Goal: Information Seeking & Learning: Find specific fact

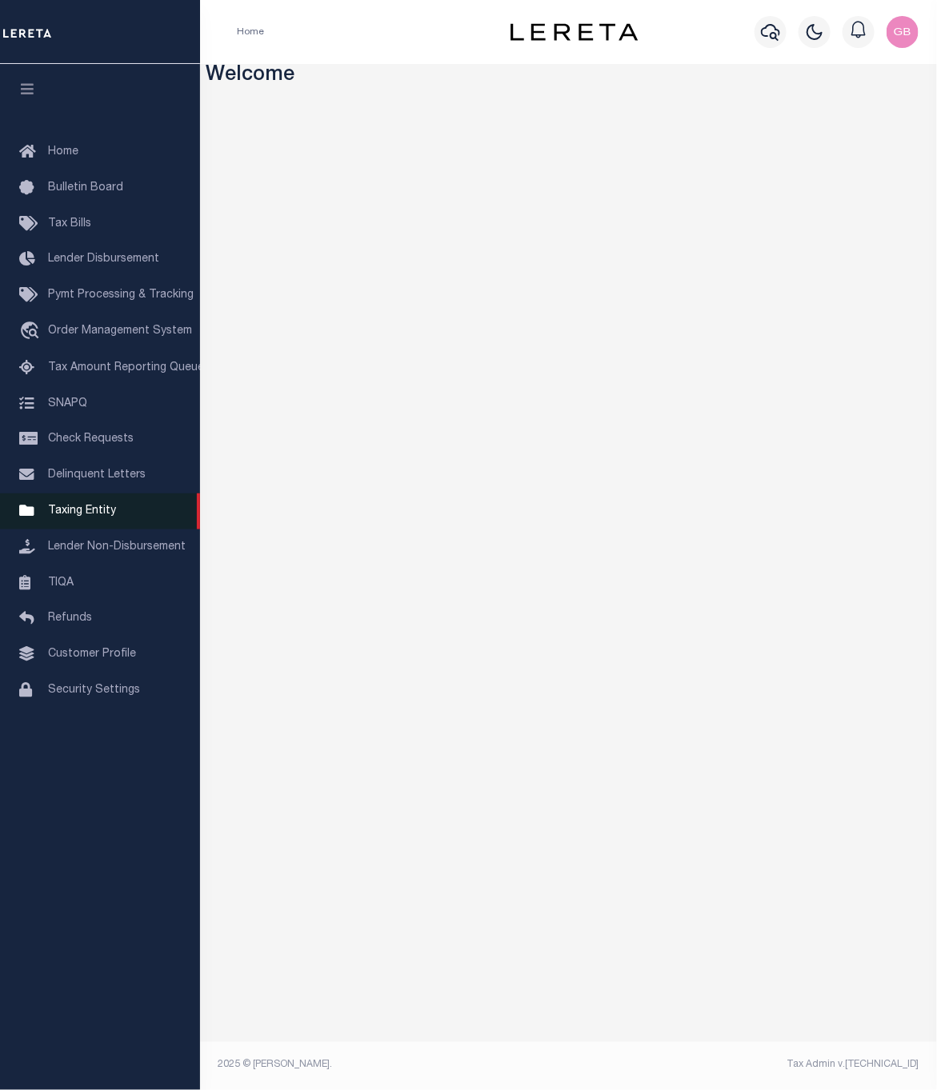
click at [75, 514] on span "Taxing Entity" at bounding box center [82, 510] width 68 height 11
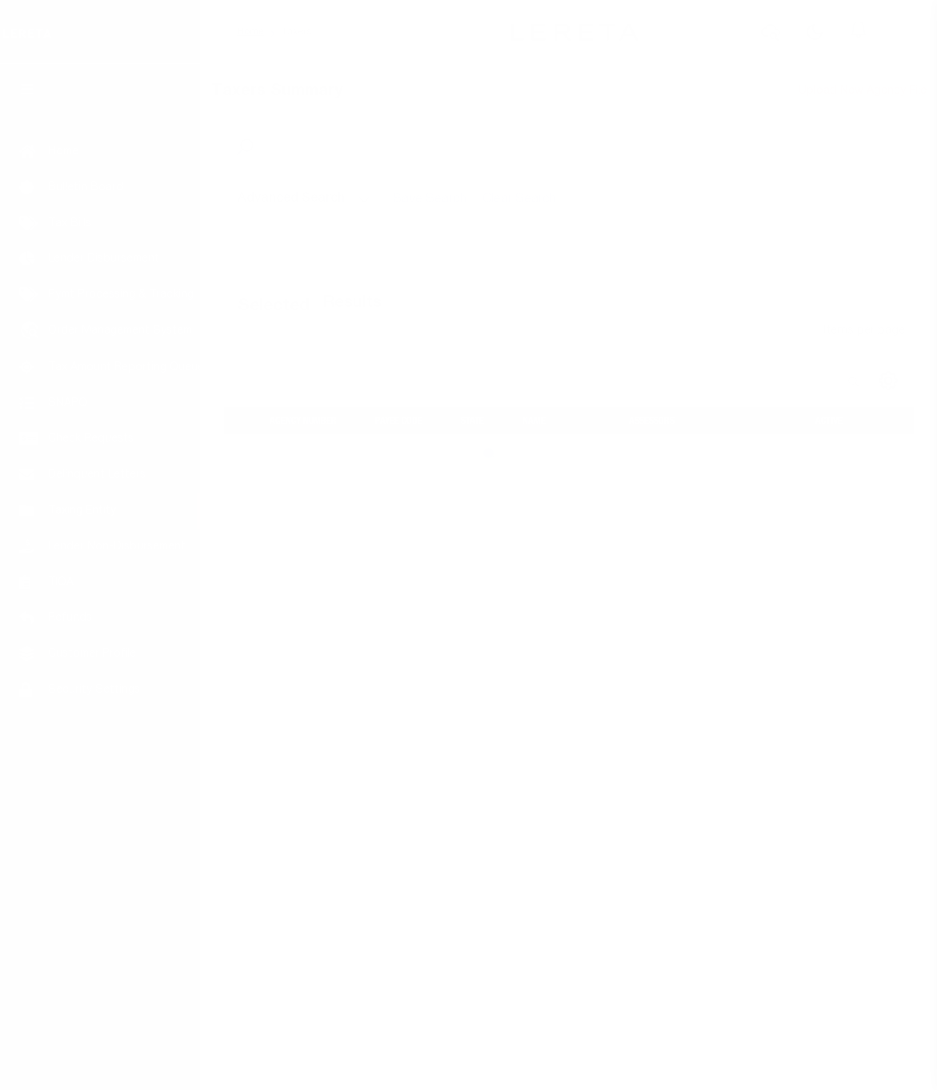
select select
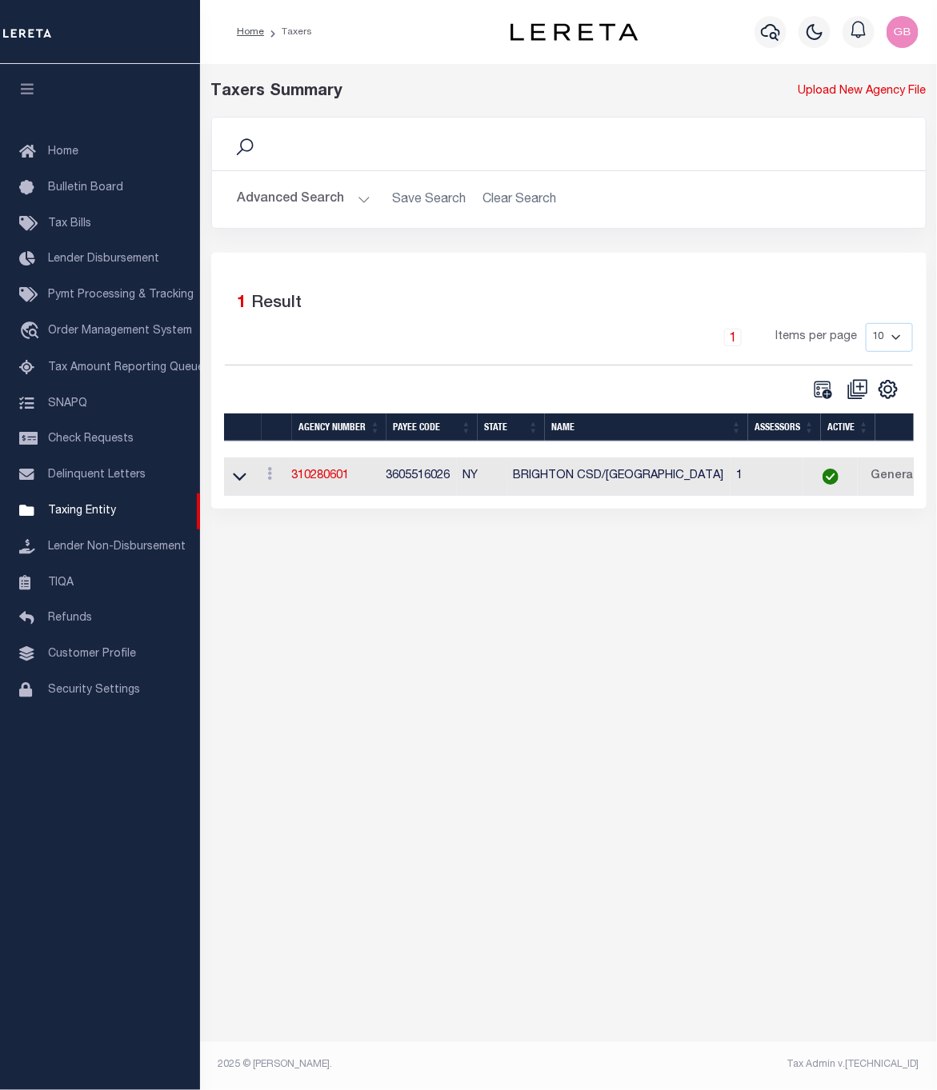
click at [291, 202] on button "Advanced Search" at bounding box center [304, 199] width 133 height 31
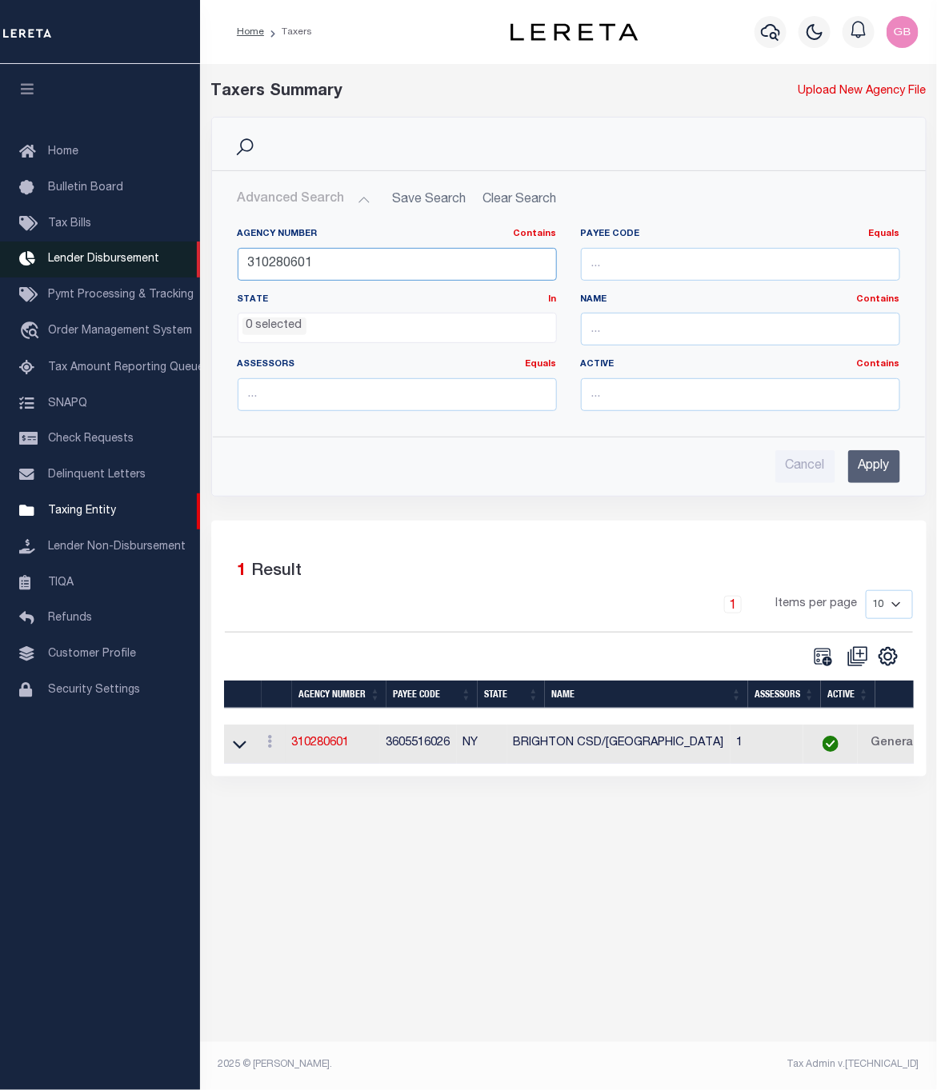
drag, startPoint x: 279, startPoint y: 258, endPoint x: 115, endPoint y: 253, distance: 164.0
click at [121, 258] on div "Home Taxers Profile" at bounding box center [468, 522] width 937 height 1045
type input "2209"
click at [881, 469] on input "Apply" at bounding box center [874, 466] width 52 height 33
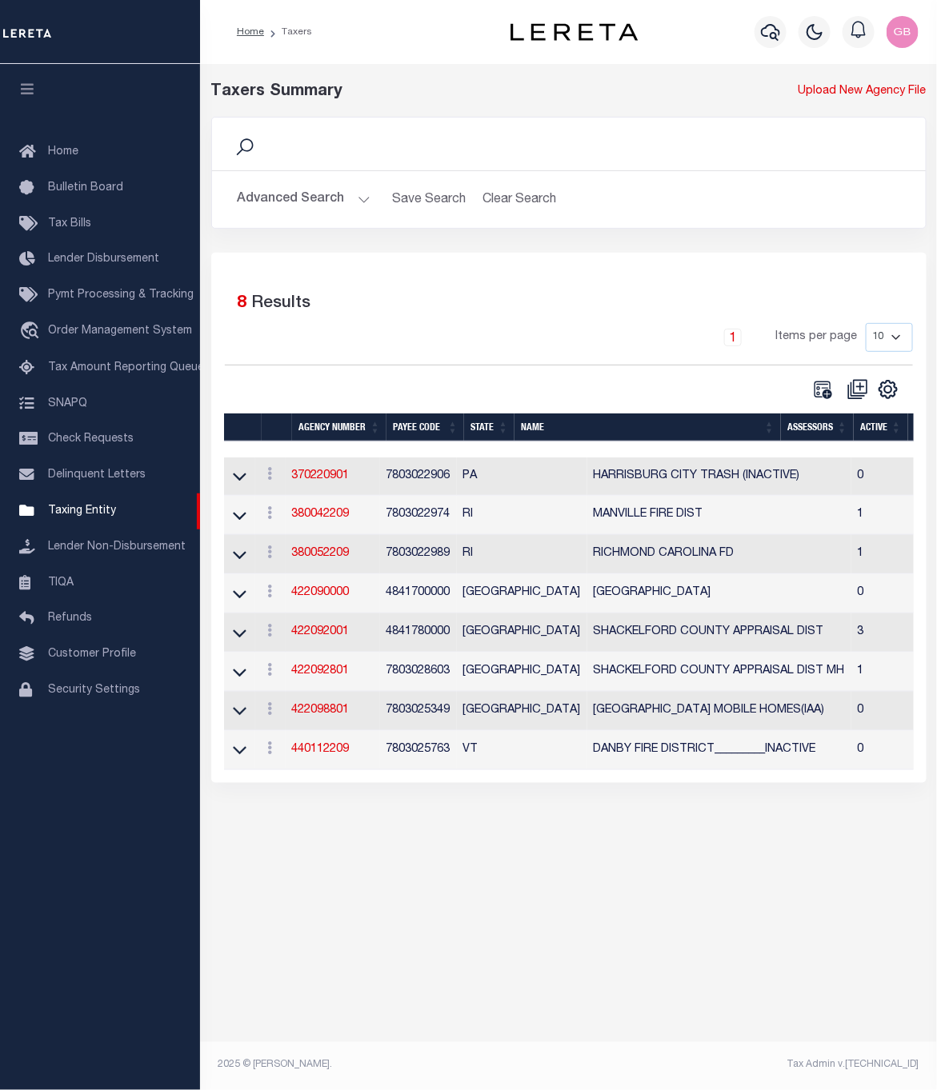
drag, startPoint x: 893, startPoint y: 334, endPoint x: 893, endPoint y: 343, distance: 8.8
click at [893, 334] on select "10 25 50 100" at bounding box center [888, 337] width 47 height 29
select select "100"
click at [865, 325] on select "10 25 50 100" at bounding box center [888, 337] width 47 height 29
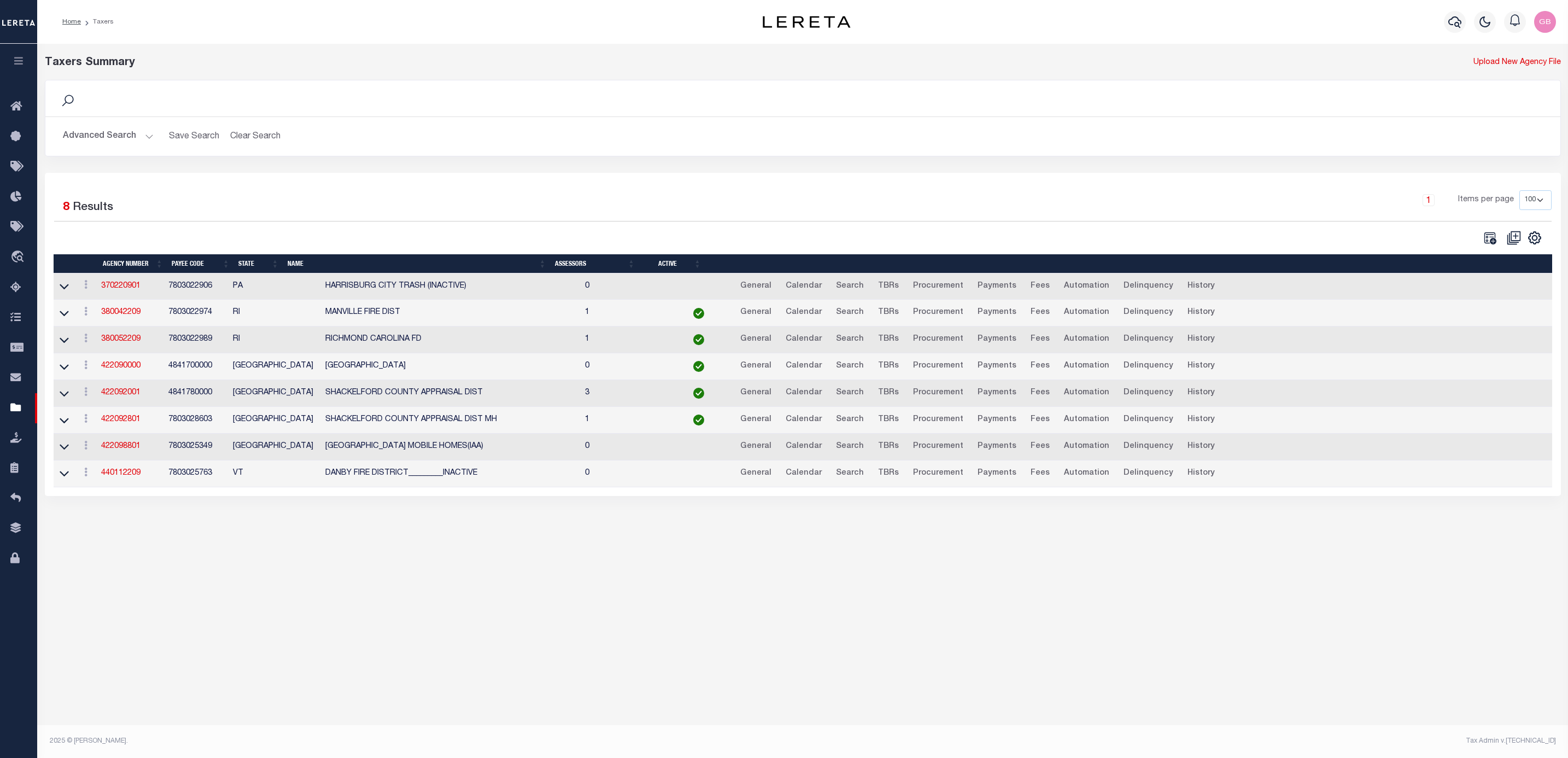
click at [136, 138] on button "Advanced Search" at bounding box center [108, 136] width 91 height 21
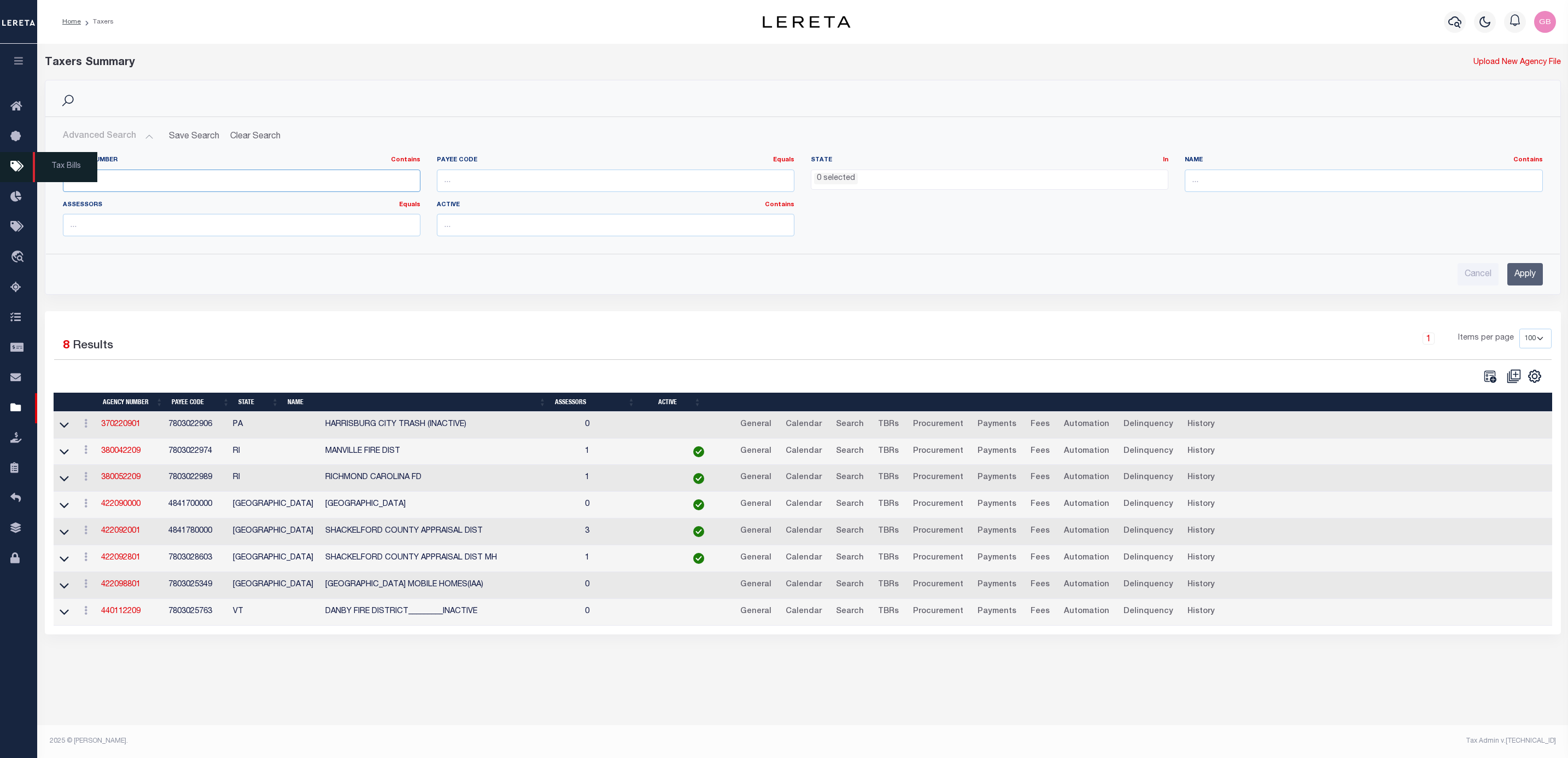
drag, startPoint x: 115, startPoint y: 178, endPoint x: 10, endPoint y: 172, distance: 105.2
click at [10, 172] on div "Home Taxers Profile" at bounding box center [784, 362] width 1568 height 725
click at [640, 185] on input "text" at bounding box center [1363, 180] width 357 height 23
type input "mower"
click at [640, 280] on input "Apply" at bounding box center [1525, 274] width 36 height 23
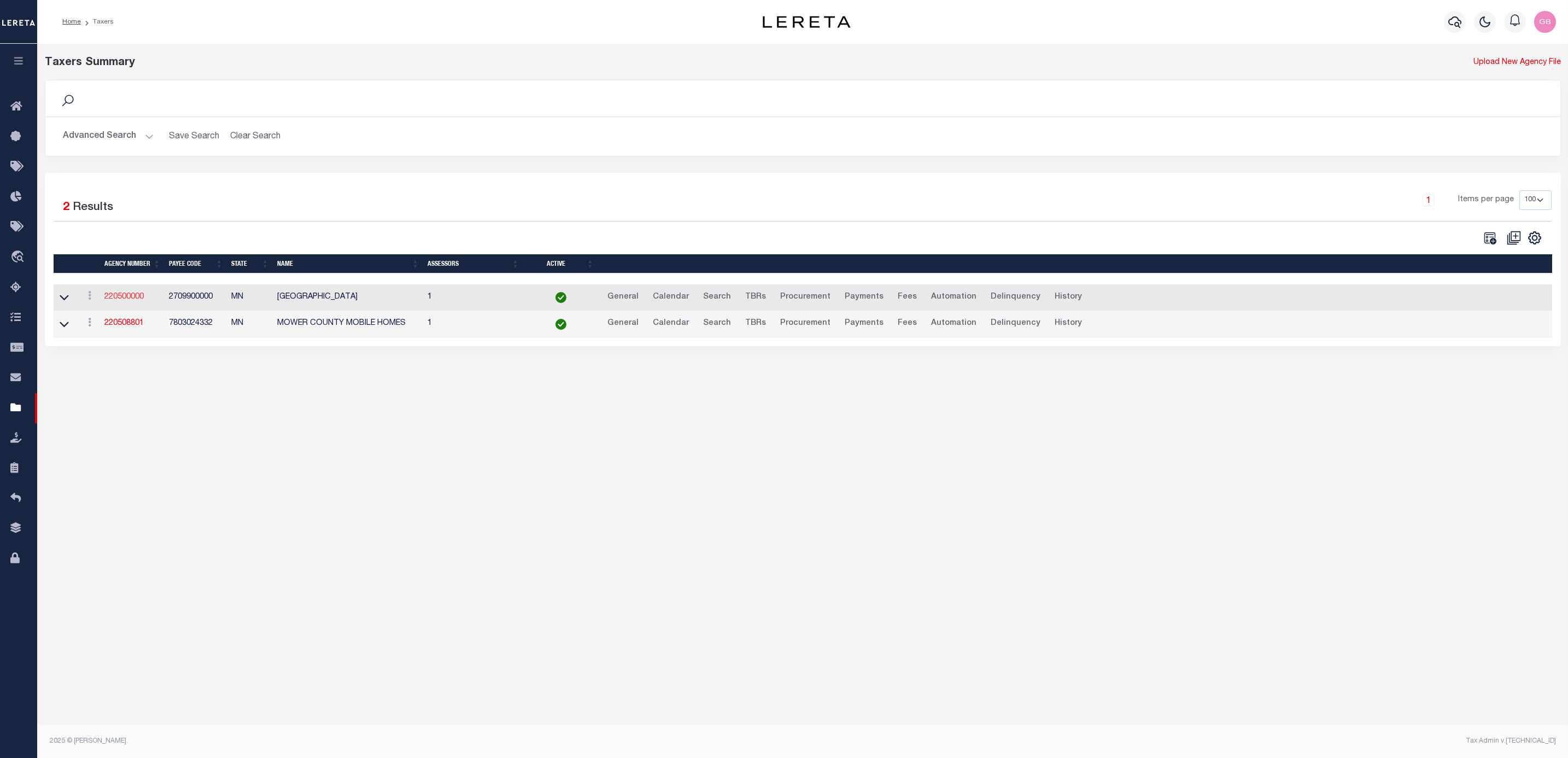
click at [130, 299] on link "220500000" at bounding box center [124, 297] width 40 height 8
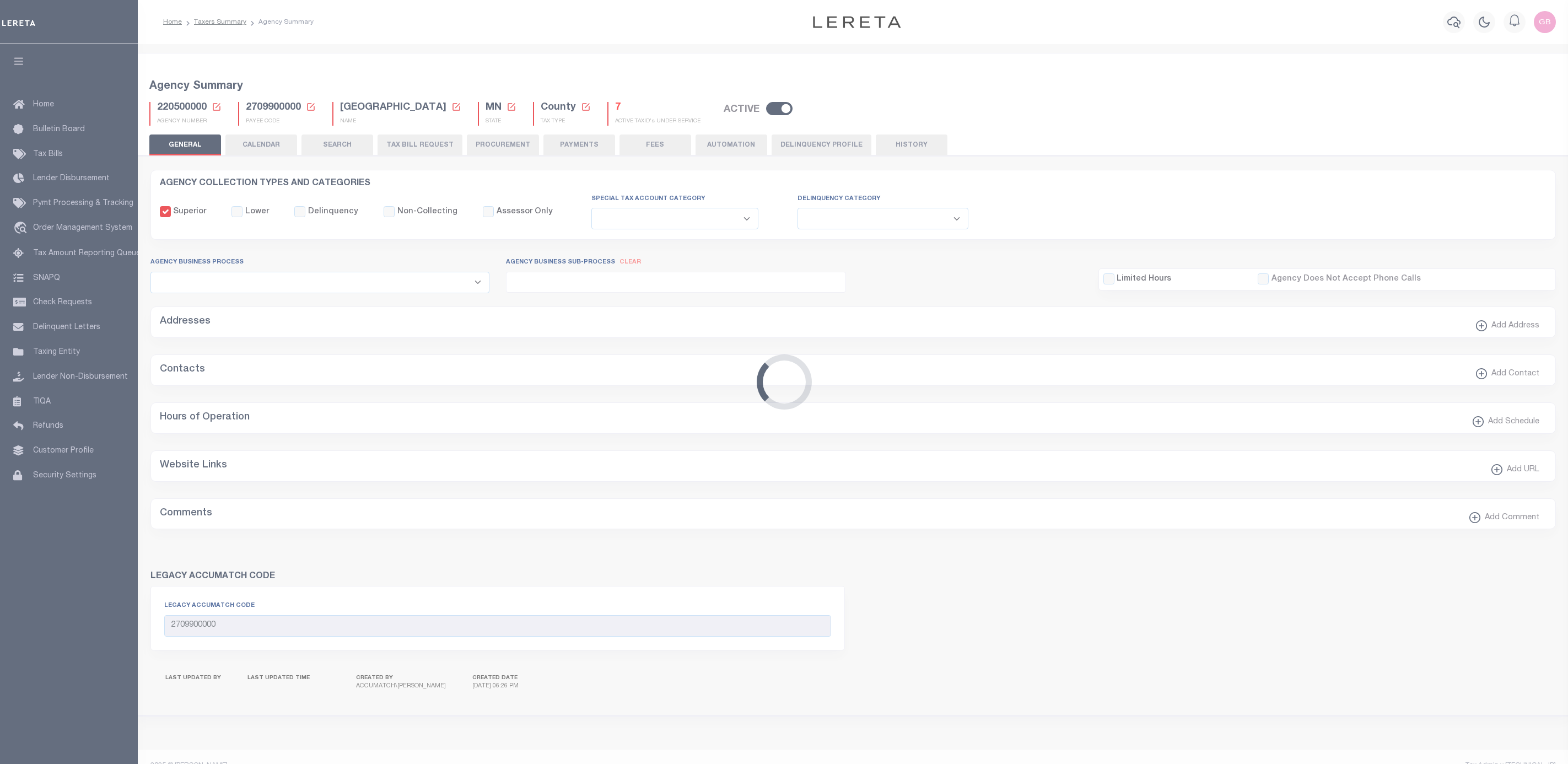
click at [416, 147] on button "TAX BILL REQUEST" at bounding box center [420, 145] width 85 height 21
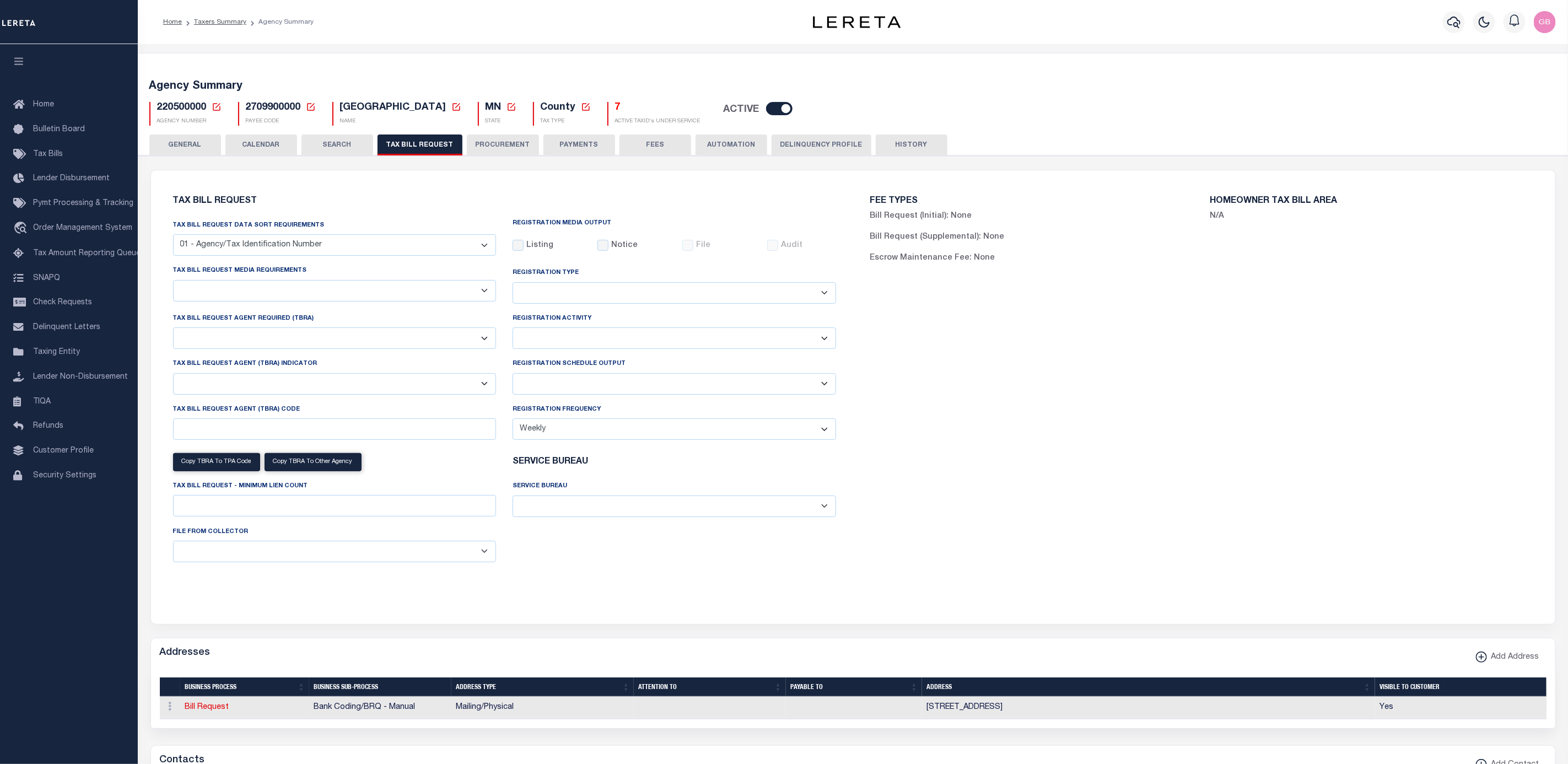
select select "27"
select select "22"
select select "true"
select select "14"
select select "1"
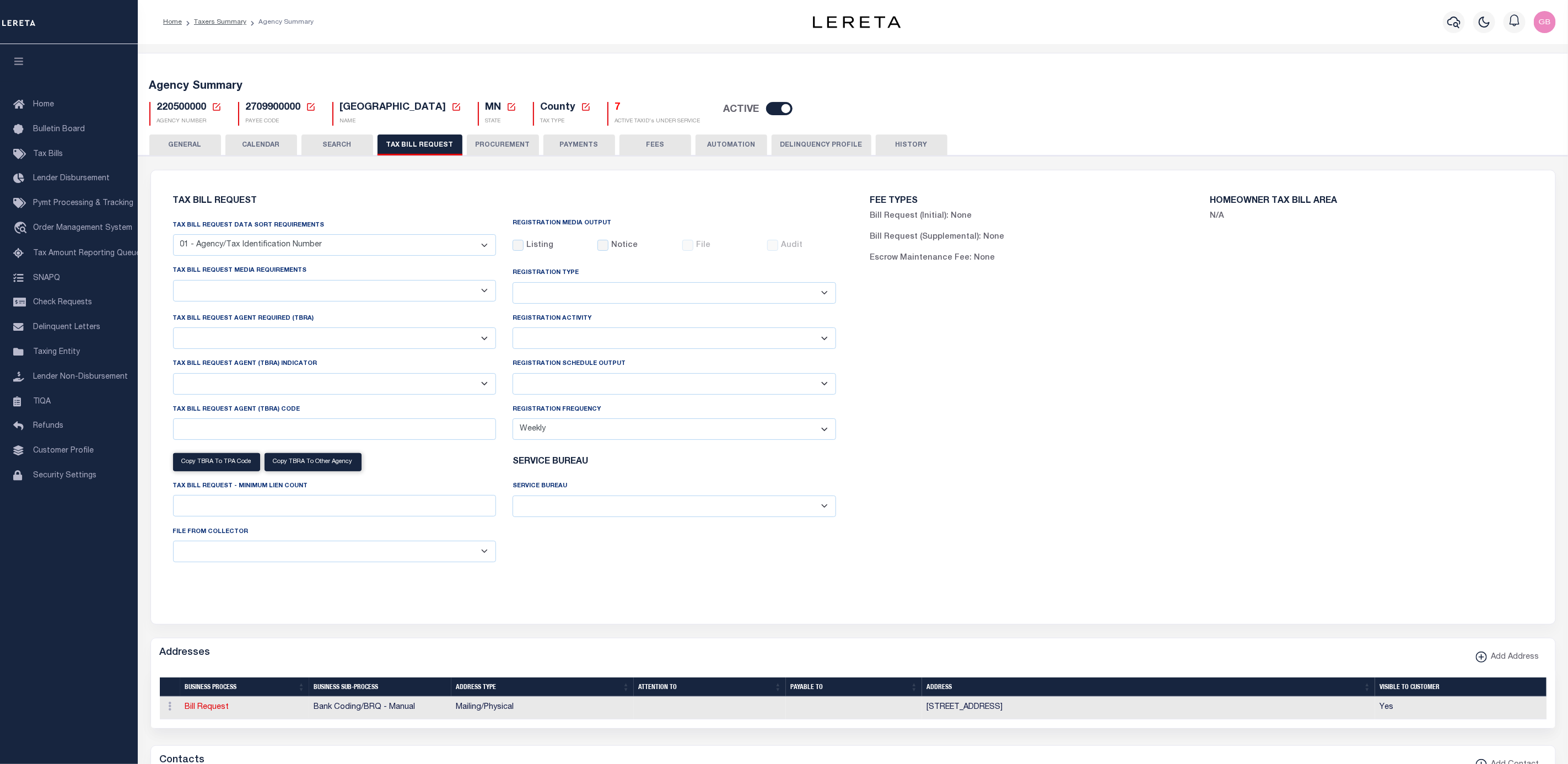
select select
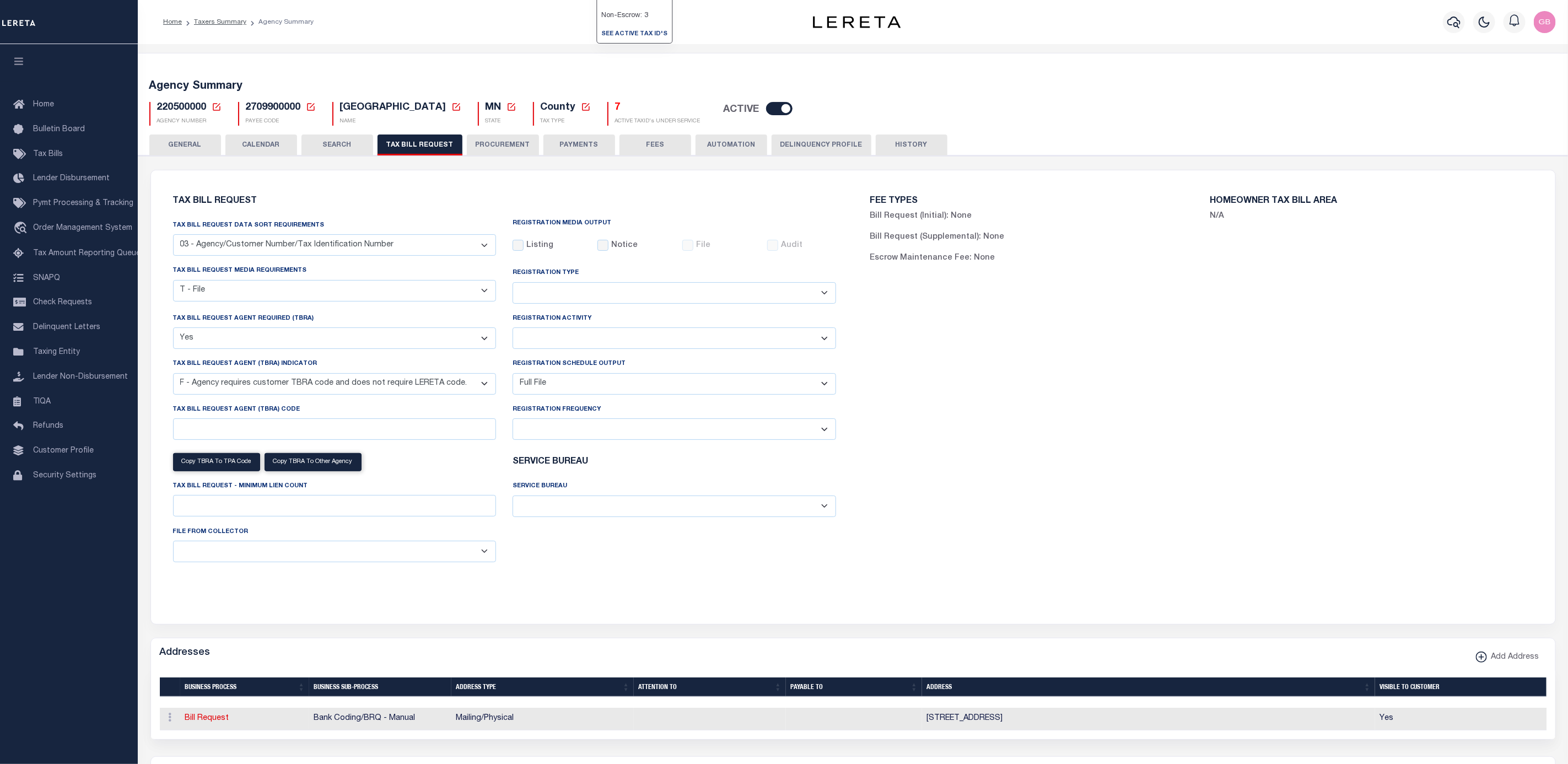
click at [615, 105] on h5 "7" at bounding box center [658, 108] width 85 height 12
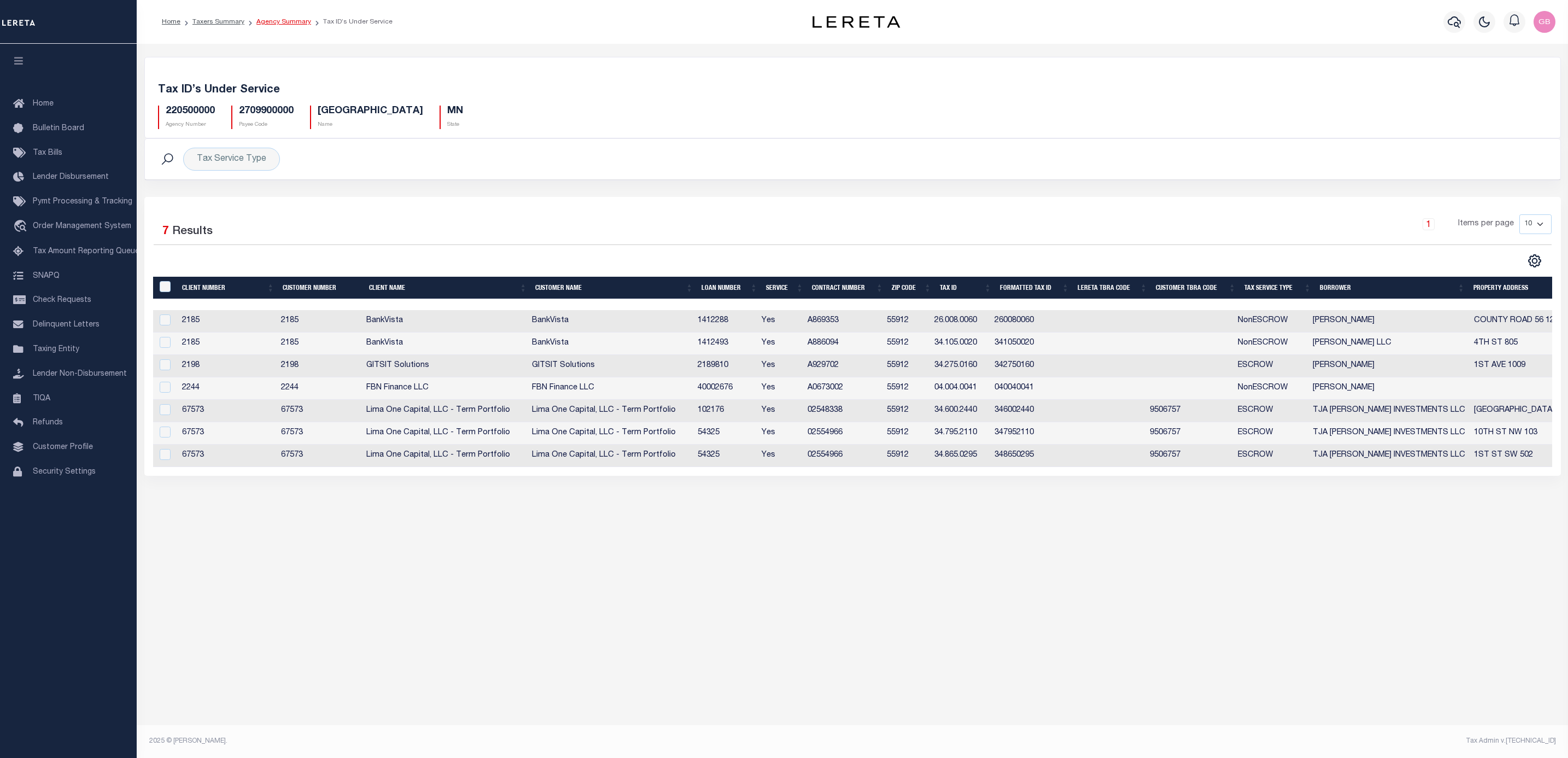
click at [278, 22] on link "Agency Summary" at bounding box center [284, 22] width 55 height 7
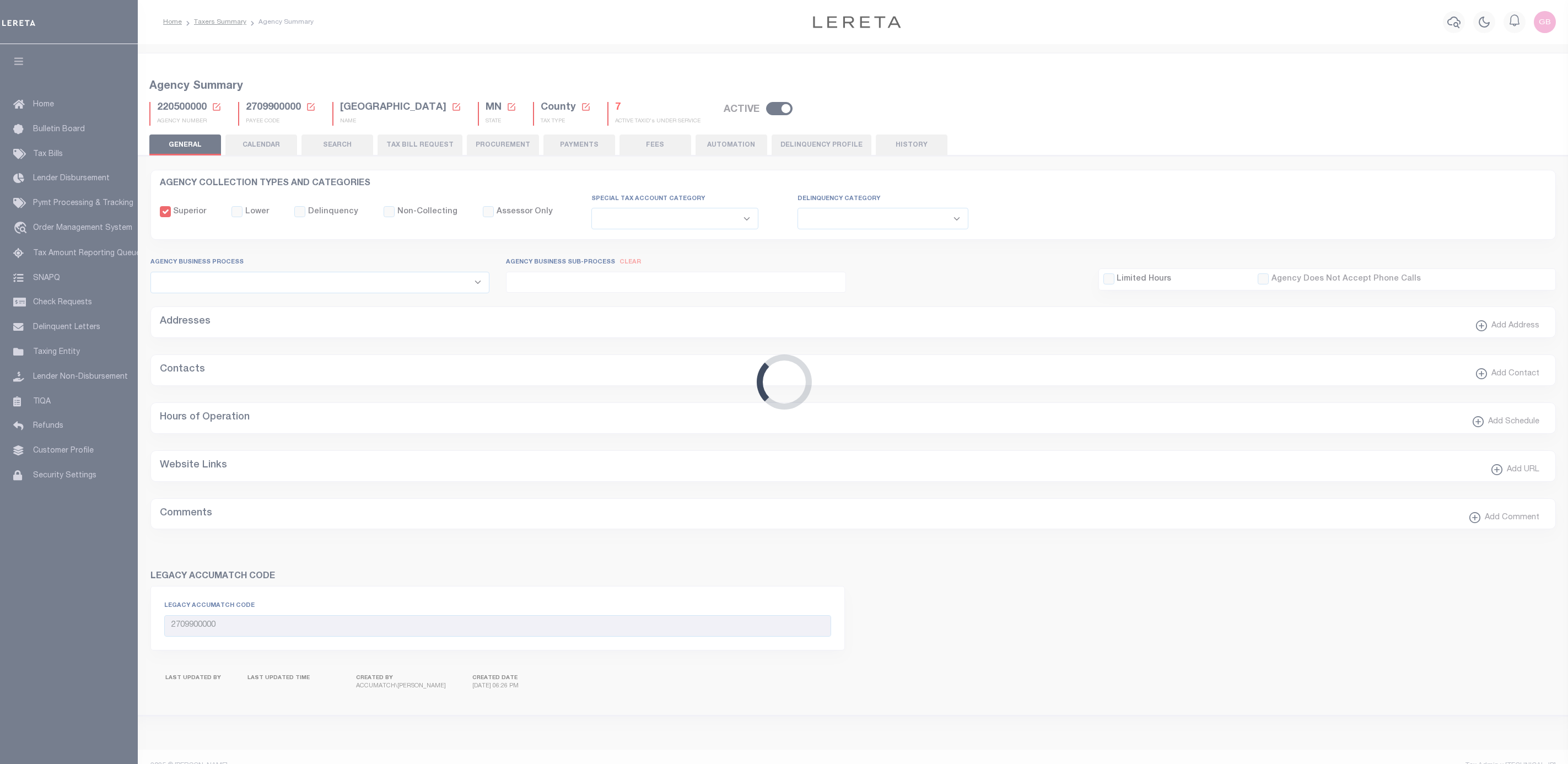
select select
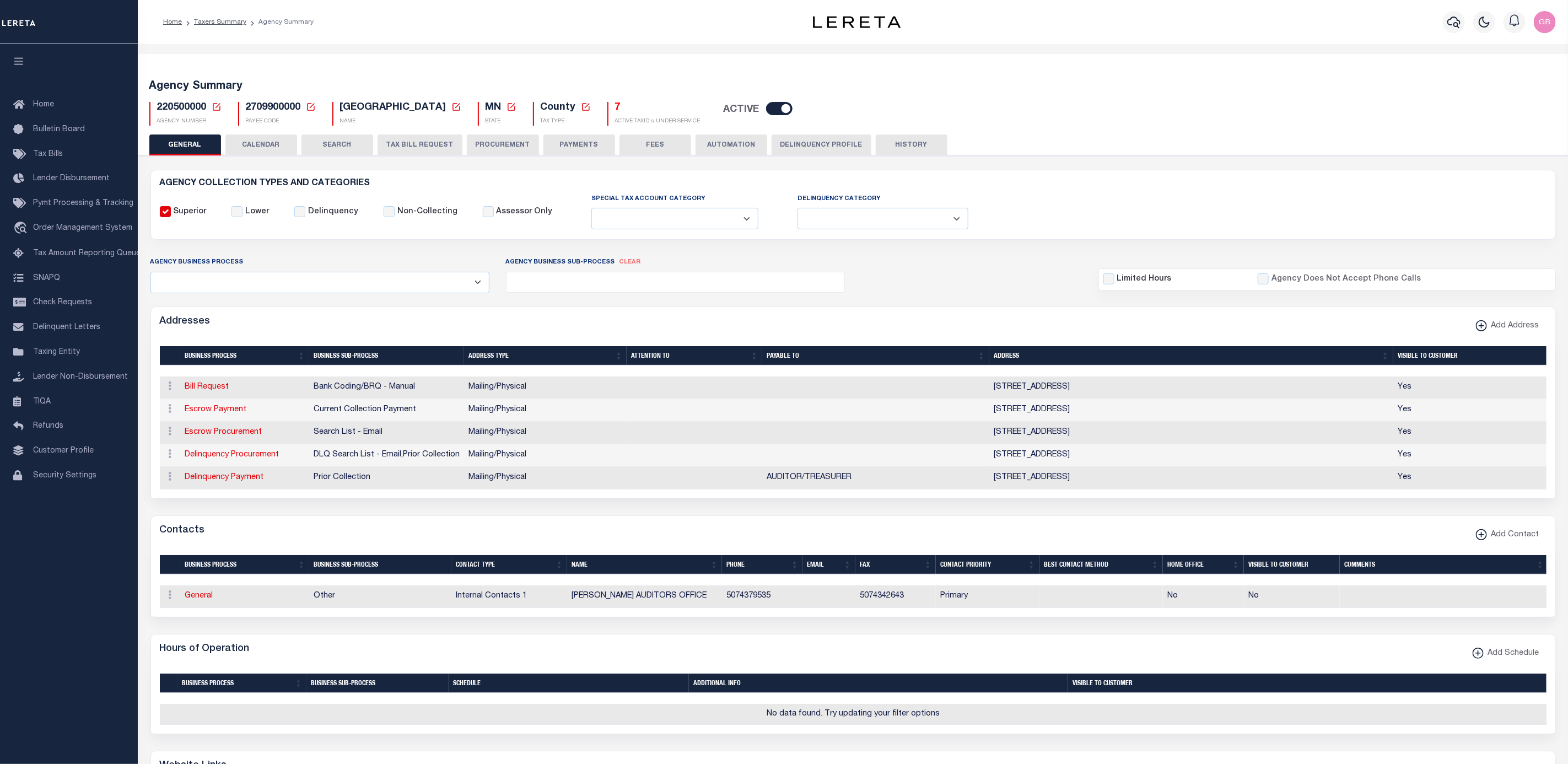
drag, startPoint x: 406, startPoint y: 145, endPoint x: 1301, endPoint y: 349, distance: 918.0
click at [406, 145] on button "TAX BILL REQUEST" at bounding box center [420, 145] width 85 height 21
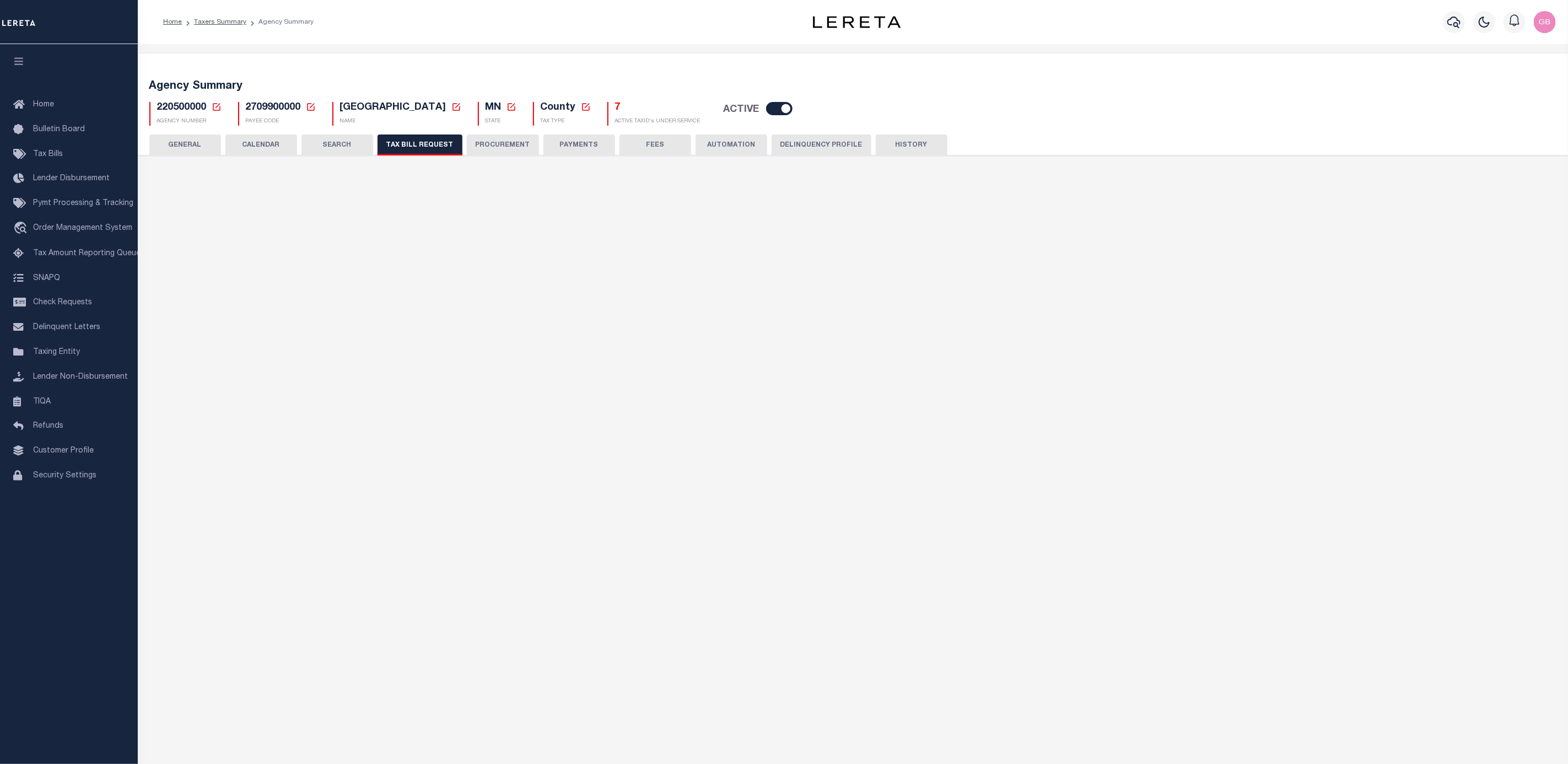
select select "27"
select select "22"
select select "true"
select select "14"
select select "1"
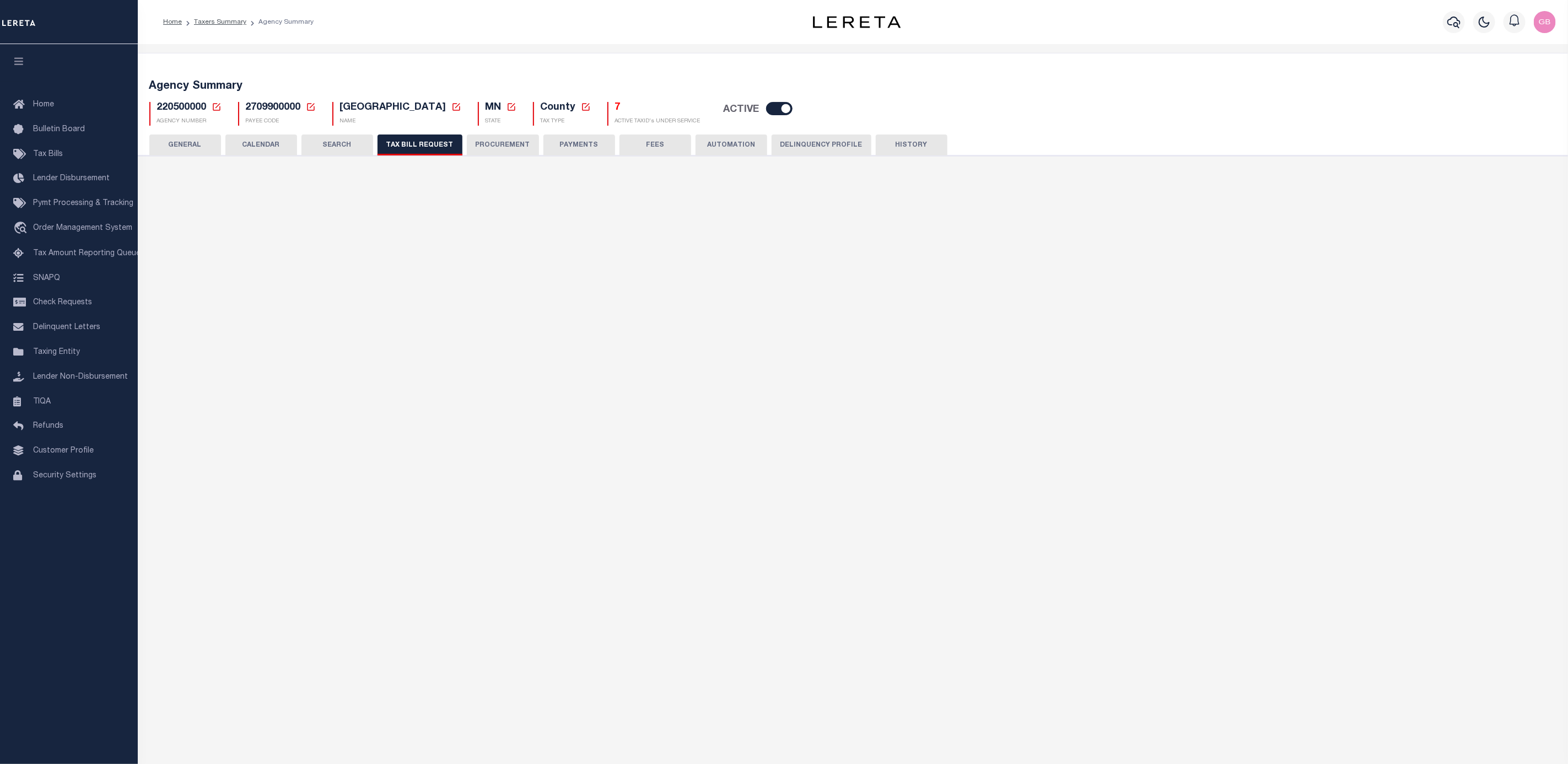
select select
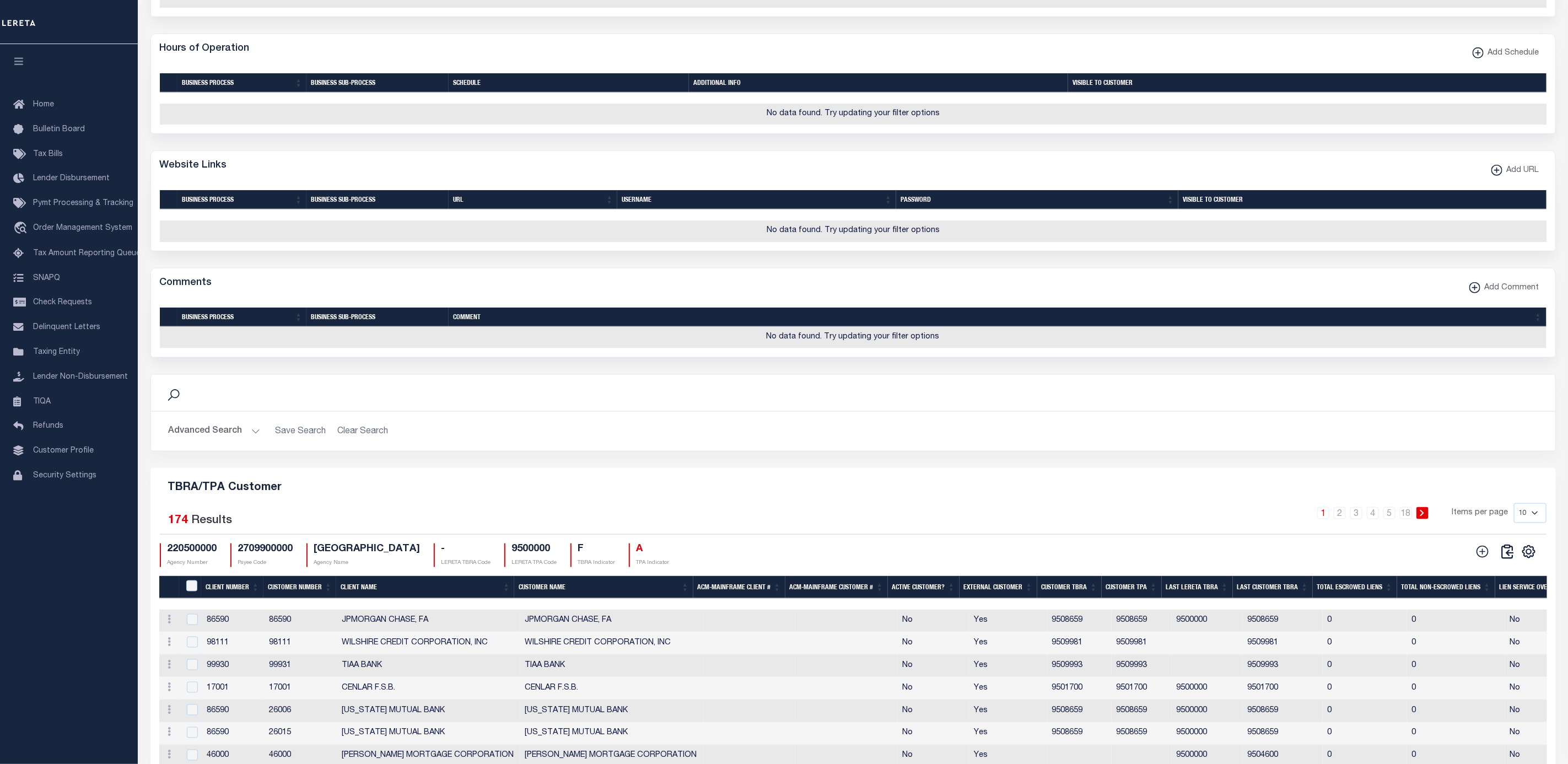
scroll to position [1102, 0]
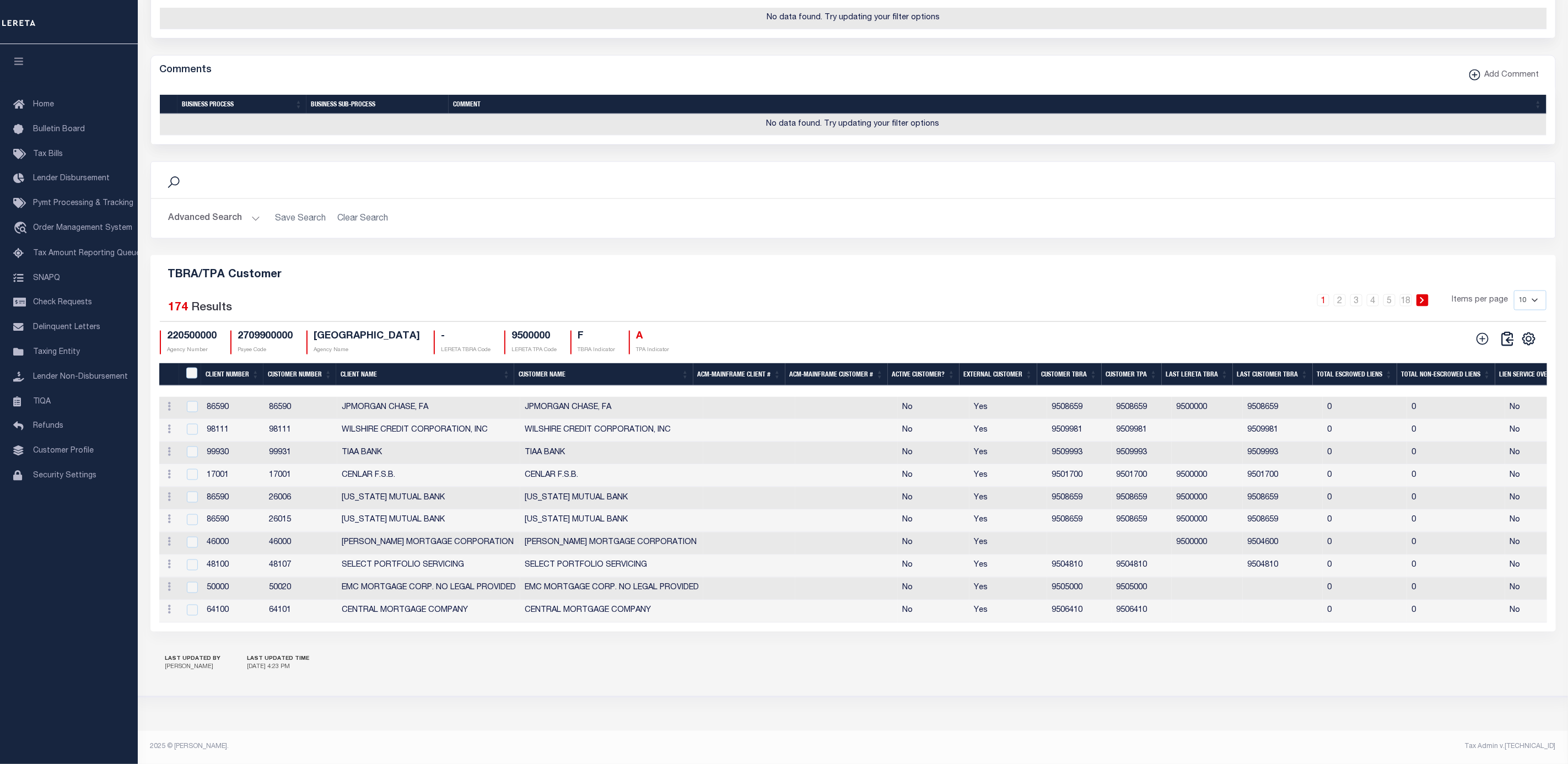
click at [219, 367] on th "Client Number" at bounding box center [232, 374] width 62 height 23
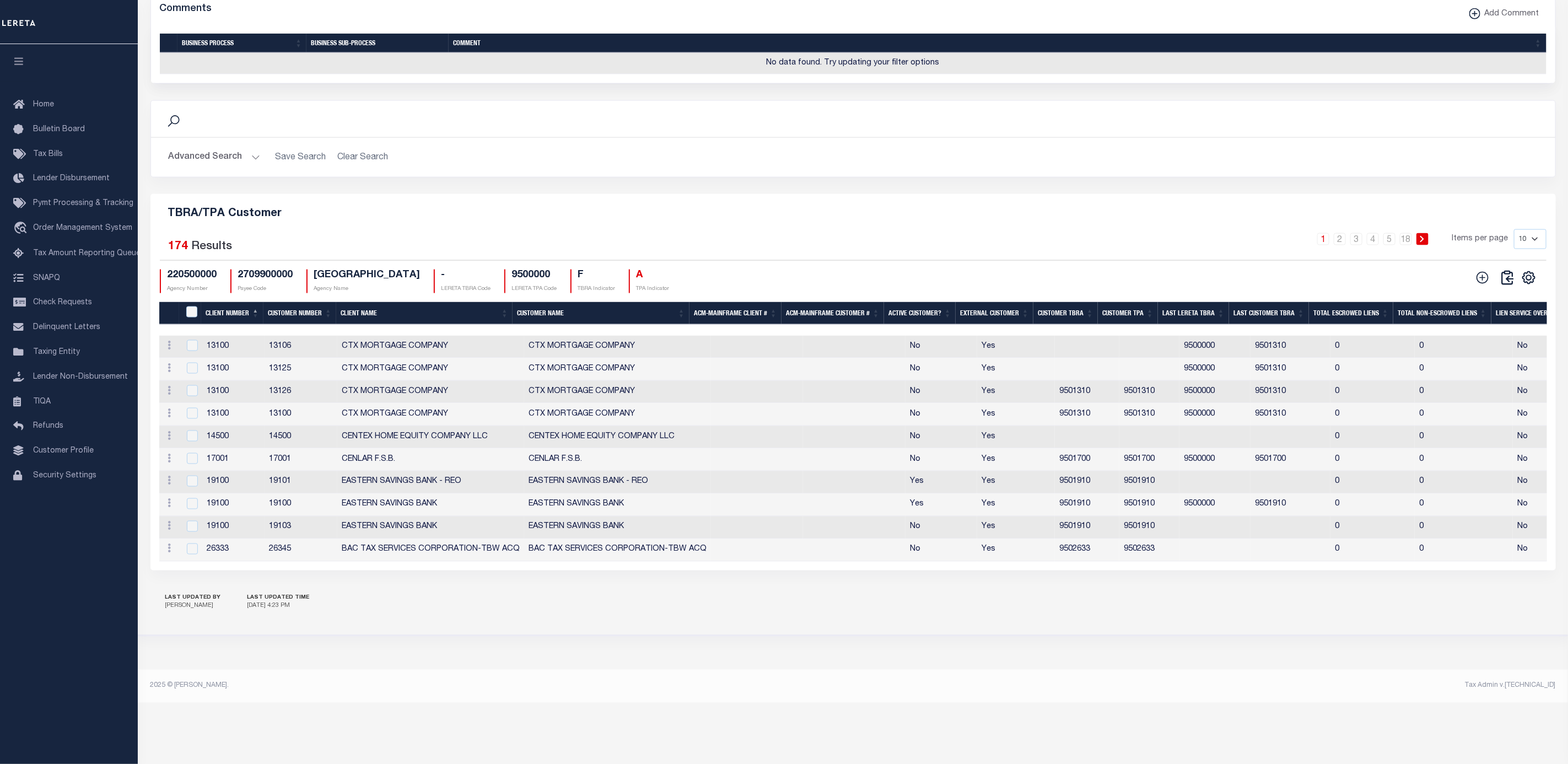
click at [989, 324] on th "External Customer" at bounding box center [995, 313] width 78 height 23
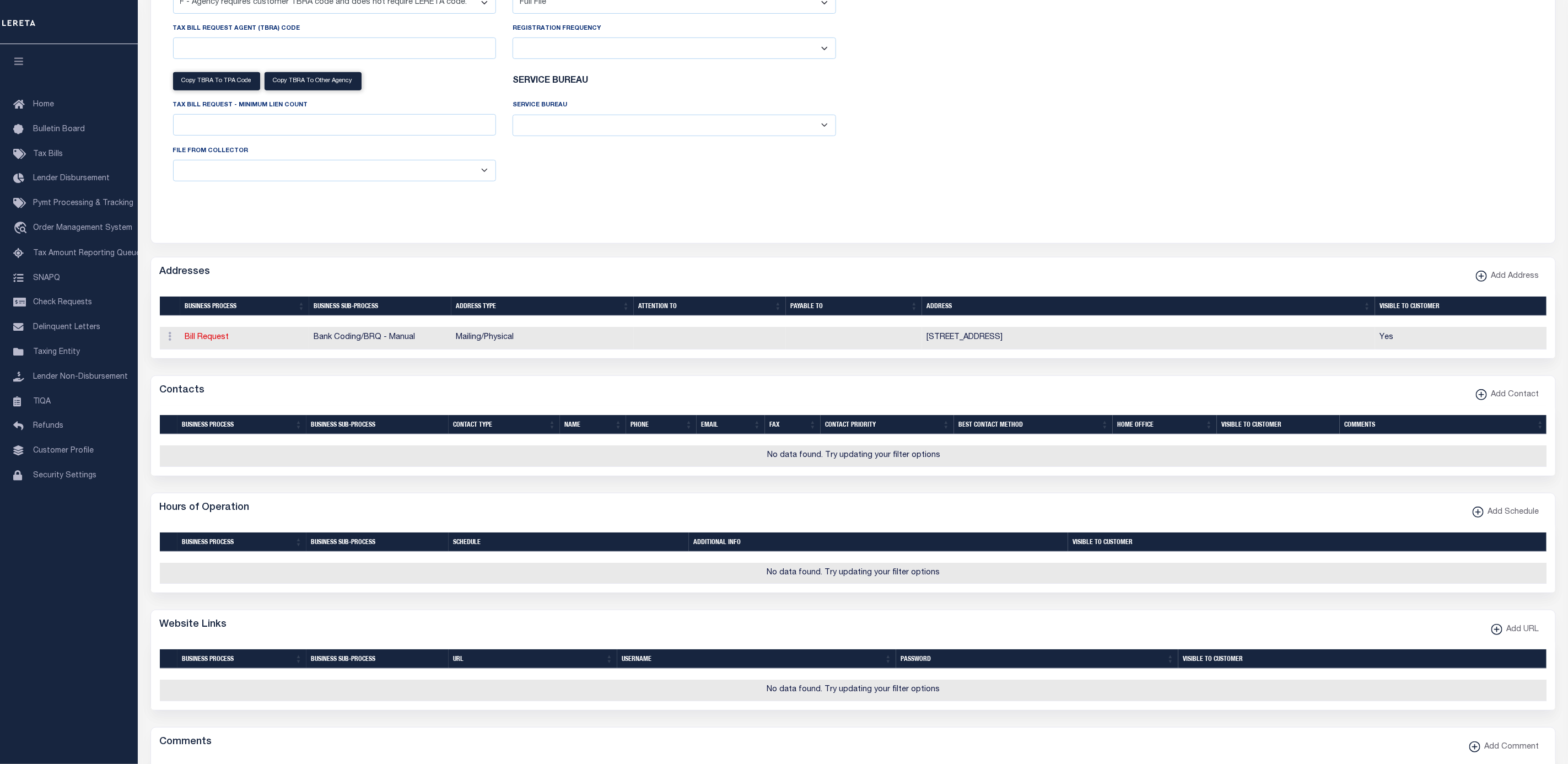
scroll to position [276, 0]
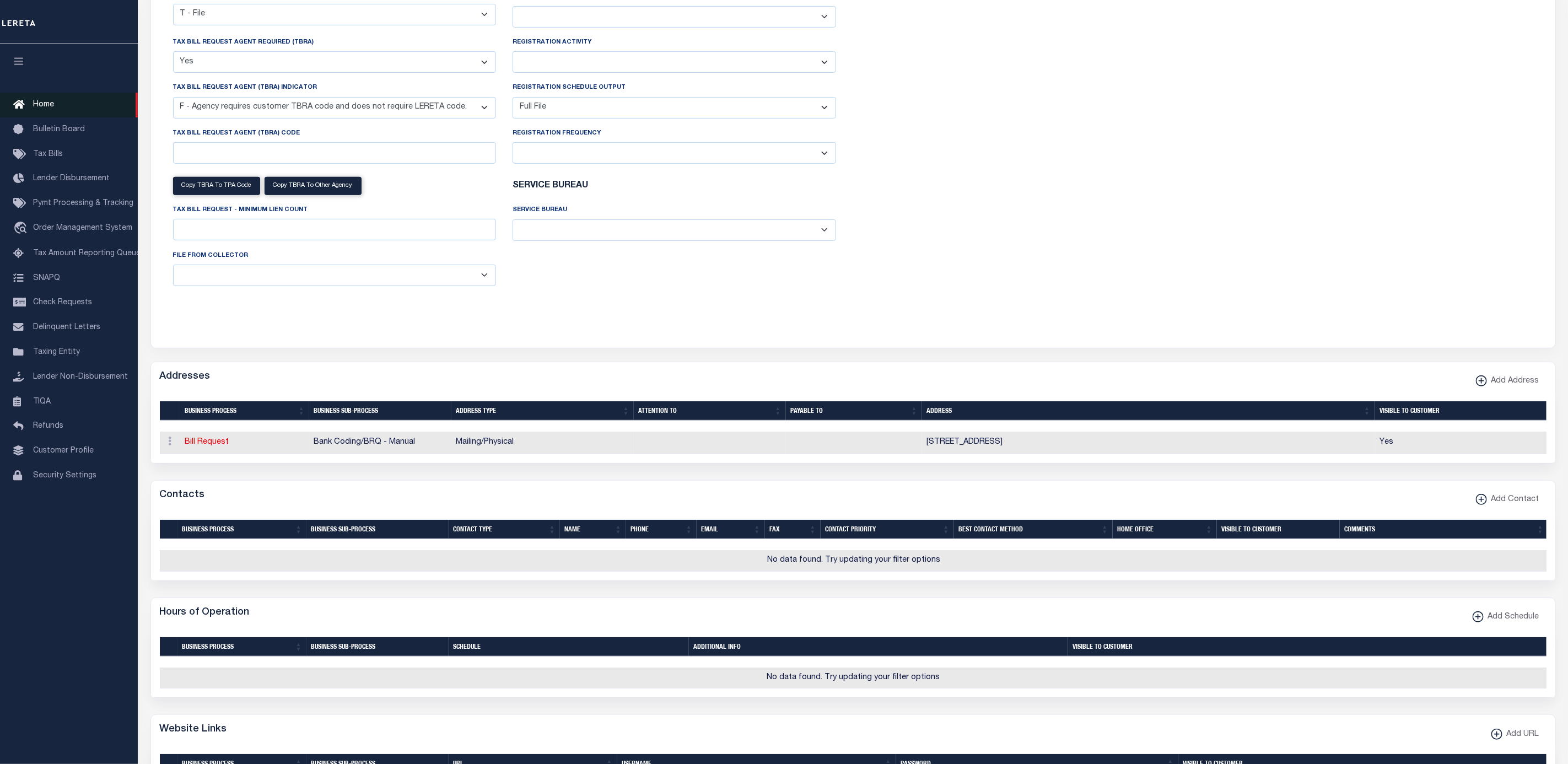
click at [45, 101] on span "Home" at bounding box center [43, 104] width 21 height 8
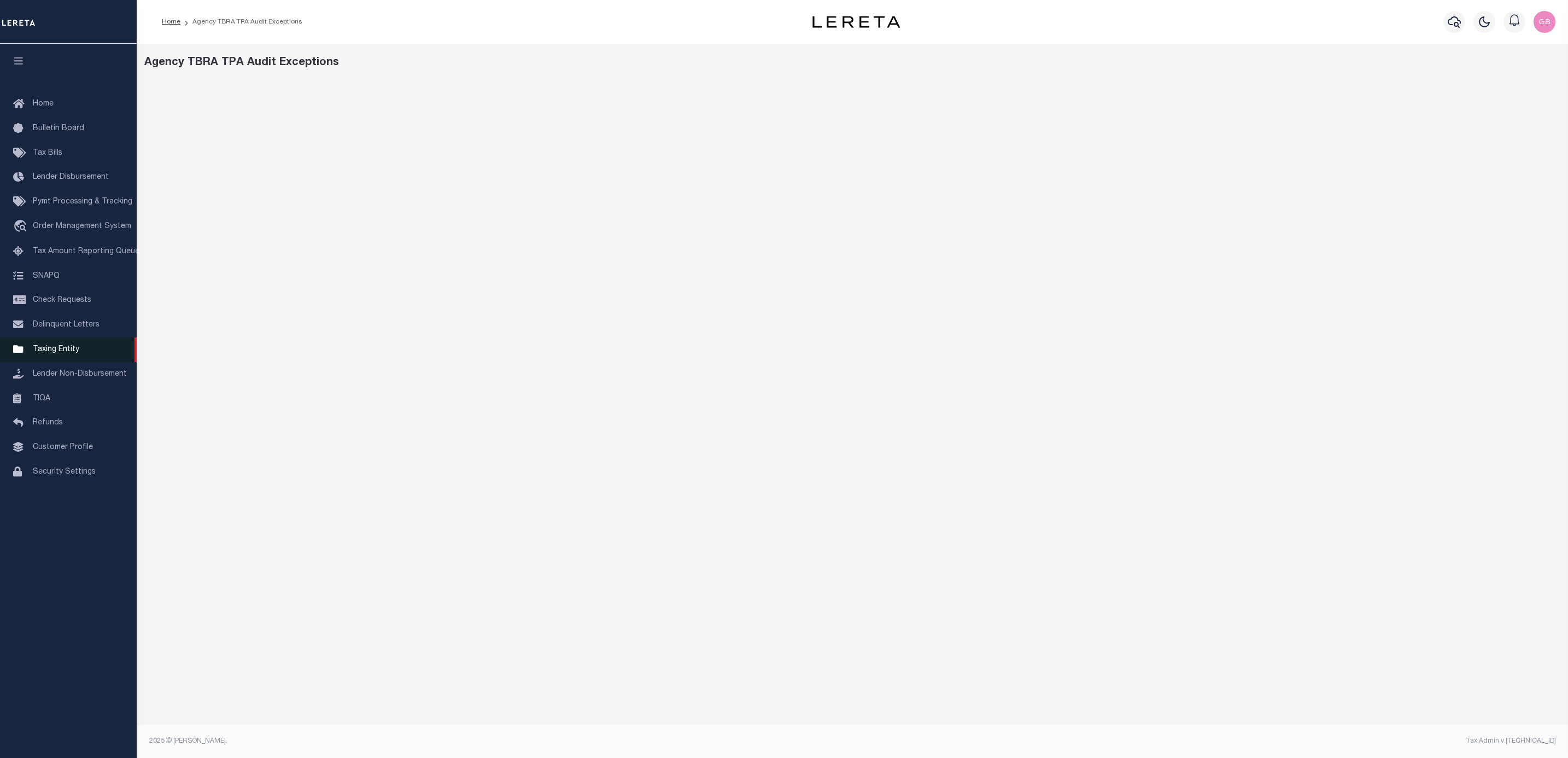
click at [48, 353] on span "Taxing Entity" at bounding box center [56, 349] width 46 height 8
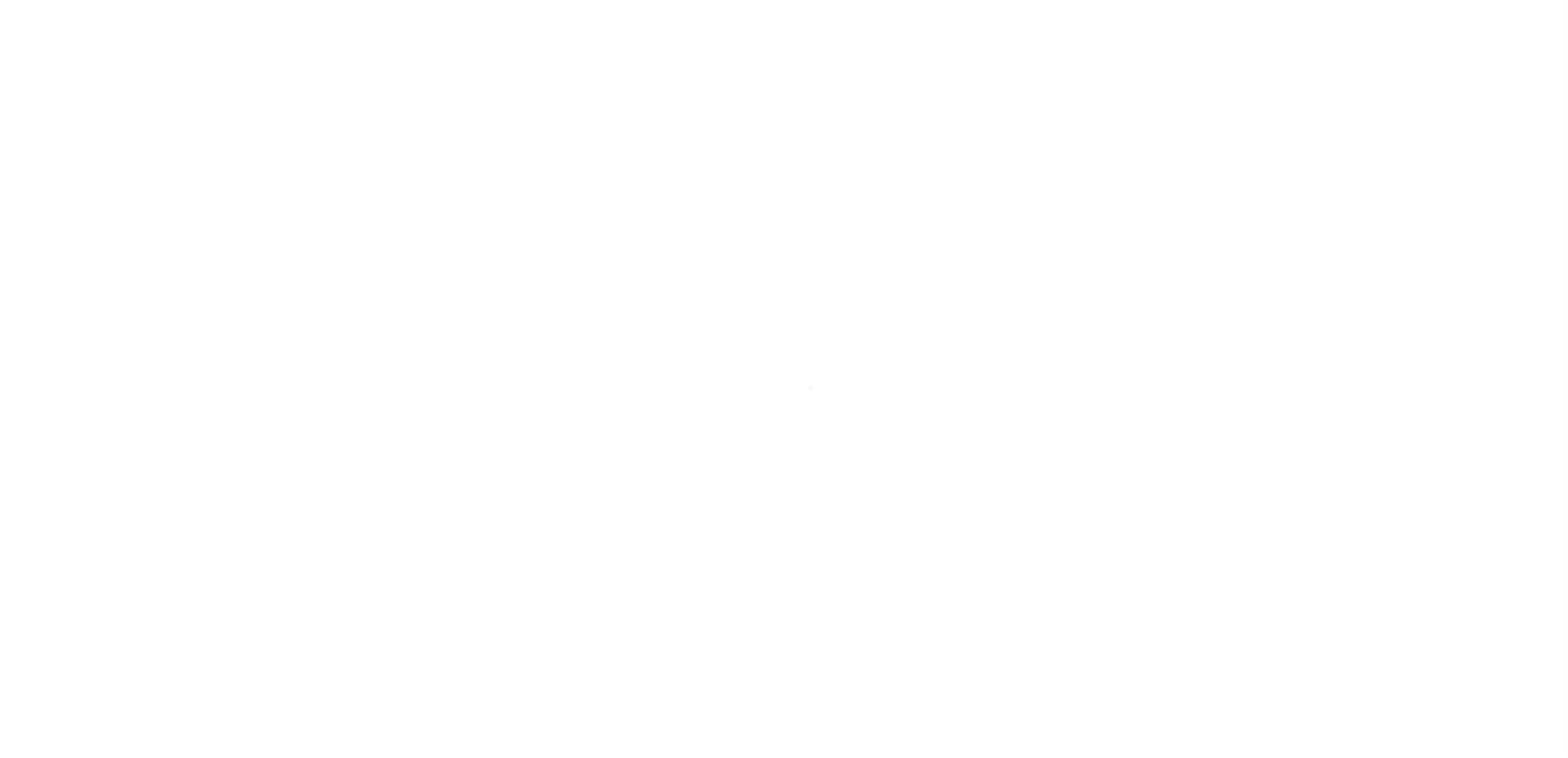
select select
select select "100"
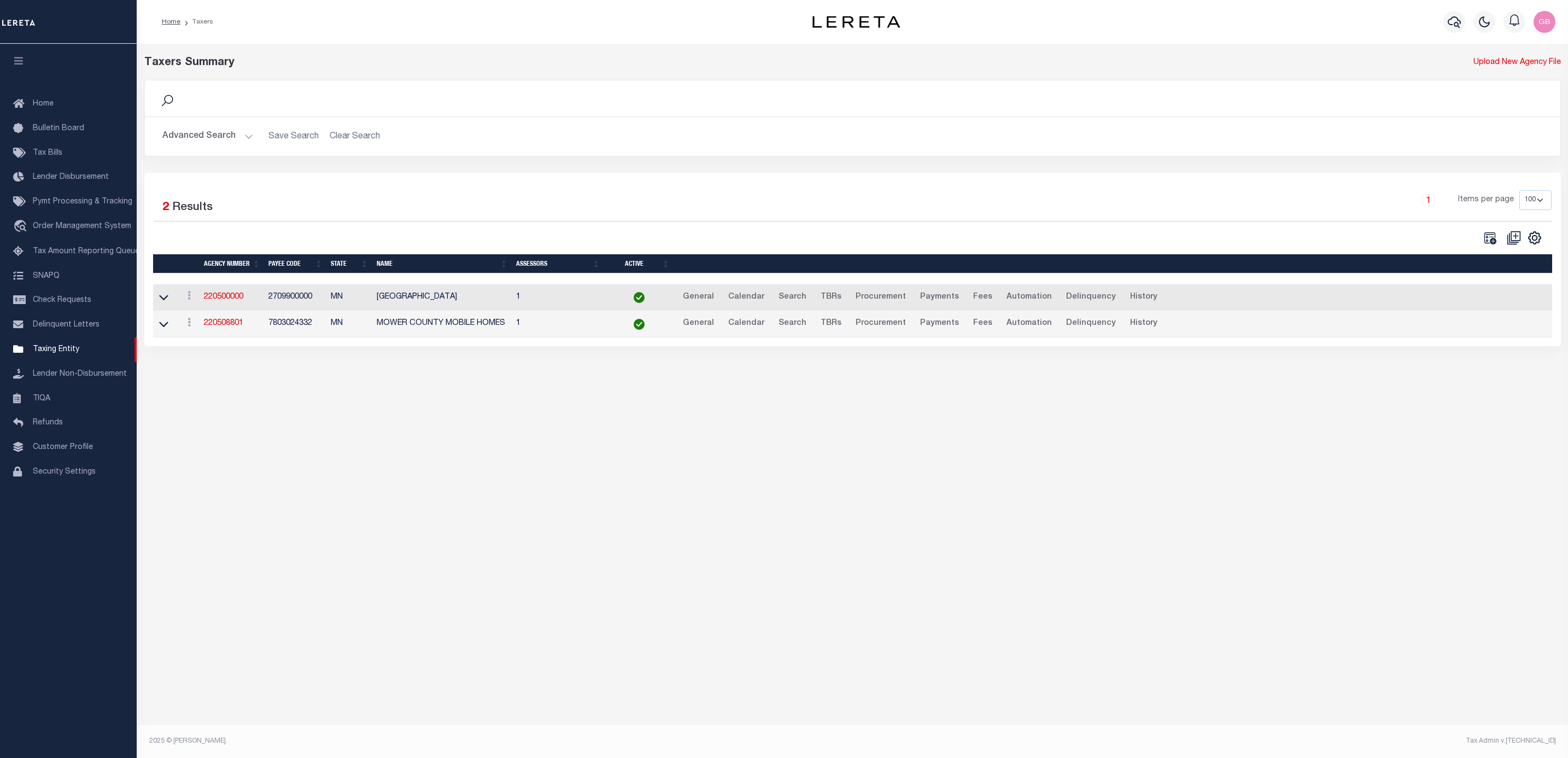
click at [231, 138] on button "Advanced Search" at bounding box center [208, 136] width 91 height 21
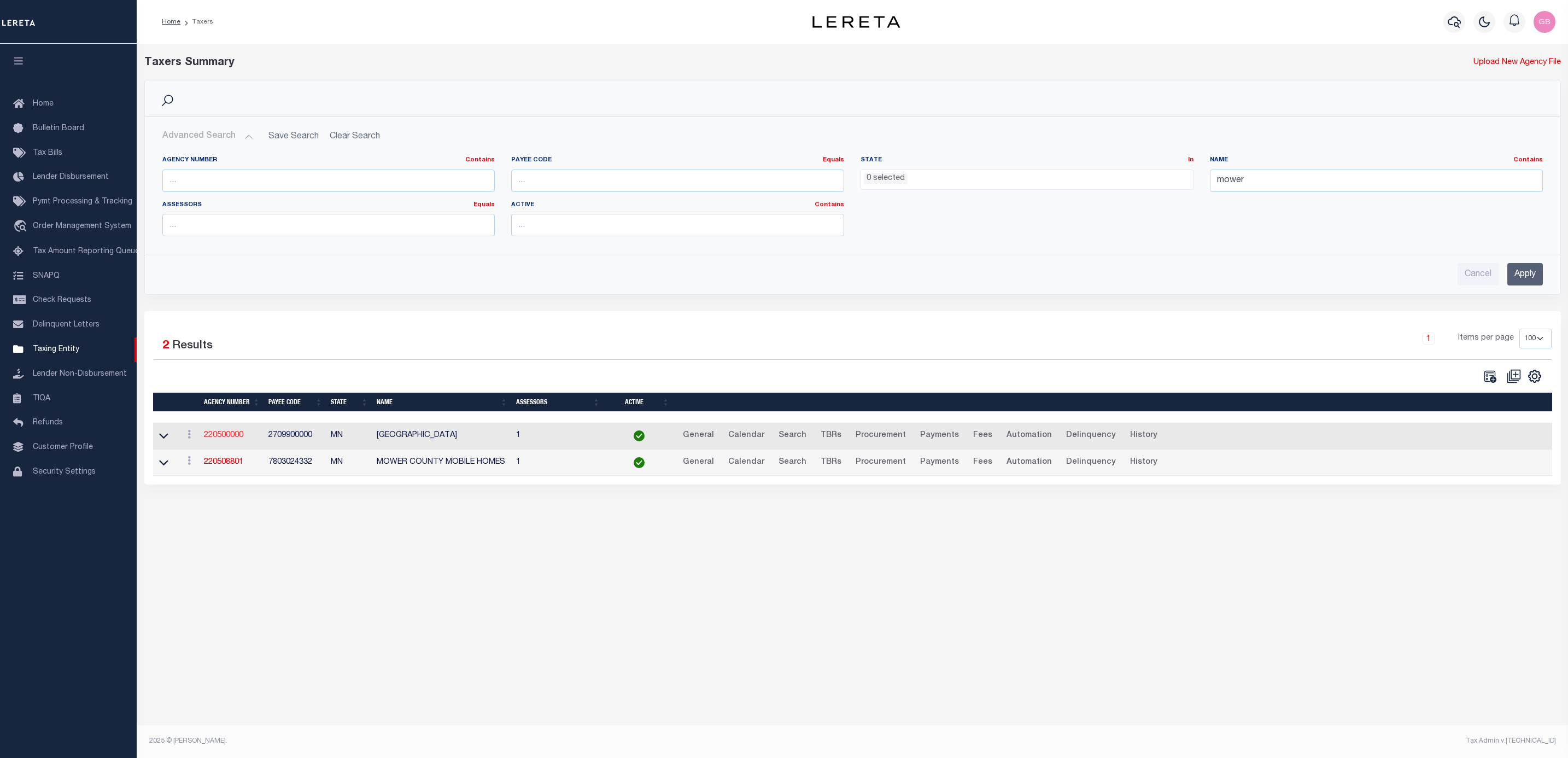
click at [226, 436] on link "220500000" at bounding box center [224, 435] width 40 height 8
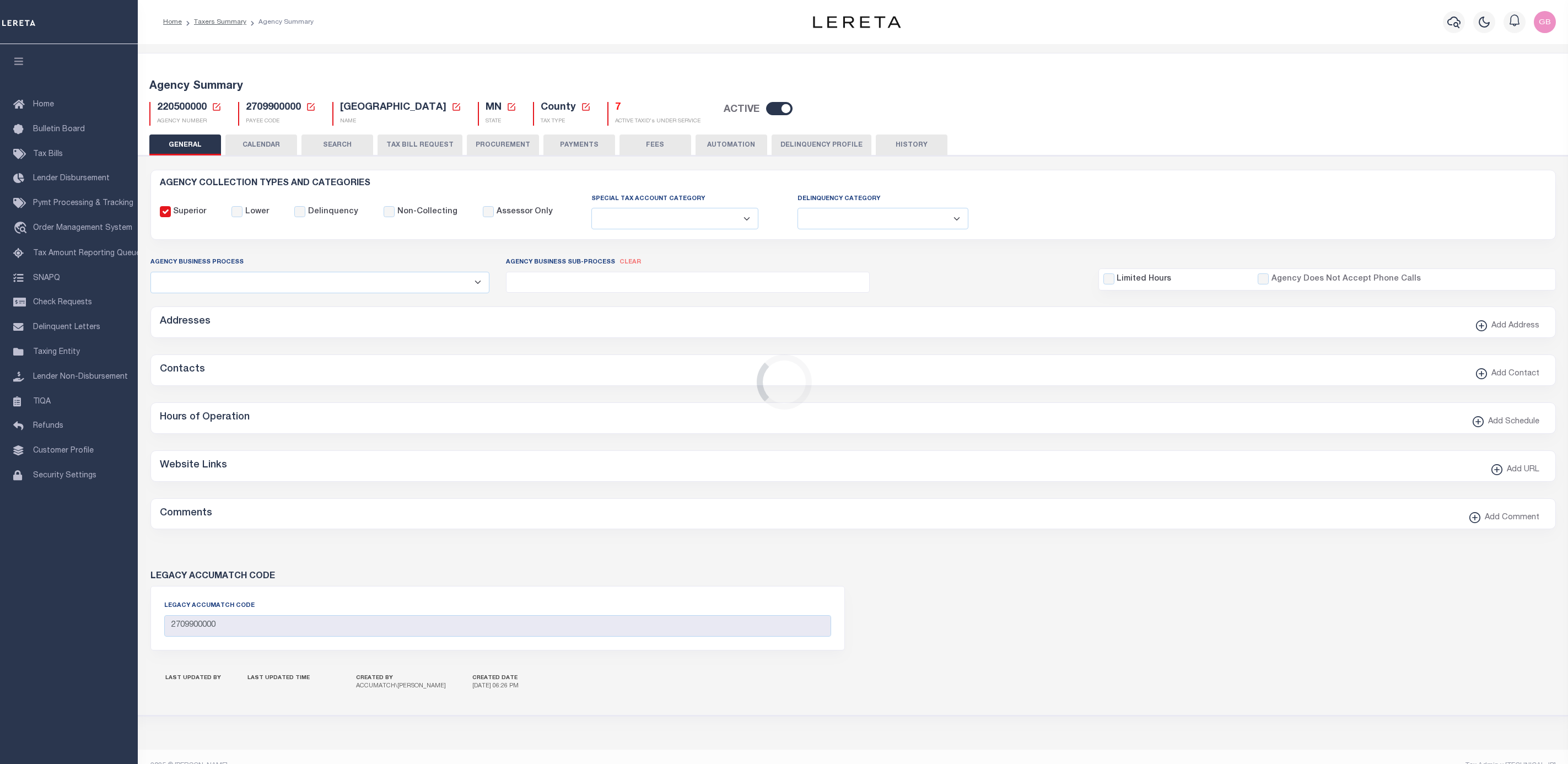
select select
click at [615, 112] on h5 "7" at bounding box center [658, 108] width 85 height 12
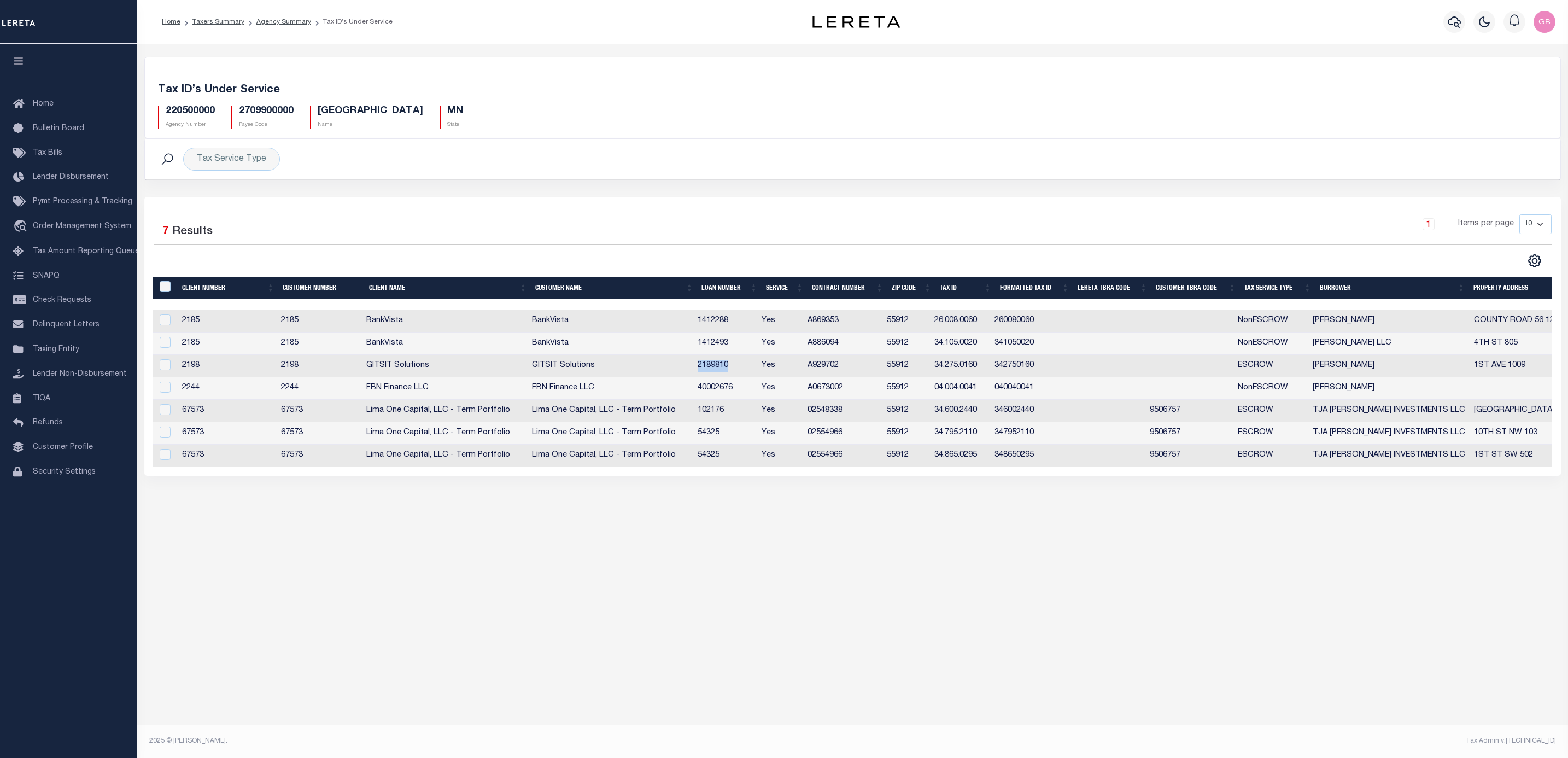
drag, startPoint x: 737, startPoint y: 367, endPoint x: 694, endPoint y: 368, distance: 43.0
click at [694, 368] on tr "2198 2198 GITSIT Solutions GITSIT Solutions 2189810 Yes A929702 55912 34.275.01…" at bounding box center [864, 366] width 1422 height 23
copy tr "2189810"
click at [1453, 22] on icon "button" at bounding box center [1454, 21] width 13 height 13
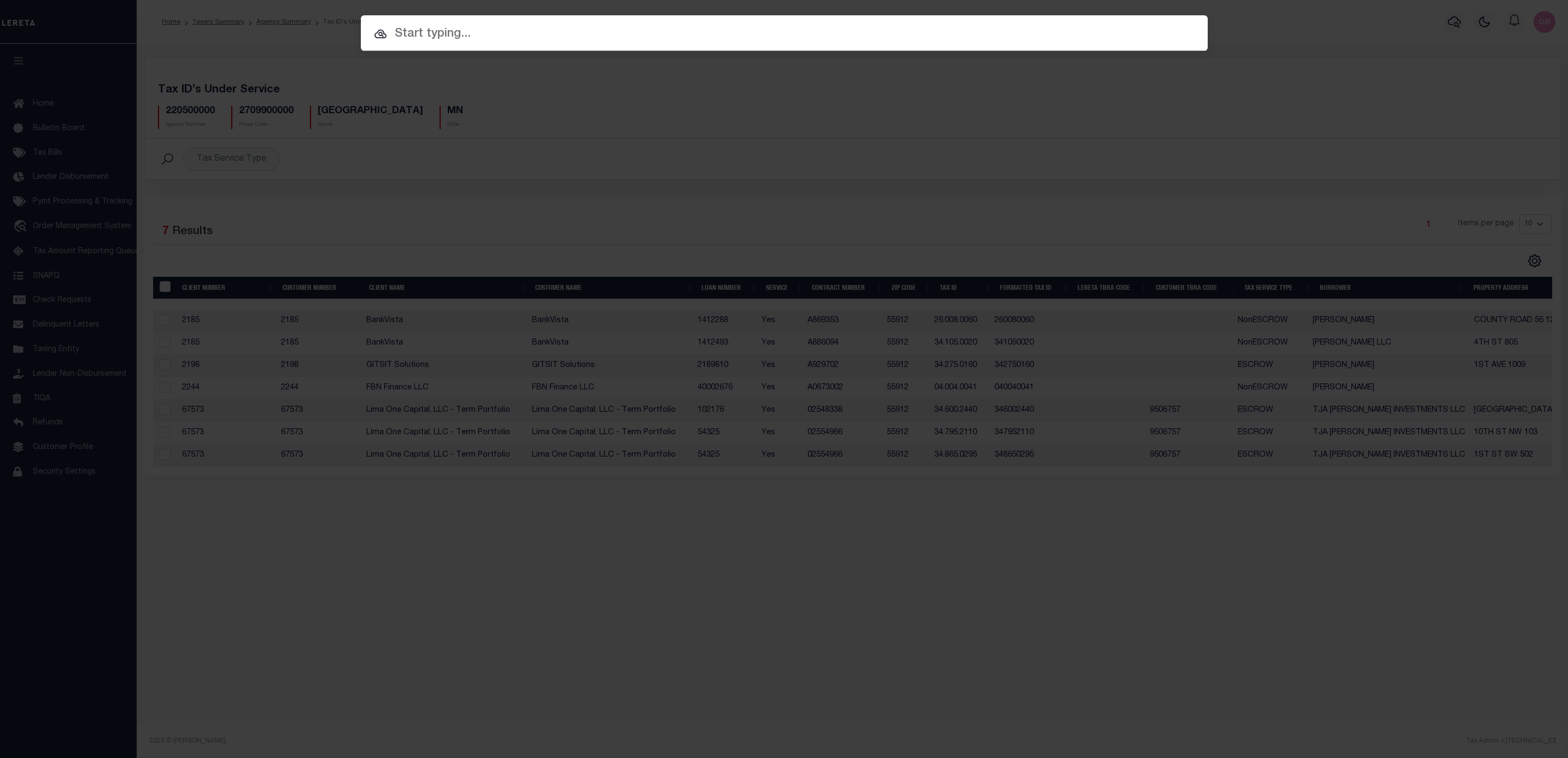
paste input "2189810"
drag, startPoint x: 422, startPoint y: 37, endPoint x: 353, endPoint y: 44, distance: 69.4
click at [353, 46] on div "Include Loans TBM Customers Borrowers Payments (Lender Non-Disb) Payments (Lend…" at bounding box center [784, 379] width 1568 height 758
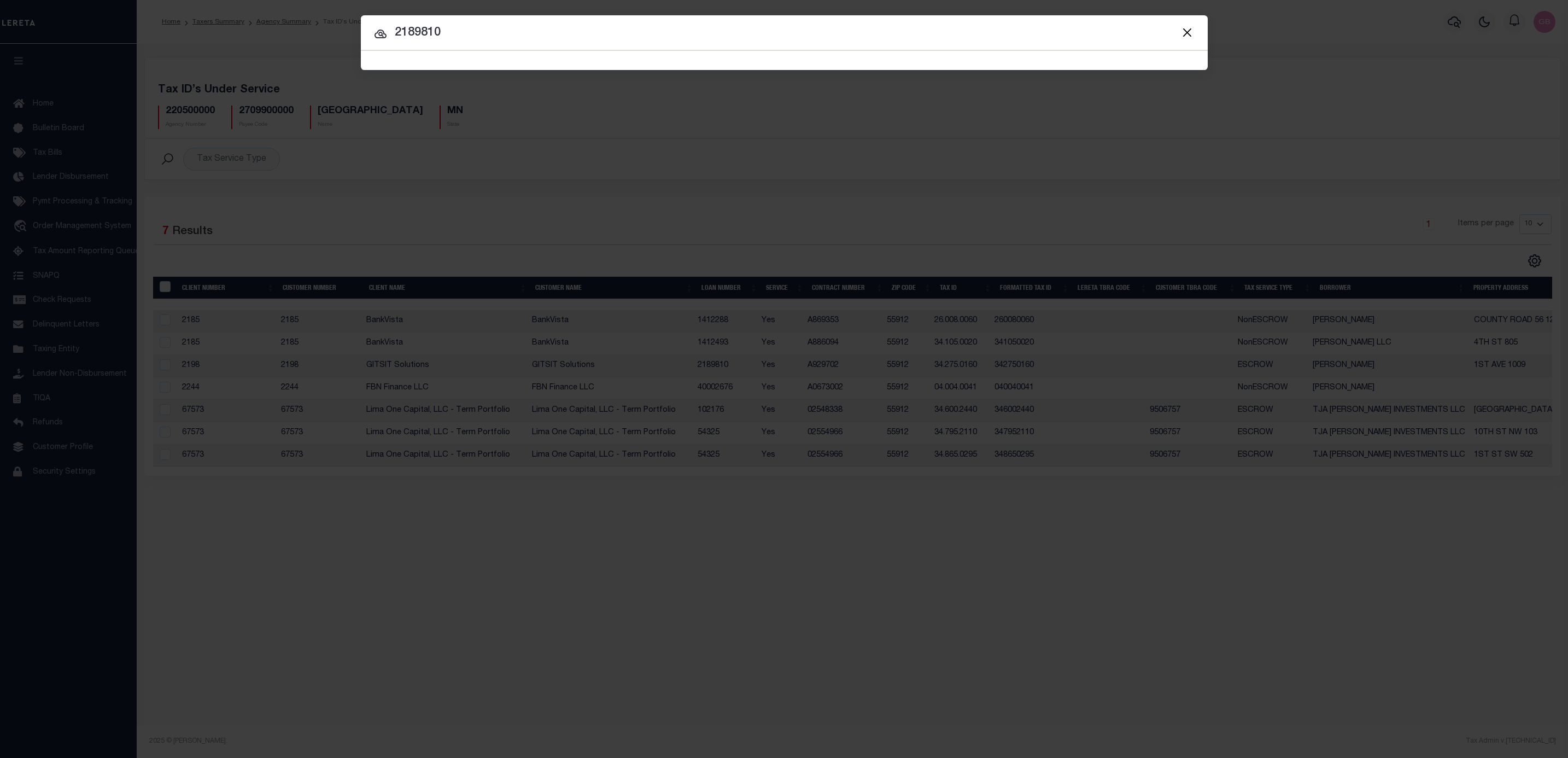
type input "2189810"
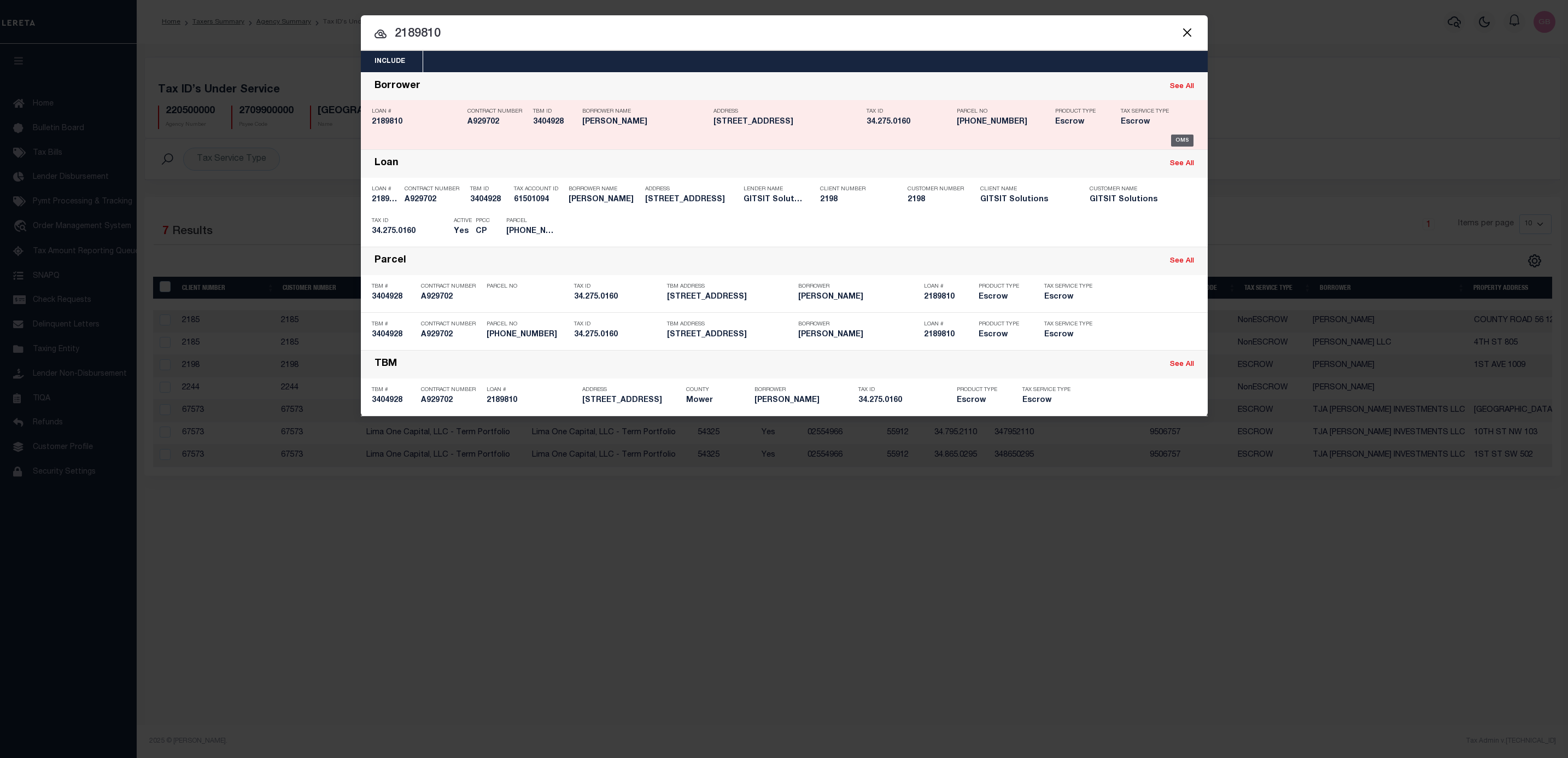
click at [1176, 146] on div "OMS" at bounding box center [1182, 141] width 23 height 12
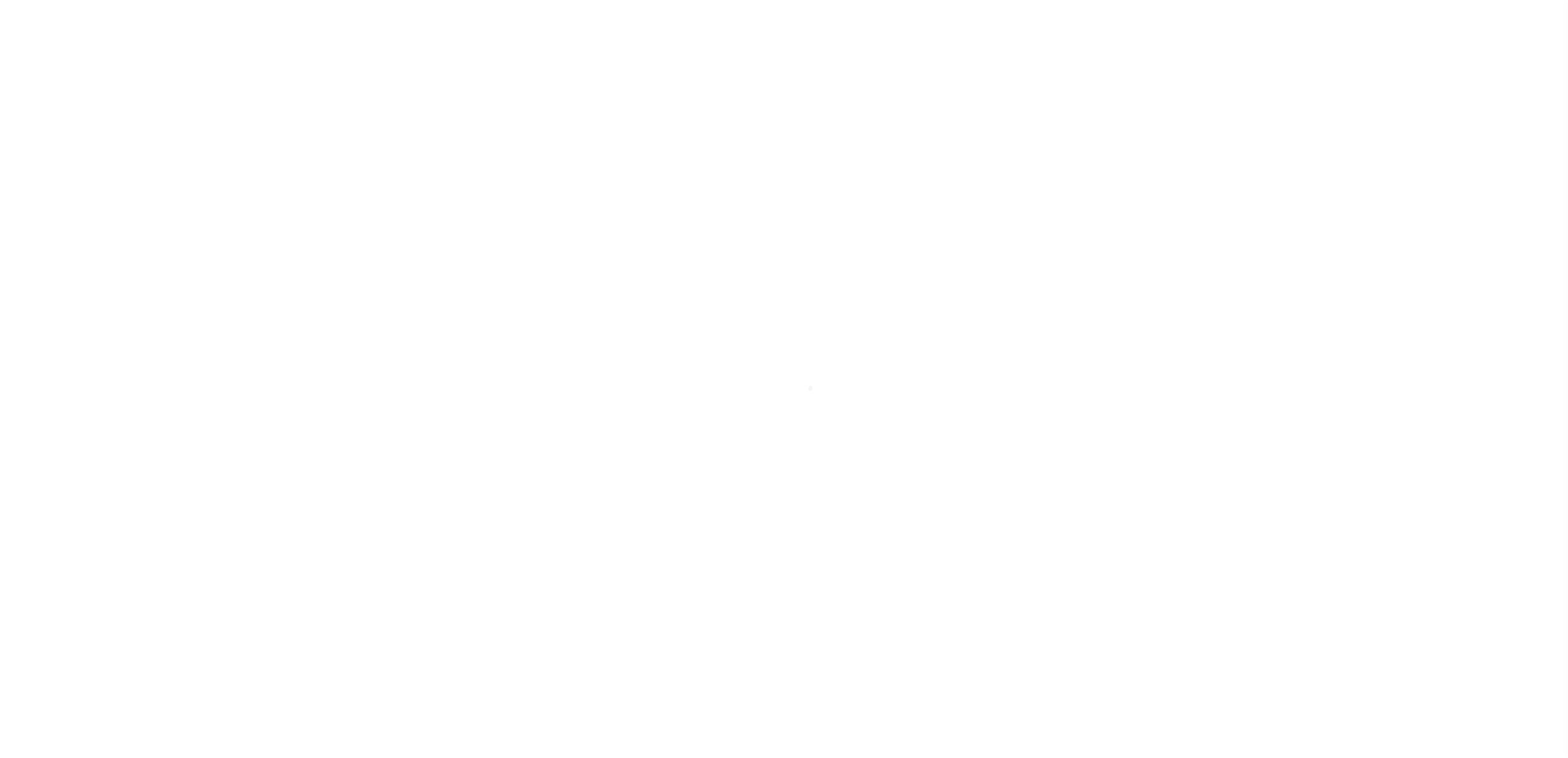
type input "2189810"
type input "[PERSON_NAME]"
select select
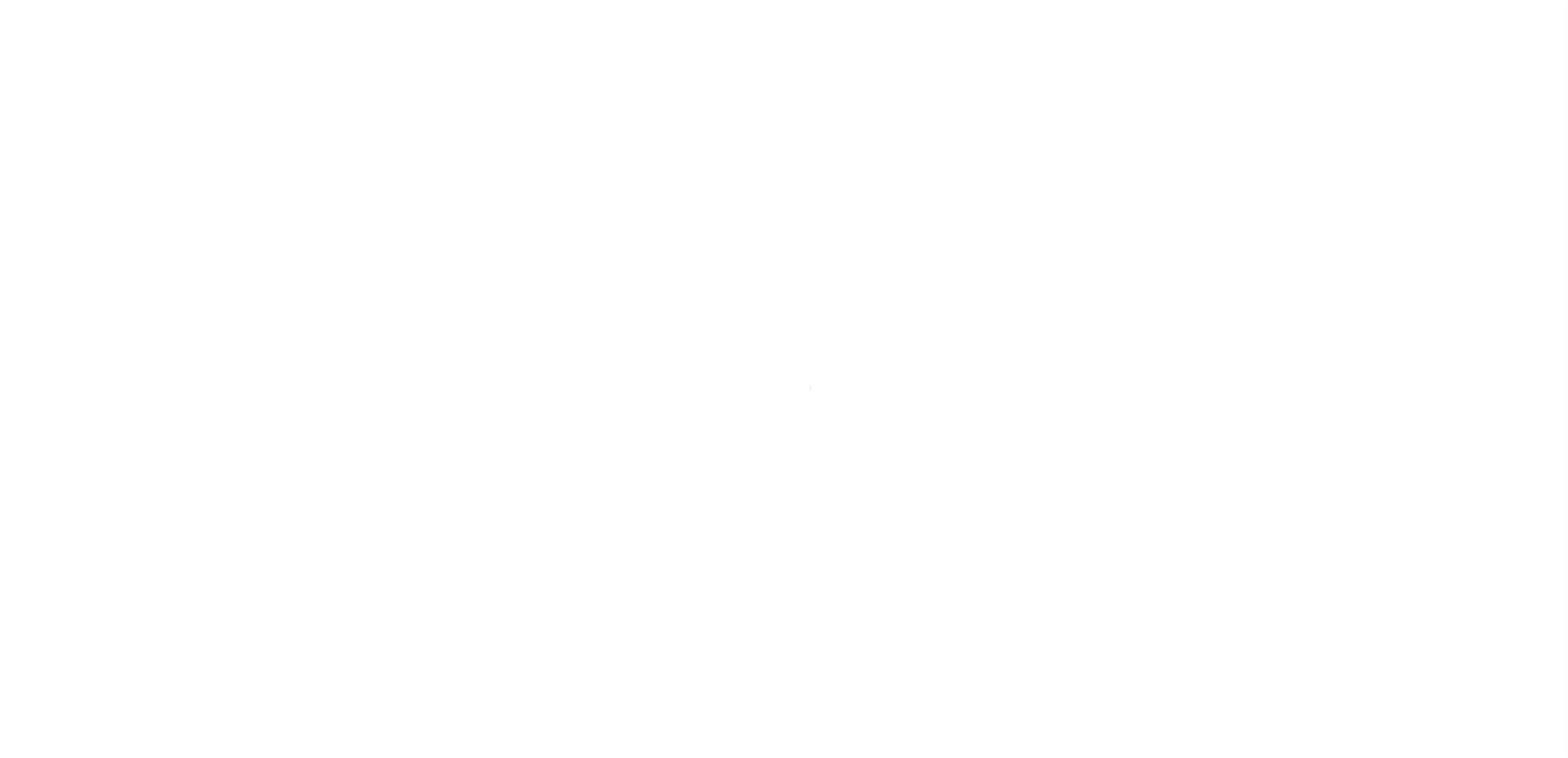
select select "Escrow"
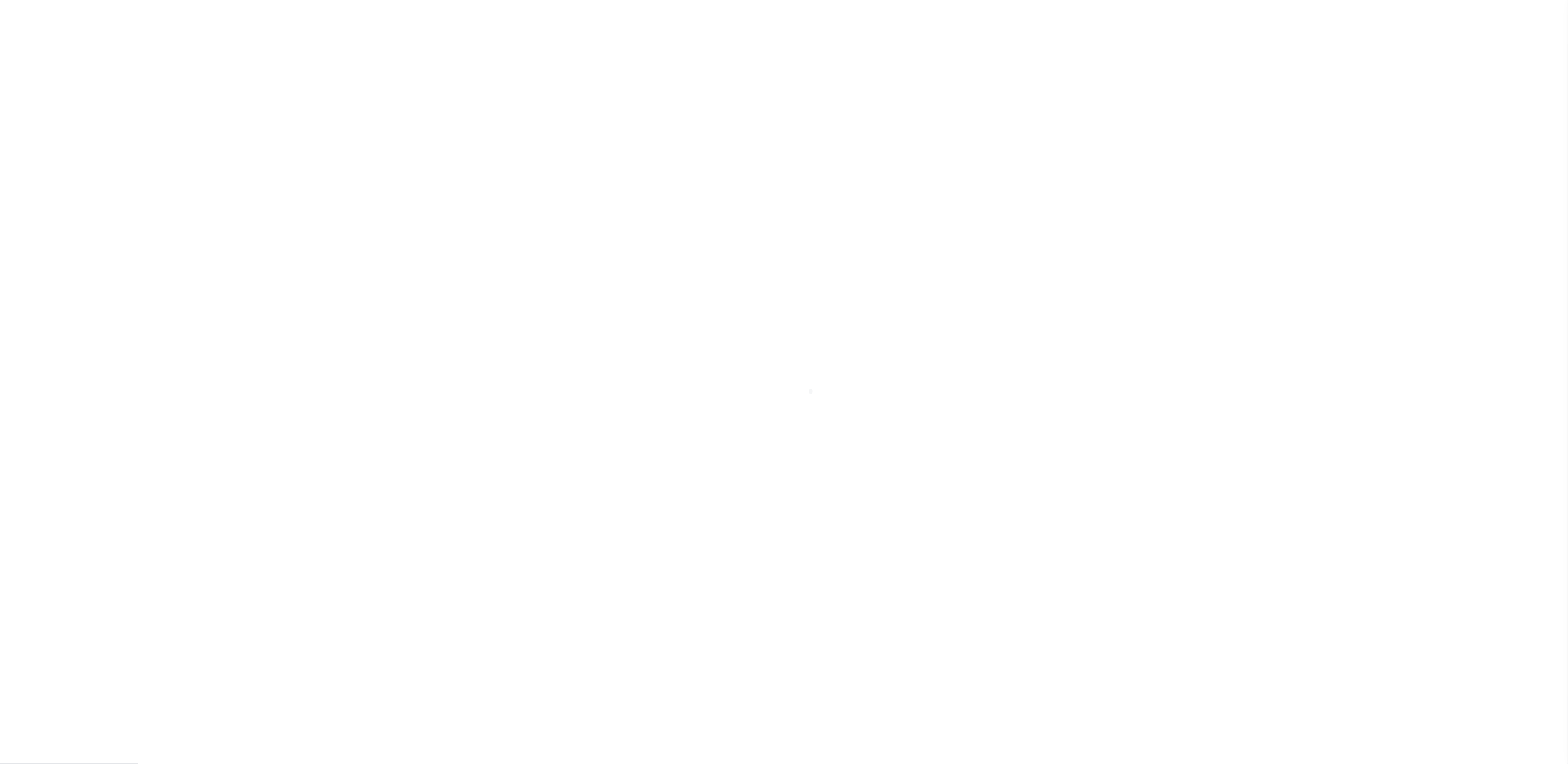
select select "16881"
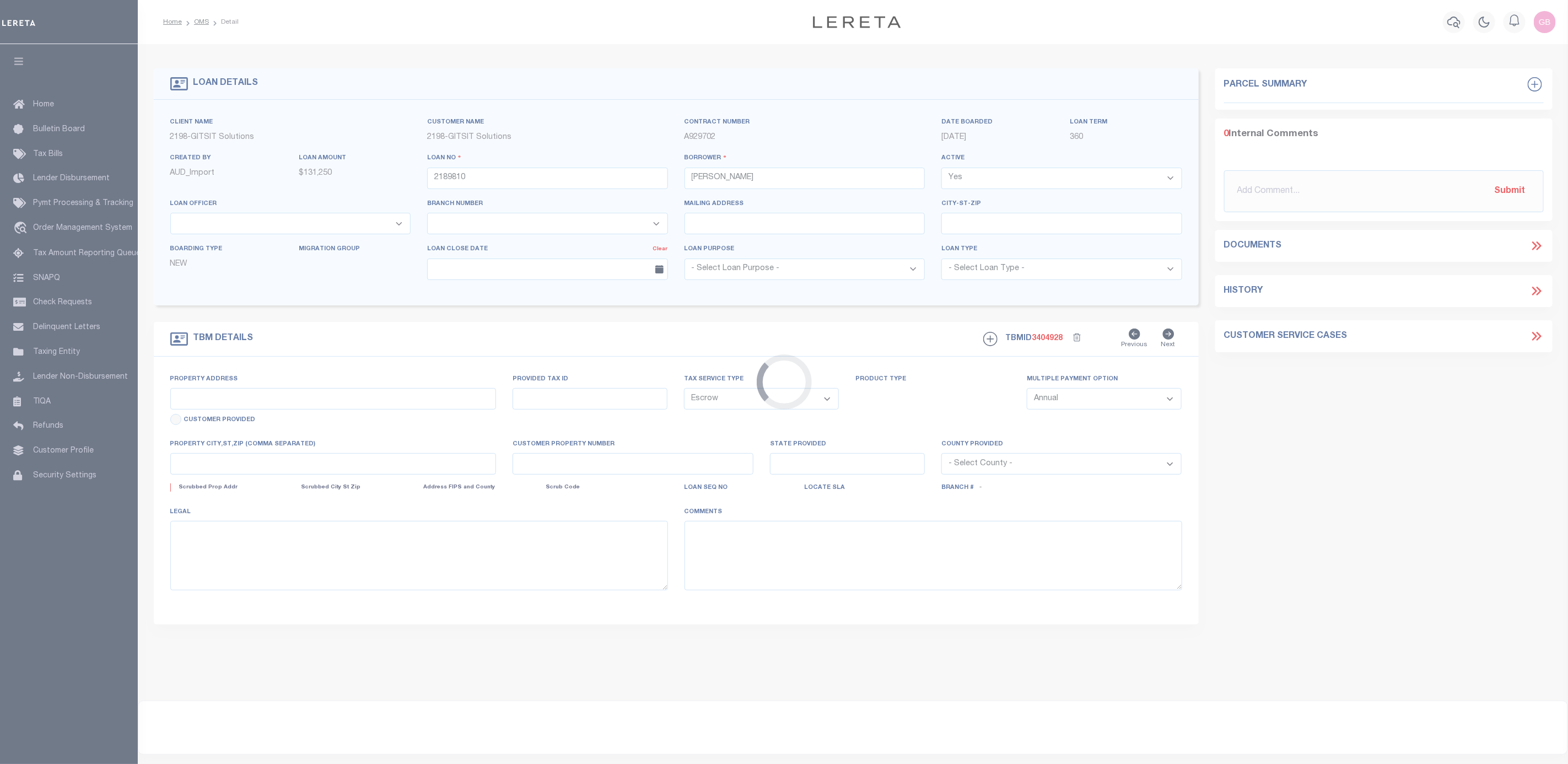
type input "[STREET_ADDRESS]"
select select
type input "AUSTIN MN 55912"
type input "MN"
select select
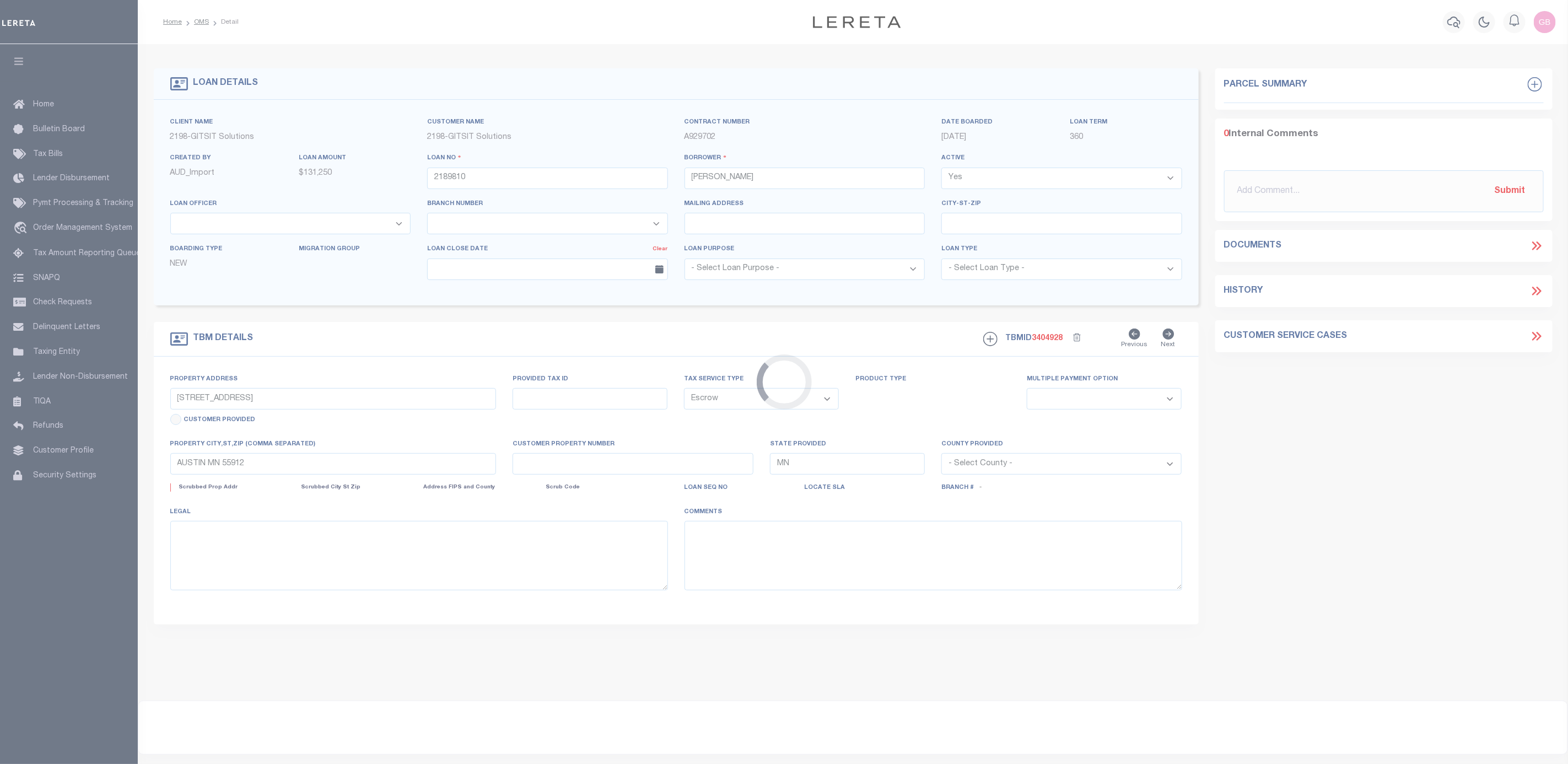
type textarea "[DATE] REO"
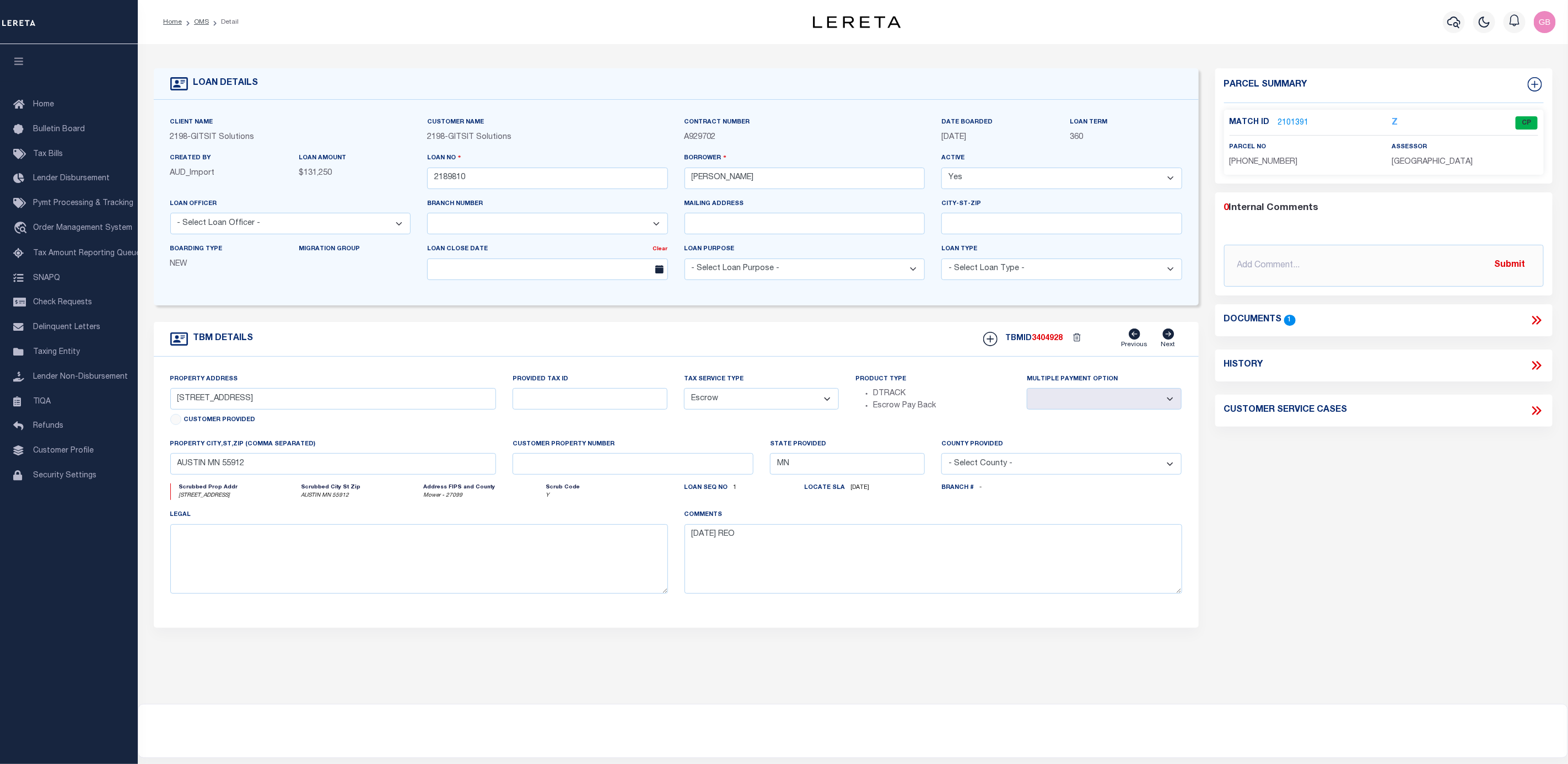
click at [1292, 119] on link "2101391" at bounding box center [1294, 123] width 31 height 12
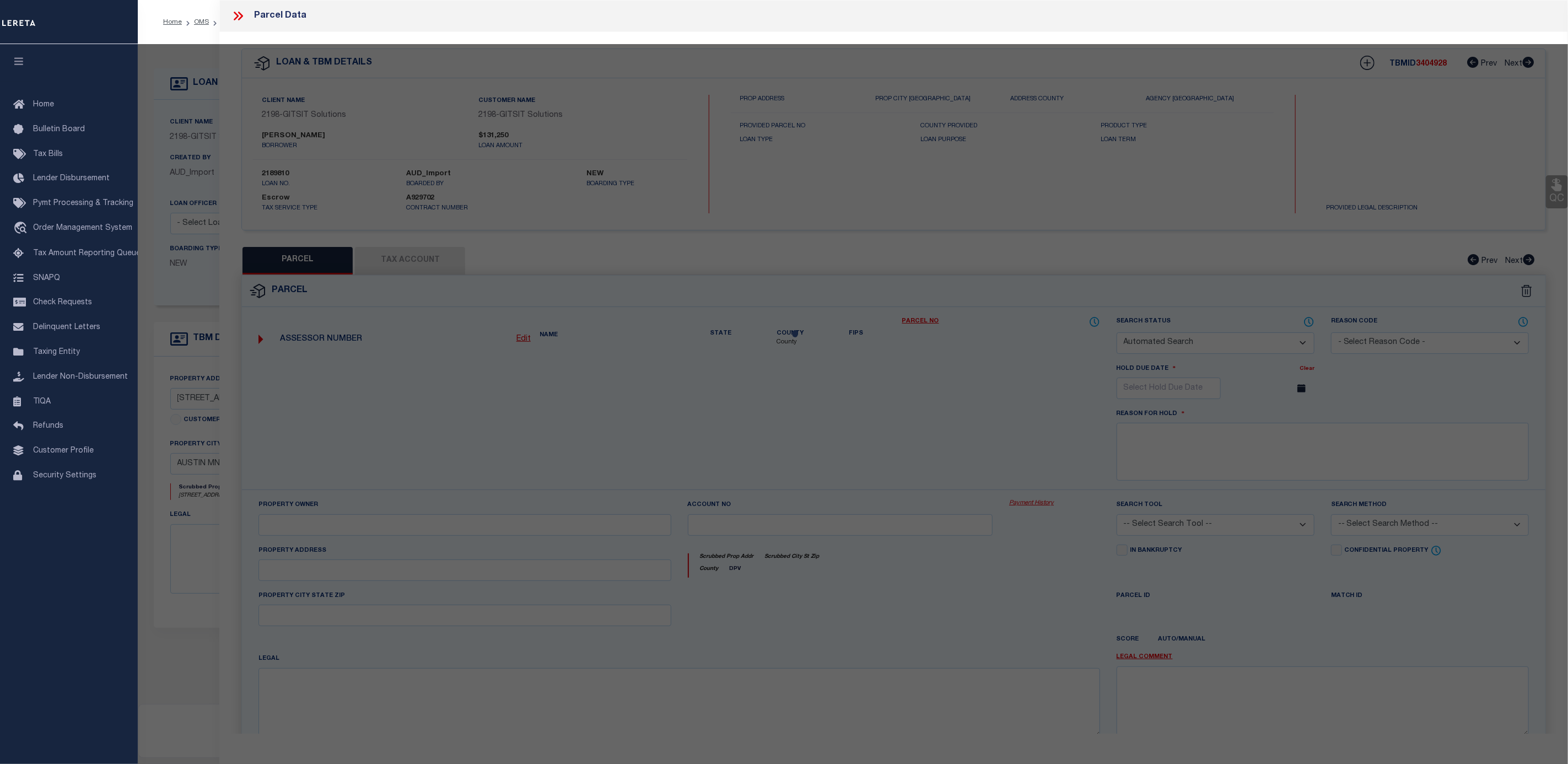
checkbox input "false"
select select "CP"
type input "BALDWIN LARRY G"
select select "AGW"
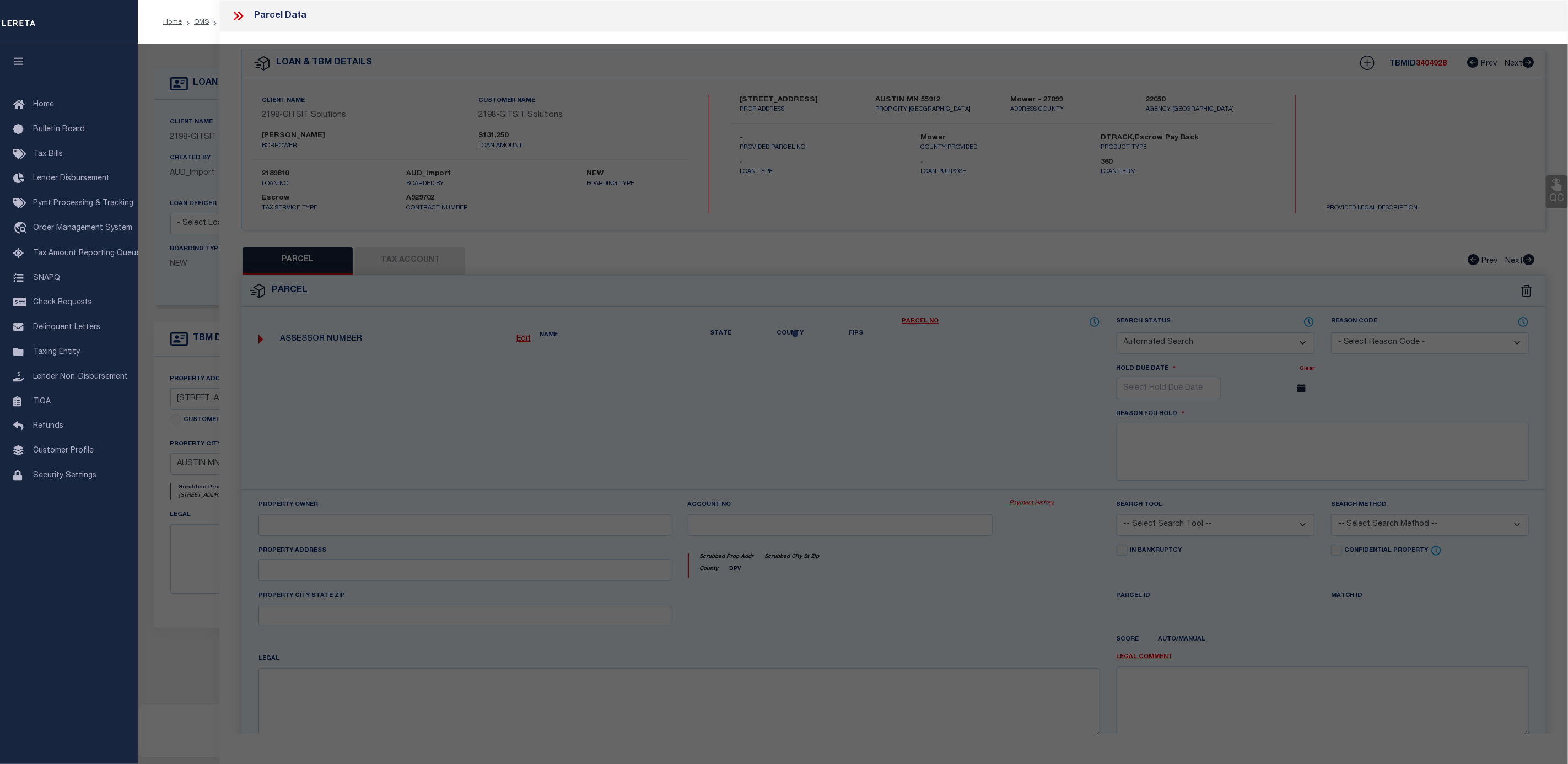
select select
type input "1009 1ST AVE SW"
checkbox input "false"
type input "AUSTIN MN 55912"
type textarea "GALLOWAY ADDITION TO WEST PARK Lot 005 Block 014"
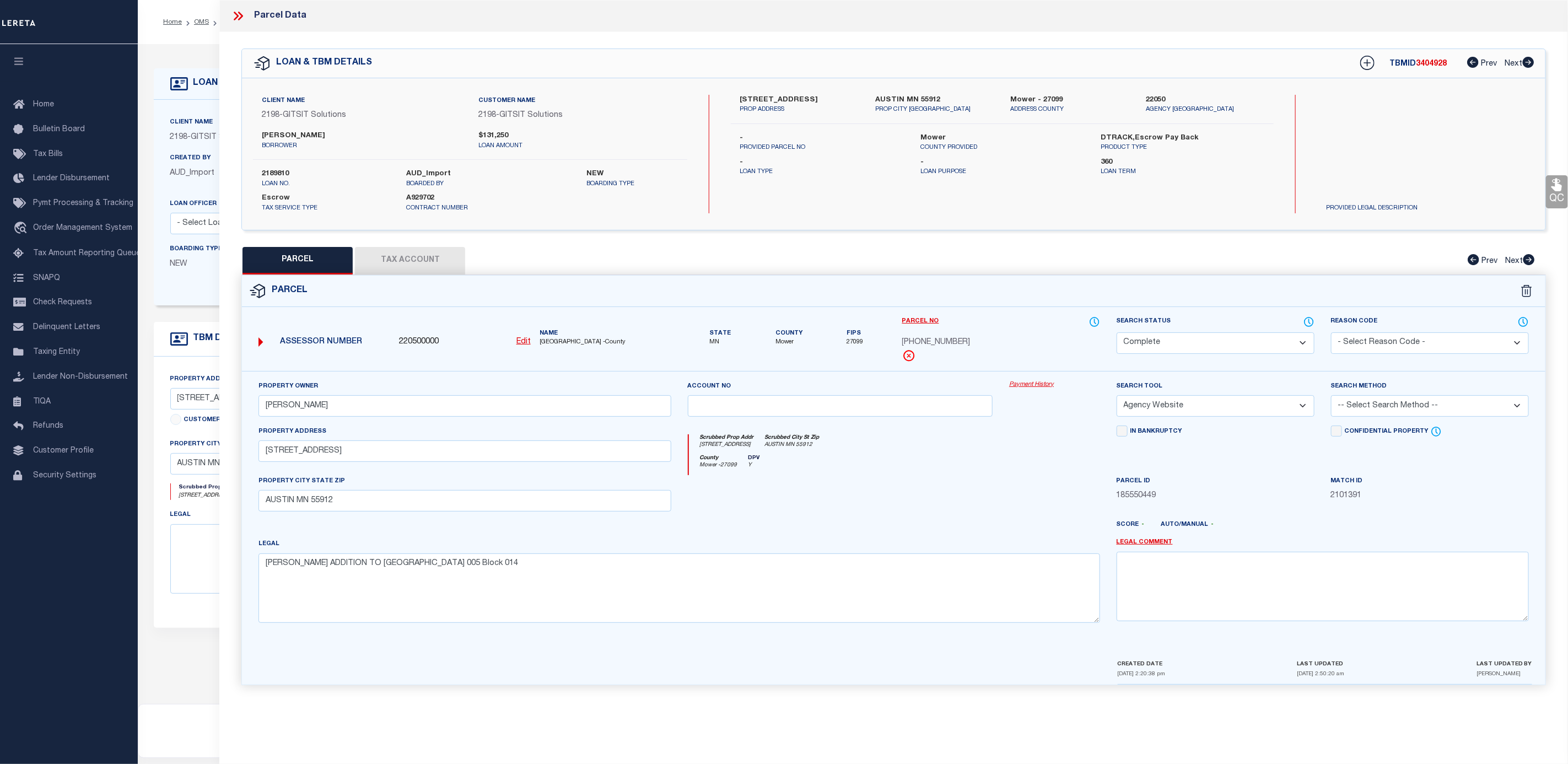
click at [428, 269] on button "Tax Account" at bounding box center [410, 260] width 110 height 28
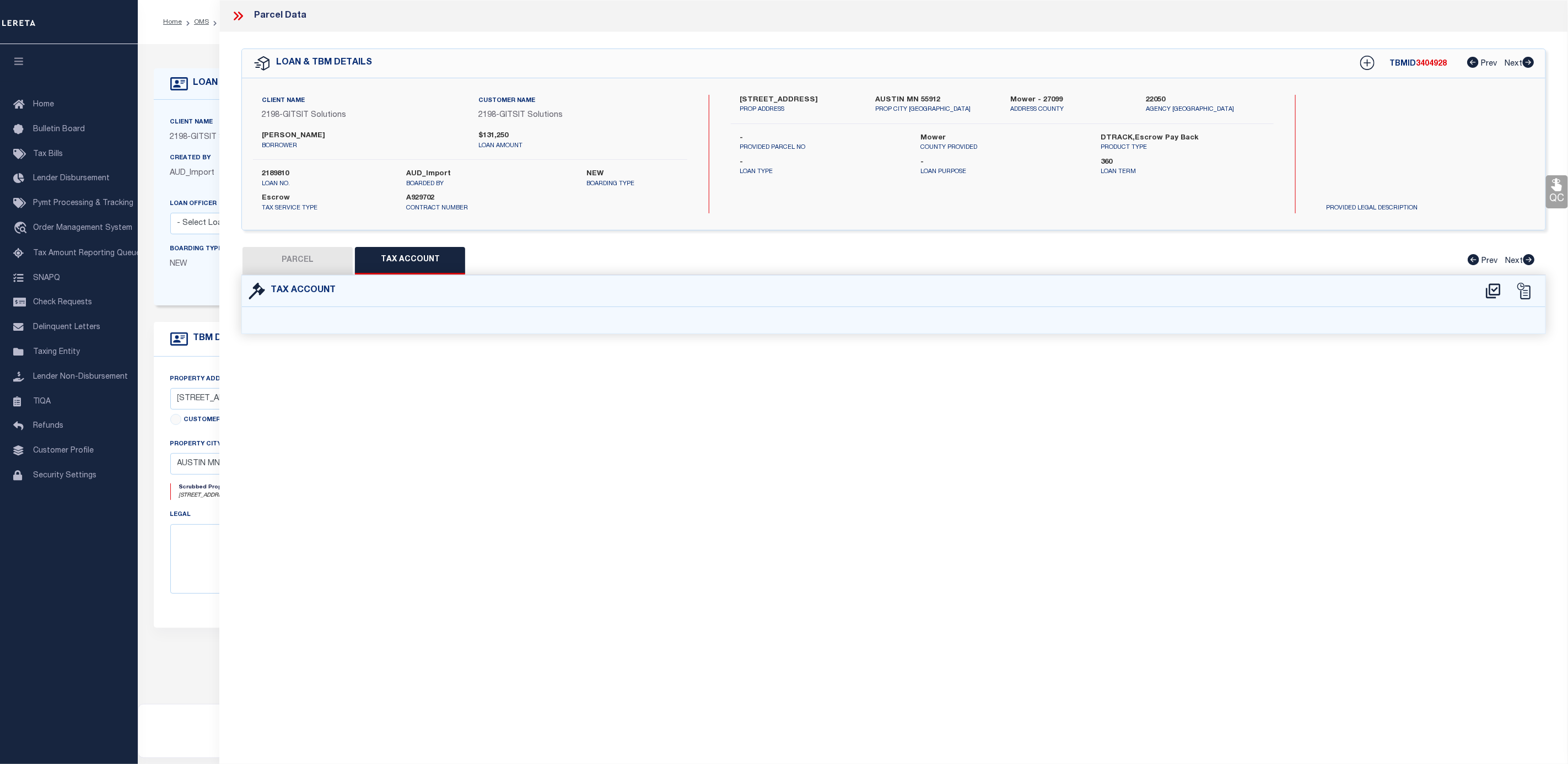
select select "100"
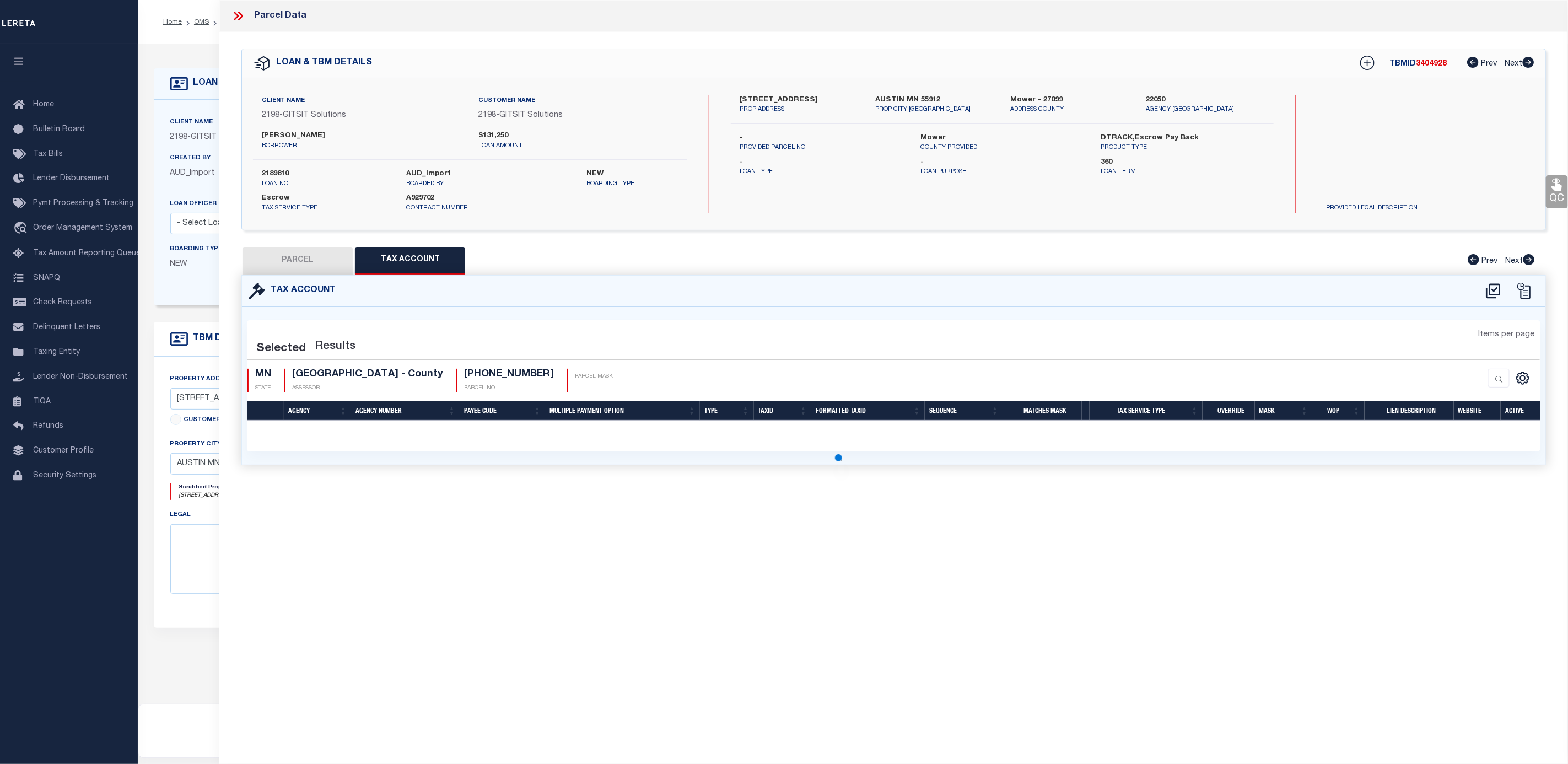
select select "100"
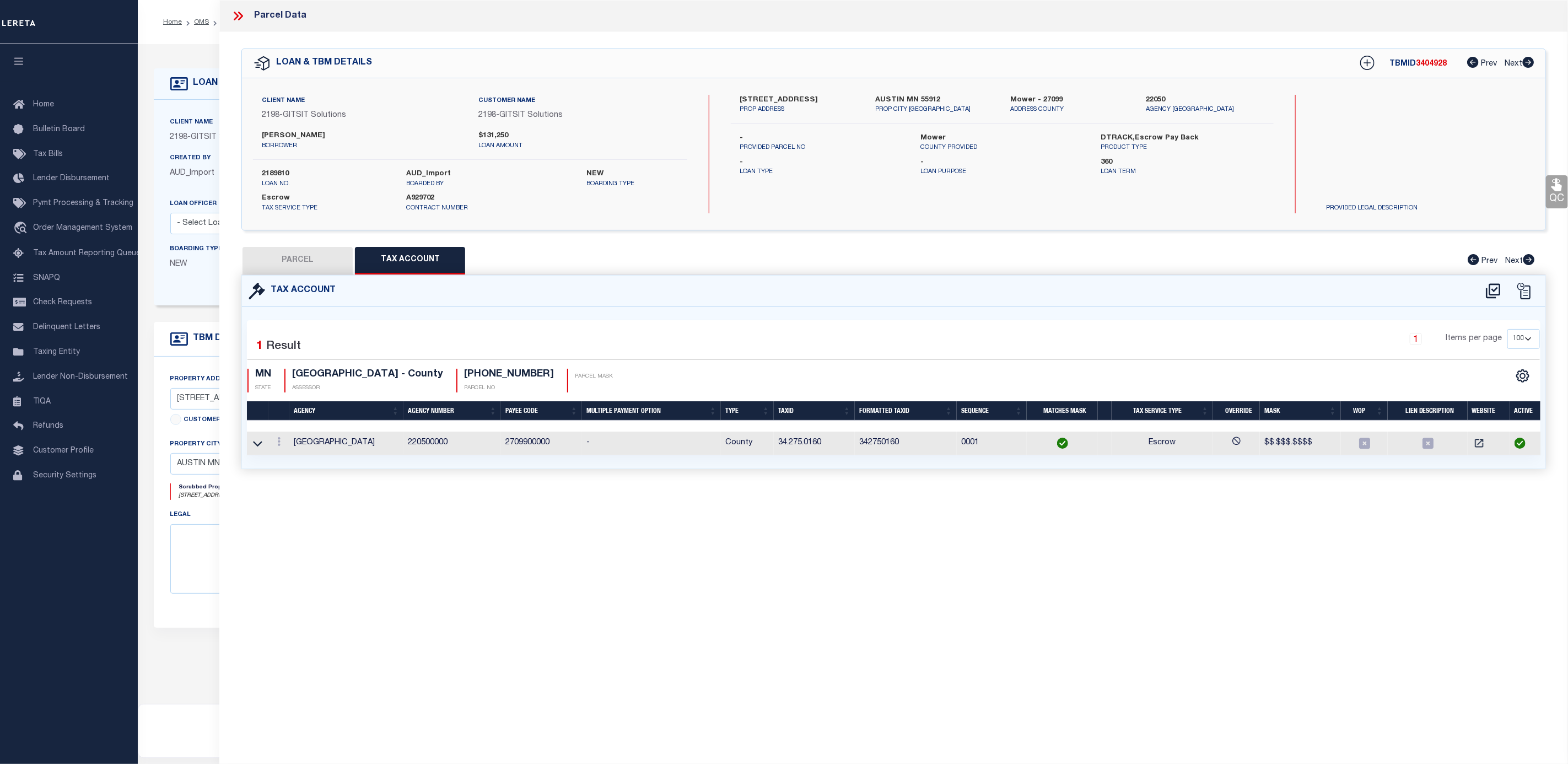
click at [300, 260] on button "PARCEL" at bounding box center [298, 260] width 110 height 28
select select "AS"
select select
checkbox input "false"
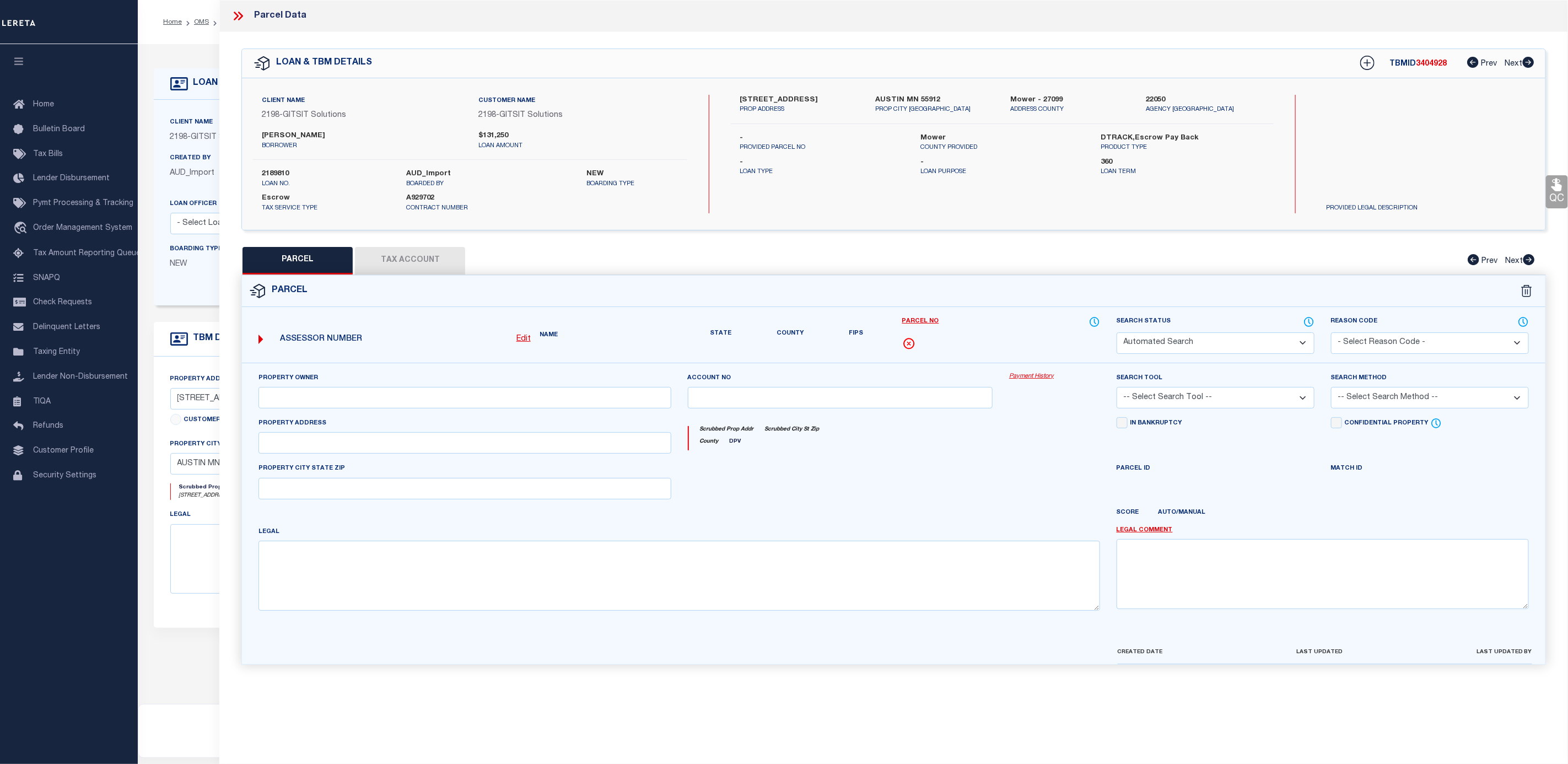
select select "CP"
type input "BALDWIN LARRY G"
select select "AGW"
select select
type input "1009 1ST AVE SW"
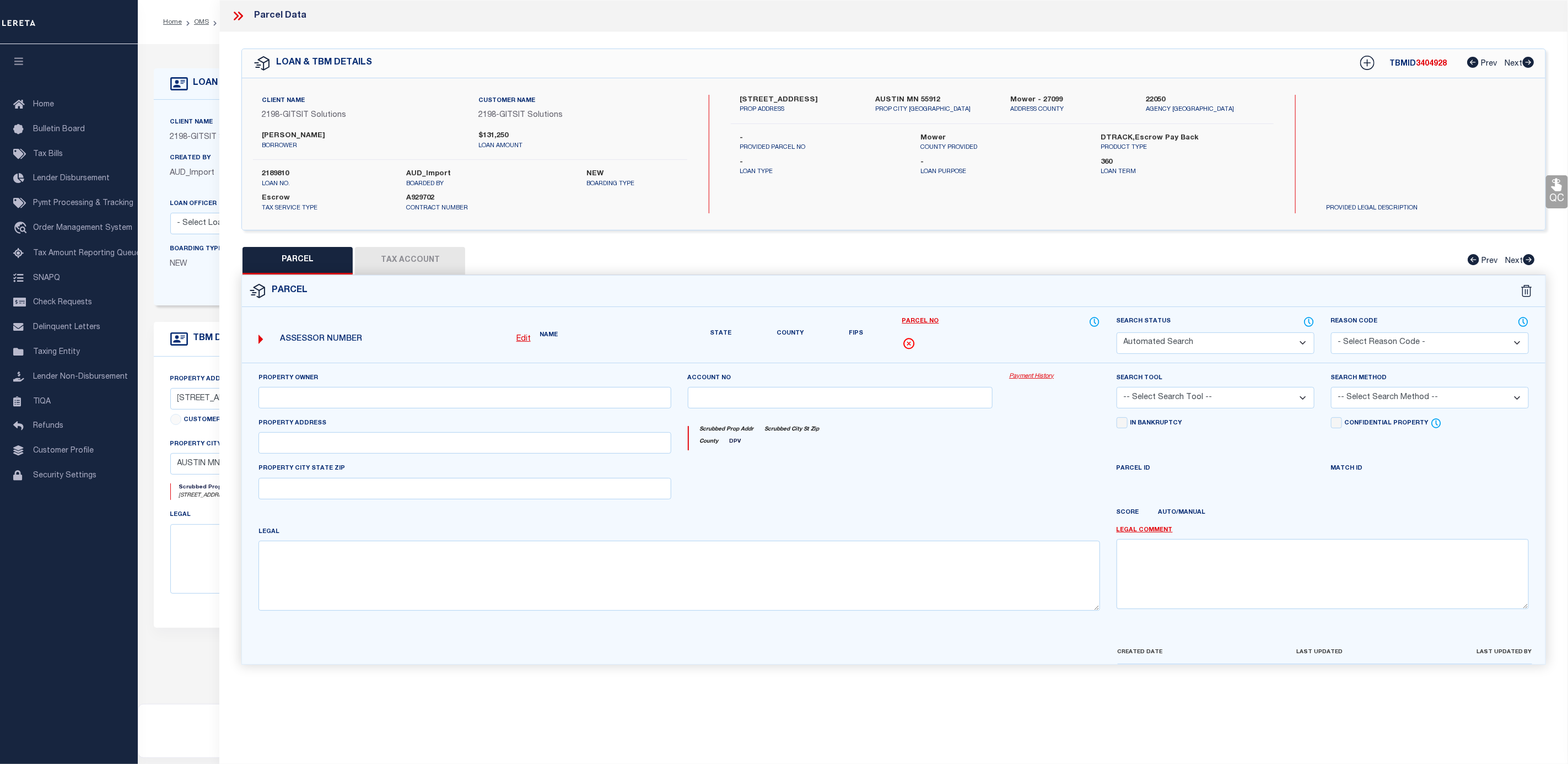
checkbox input "false"
type input "AUSTIN MN 55912"
type textarea "GALLOWAY ADDITION TO WEST PARK Lot 005 Block 014"
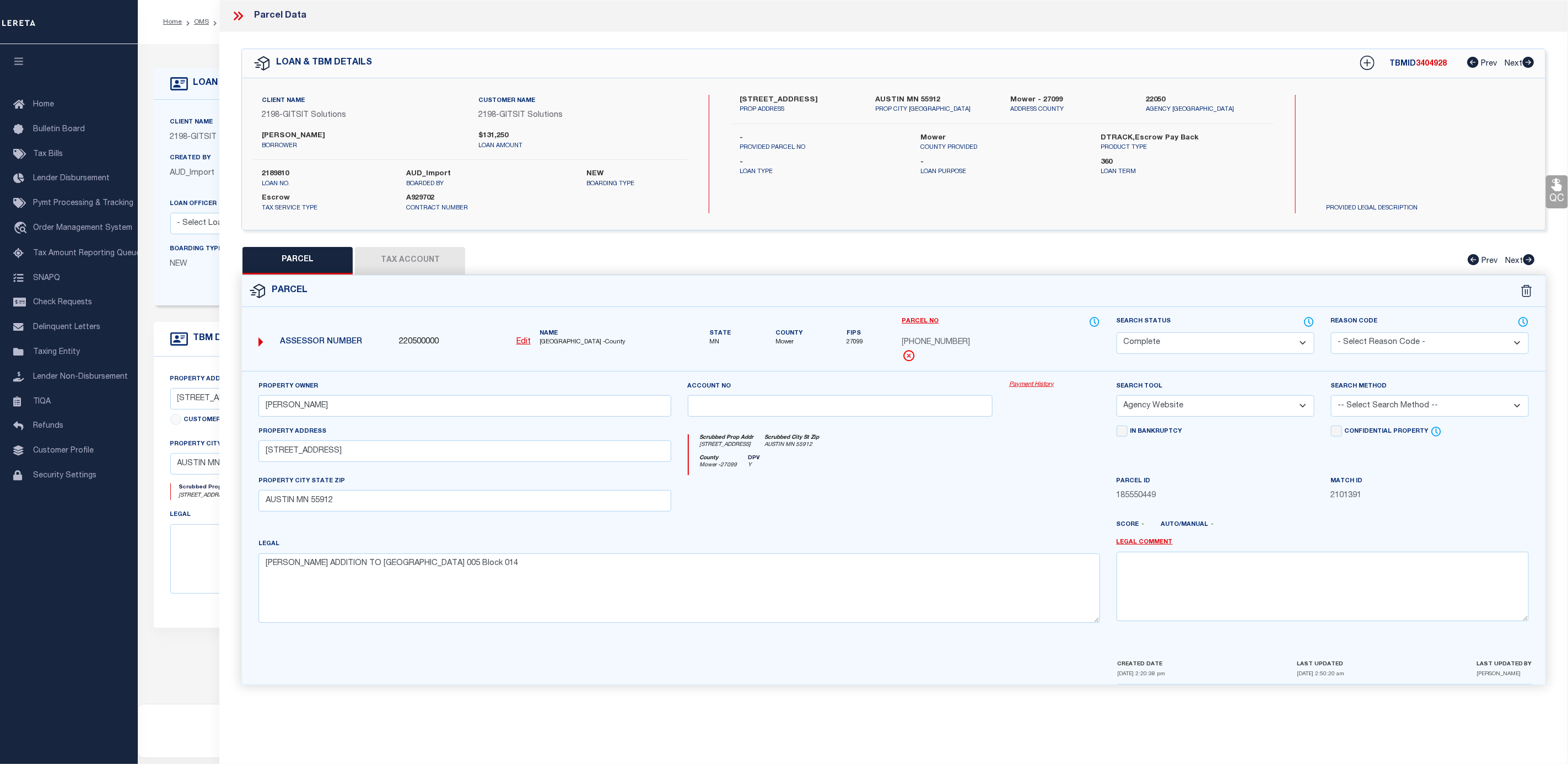
click at [1042, 386] on link "Payment History" at bounding box center [1055, 385] width 91 height 10
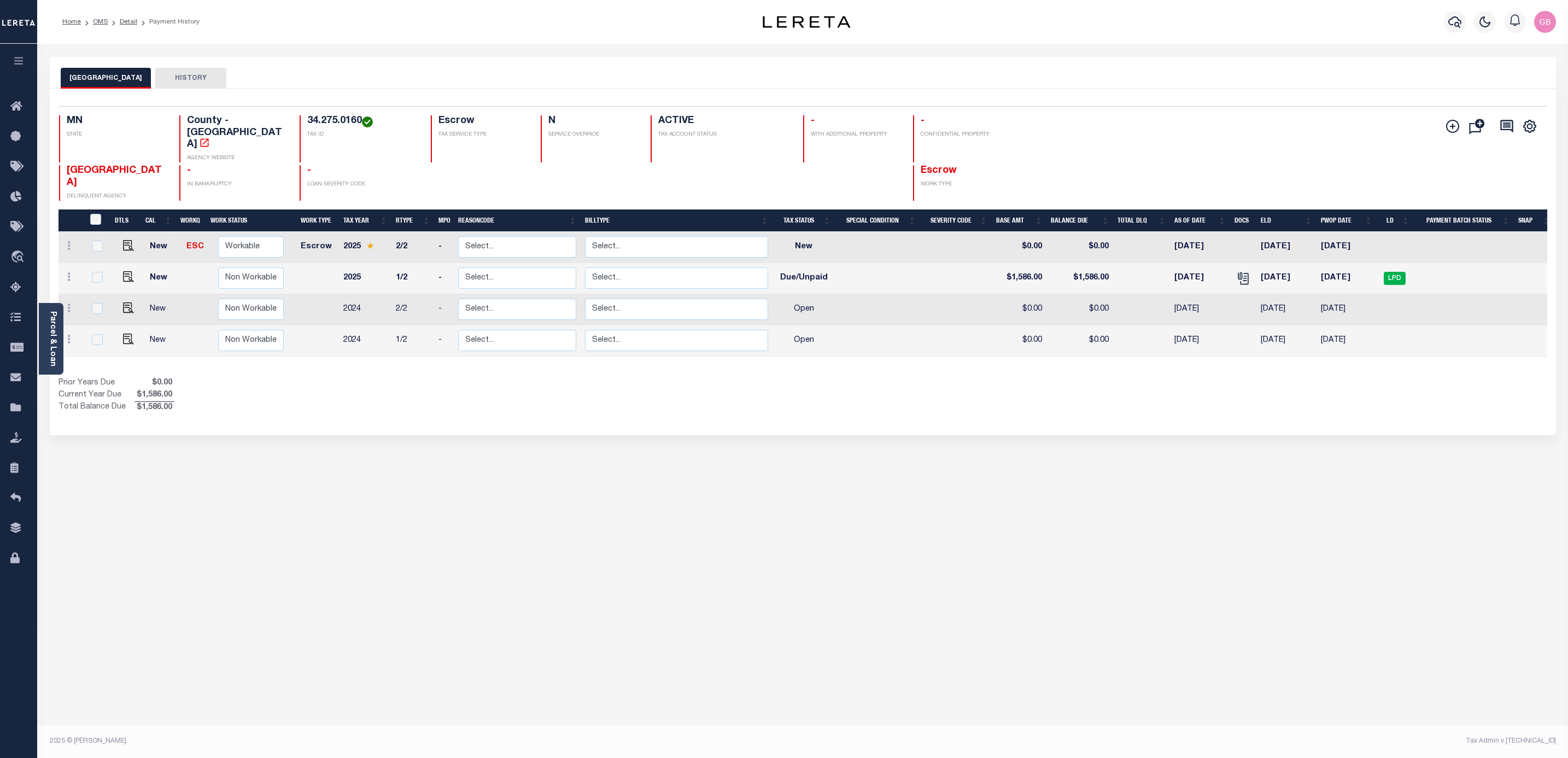
click at [176, 79] on button "HISTORY" at bounding box center [191, 78] width 71 height 21
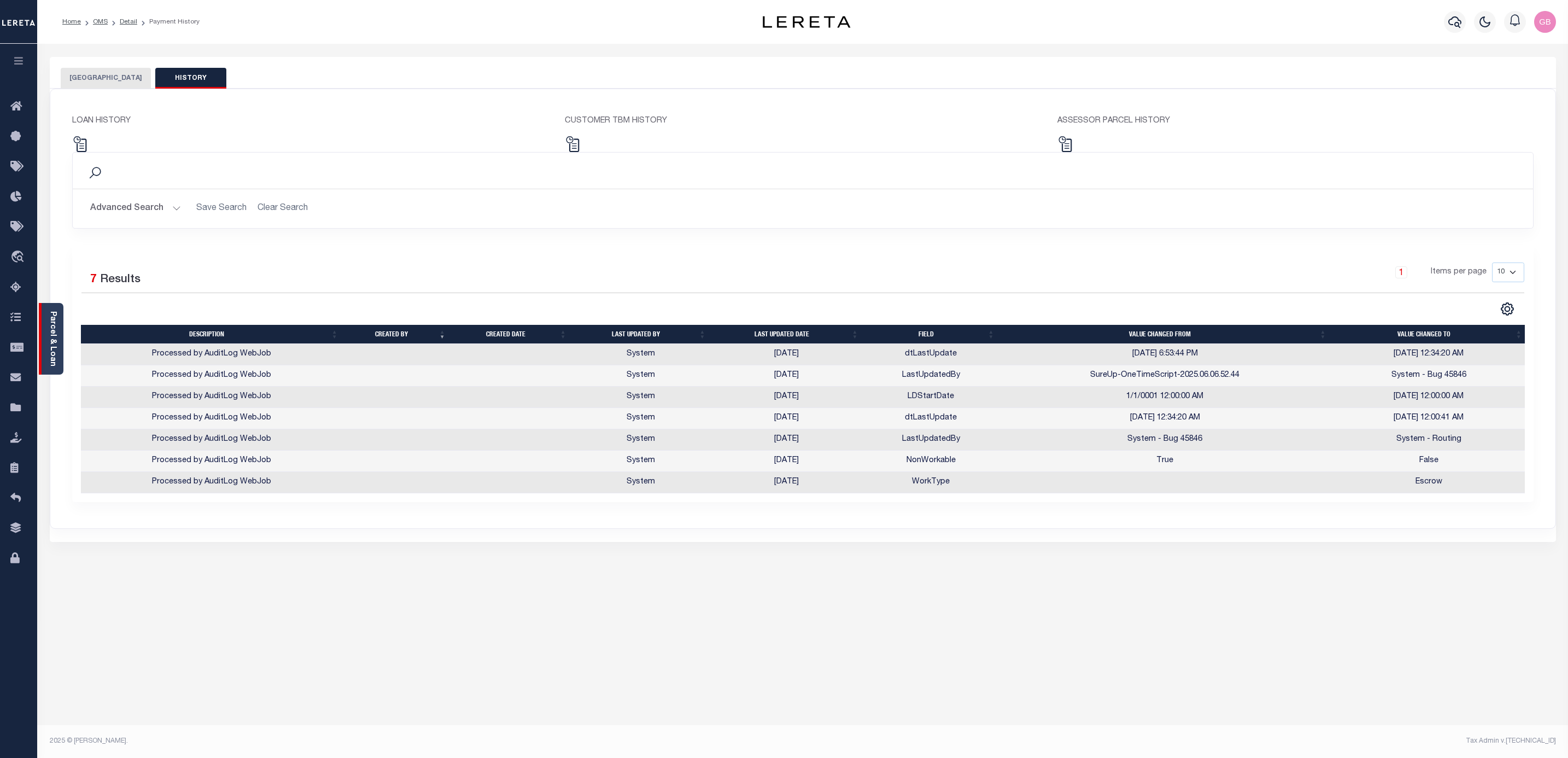
click at [51, 313] on link "Parcel & Loan" at bounding box center [52, 338] width 8 height 55
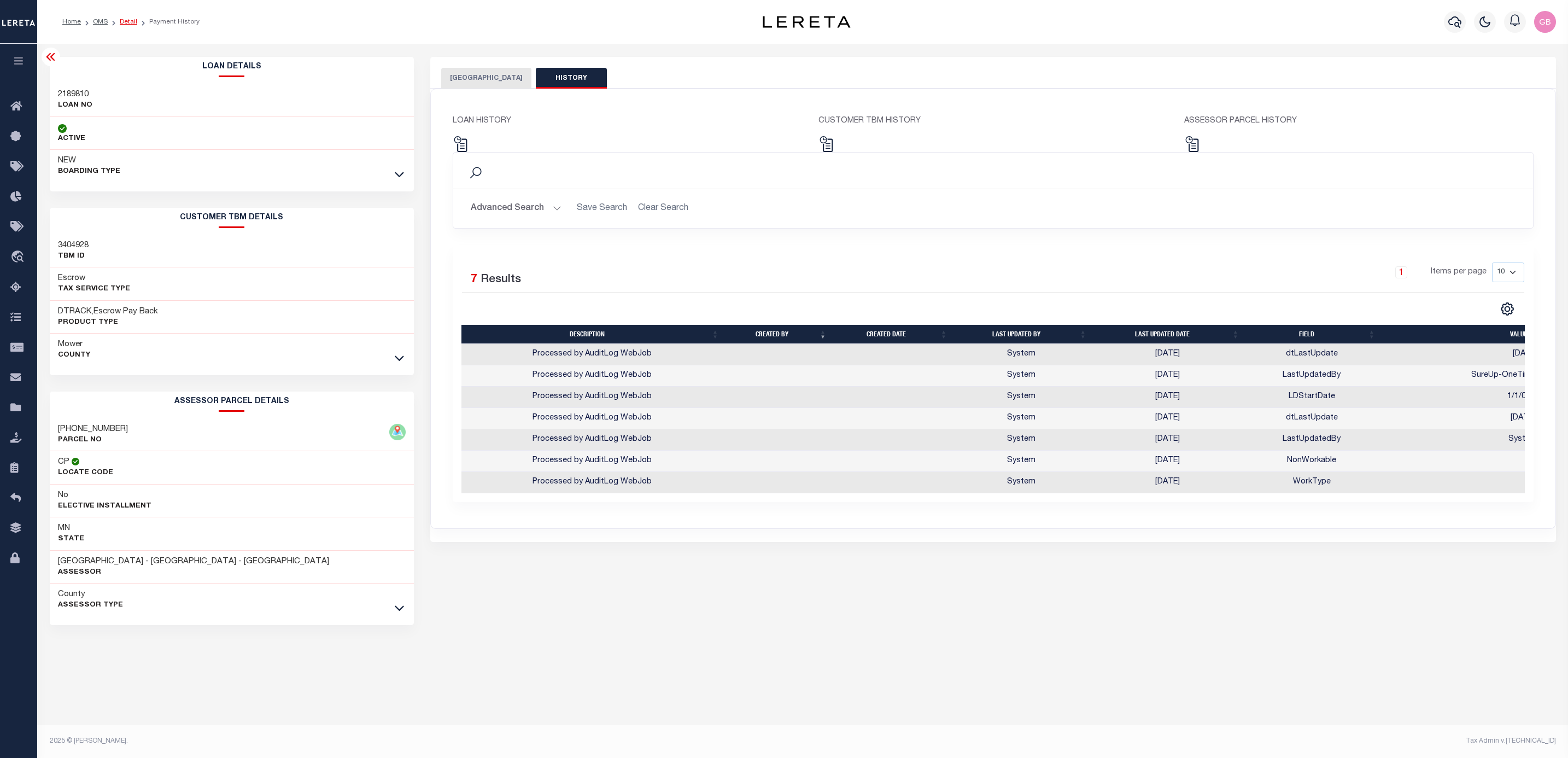
click at [125, 18] on link "Detail" at bounding box center [129, 22] width 18 height 7
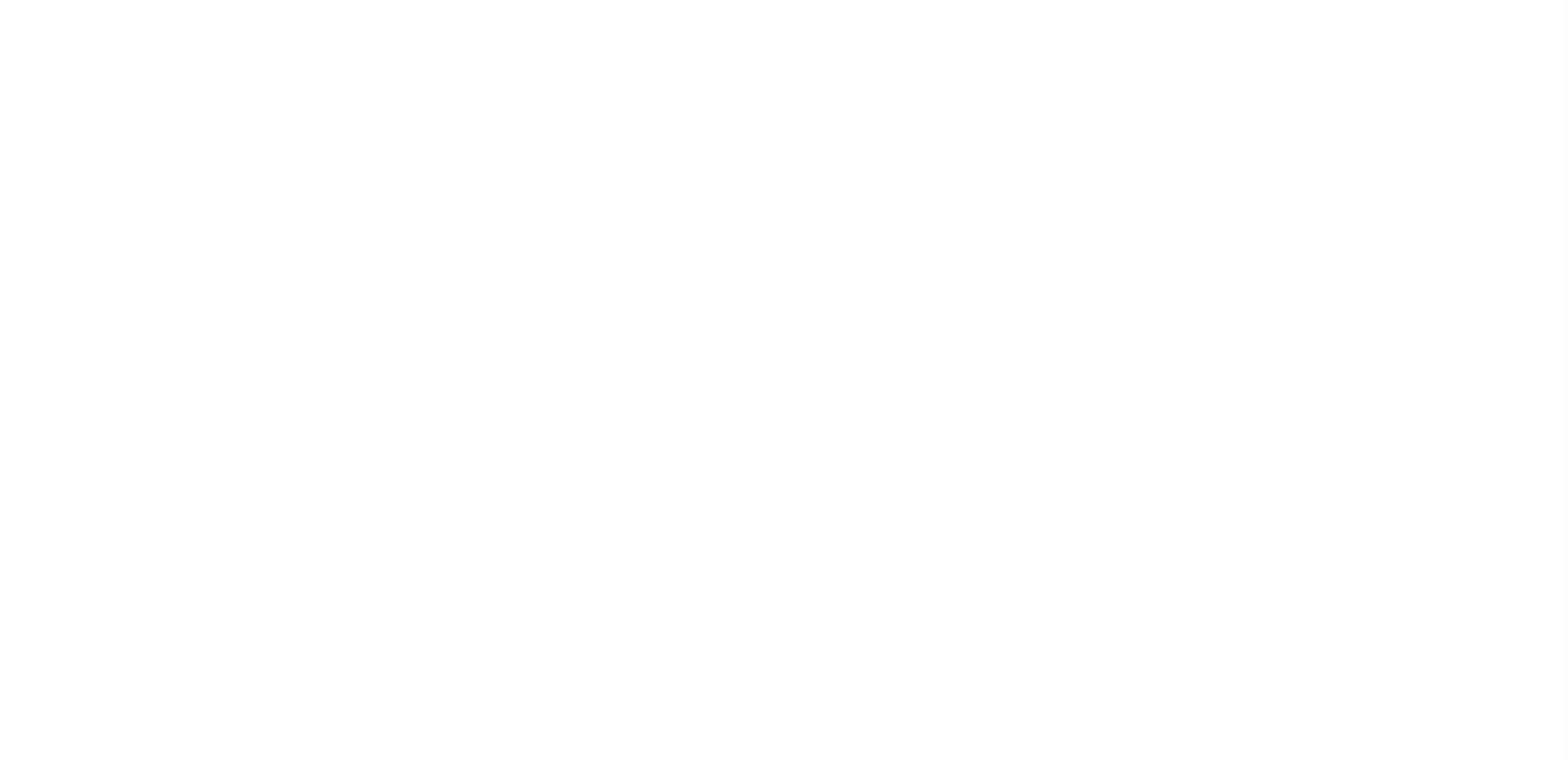
select select "Escrow"
type input "[STREET_ADDRESS]"
select select
type input "AUSTIN MN 55912"
type input "MN"
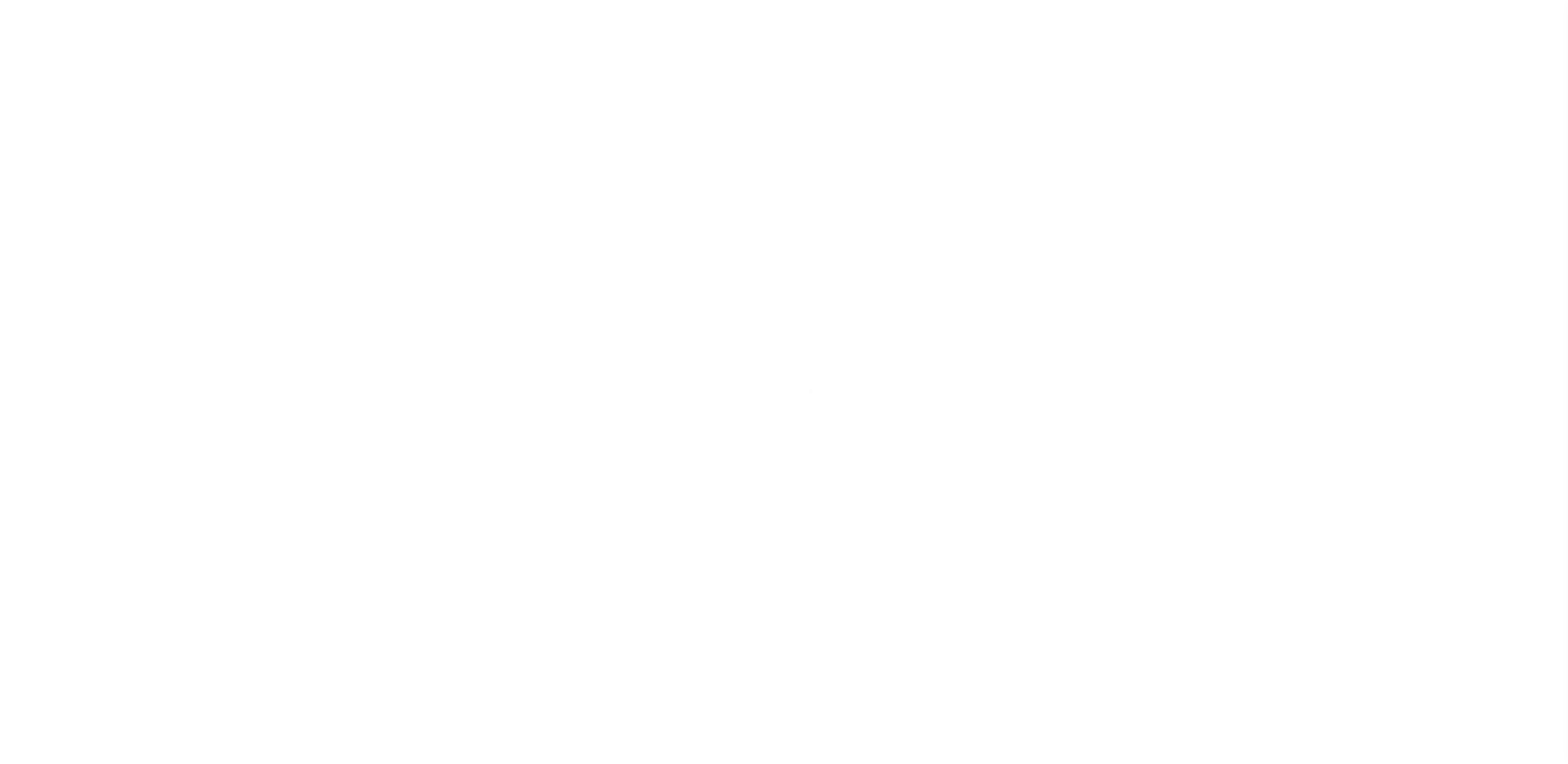
select select
type textarea "[DATE] REO"
select select "16881"
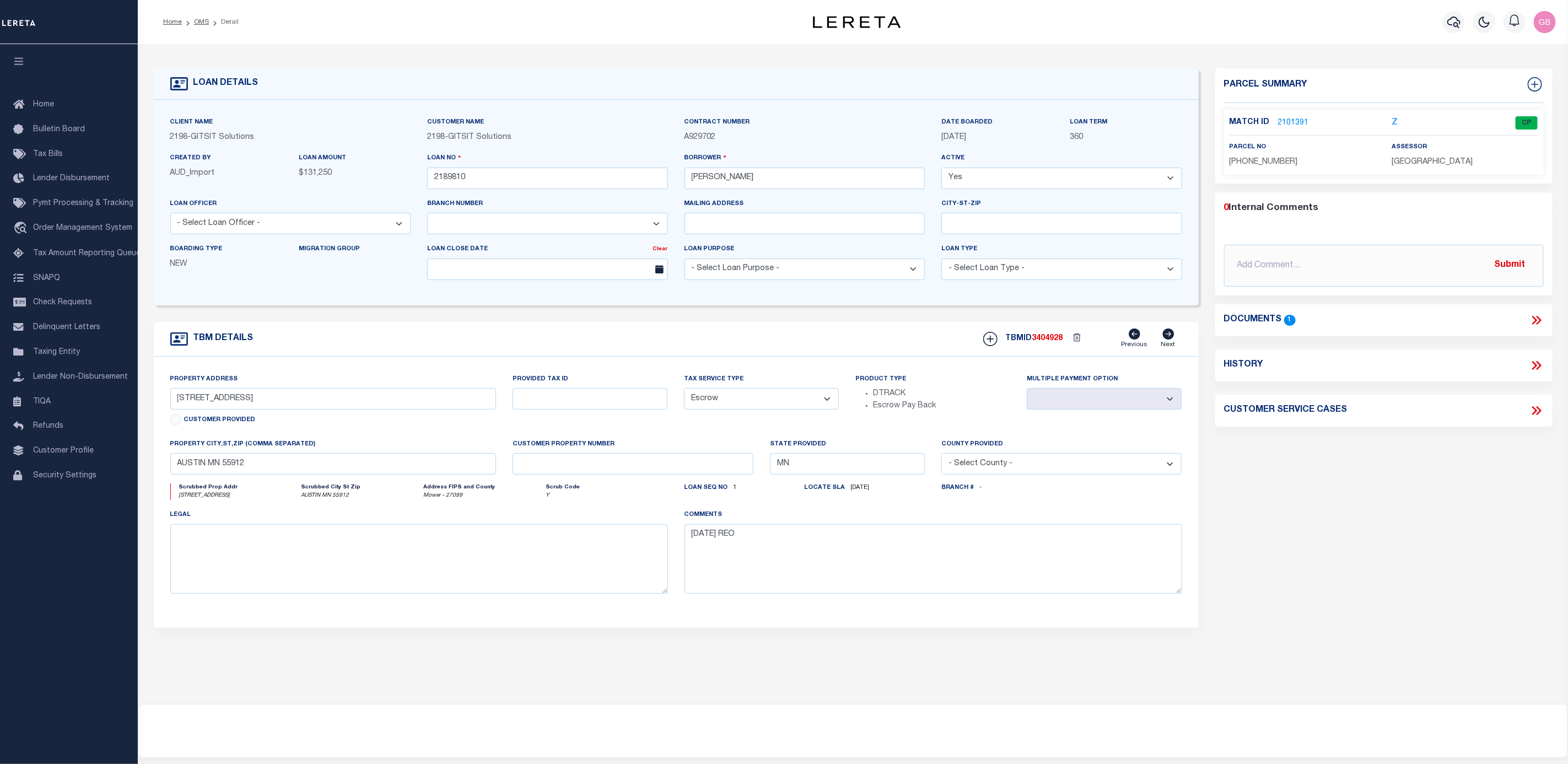
click at [1246, 365] on h4 "History" at bounding box center [1243, 364] width 39 height 10
click at [1538, 359] on icon at bounding box center [1537, 365] width 14 height 14
select select "100"
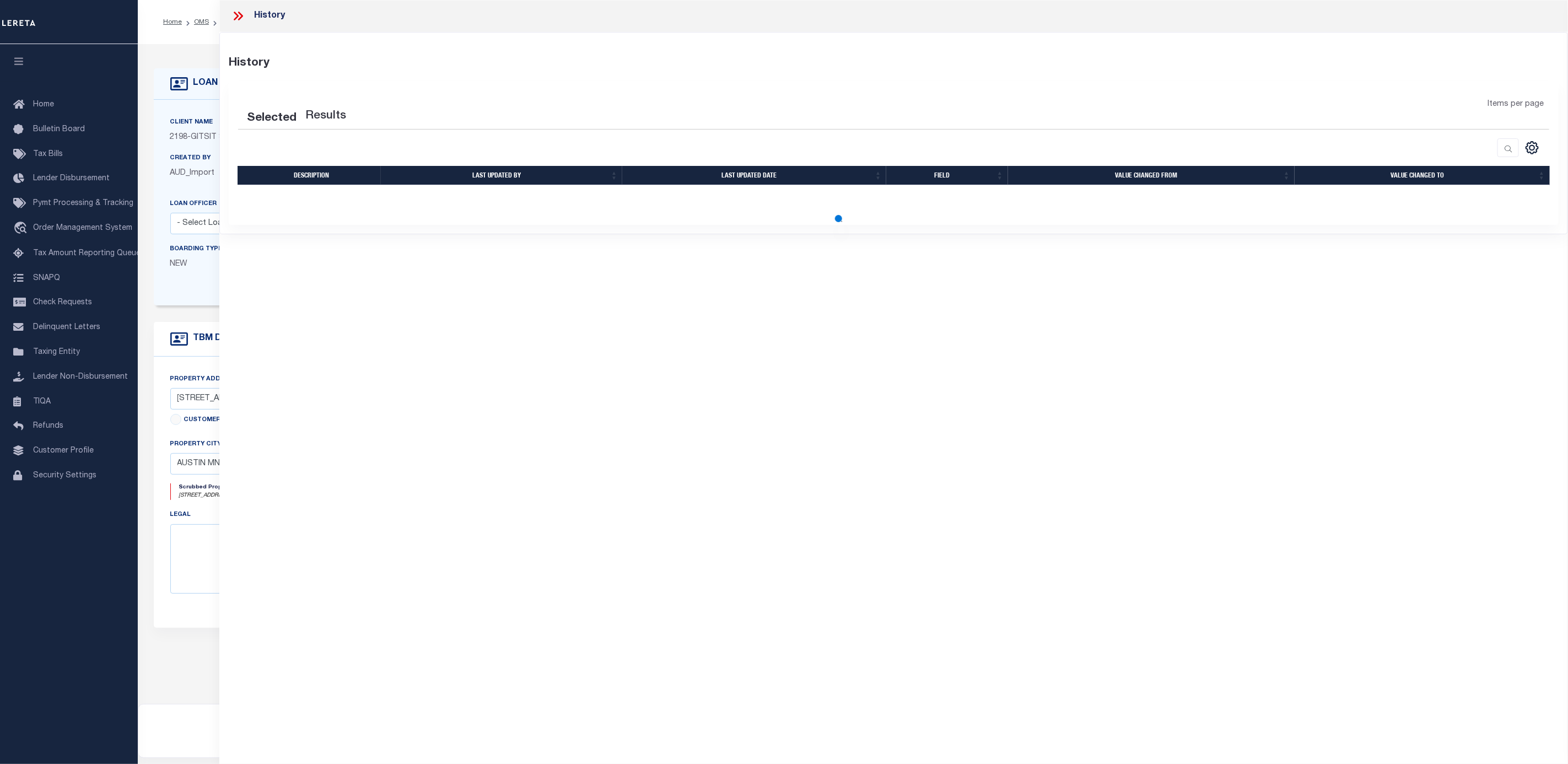
select select "100"
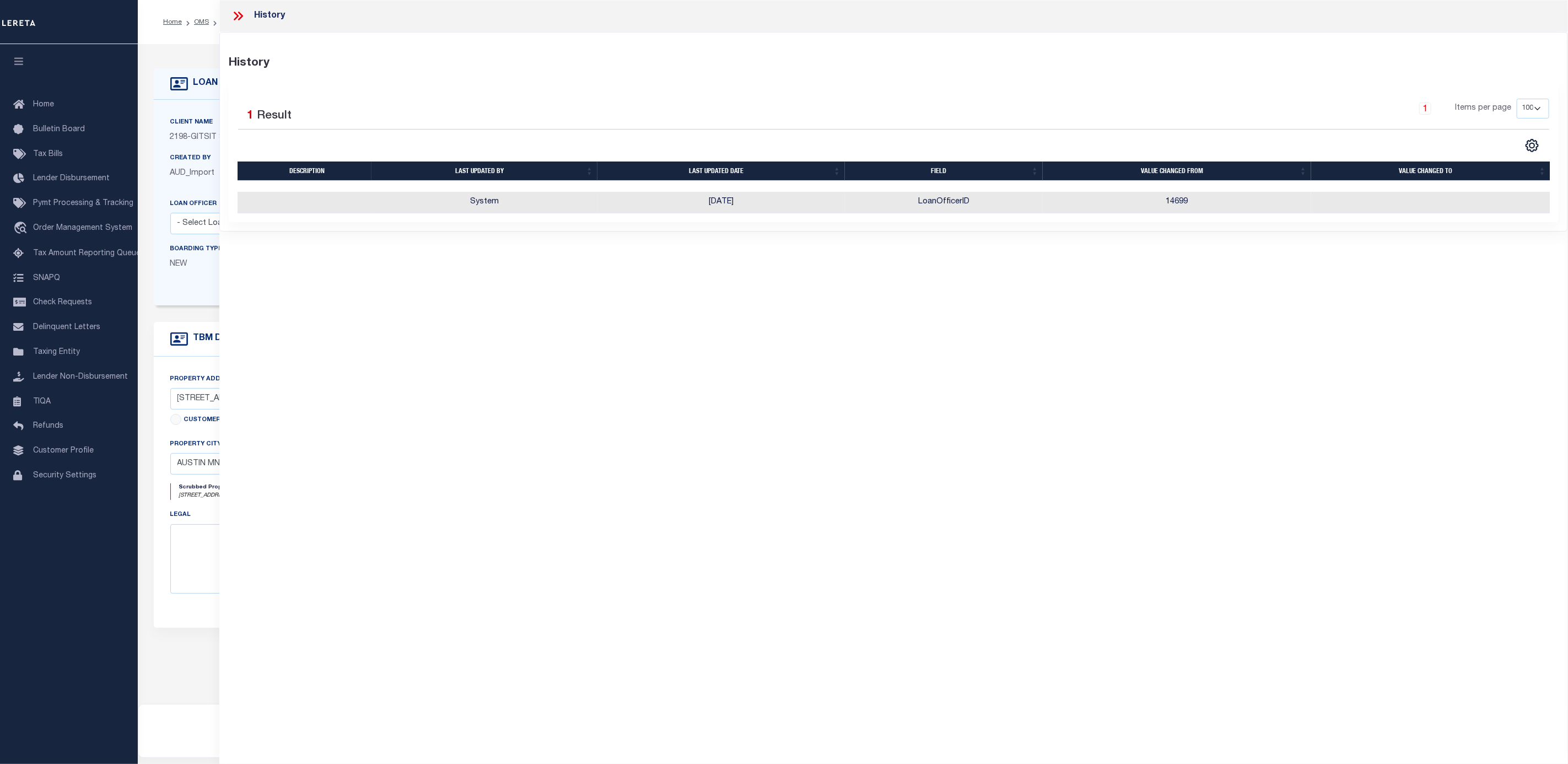
click at [238, 20] on icon at bounding box center [238, 16] width 14 height 14
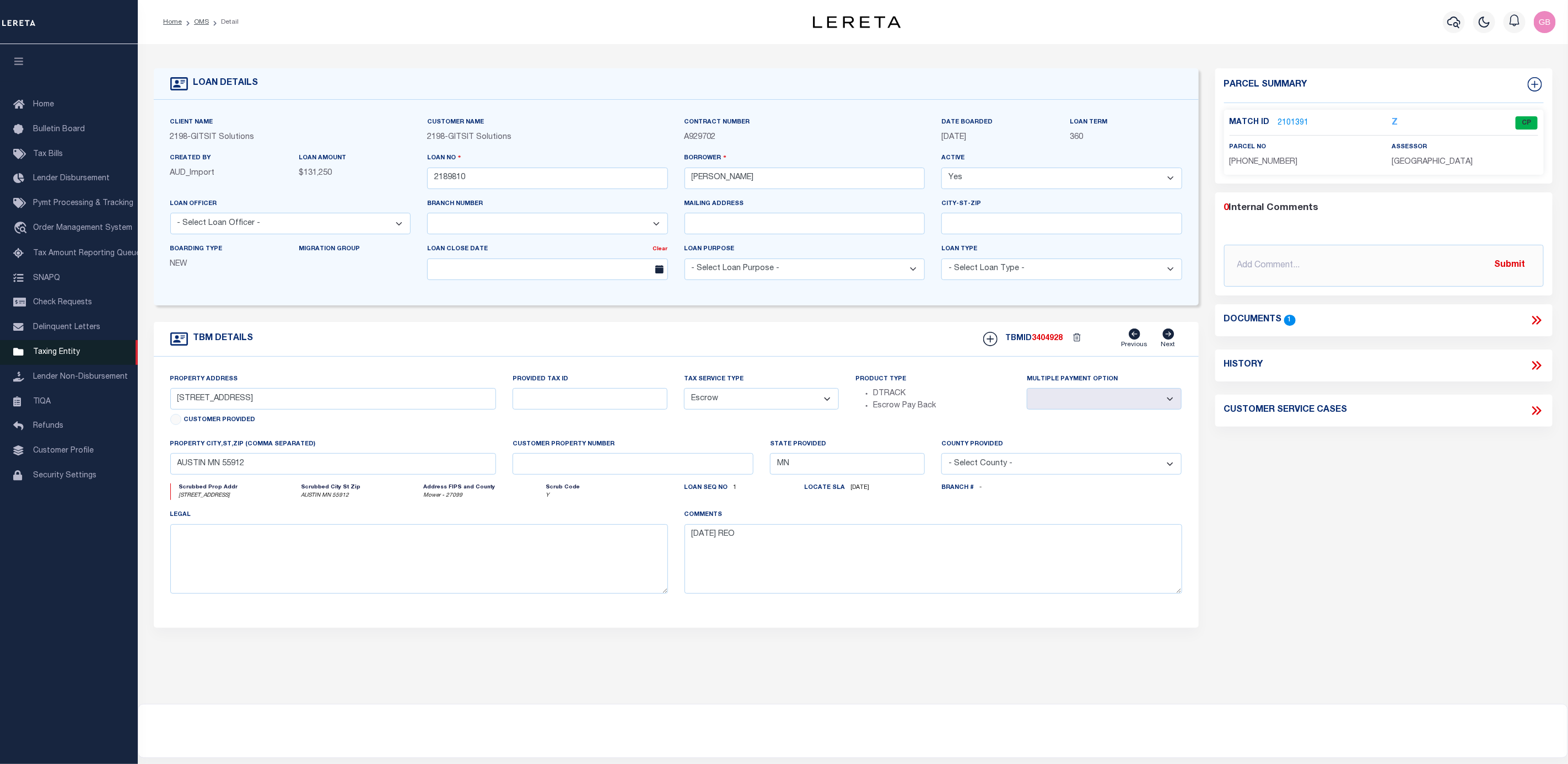
click at [48, 356] on span "Taxing Entity" at bounding box center [57, 351] width 47 height 8
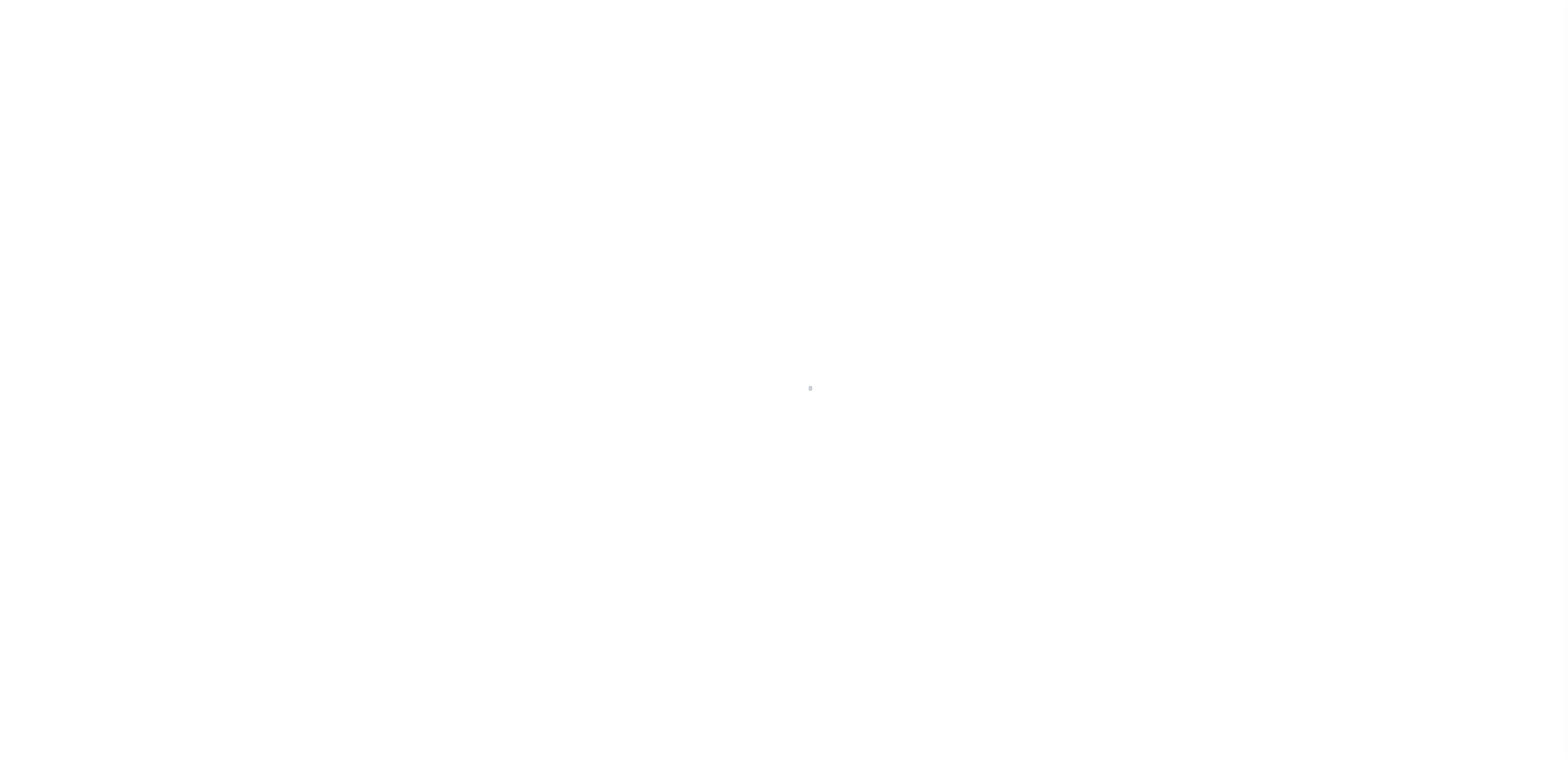
select select "100"
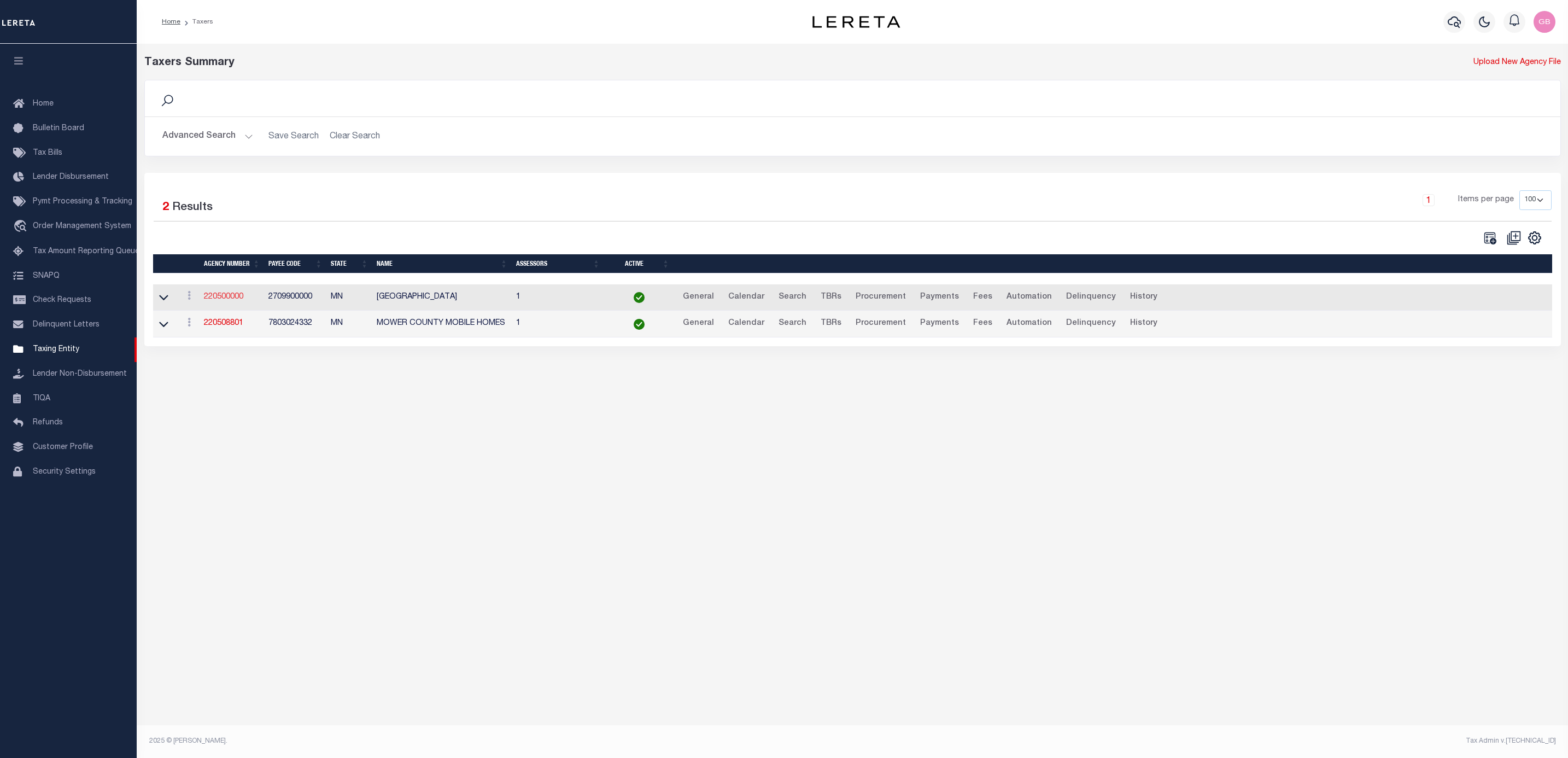
click at [221, 301] on link "220500000" at bounding box center [224, 297] width 40 height 8
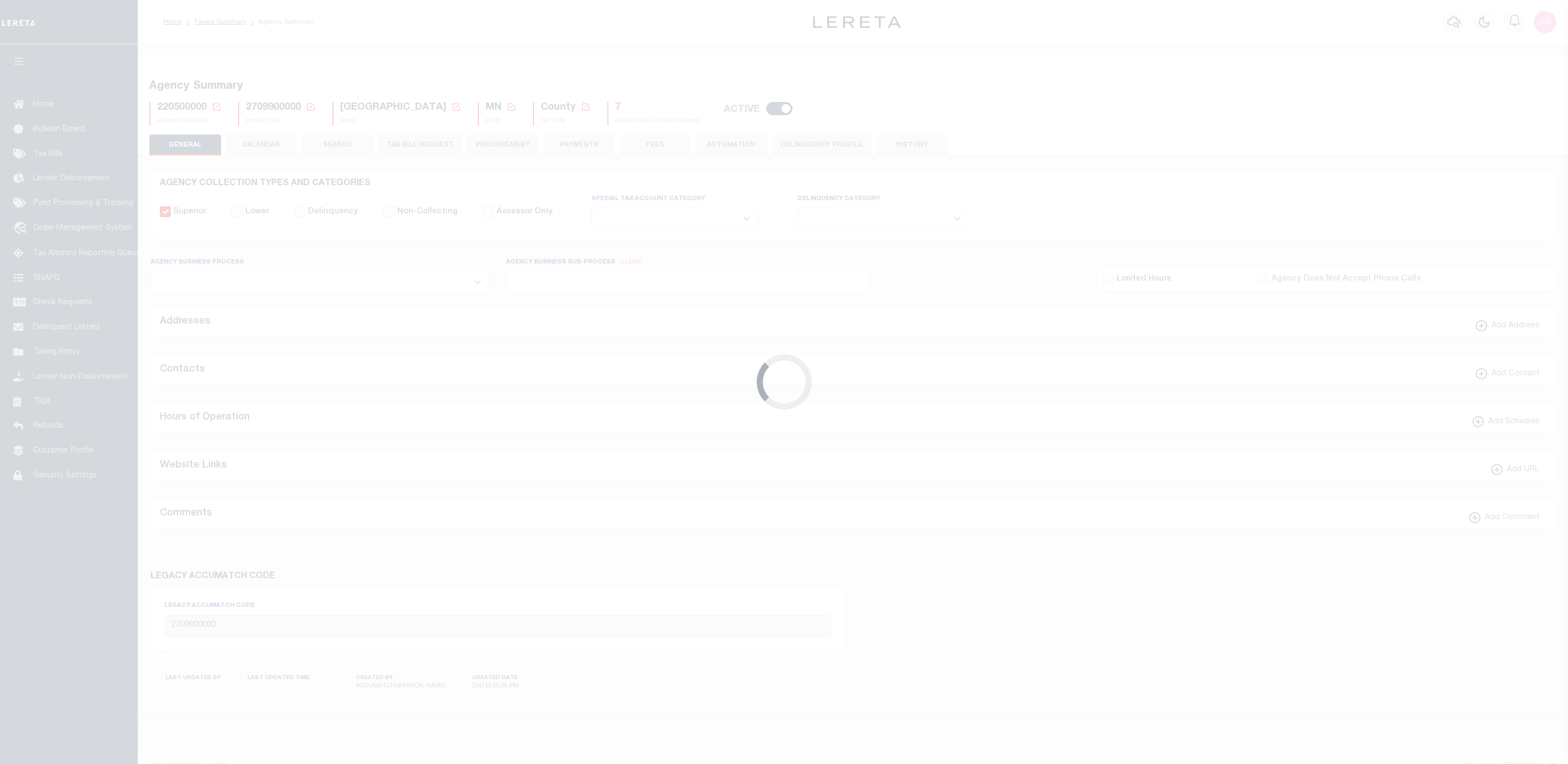
select select
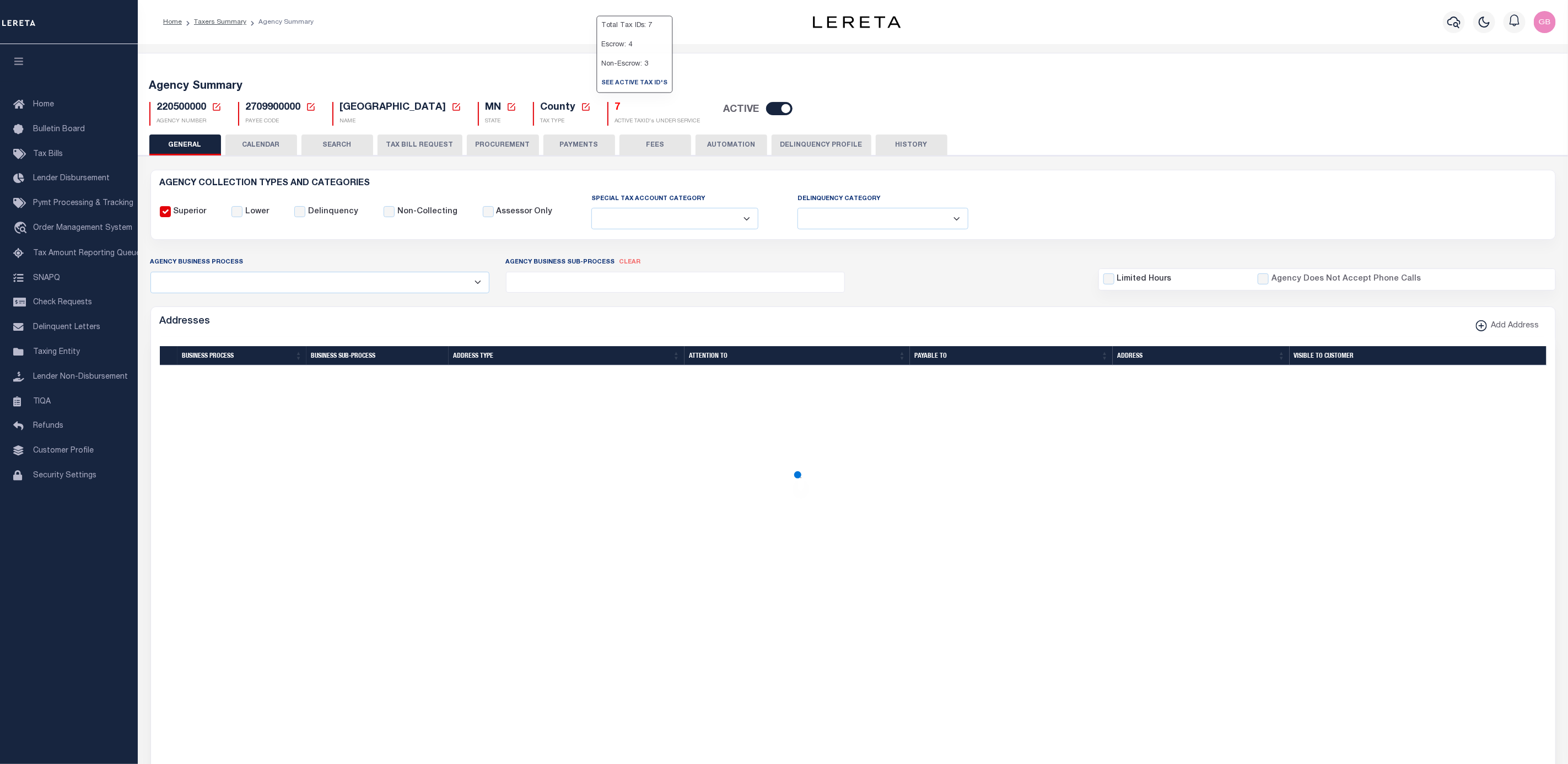
click at [615, 108] on h5 "7" at bounding box center [658, 108] width 85 height 12
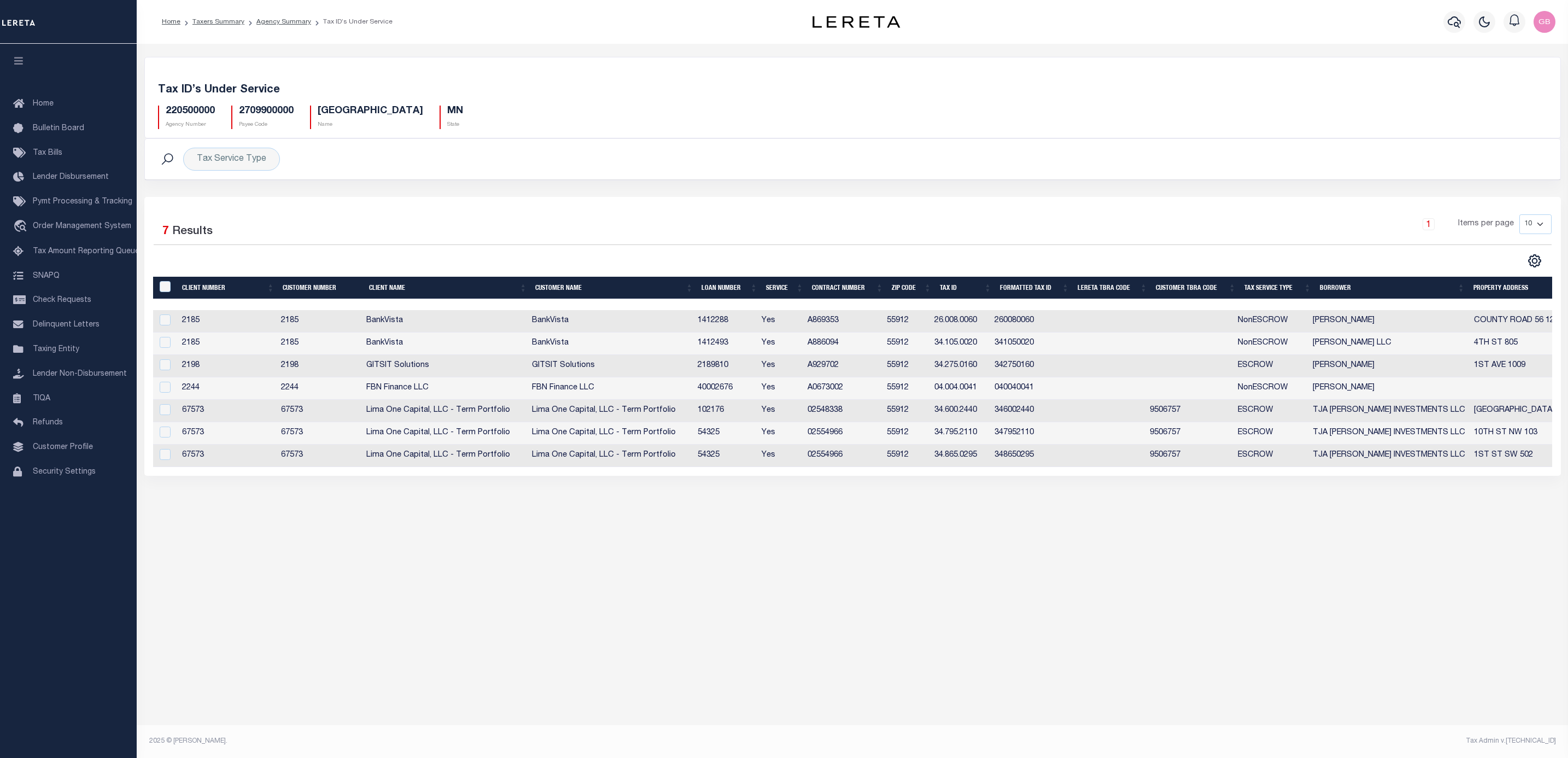
drag, startPoint x: 275, startPoint y: 22, endPoint x: 273, endPoint y: 40, distance: 18.1
click at [275, 22] on link "Agency Summary" at bounding box center [284, 22] width 55 height 7
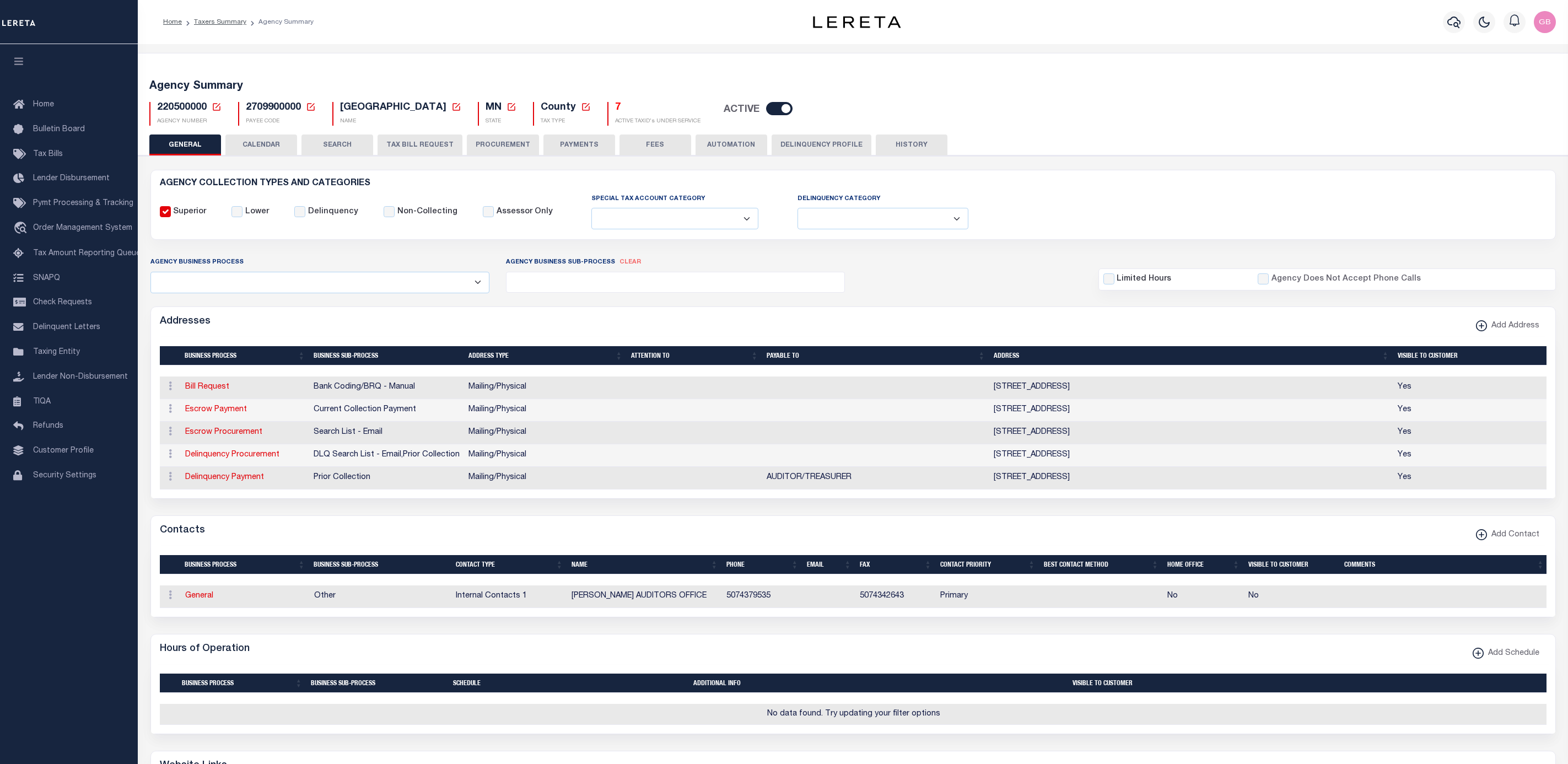
select select
select select "true"
select select "1"
click at [573, 146] on button "PAYMENTS" at bounding box center [580, 145] width 72 height 21
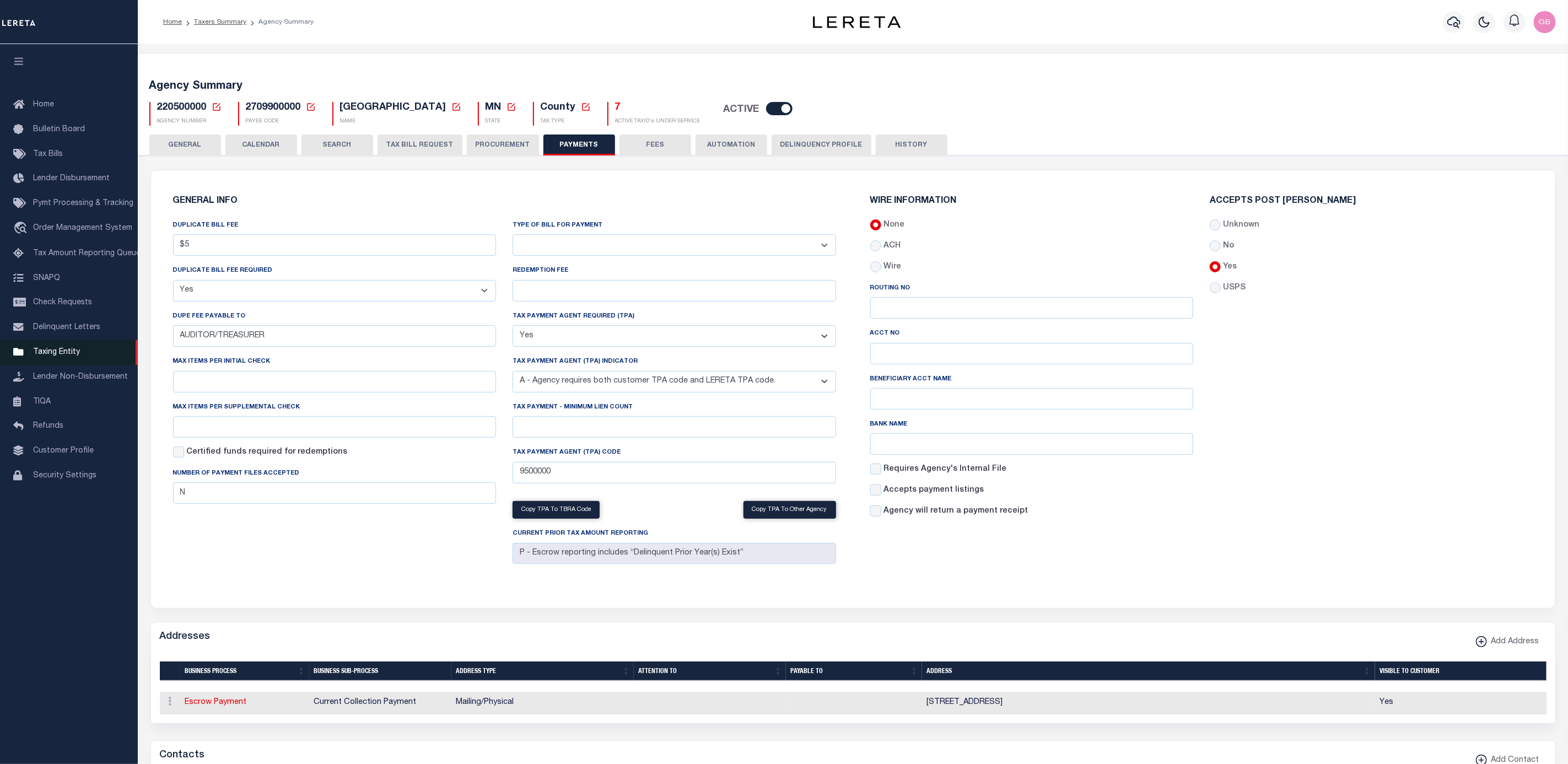
click at [33, 356] on span "Taxing Entity" at bounding box center [57, 351] width 47 height 8
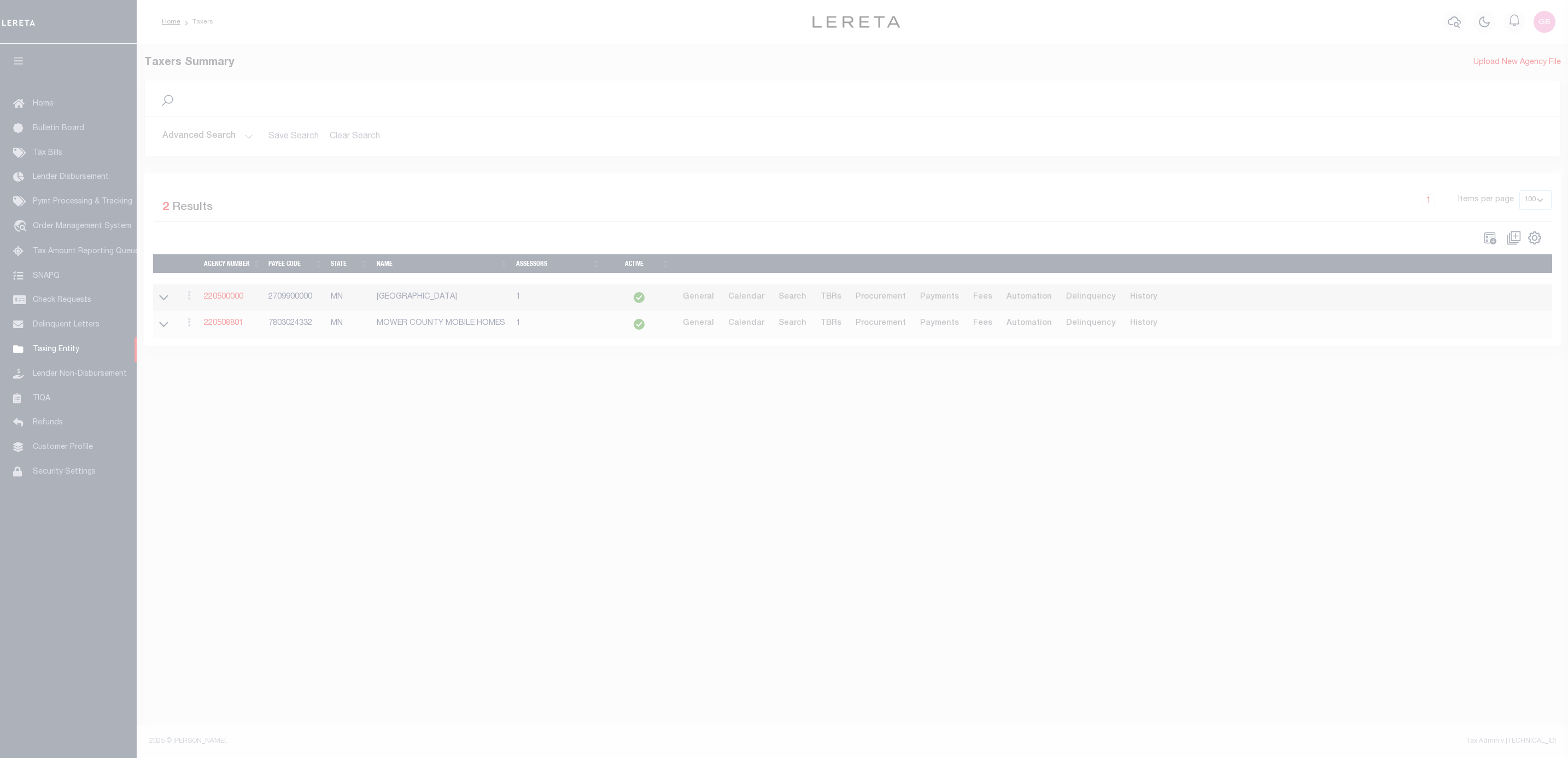
select select "100"
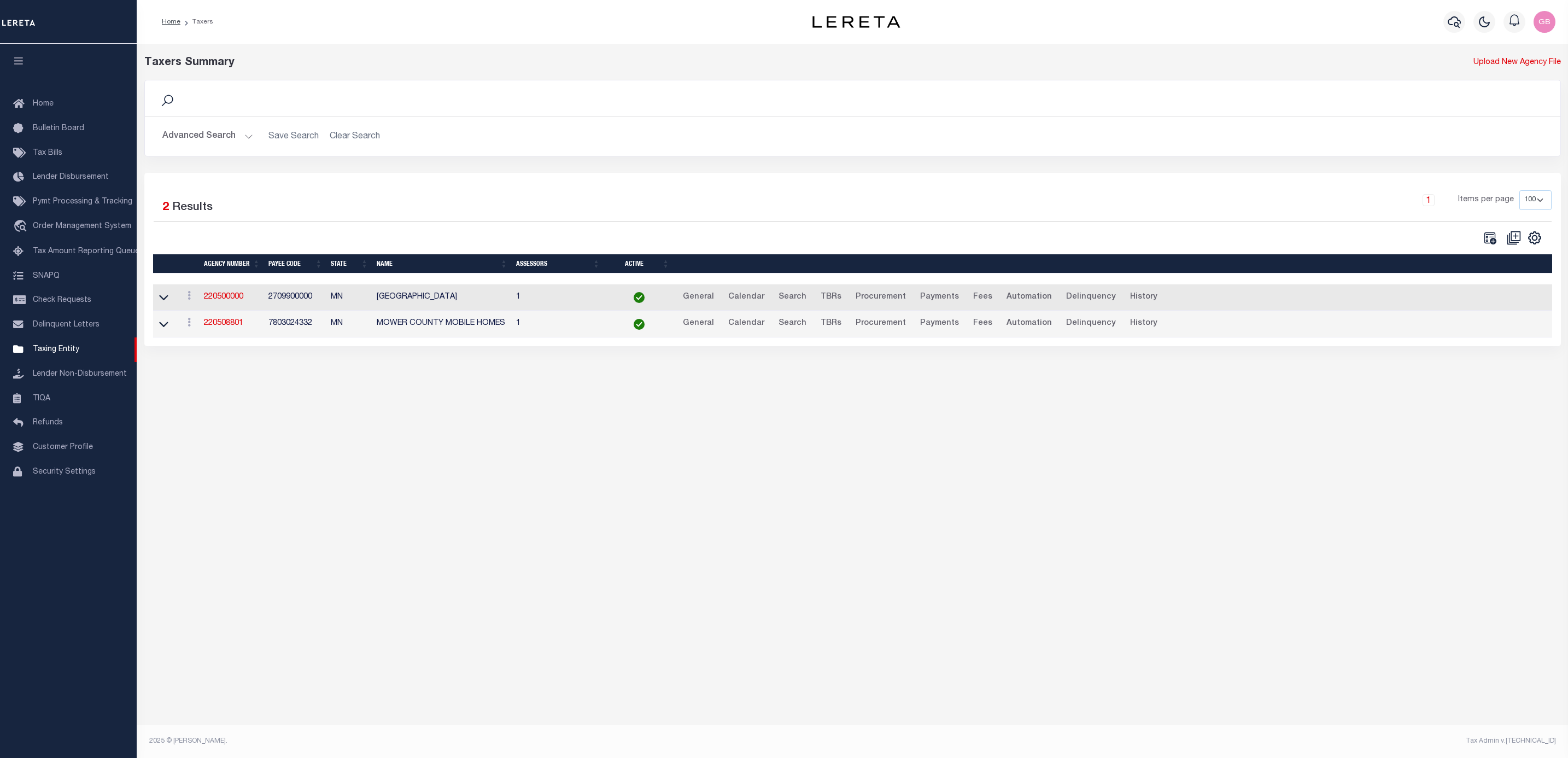
click at [262, 128] on h2 "Advanced Search Save Search Clear Search tblPayees_dynamictable_____DefaultSave…" at bounding box center [852, 136] width 1398 height 21
click at [235, 130] on button "Advanced Search" at bounding box center [208, 136] width 91 height 21
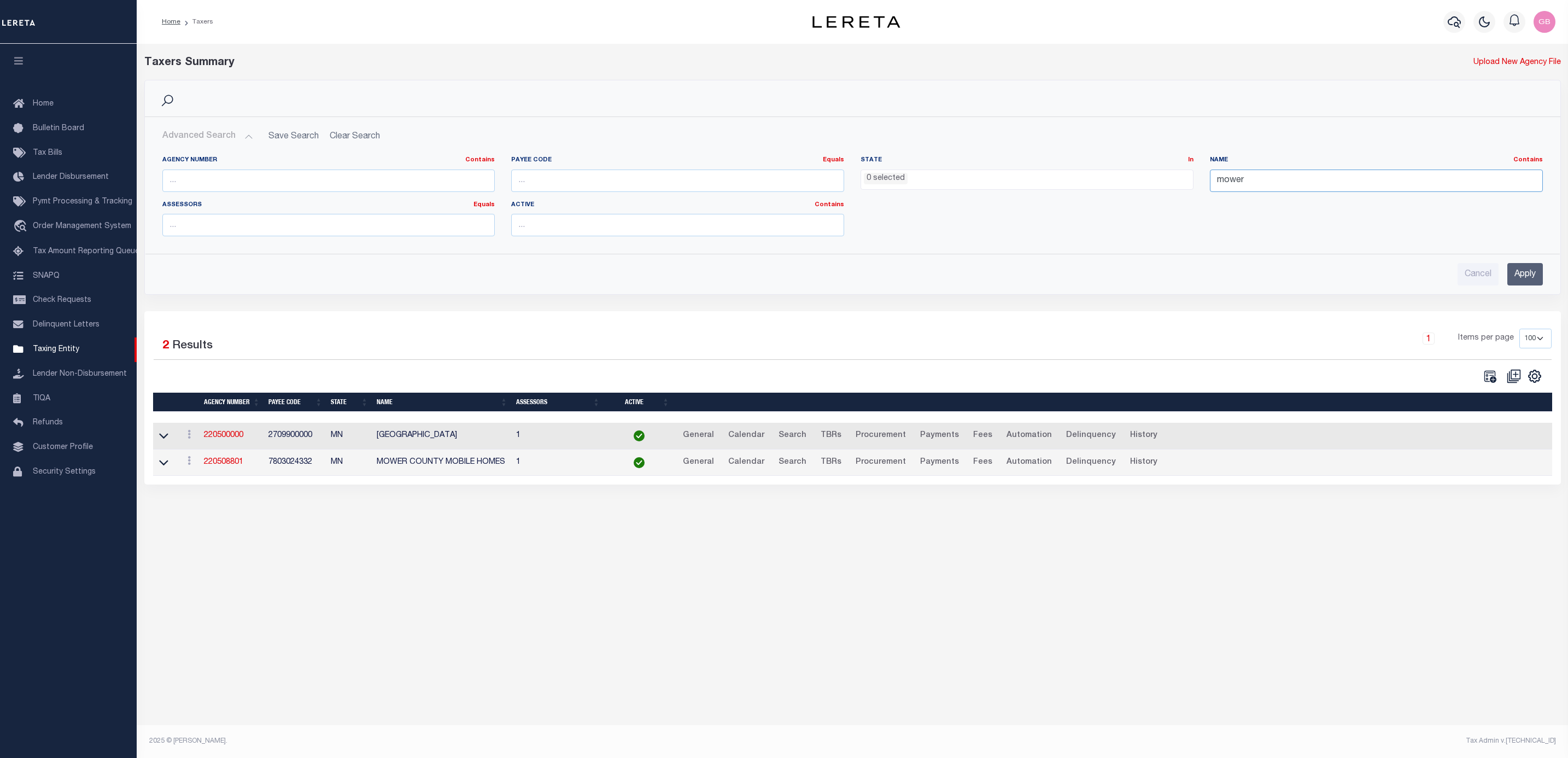
drag, startPoint x: 1271, startPoint y: 176, endPoint x: 1194, endPoint y: 179, distance: 77.1
click at [1199, 178] on div "Agency Number Contains Contains Is Payee Code Equals Equals Is Not Equal To Is …" at bounding box center [853, 200] width 1397 height 89
click at [321, 182] on input "text" at bounding box center [329, 180] width 333 height 23
type input "210820101"
click at [1524, 275] on input "Apply" at bounding box center [1525, 274] width 36 height 23
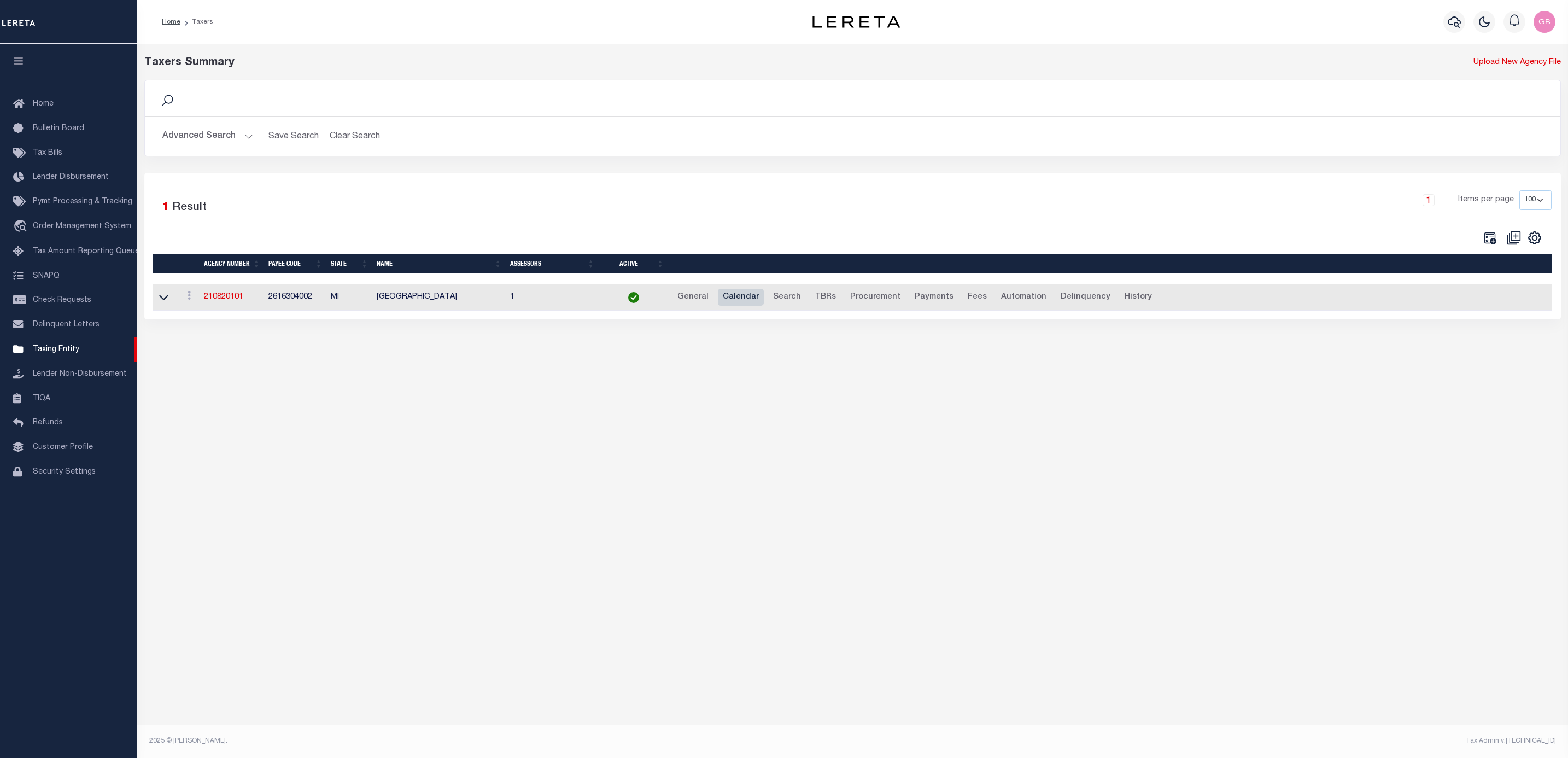
click at [740, 300] on link "Calendar" at bounding box center [740, 297] width 46 height 18
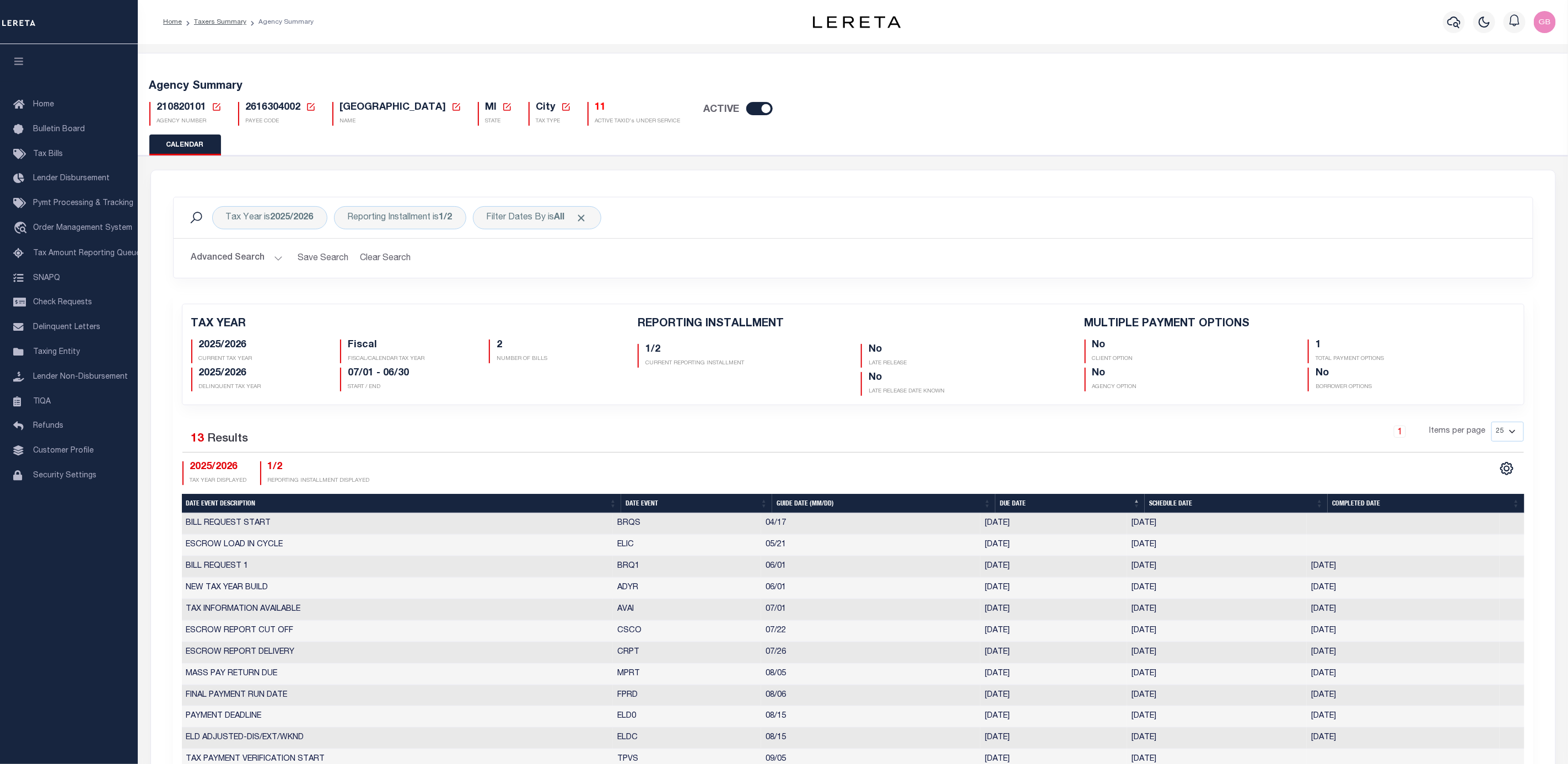
checkbox input "false"
type input "1"
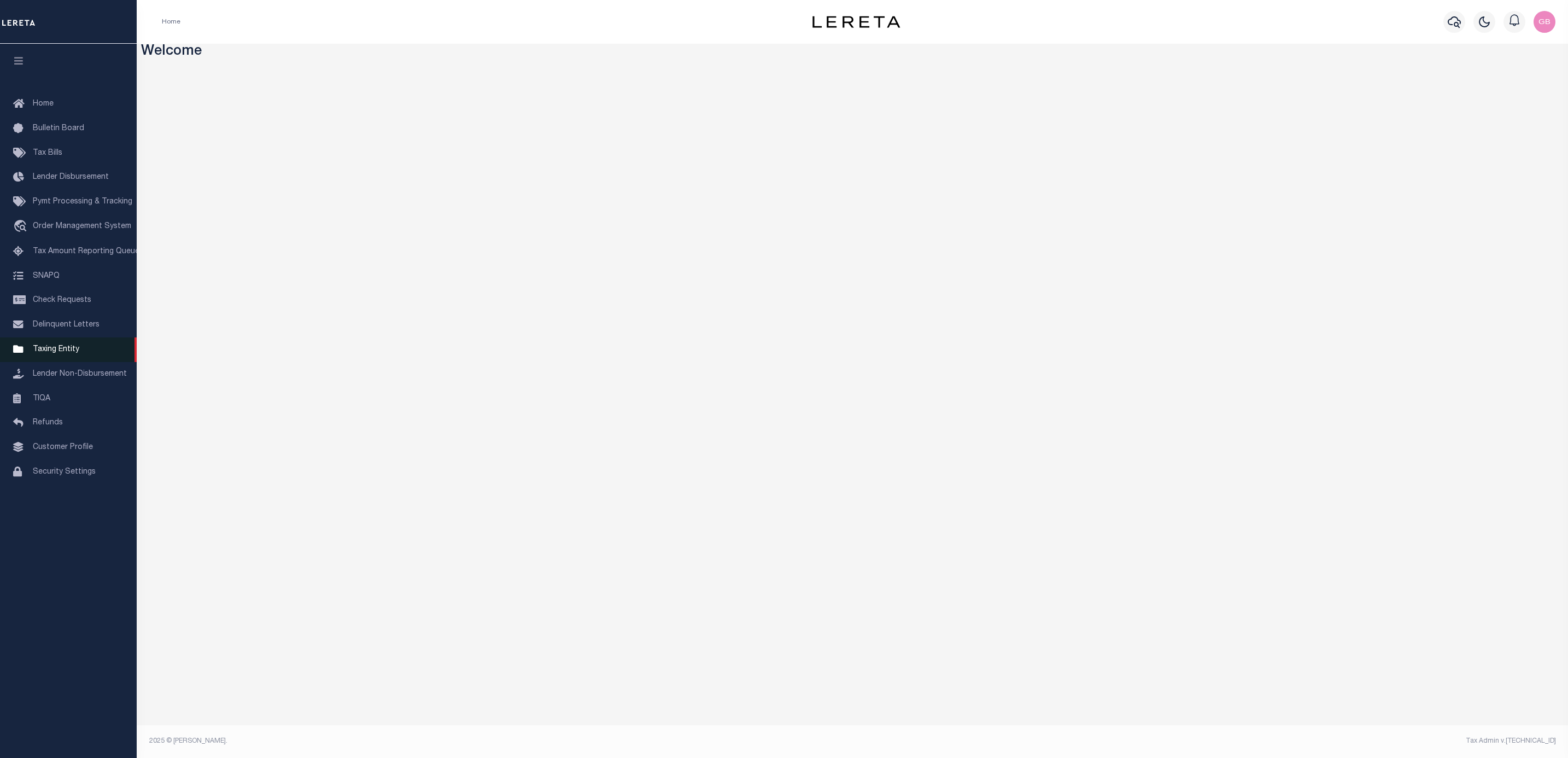
drag, startPoint x: 42, startPoint y: 350, endPoint x: 57, endPoint y: 350, distance: 15.0
click at [42, 350] on span "Taxing Entity" at bounding box center [56, 349] width 46 height 8
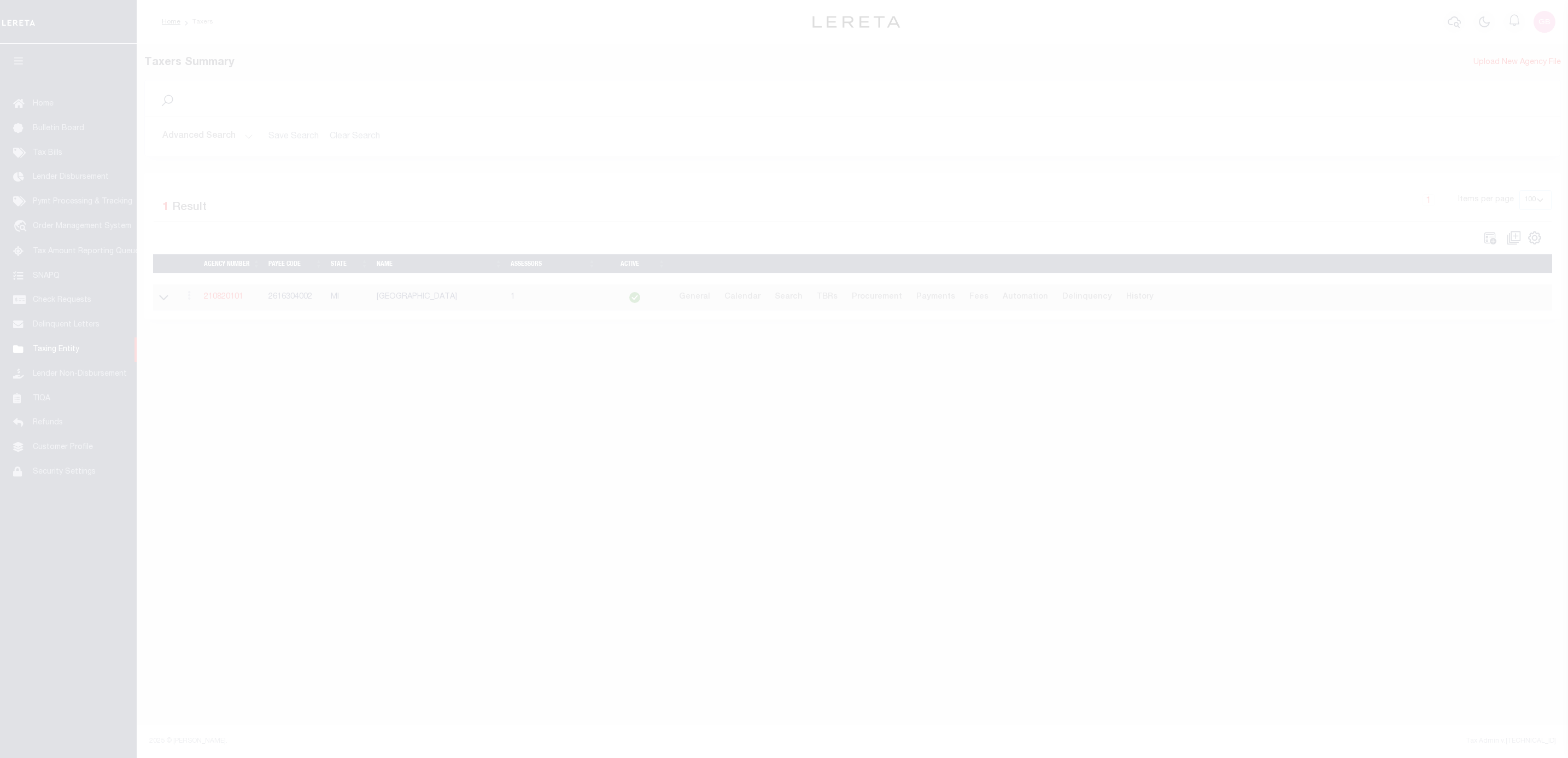
select select
select select "100"
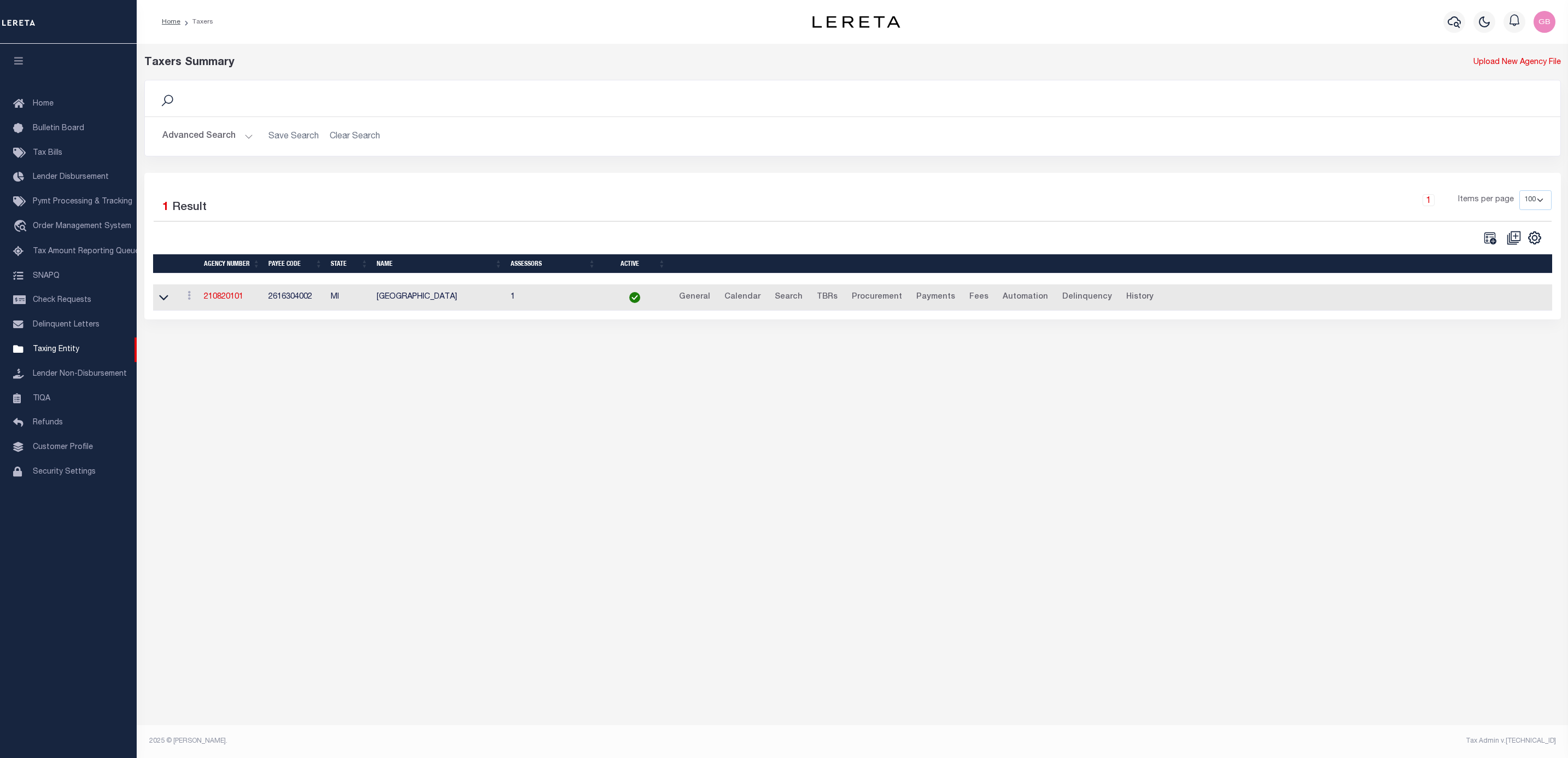
click at [212, 138] on button "Advanced Search" at bounding box center [208, 136] width 91 height 21
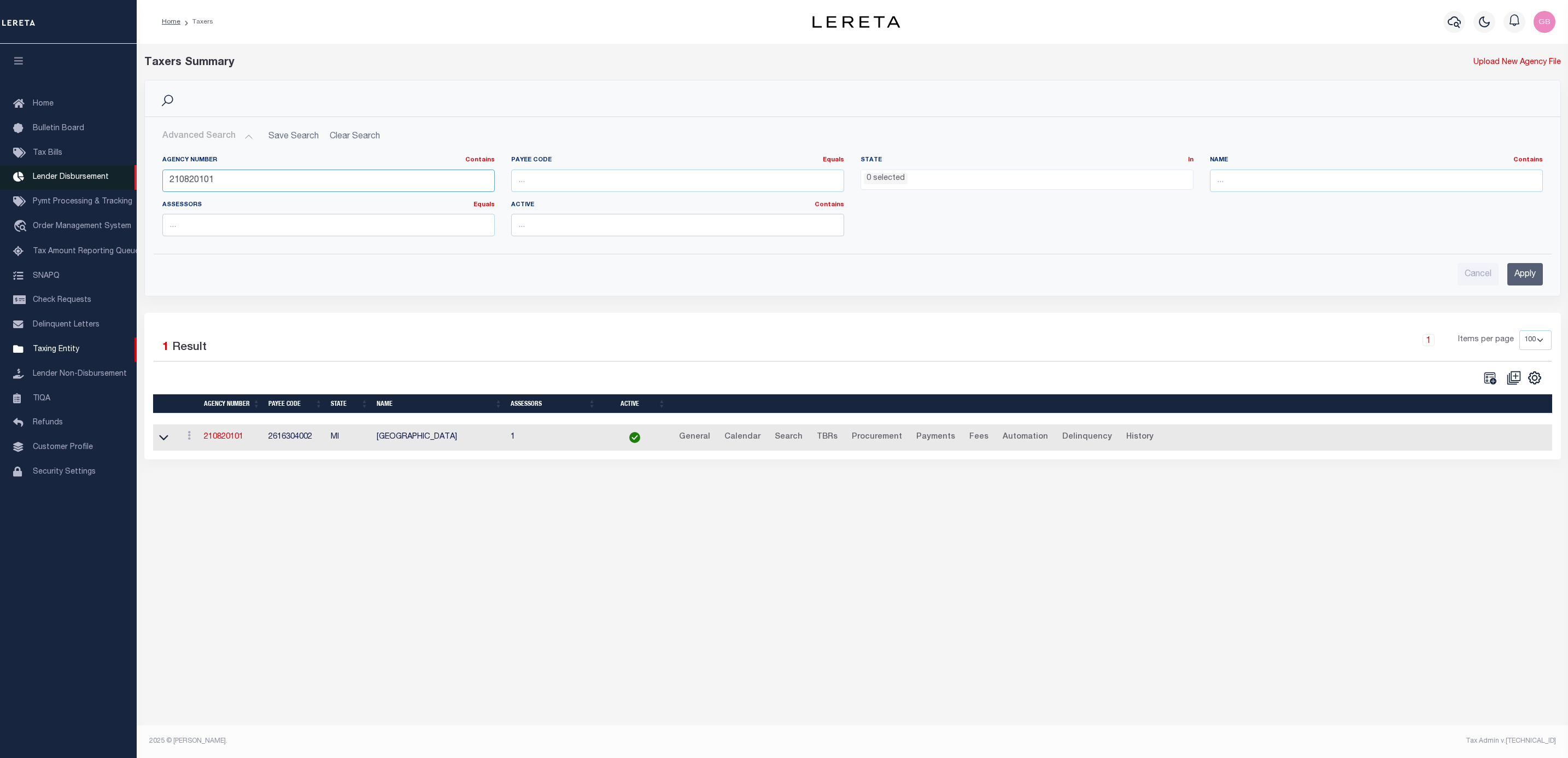
drag, startPoint x: 243, startPoint y: 181, endPoint x: 131, endPoint y: 184, distance: 112.0
click at [131, 184] on div "Home Taxers Profile" at bounding box center [784, 362] width 1568 height 725
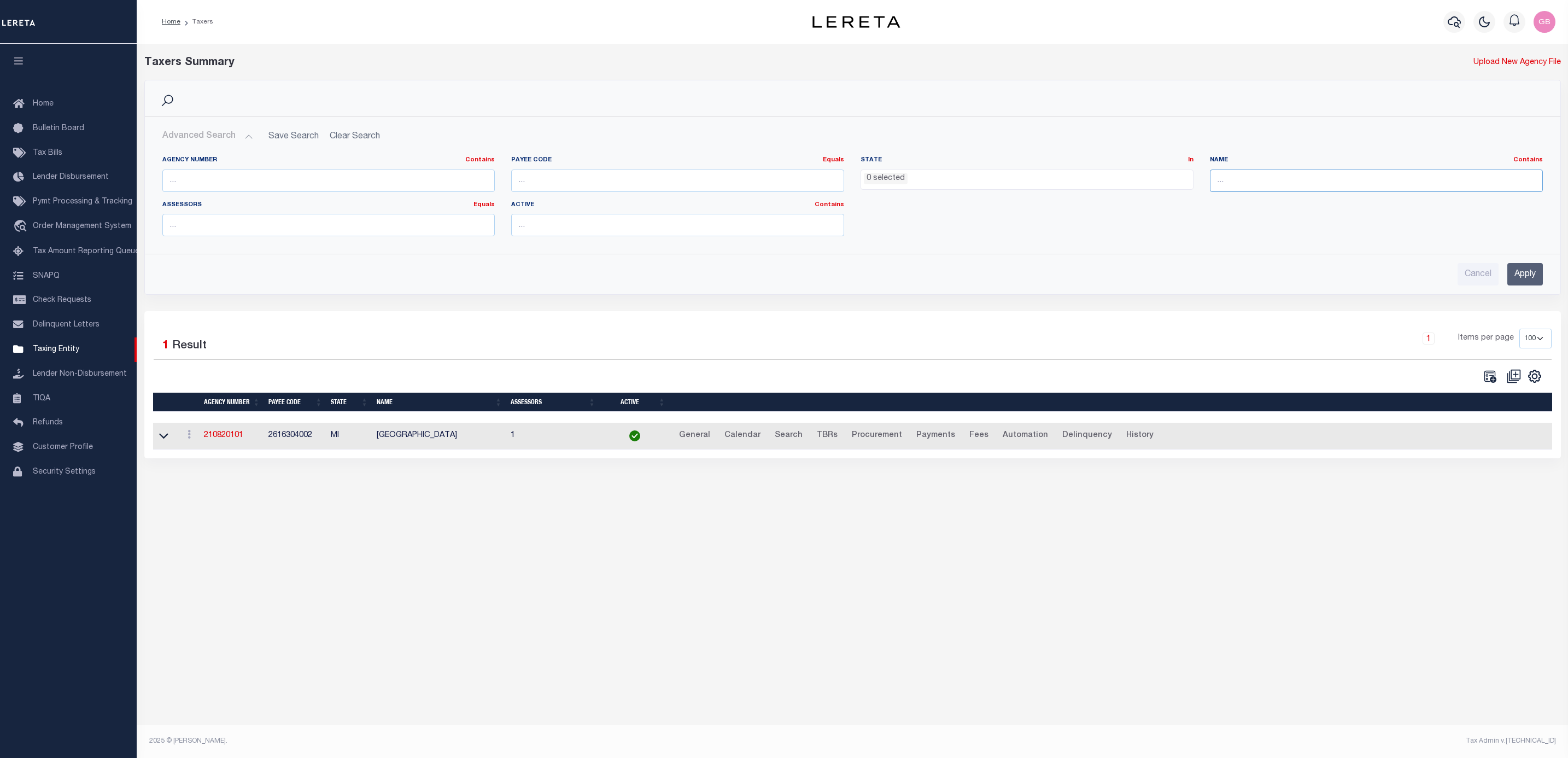
click at [1262, 174] on input "text" at bounding box center [1376, 180] width 333 height 23
type input "mower"
click at [1519, 269] on input "Apply" at bounding box center [1525, 274] width 36 height 23
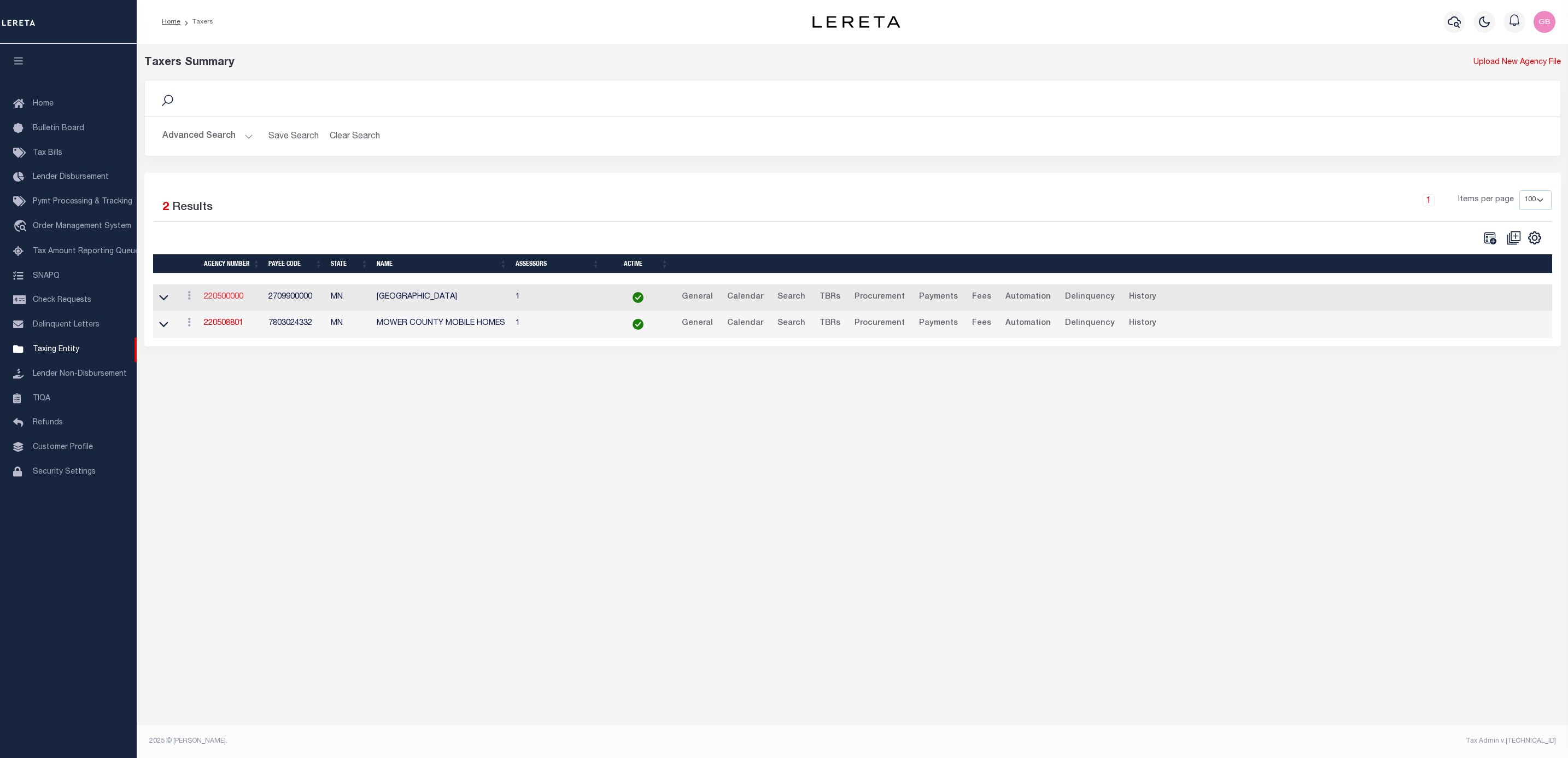
click at [215, 297] on link "220500000" at bounding box center [224, 297] width 40 height 8
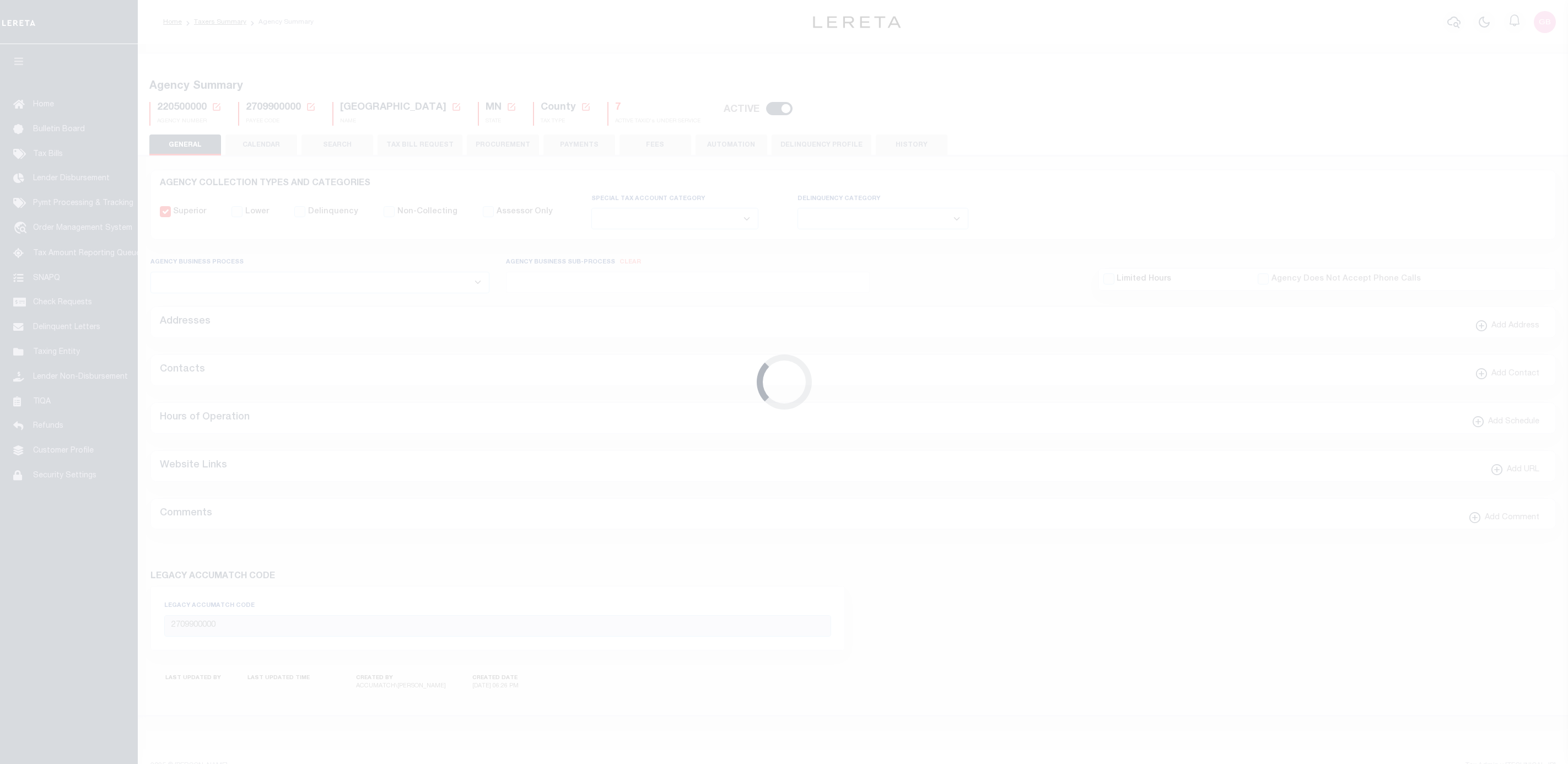
select select
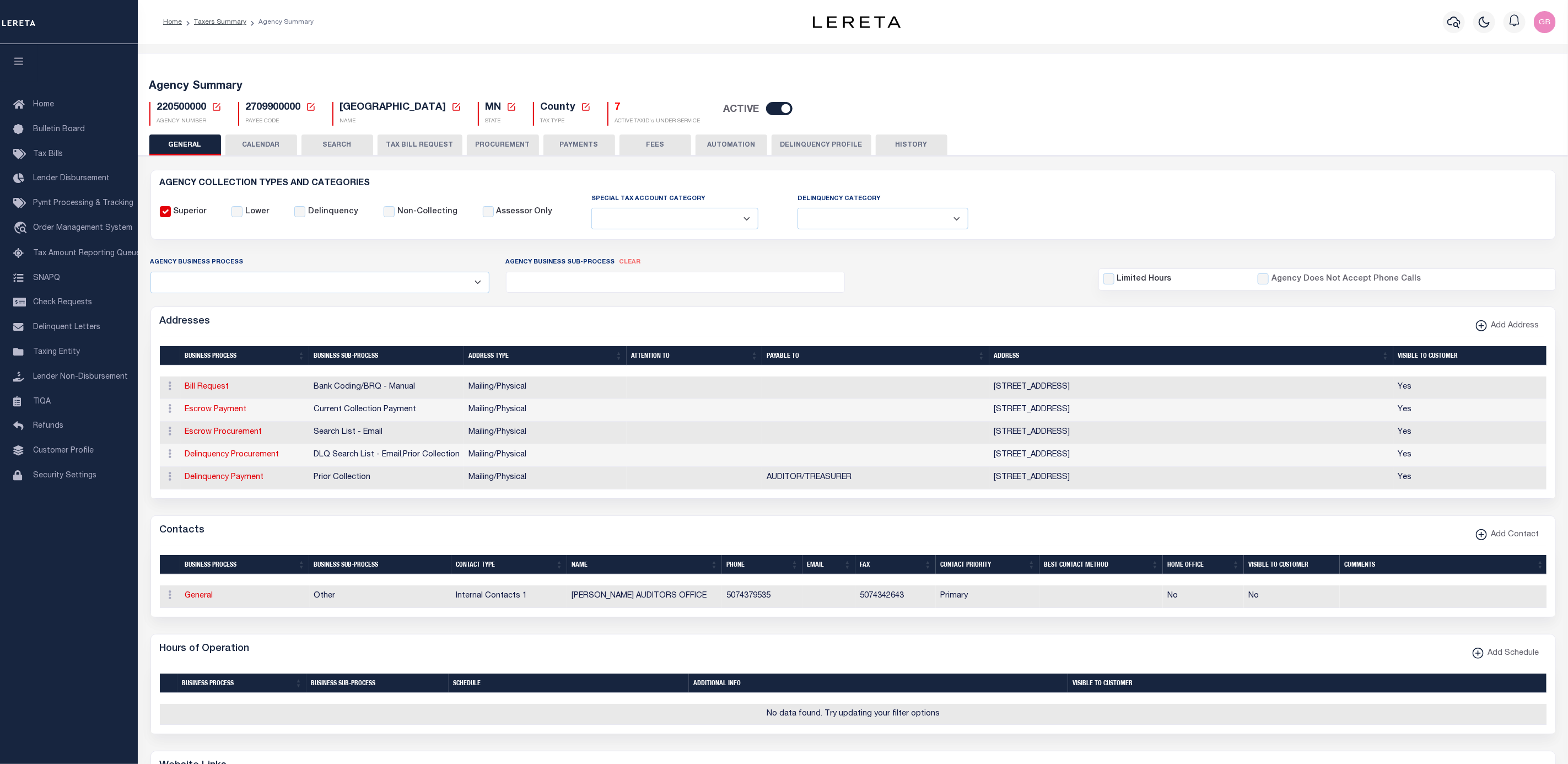
click at [899, 146] on button "HISTORY" at bounding box center [912, 145] width 72 height 21
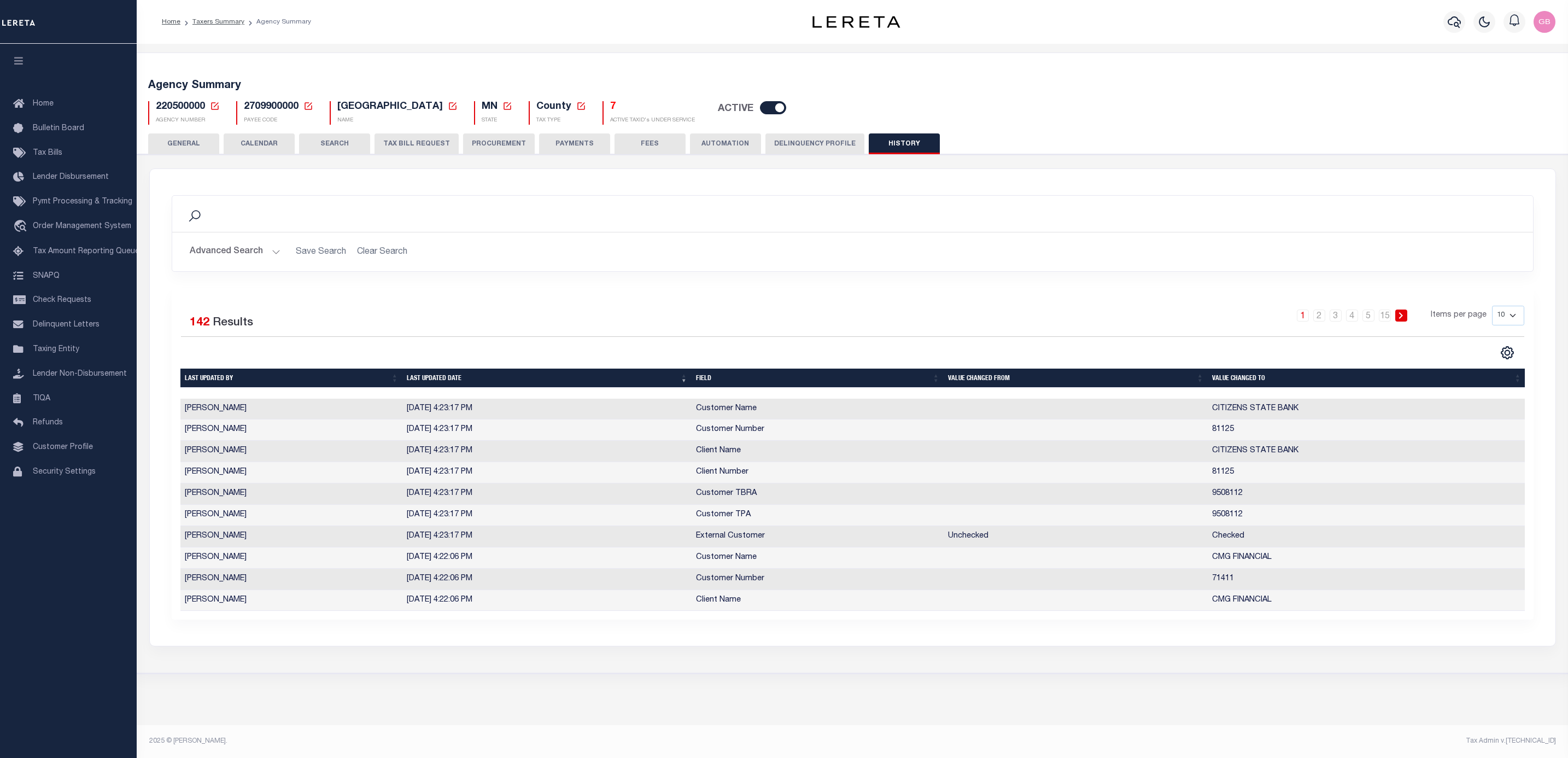
drag, startPoint x: 1500, startPoint y: 319, endPoint x: 1501, endPoint y: 329, distance: 10.0
click at [1501, 319] on select "10 25 50 100" at bounding box center [1508, 315] width 32 height 20
select select "100"
click at [1492, 307] on select "10 25 50 100" at bounding box center [1508, 315] width 32 height 20
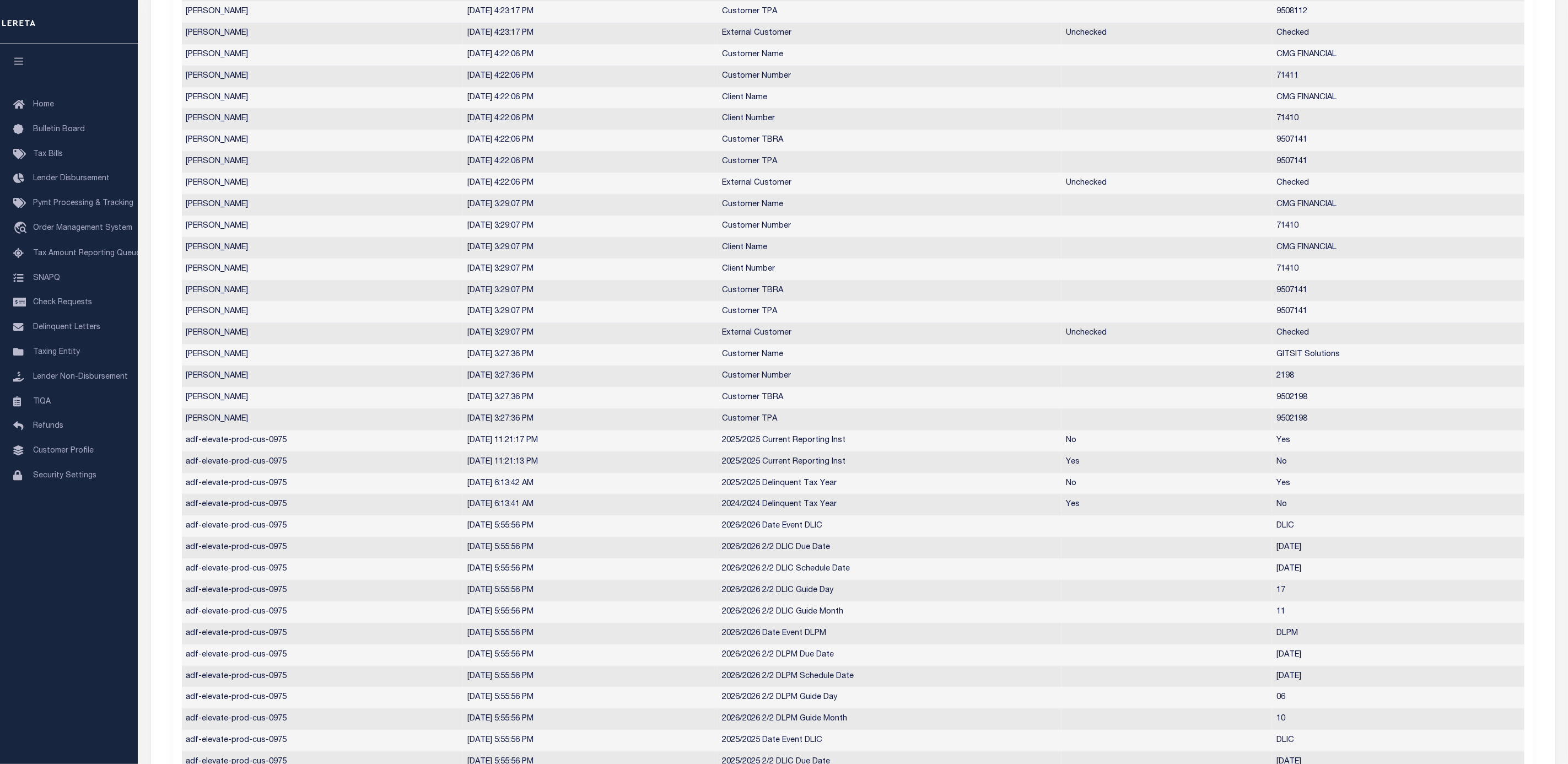
scroll to position [331, 0]
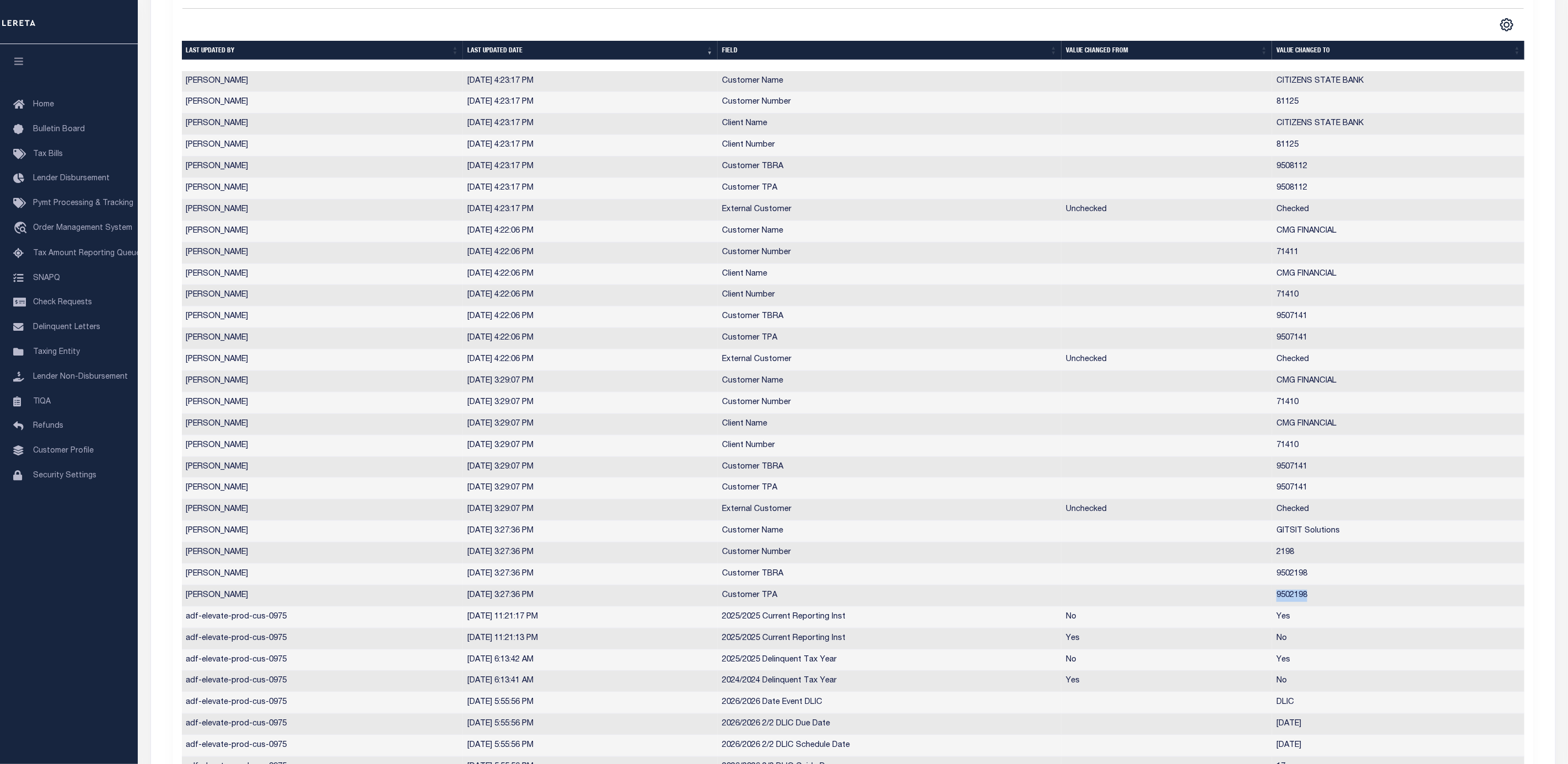
drag, startPoint x: 1316, startPoint y: 601, endPoint x: 1272, endPoint y: 601, distance: 44.0
click at [1272, 601] on tr "Nava, Roberto 9/3/2025, 3:27:36 PM Customer TPA 9502198" at bounding box center [854, 595] width 1344 height 21
copy tr "9502198"
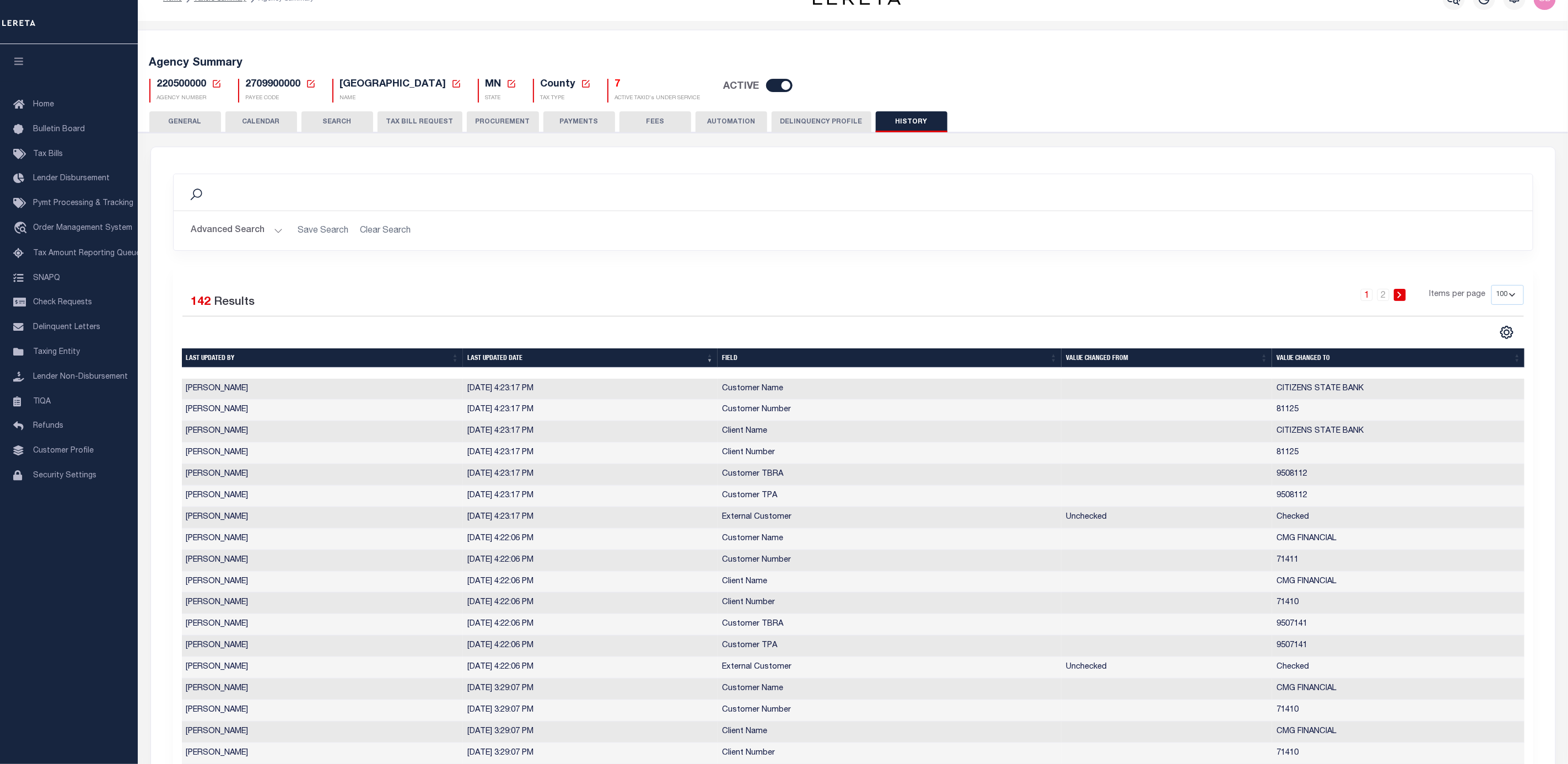
scroll to position [0, 0]
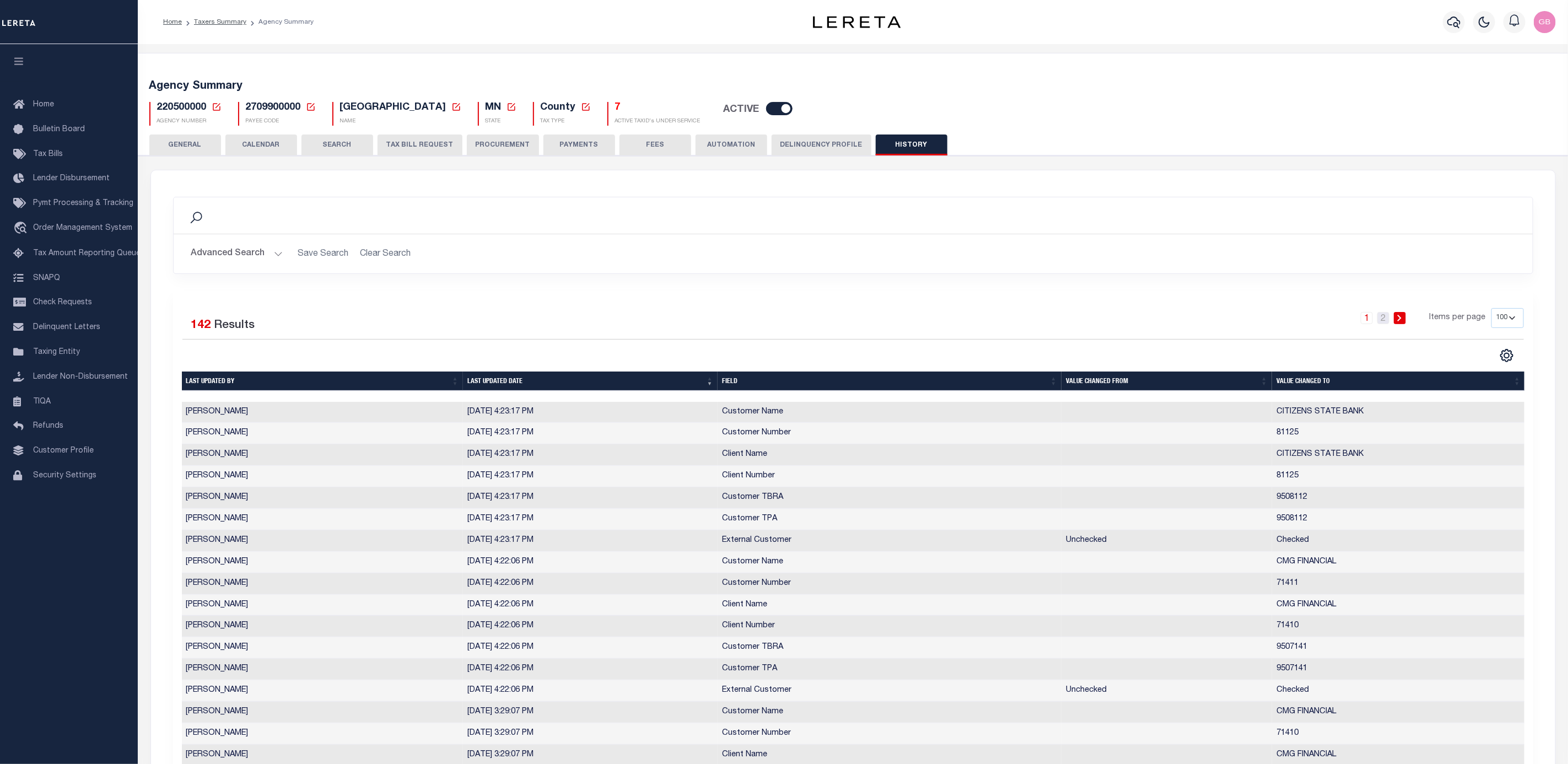
drag, startPoint x: 1386, startPoint y: 320, endPoint x: 1386, endPoint y: 329, distance: 9.0
click at [1386, 320] on link "2" at bounding box center [1384, 318] width 12 height 12
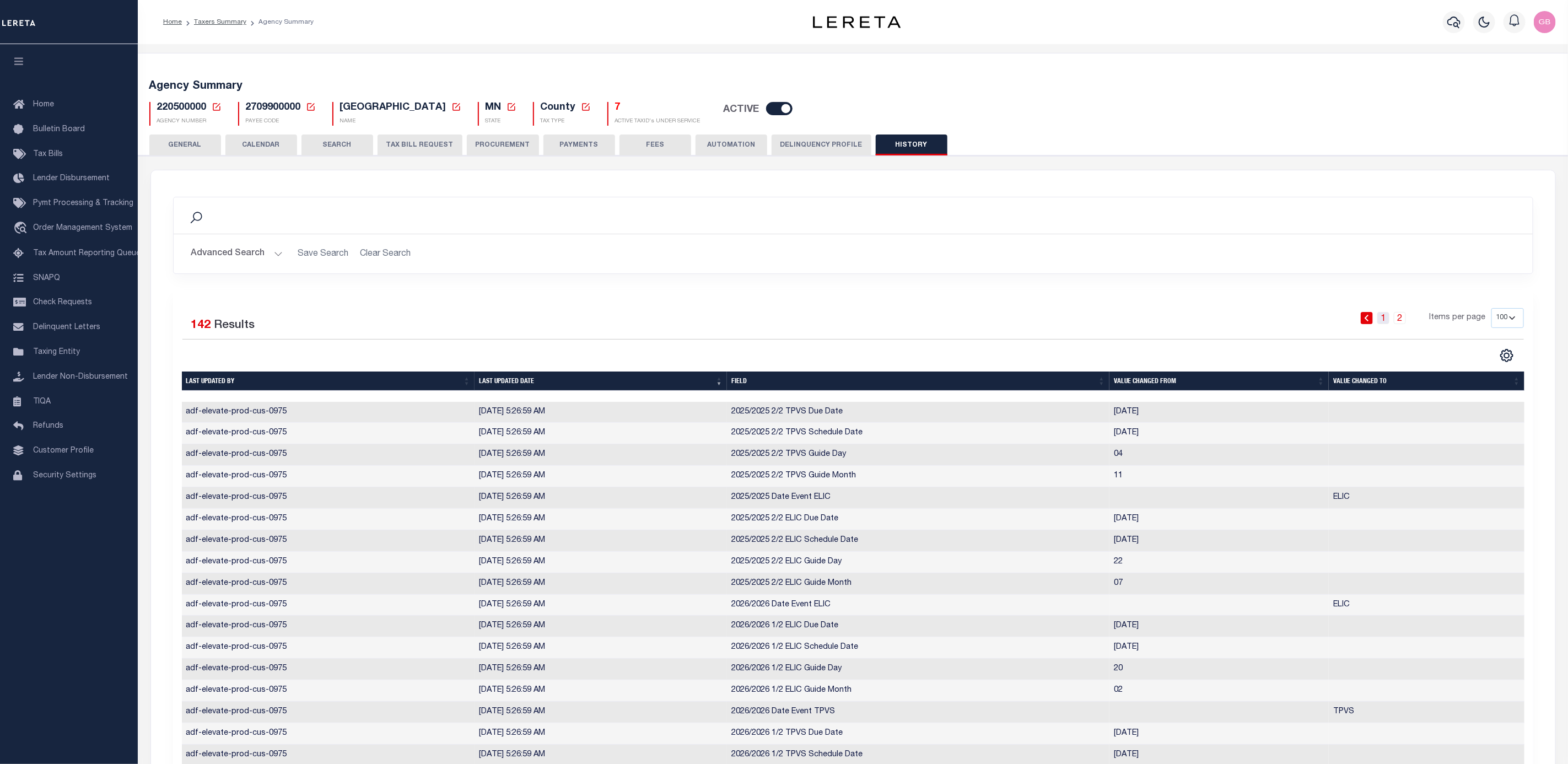
click at [1383, 319] on link "1" at bounding box center [1384, 318] width 12 height 12
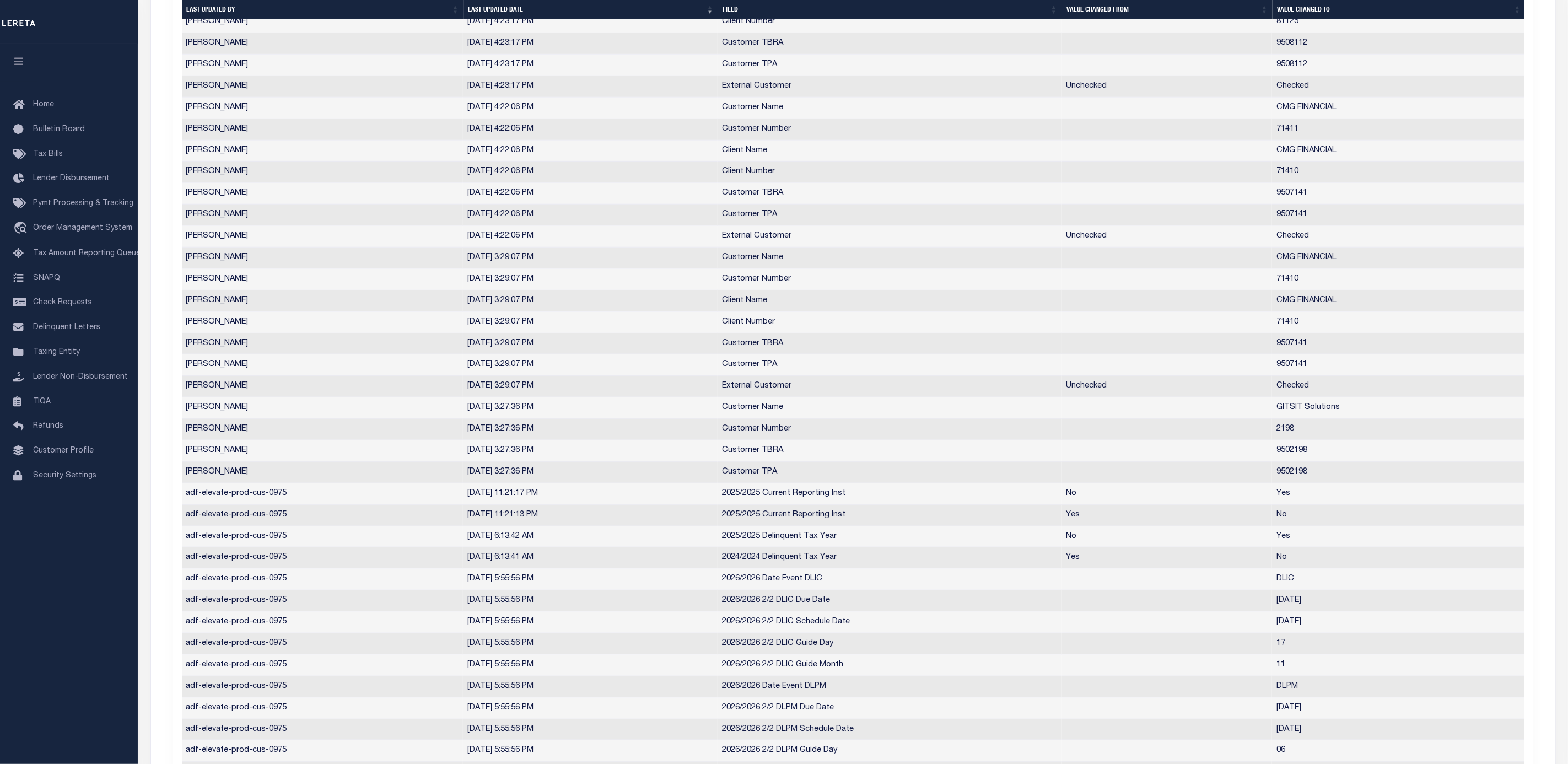
scroll to position [579, 0]
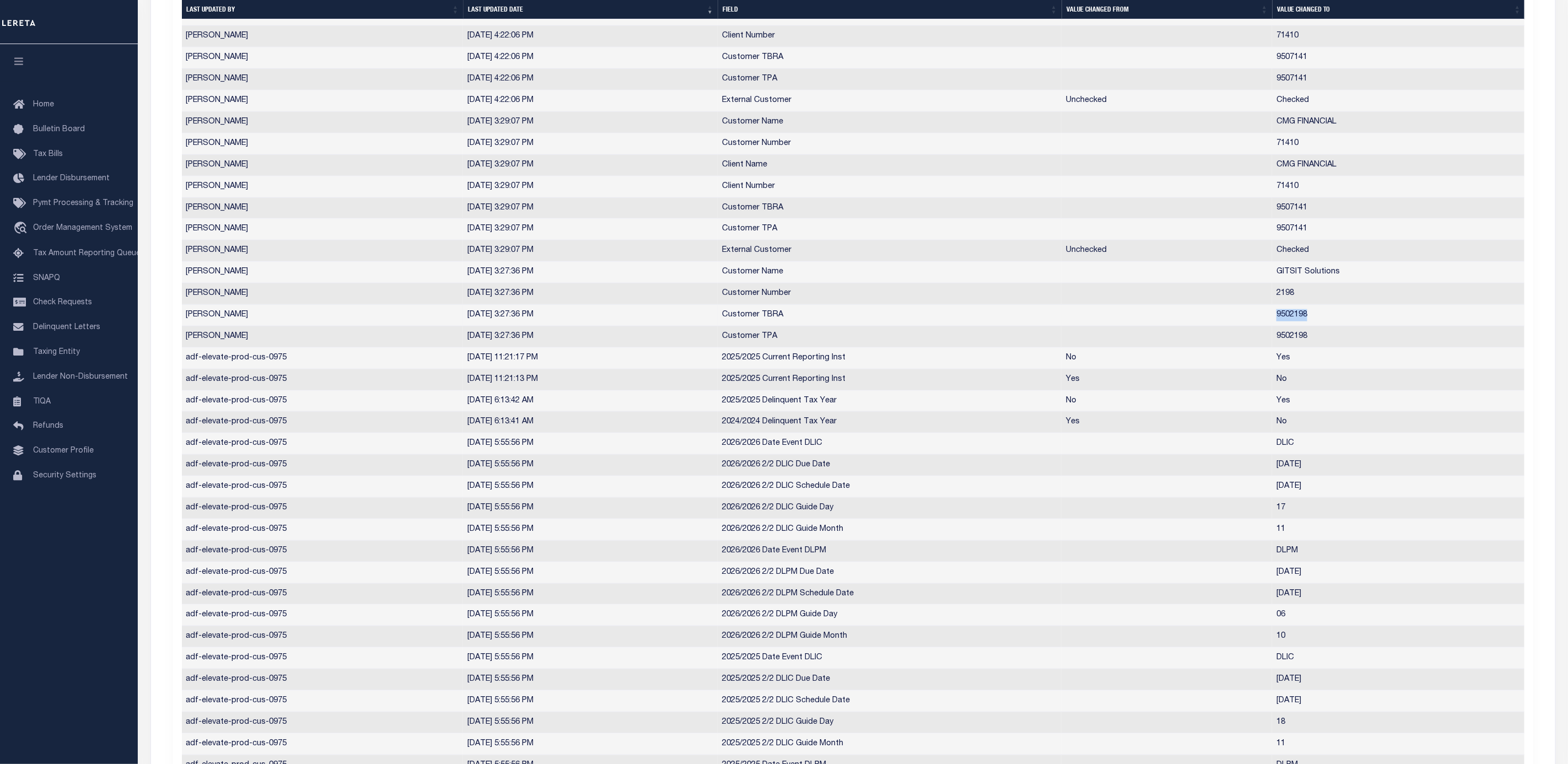
drag, startPoint x: 1318, startPoint y: 322, endPoint x: 1269, endPoint y: 323, distance: 49.0
click at [1269, 323] on tr "Nava, Roberto 9/3/2025, 3:27:36 PM Customer TBRA 9502198" at bounding box center [854, 315] width 1344 height 21
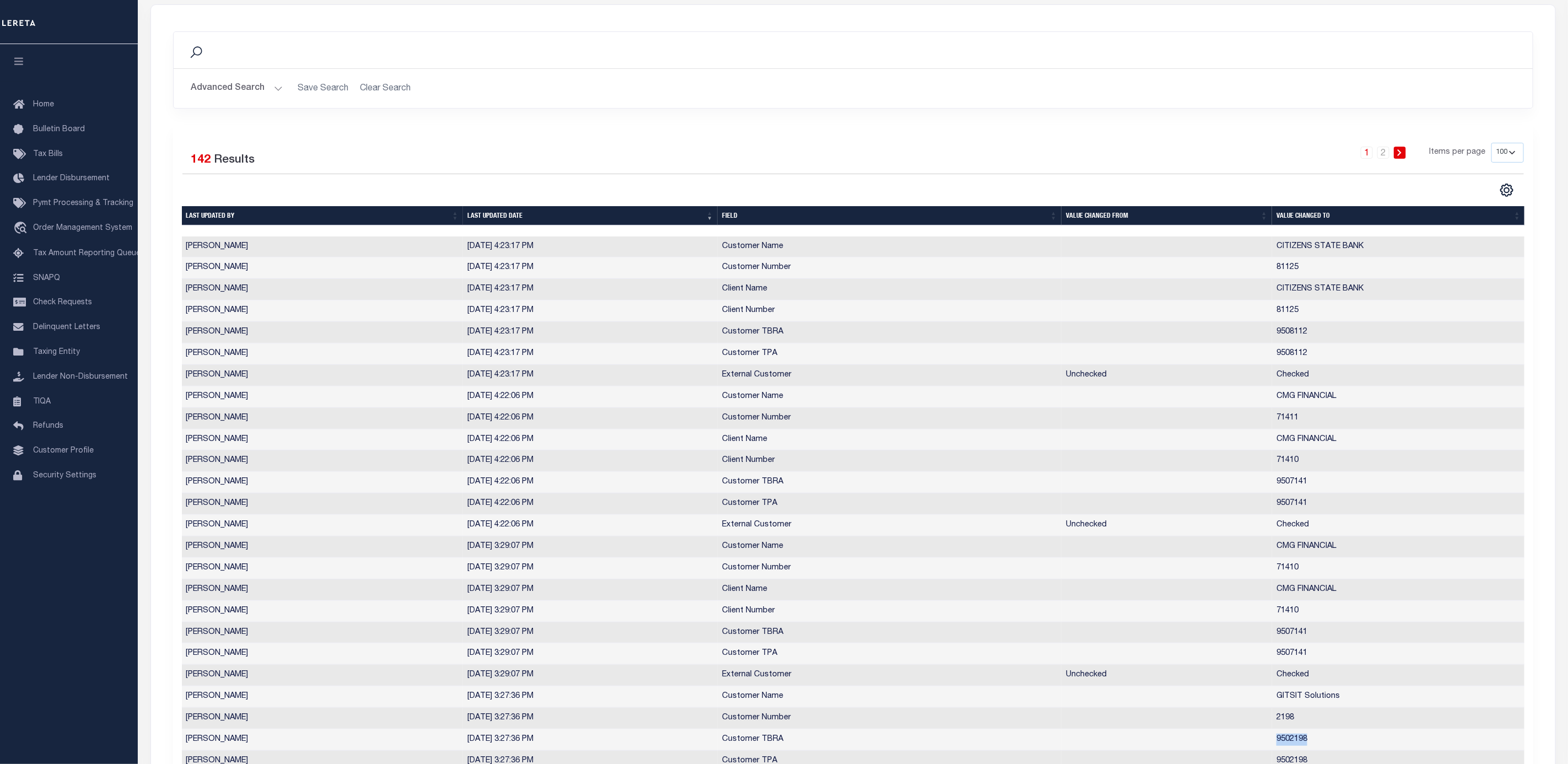
scroll to position [0, 0]
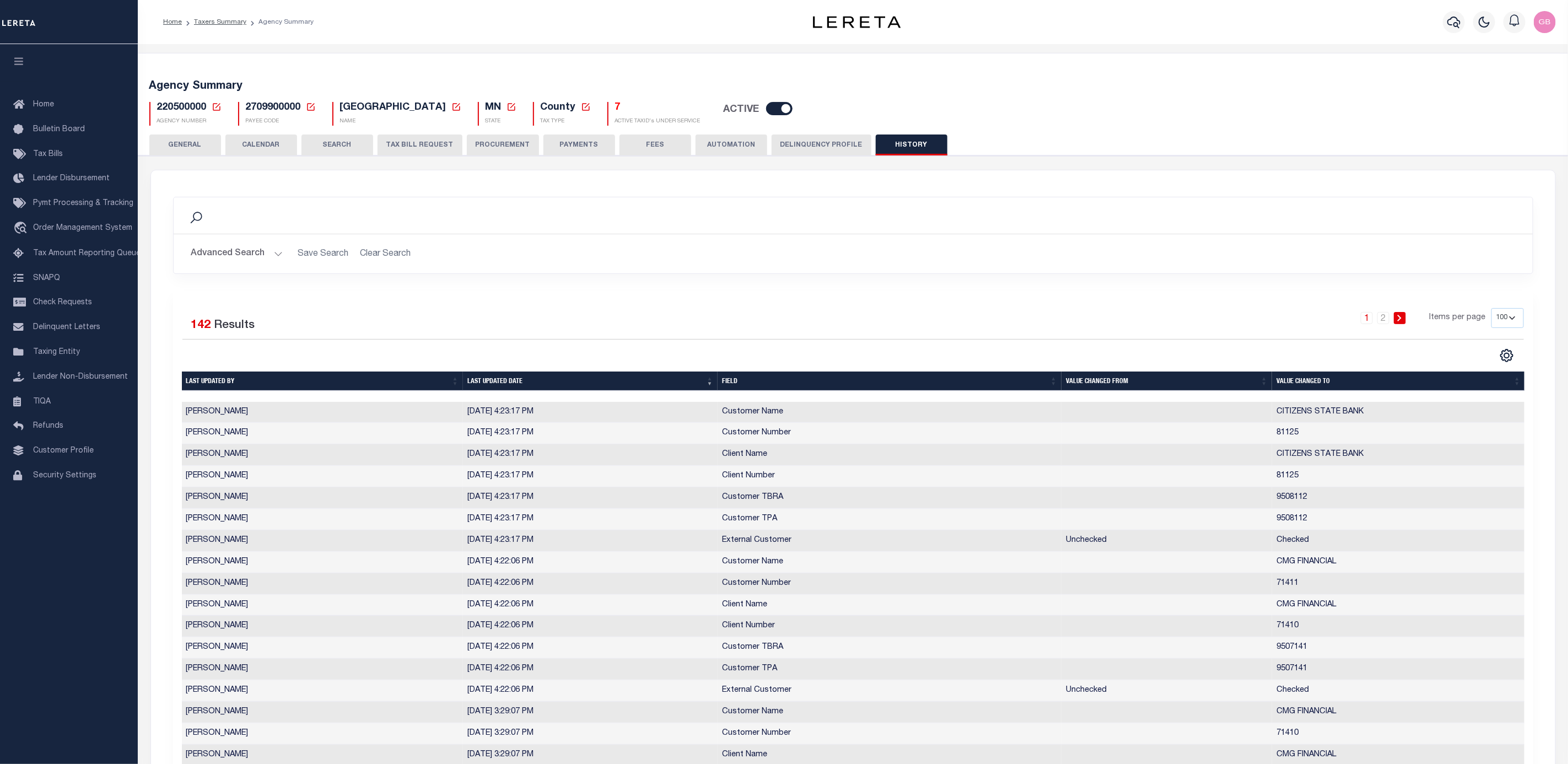
click at [410, 141] on button "TAX BILL REQUEST" at bounding box center [420, 145] width 85 height 21
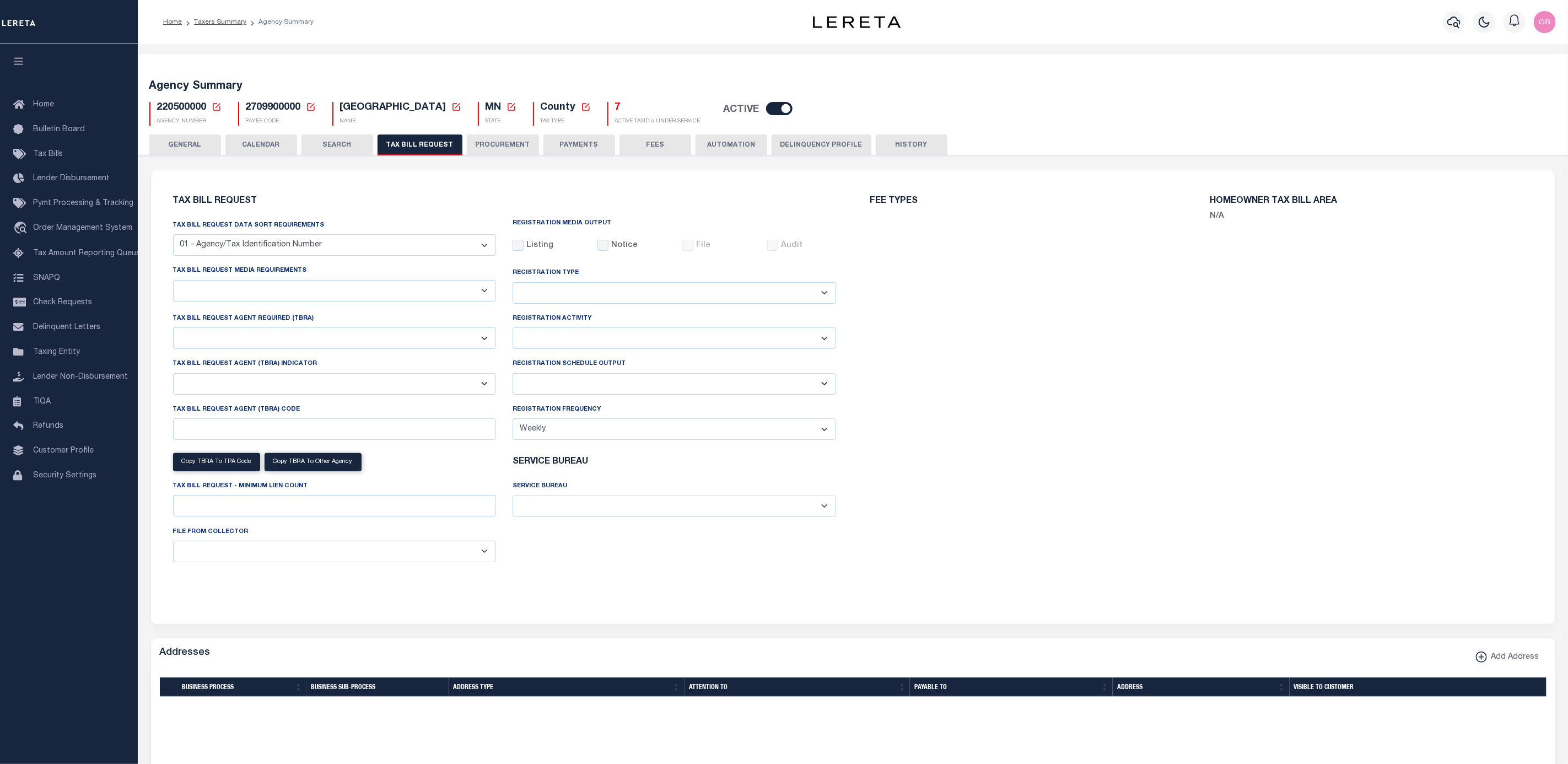
select select "27"
select select "22"
select select "true"
select select "14"
select select "1"
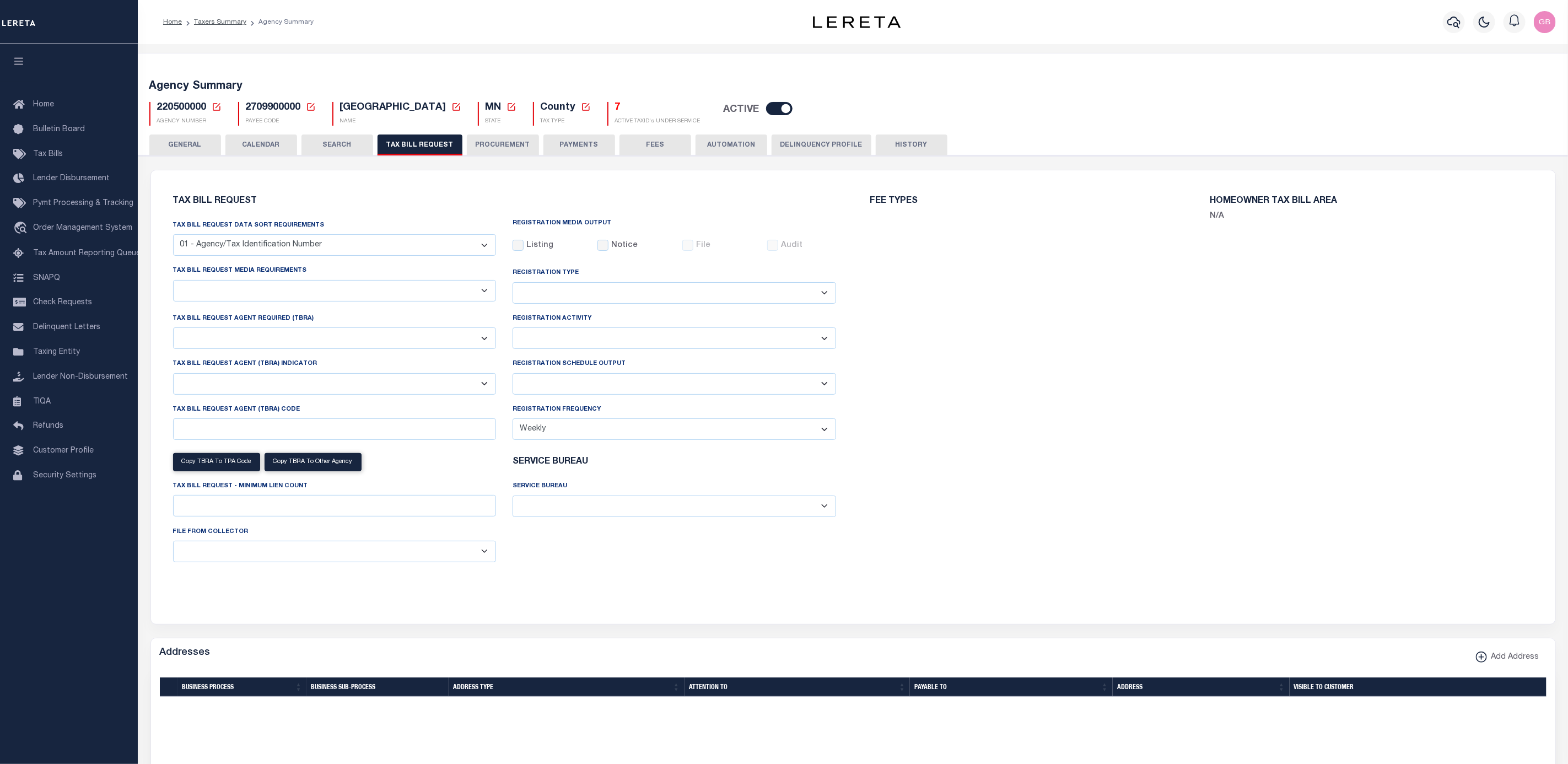
select select
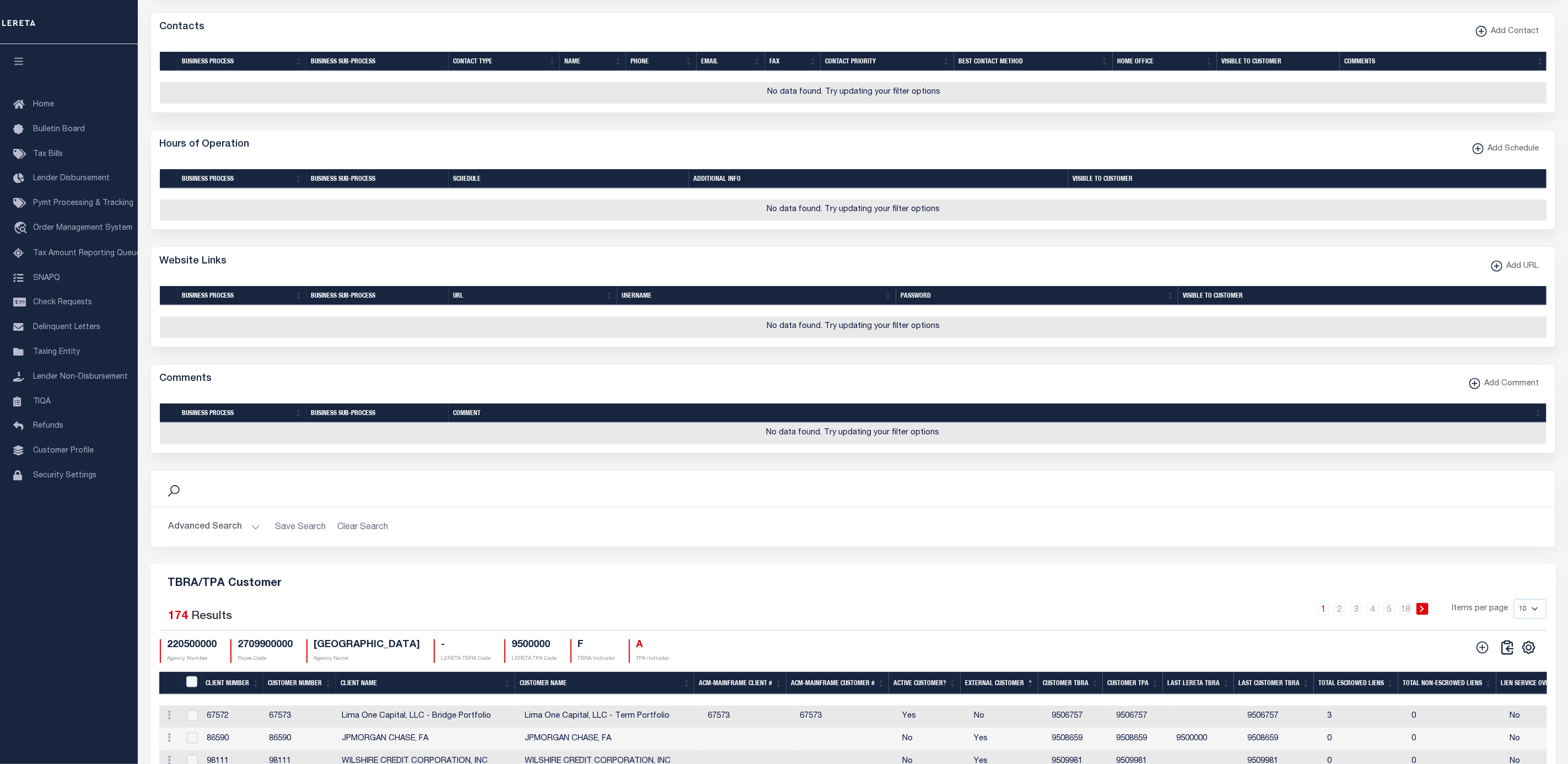
scroll to position [1113, 0]
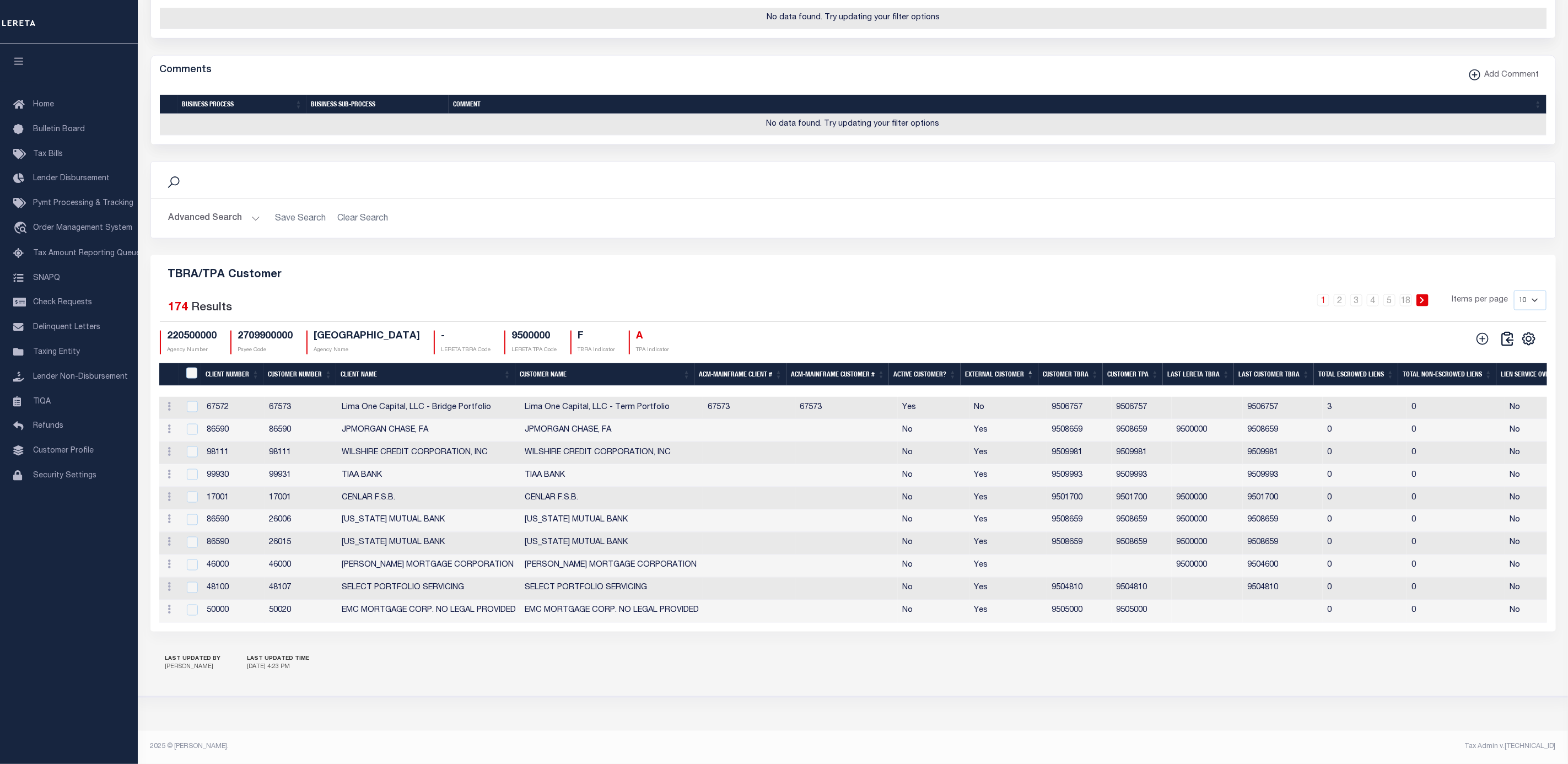
drag, startPoint x: 1532, startPoint y: 288, endPoint x: 1532, endPoint y: 296, distance: 8.0
click at [1532, 291] on select "10 25 50 100" at bounding box center [1530, 300] width 32 height 20
select select "100"
click at [1514, 291] on select "10 25 50 100" at bounding box center [1530, 300] width 32 height 20
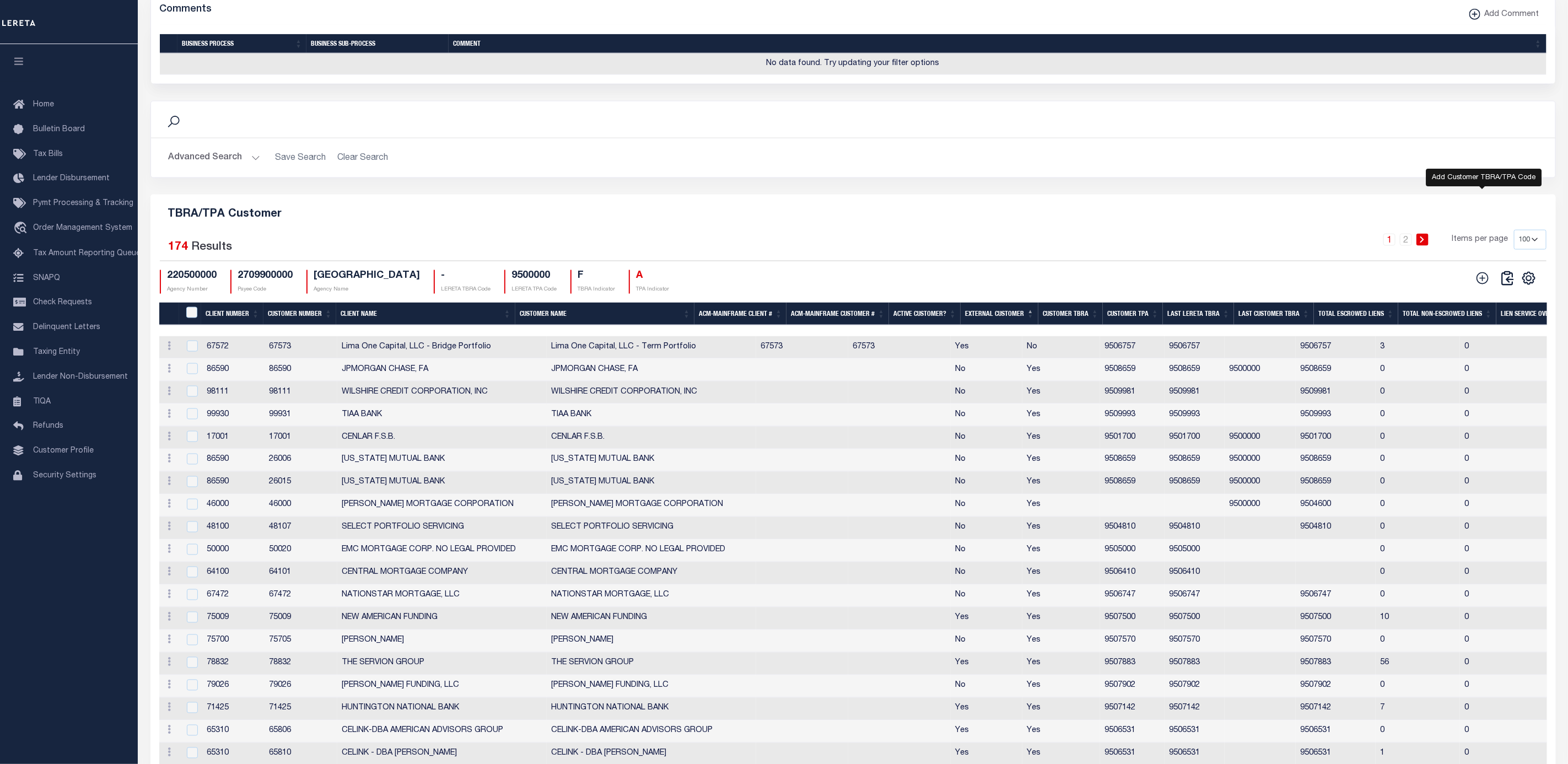
click at [1482, 285] on icon at bounding box center [1484, 278] width 12 height 12
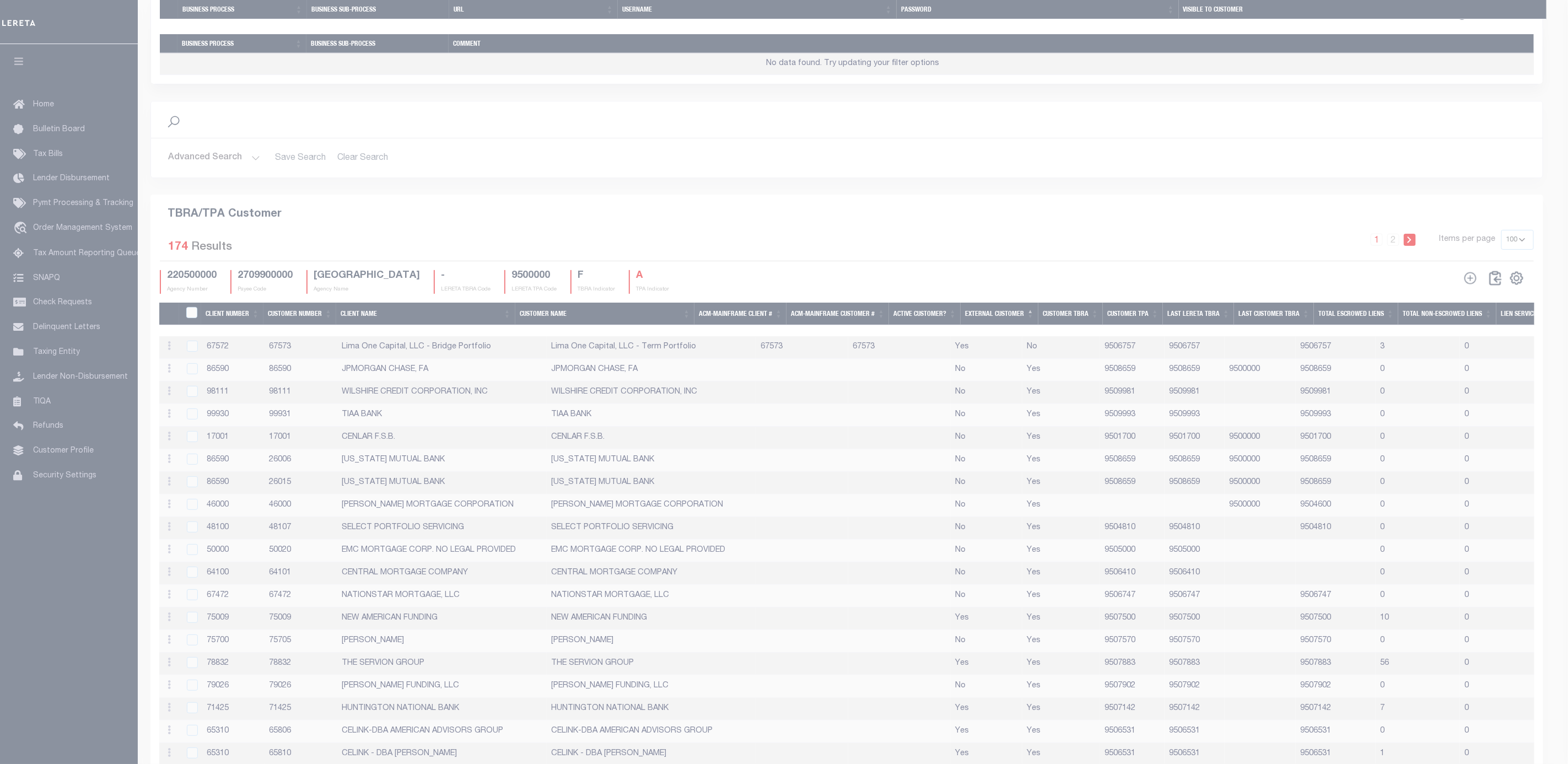
scroll to position [1093, 0]
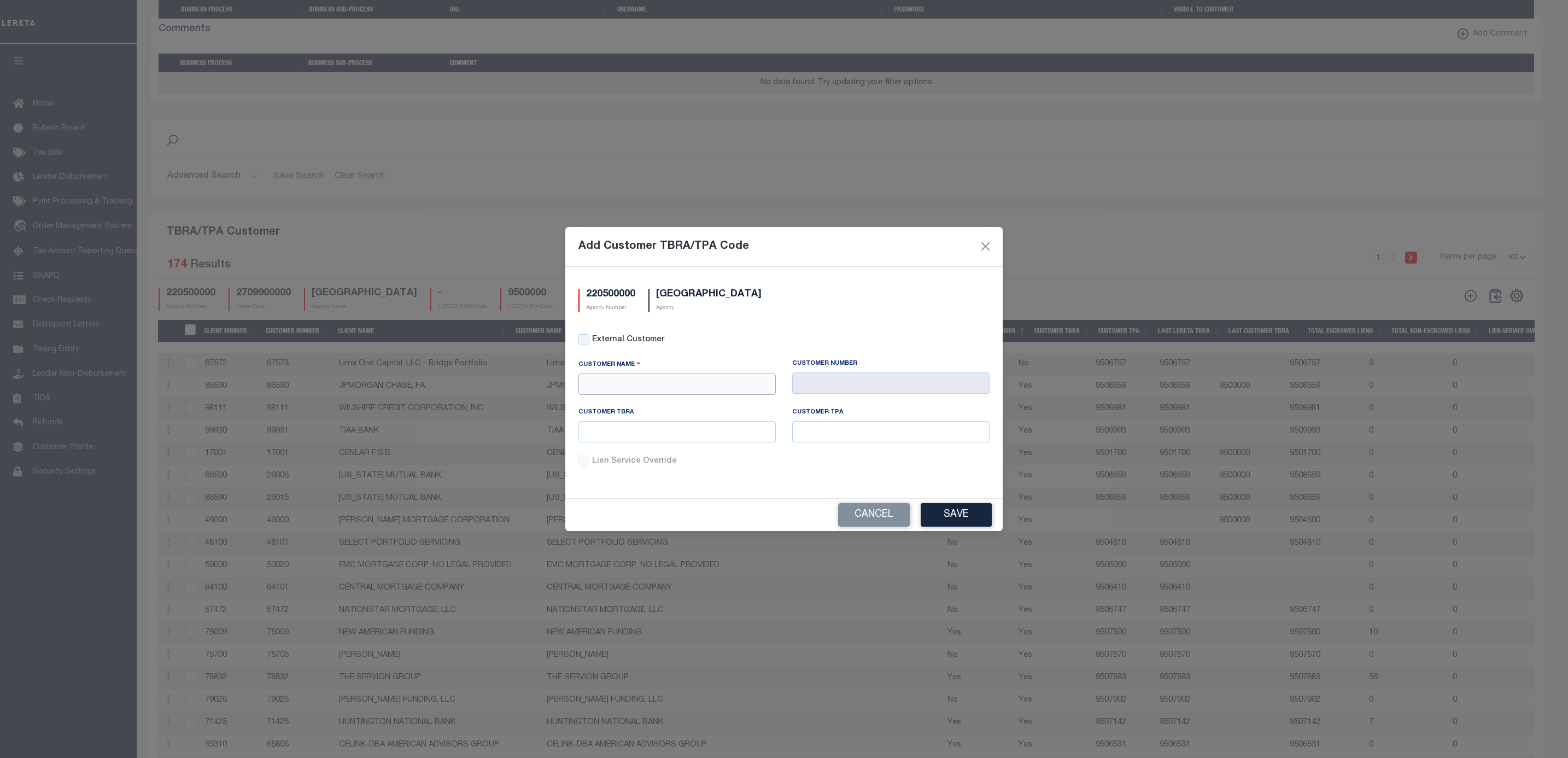
click at [625, 376] on input "text" at bounding box center [677, 383] width 198 height 21
click at [882, 375] on input "text" at bounding box center [891, 383] width 198 height 21
click at [646, 385] on input "text" at bounding box center [677, 383] width 198 height 21
click at [662, 404] on div "GITSIT Solutions" at bounding box center [677, 403] width 196 height 18
type input "GITSIT Solutions"
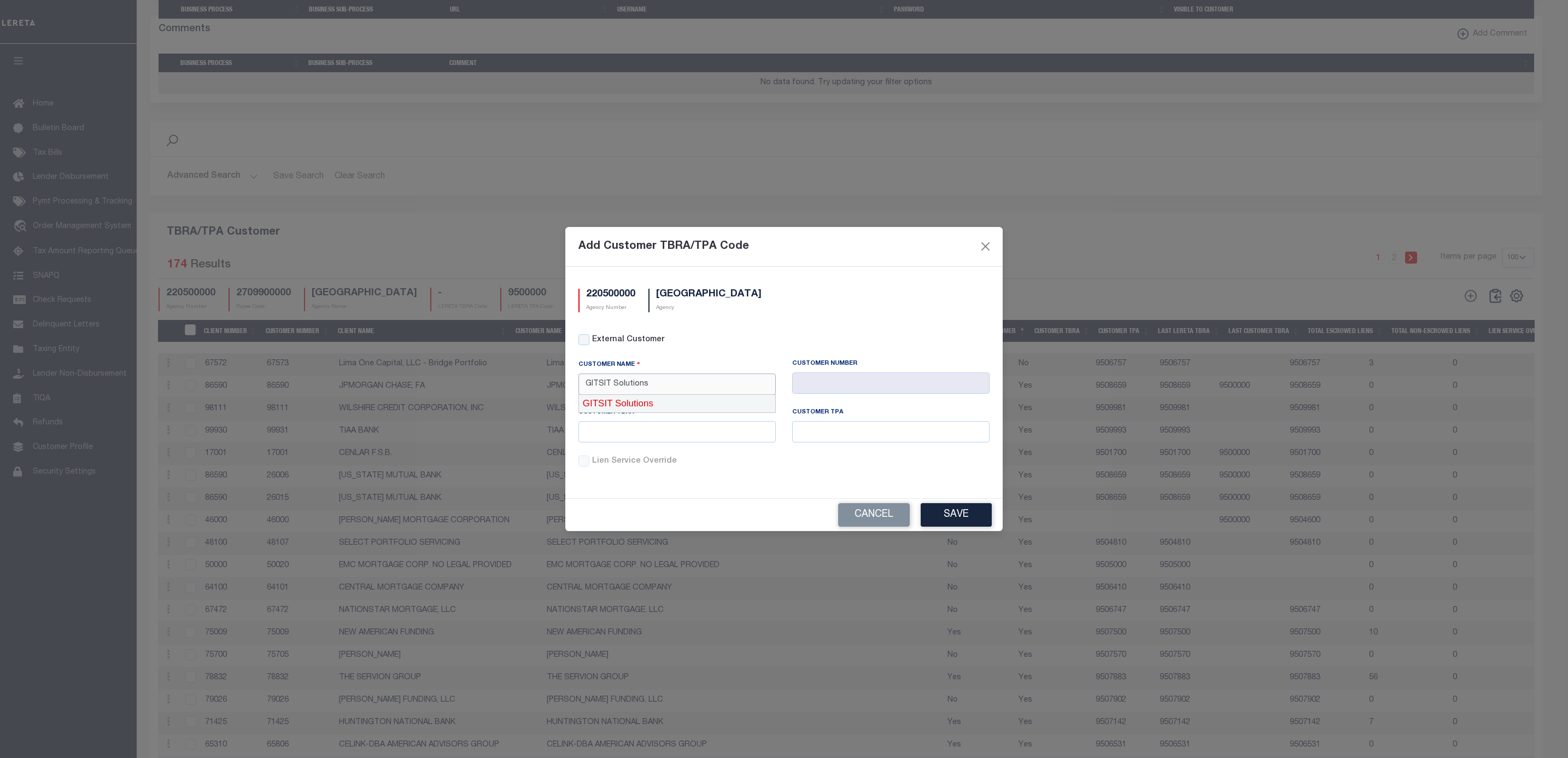
type input "2198"
type input "GITSIT Solutions"
click at [703, 431] on input "text" at bounding box center [677, 431] width 198 height 21
click at [722, 436] on input "text" at bounding box center [677, 431] width 198 height 21
paste input "9502198"
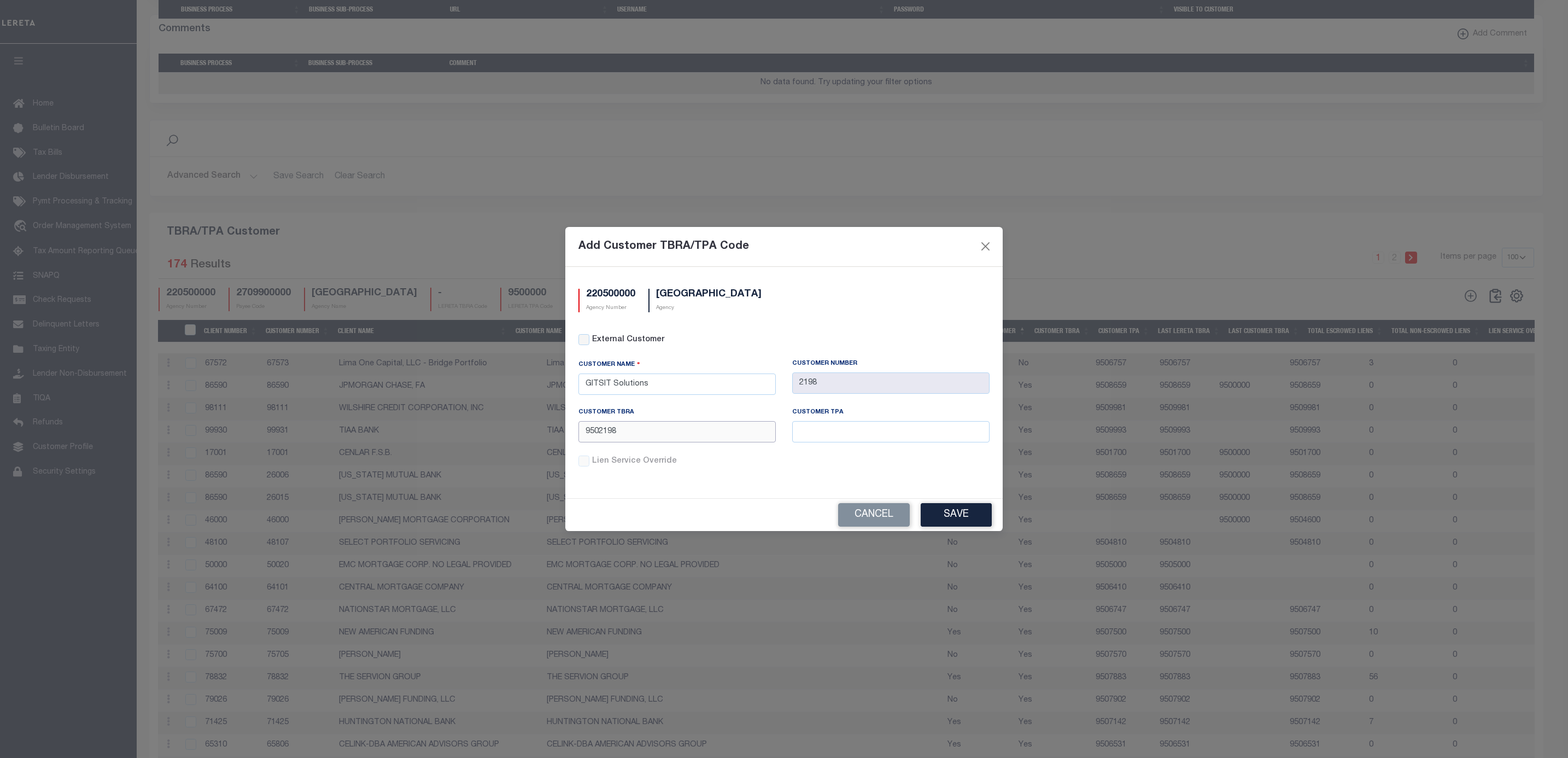
drag, startPoint x: 601, startPoint y: 429, endPoint x: 478, endPoint y: 429, distance: 123.0
click at [478, 429] on div "Add Customer TBRA/TPA Code 220500000 Agency Number MOWER COUNTY Agency External…" at bounding box center [784, 379] width 1568 height 758
type input "9502198"
drag, startPoint x: 834, startPoint y: 430, endPoint x: 840, endPoint y: 435, distance: 7.8
click at [834, 430] on input "text" at bounding box center [891, 431] width 198 height 21
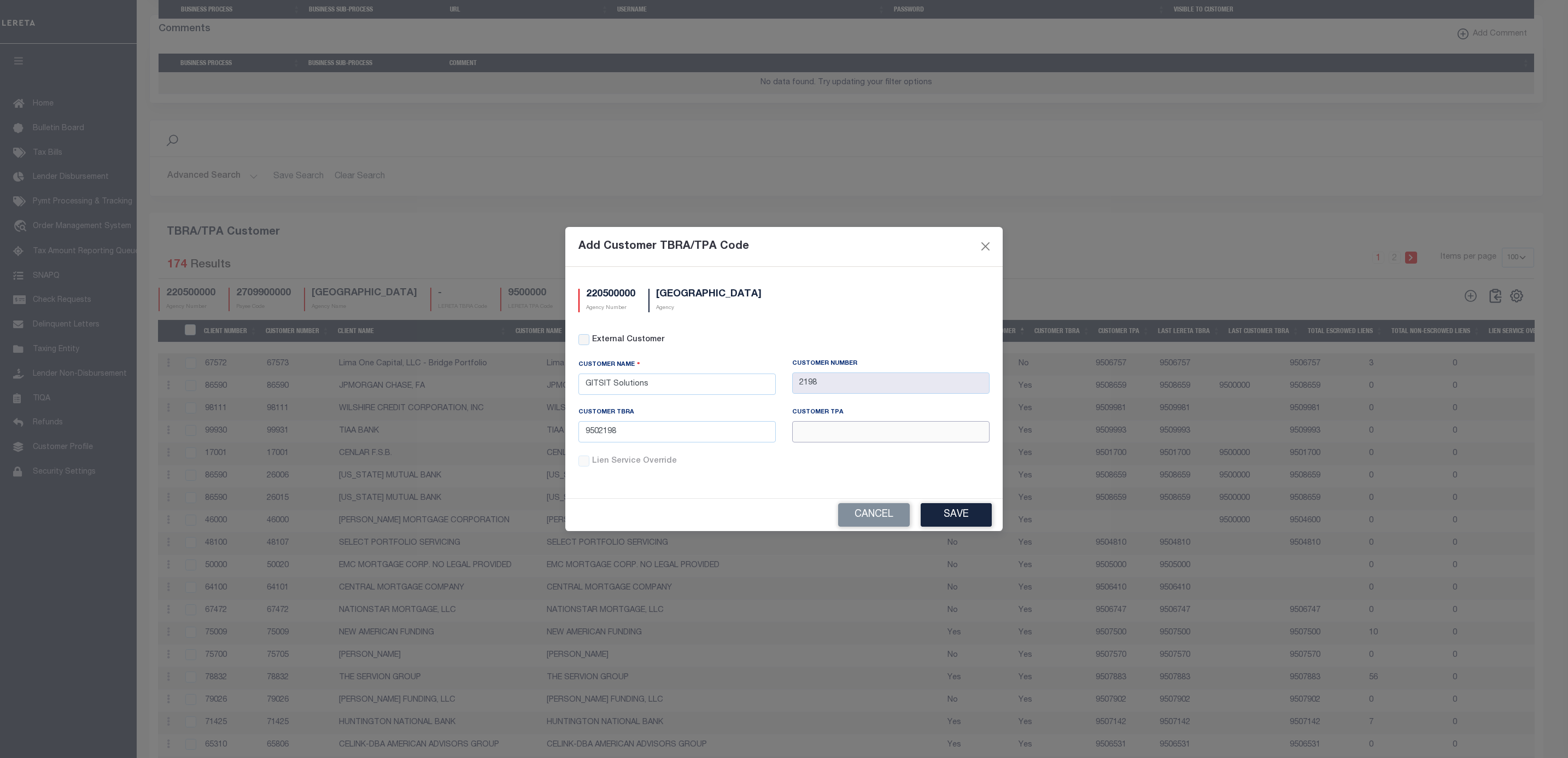
paste input "9502198"
drag, startPoint x: 814, startPoint y: 427, endPoint x: 707, endPoint y: 428, distance: 107.0
click at [707, 428] on div "Customer TBRA 9502198 Customer TPA 9502198" at bounding box center [783, 432] width 427 height 48
type input "9502198"
click at [958, 514] on button "Save" at bounding box center [956, 515] width 71 height 23
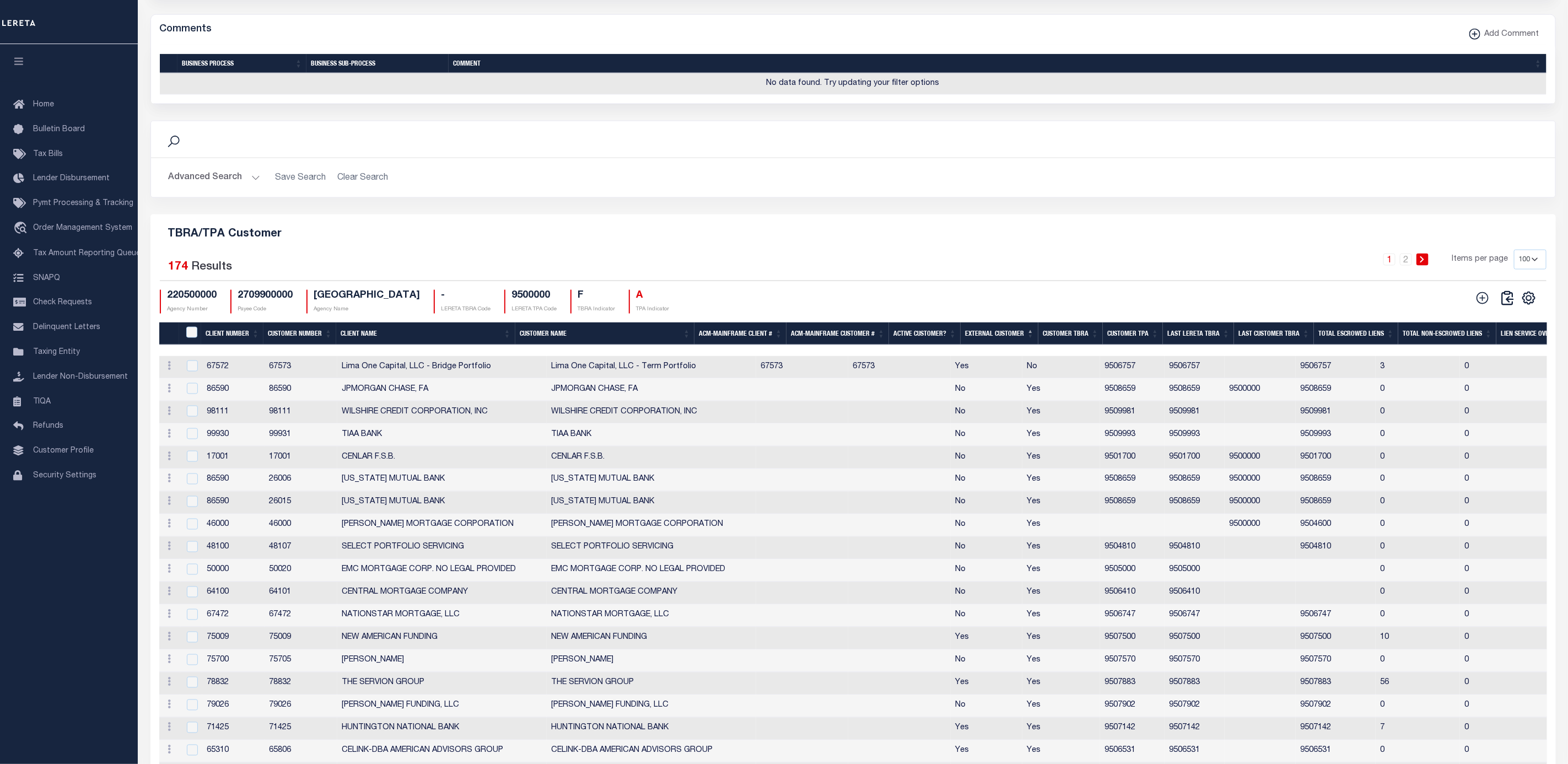
click at [224, 345] on th "Client Number" at bounding box center [232, 333] width 62 height 23
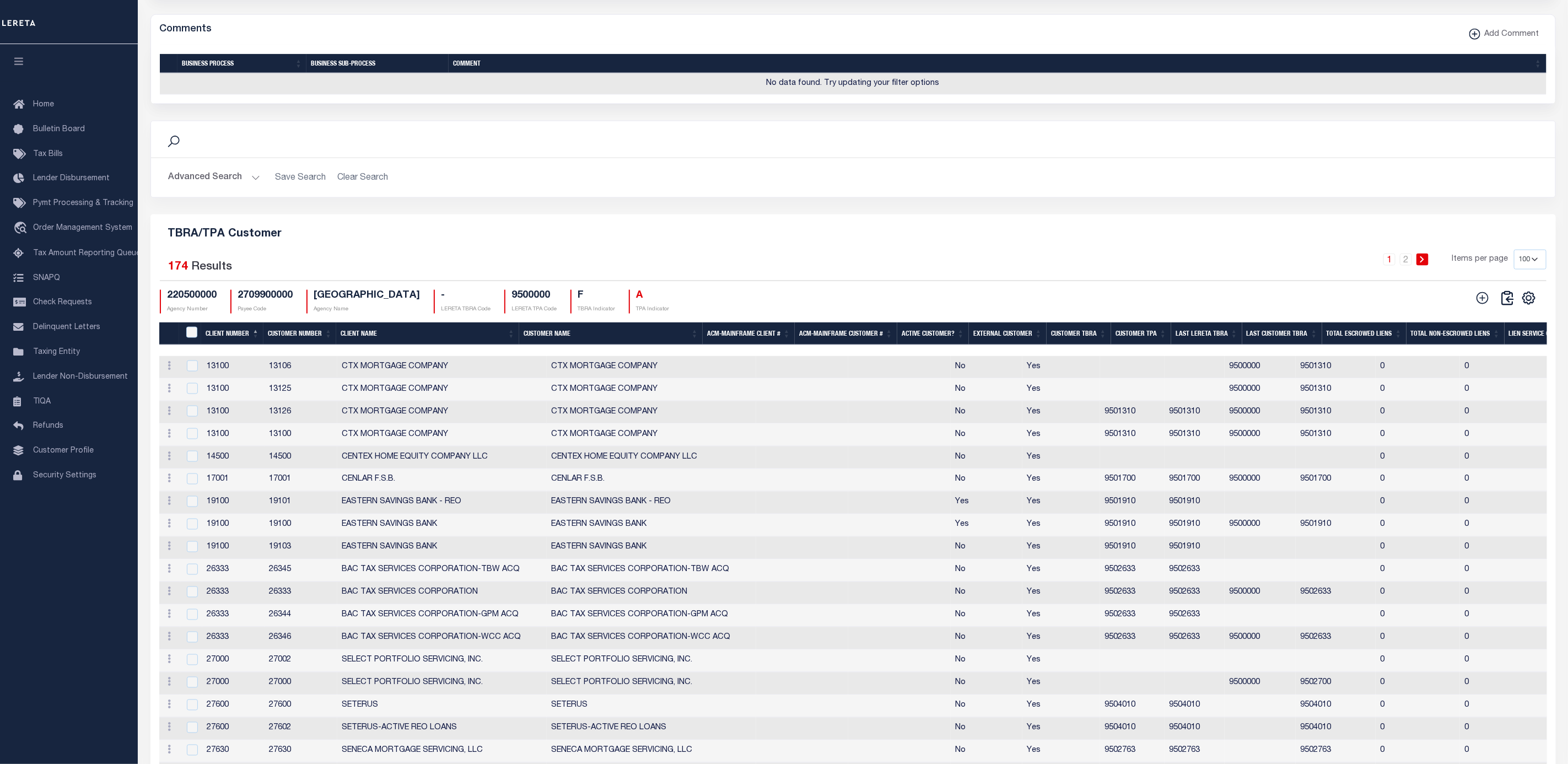
click at [236, 345] on th "Client Number" at bounding box center [232, 333] width 62 height 23
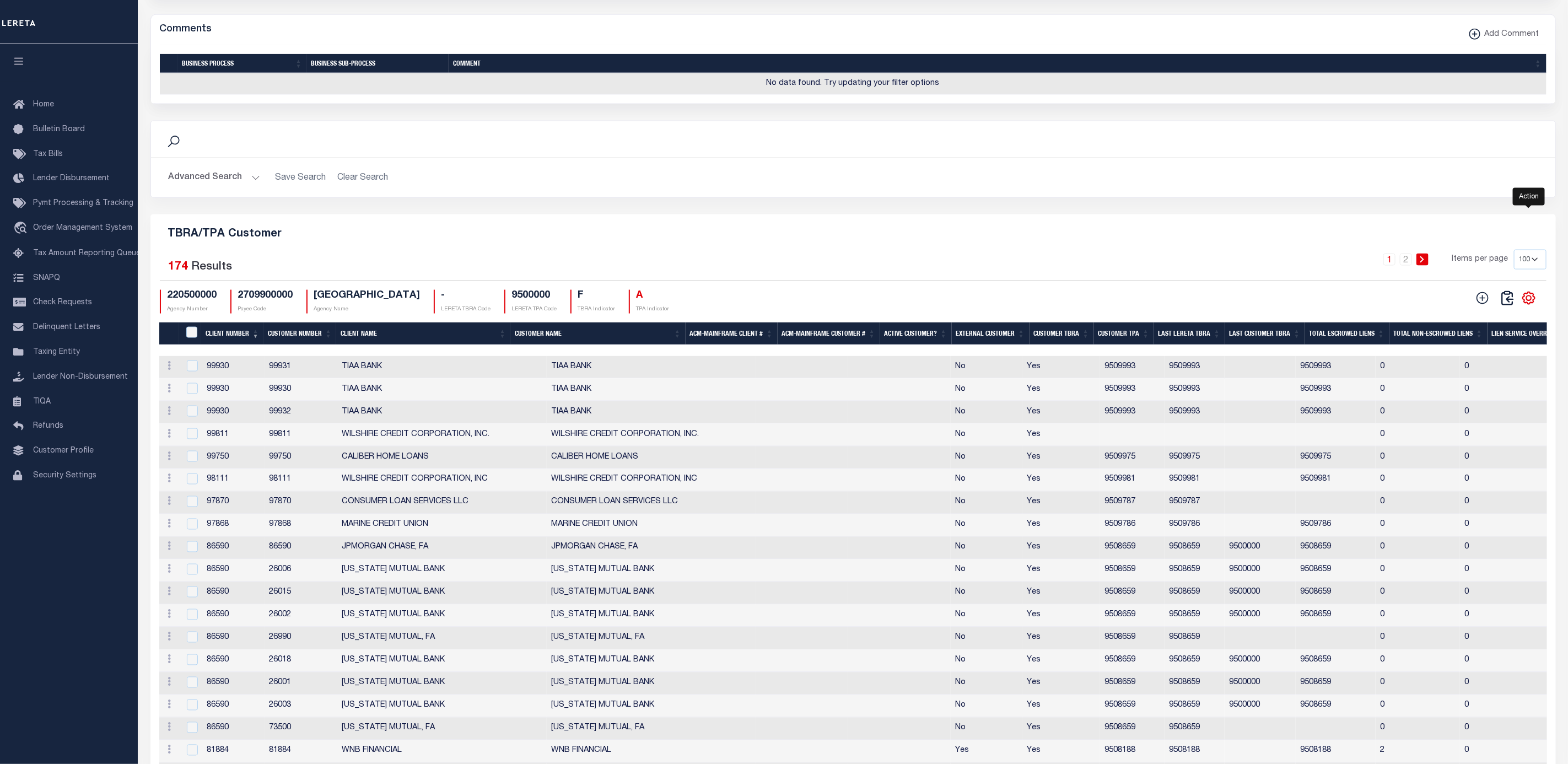
click at [1531, 305] on icon "" at bounding box center [1529, 298] width 14 height 14
click at [1458, 384] on span "Show Filter" at bounding box center [1462, 379] width 41 height 8
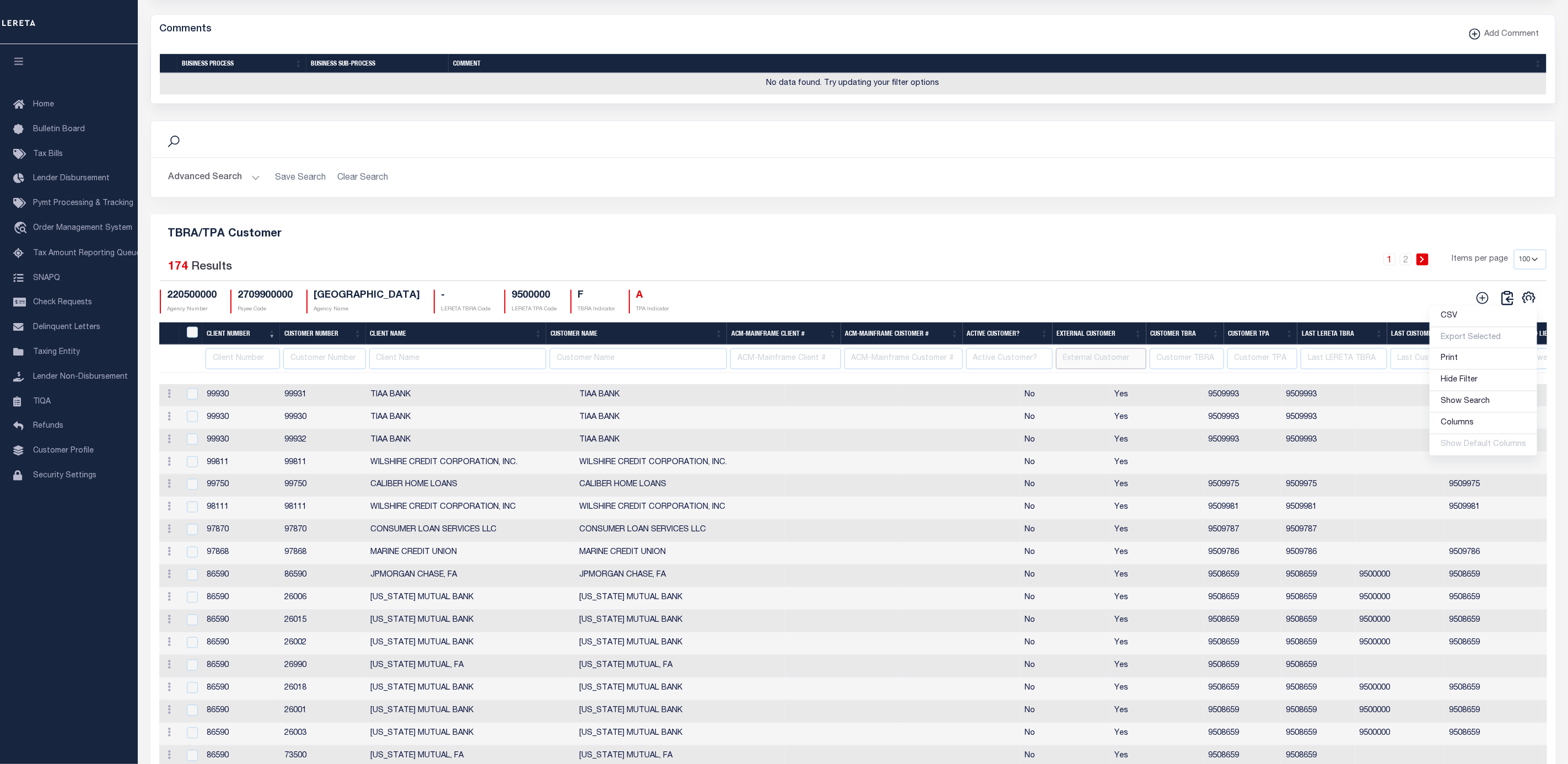
click at [1088, 370] on input "text" at bounding box center [1101, 358] width 90 height 21
type input "No"
click at [1078, 241] on h5 "TBRA/TPA Customer" at bounding box center [853, 232] width 1388 height 18
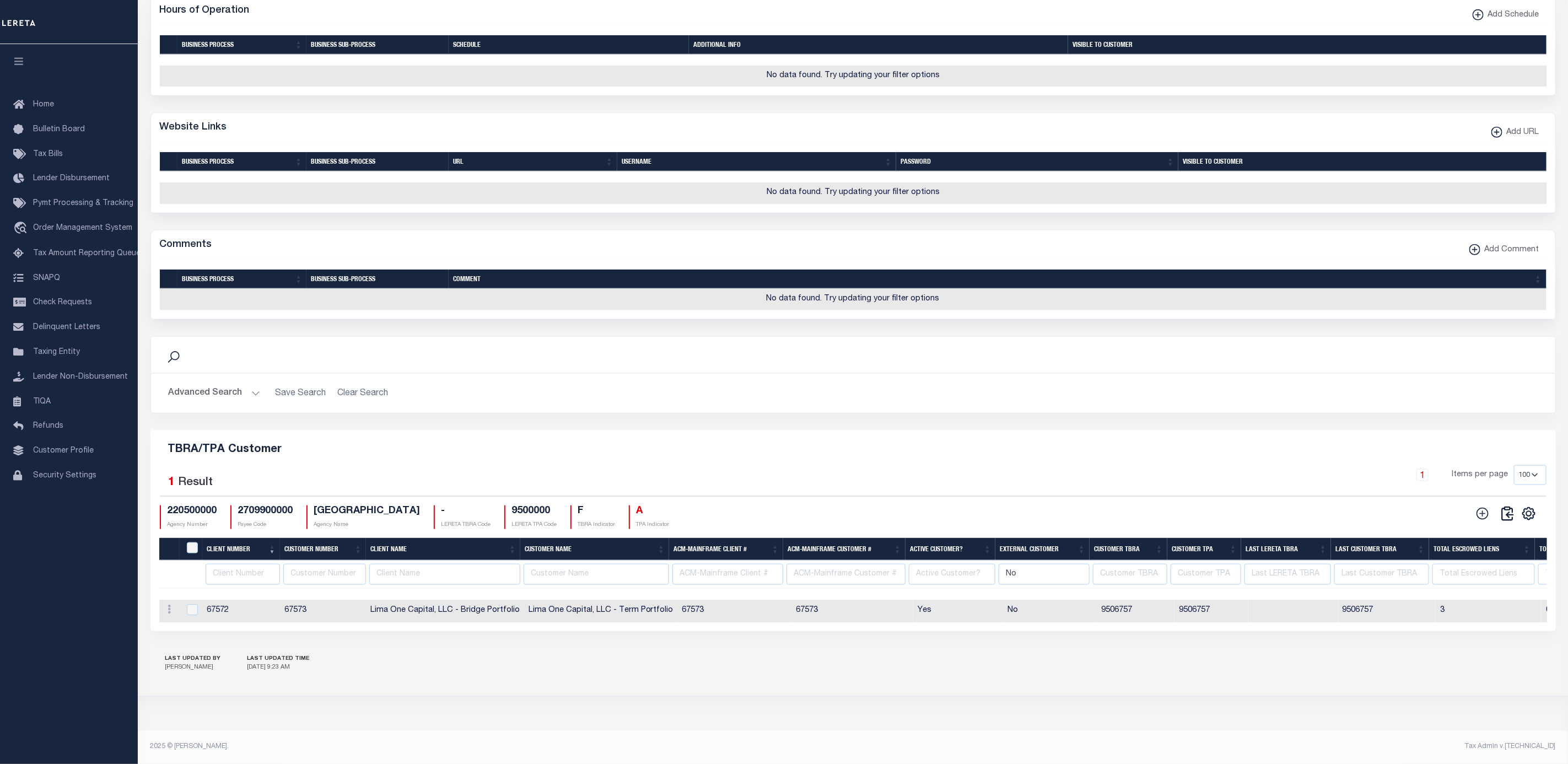
scroll to position [907, 0]
drag, startPoint x: 1041, startPoint y: 564, endPoint x: 951, endPoint y: 562, distance: 90.0
click at [951, 562] on tr "No" at bounding box center [1041, 575] width 1764 height 29
drag, startPoint x: 222, startPoint y: 564, endPoint x: 305, endPoint y: 568, distance: 83.1
click at [222, 564] on input "text" at bounding box center [243, 574] width 74 height 21
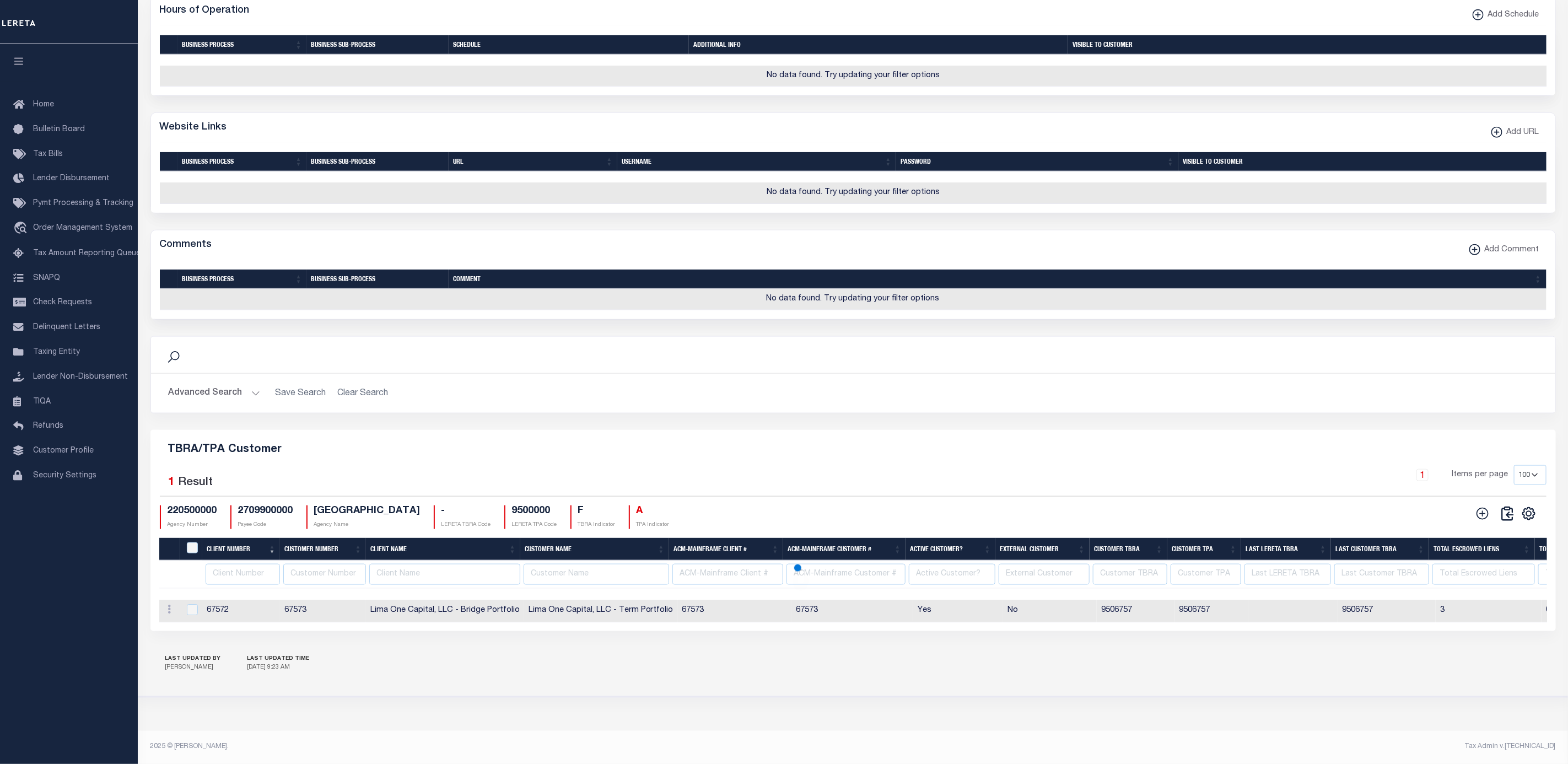
click at [1081, 455] on div "TBRA/TPA Customer Selected 1 Result 1 Items per page 10 25 50 100 220500000 Age…" at bounding box center [853, 530] width 1406 height 201
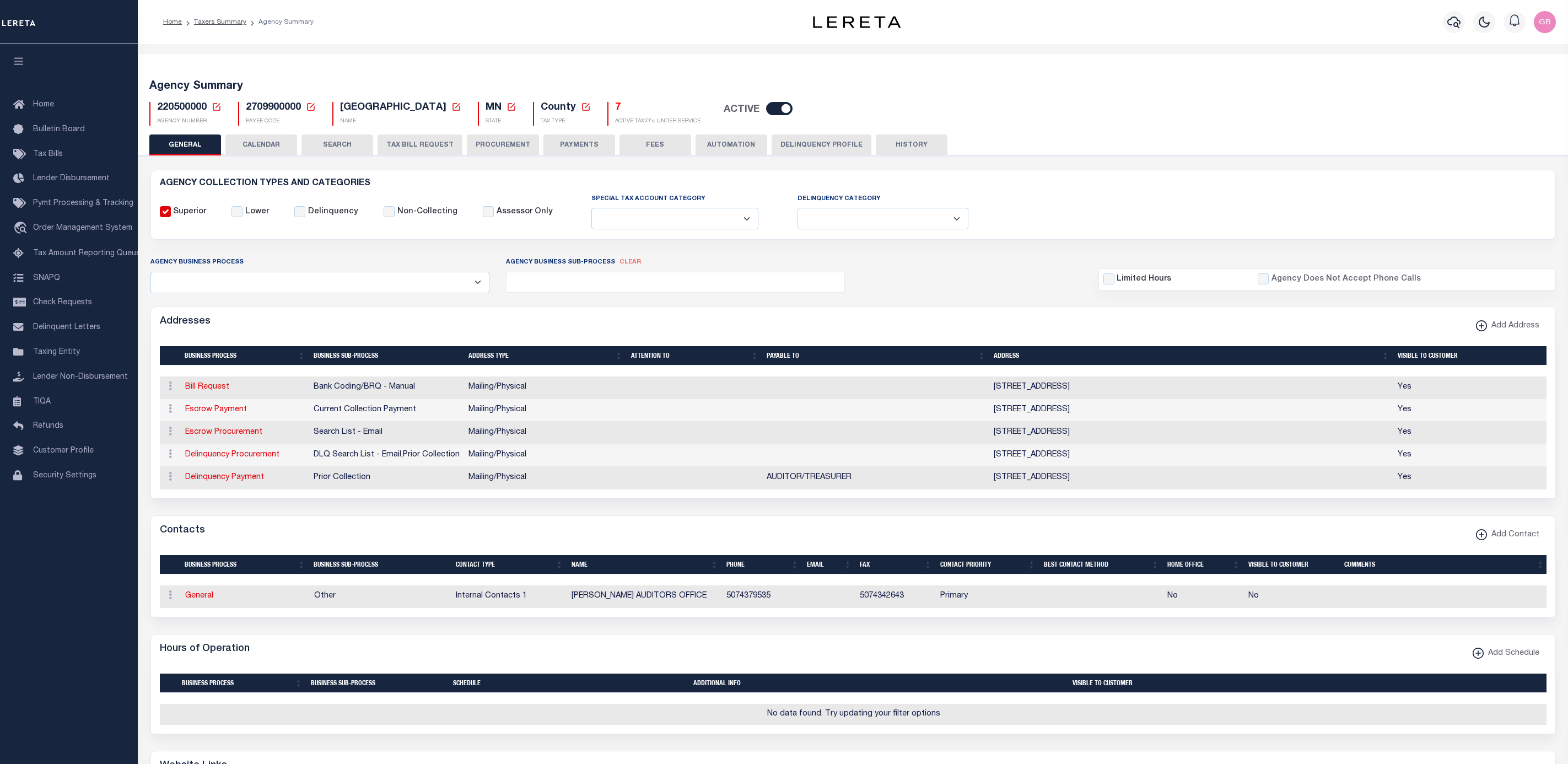
select select
drag, startPoint x: 40, startPoint y: 455, endPoint x: 53, endPoint y: 455, distance: 13.0
click at [40, 455] on span "Customer Profile" at bounding box center [63, 451] width 61 height 8
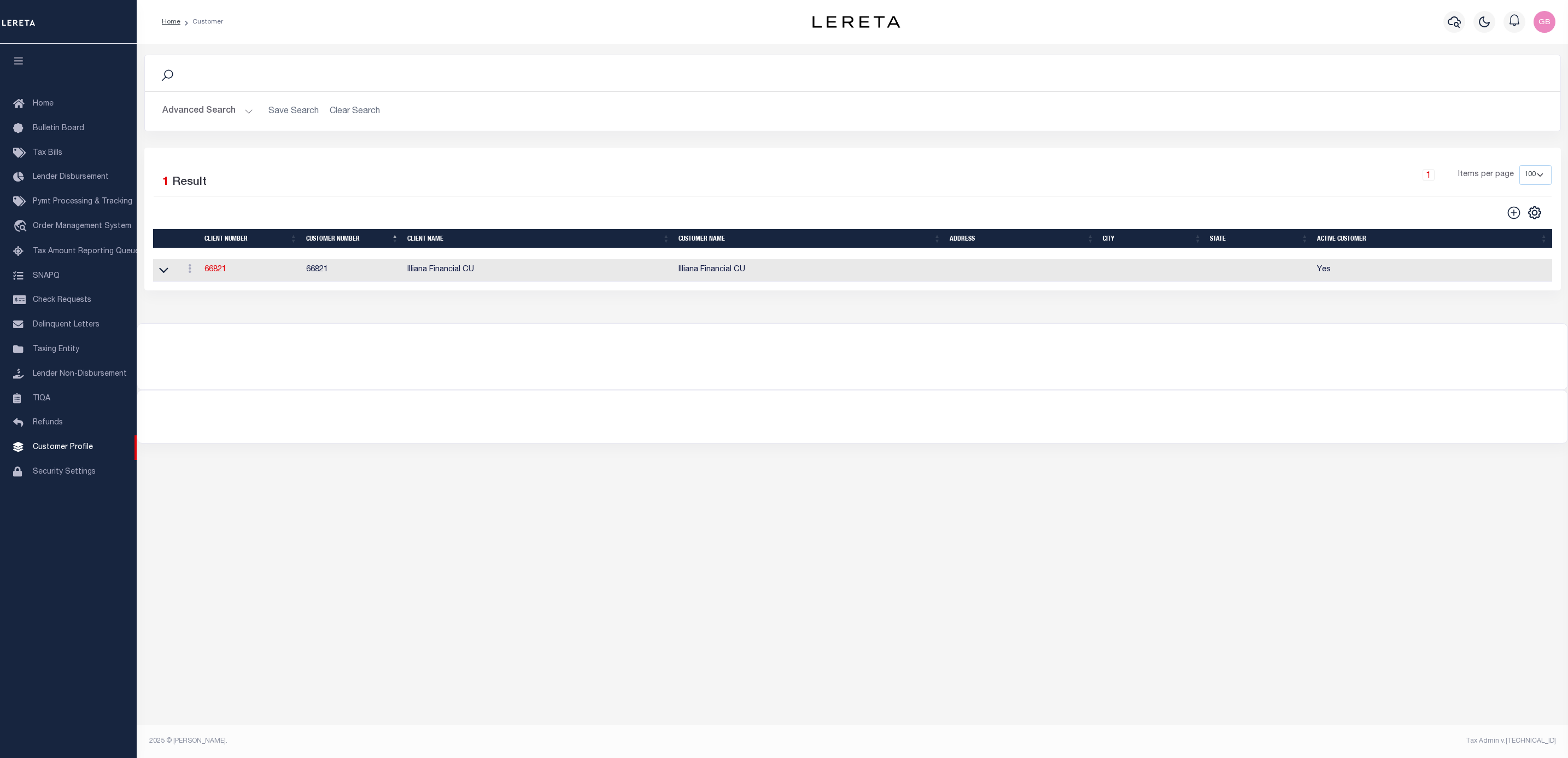
drag, startPoint x: 227, startPoint y: 107, endPoint x: 232, endPoint y: 124, distance: 17.7
click at [227, 107] on button "Advanced Search" at bounding box center [208, 111] width 91 height 21
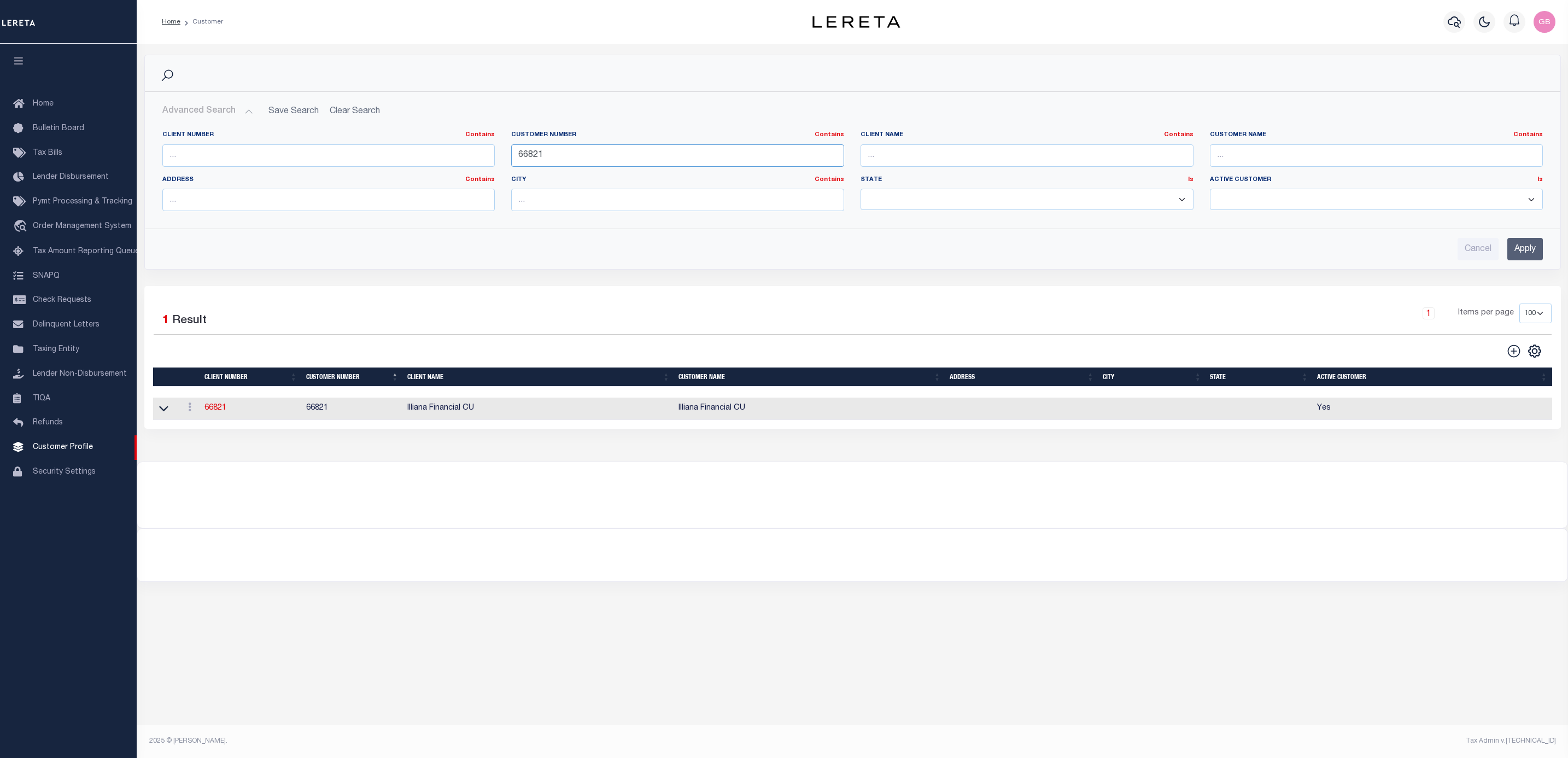
drag, startPoint x: 569, startPoint y: 158, endPoint x: 586, endPoint y: 157, distance: 17.0
click at [469, 157] on div "Client Number Contains Contains Is Customer Number Contains Contains Is 66821 Is" at bounding box center [853, 175] width 1397 height 89
type input "2198"
click at [1520, 247] on input "Apply" at bounding box center [1525, 249] width 36 height 23
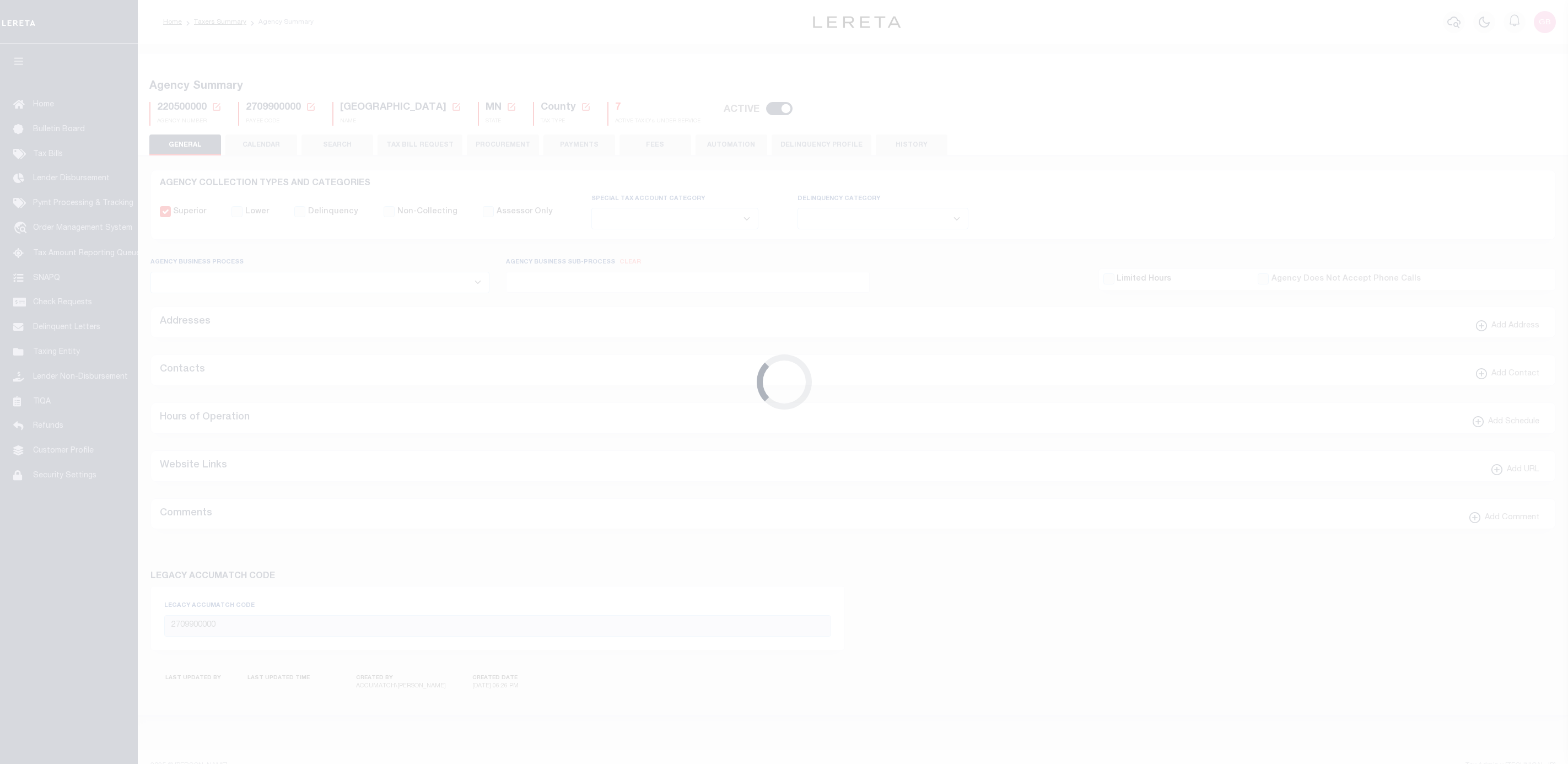
select select
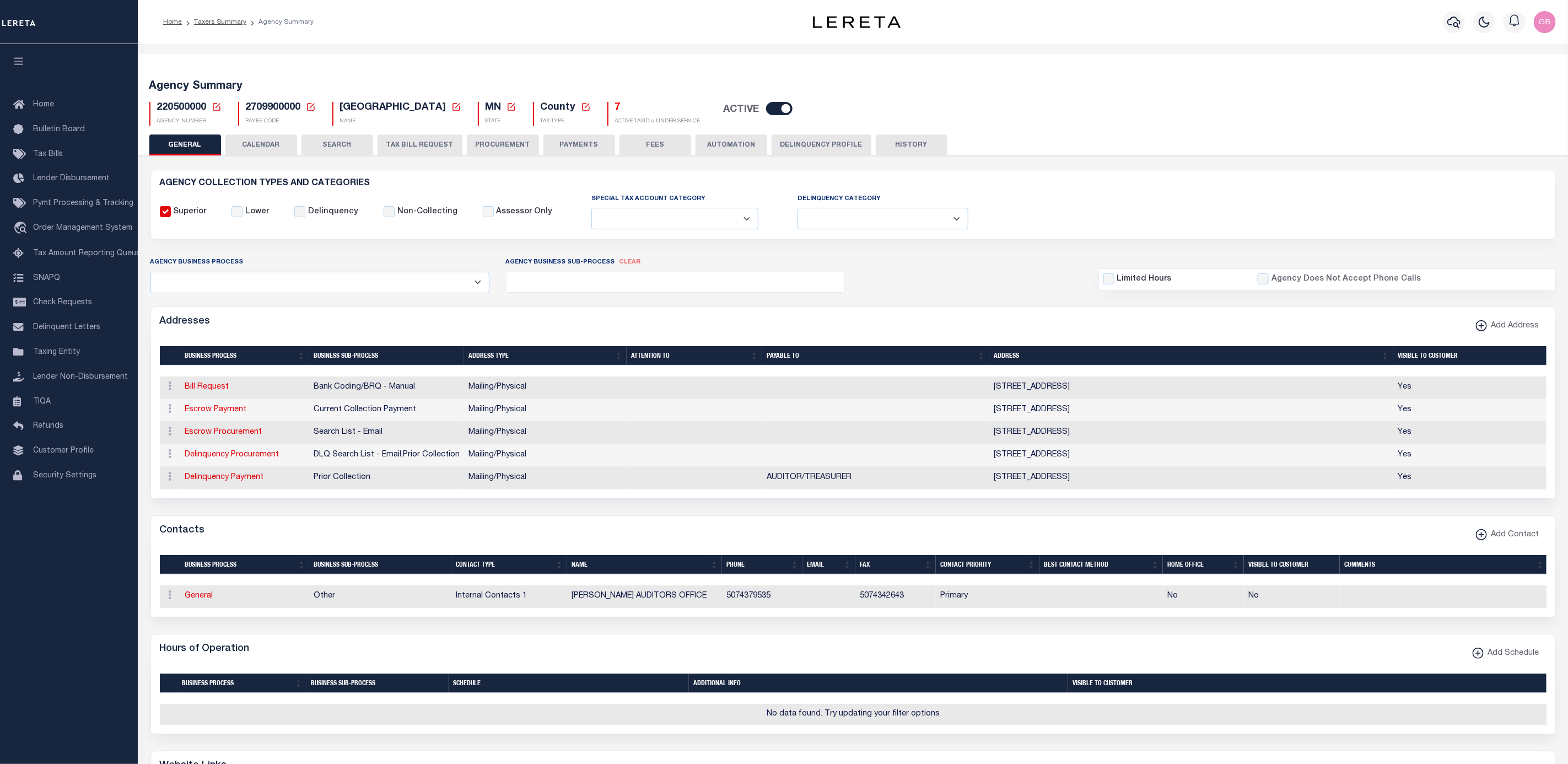
click at [439, 141] on button "TAX BILL REQUEST" at bounding box center [420, 145] width 85 height 21
select select "100"
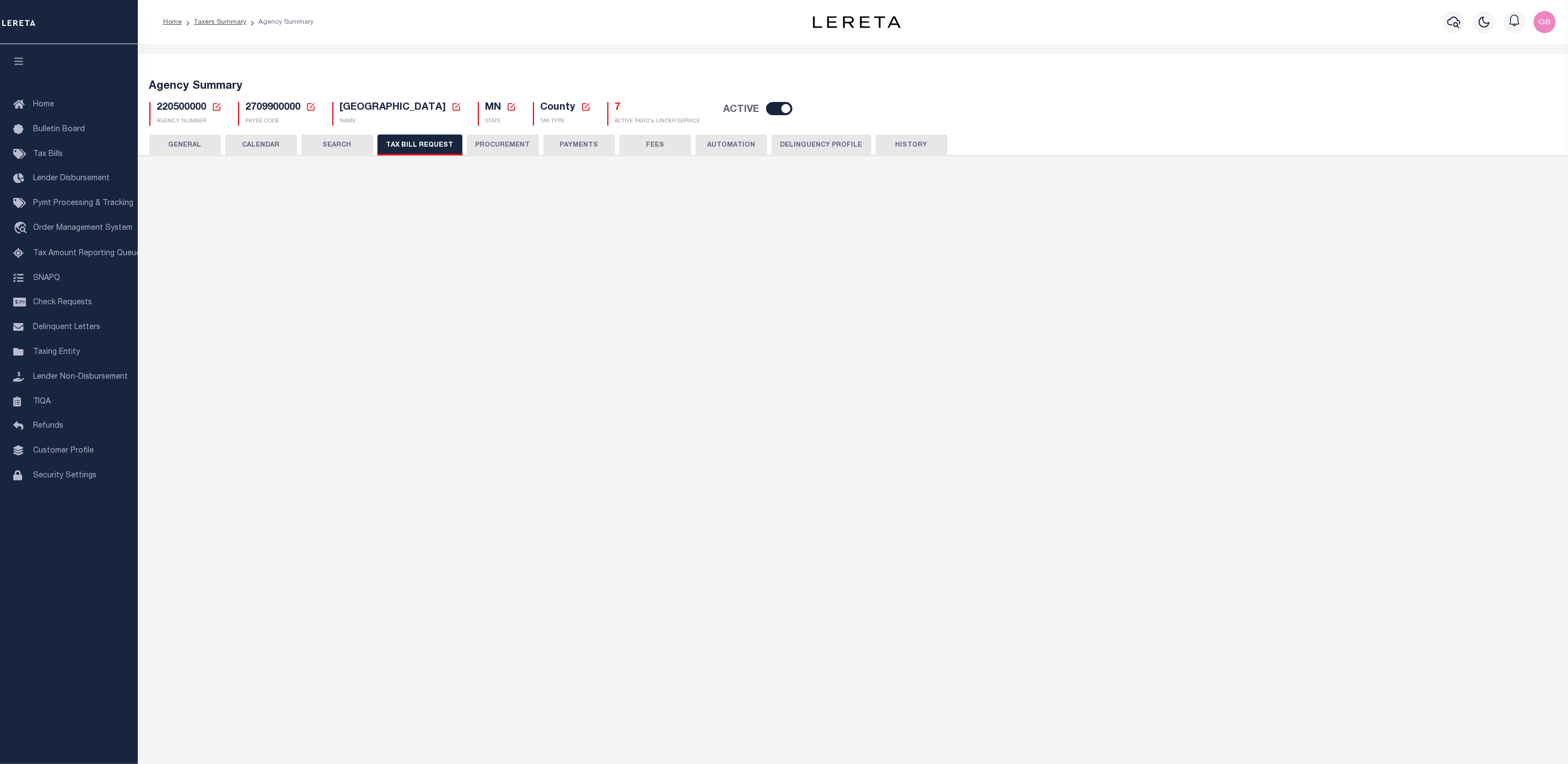
select select "27"
select select "22"
select select "true"
select select "14"
select select "1"
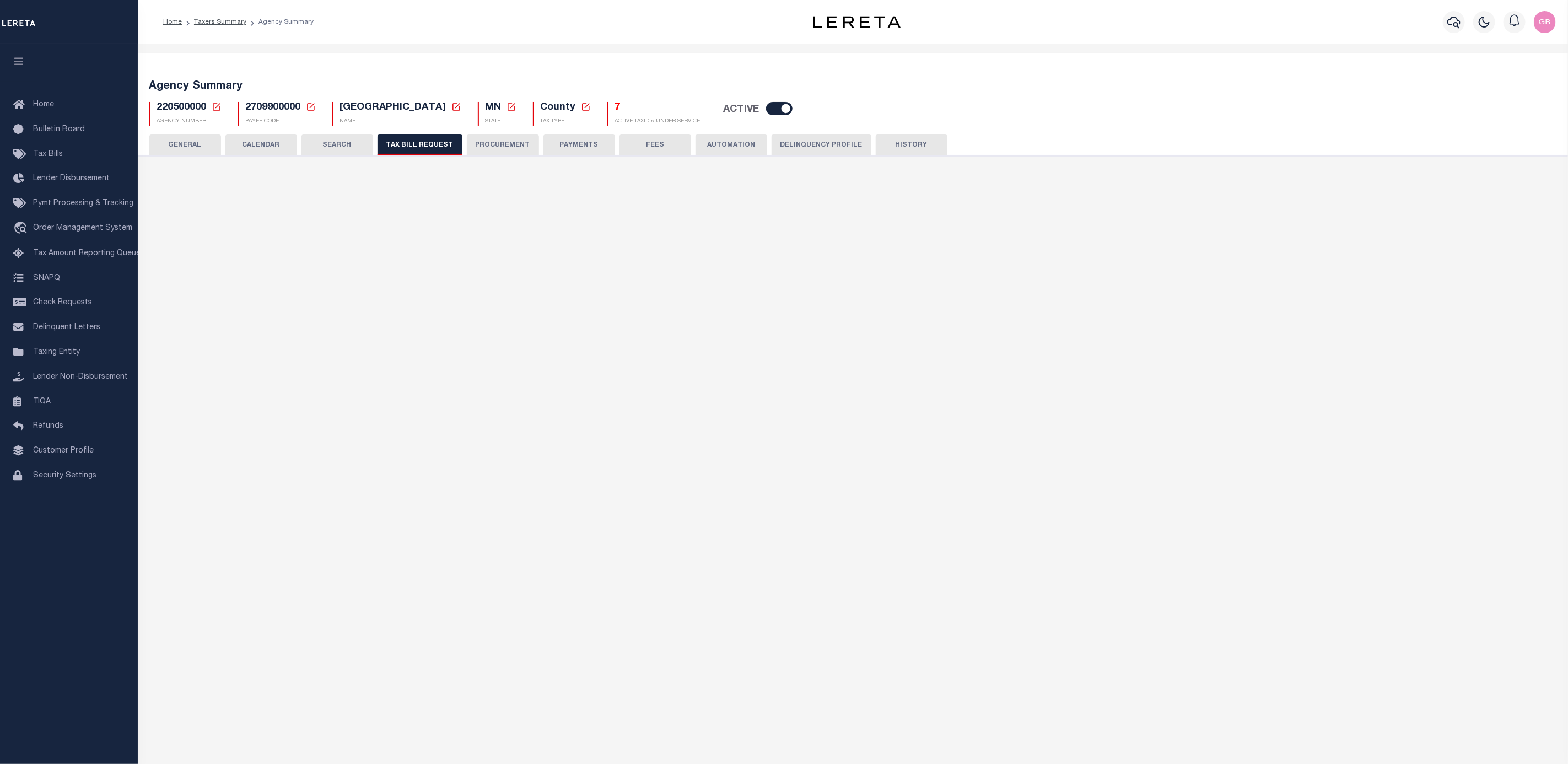
select select
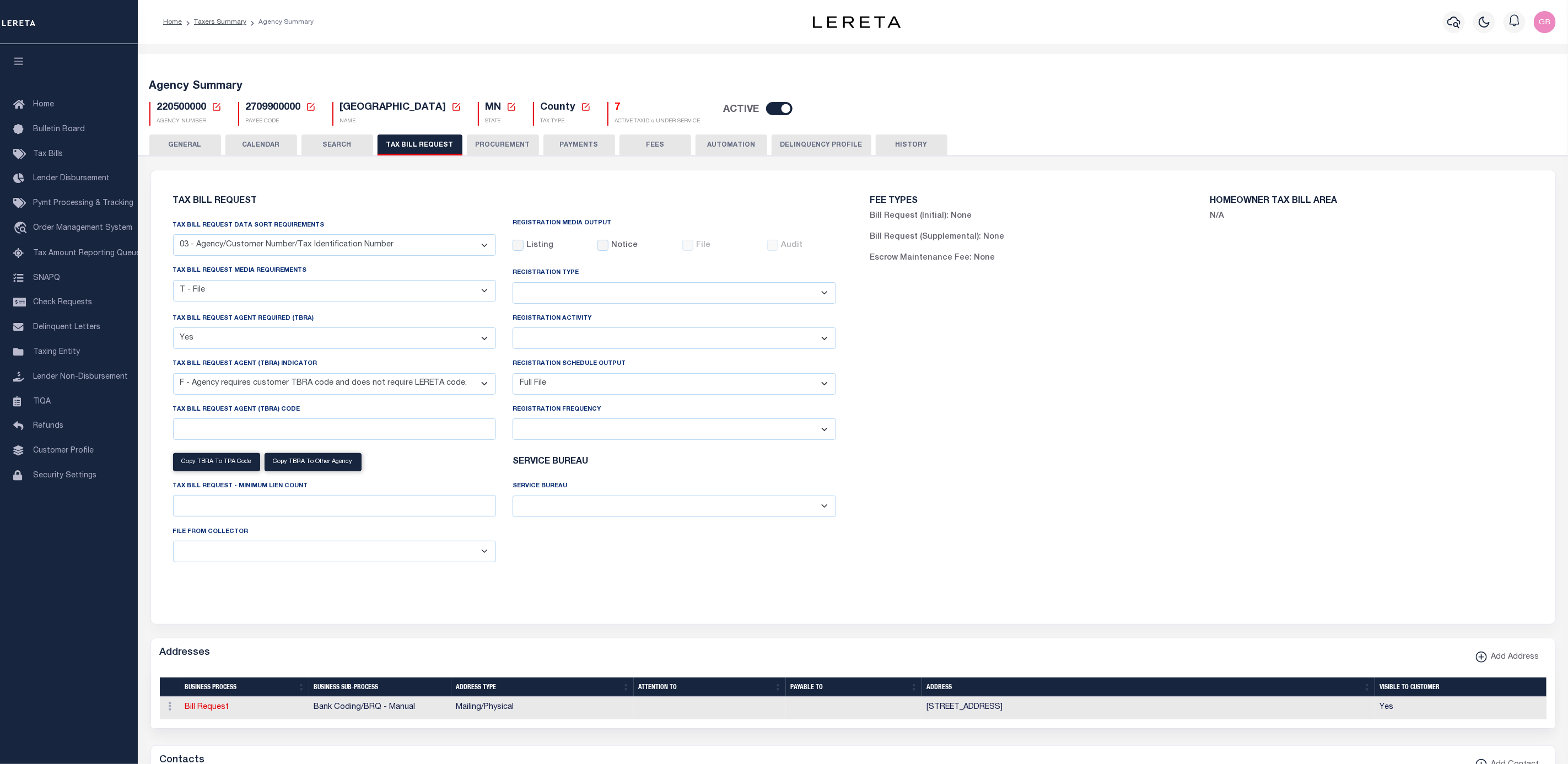
scroll to position [496, 0]
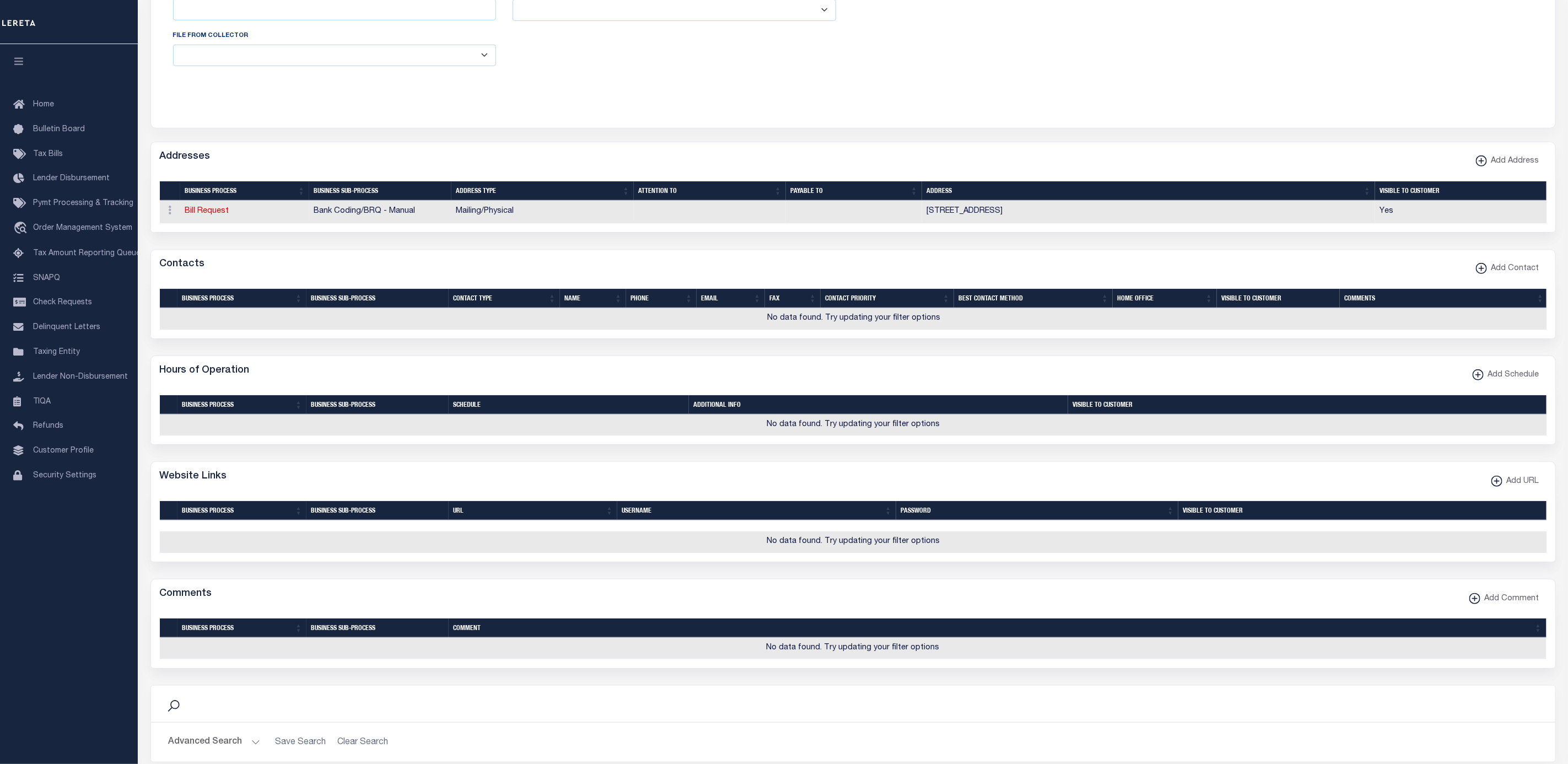
select select "100"
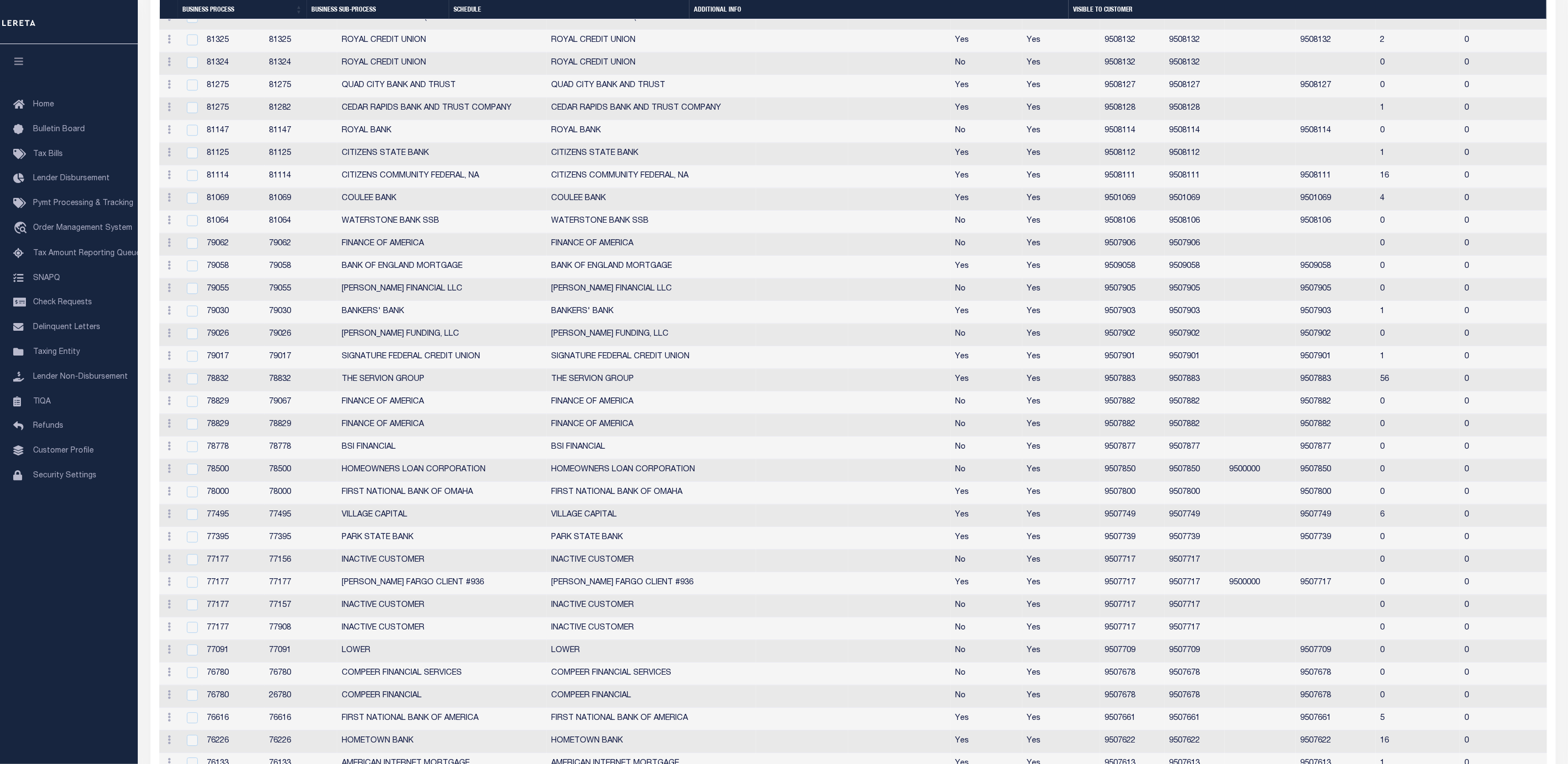
scroll to position [973, 0]
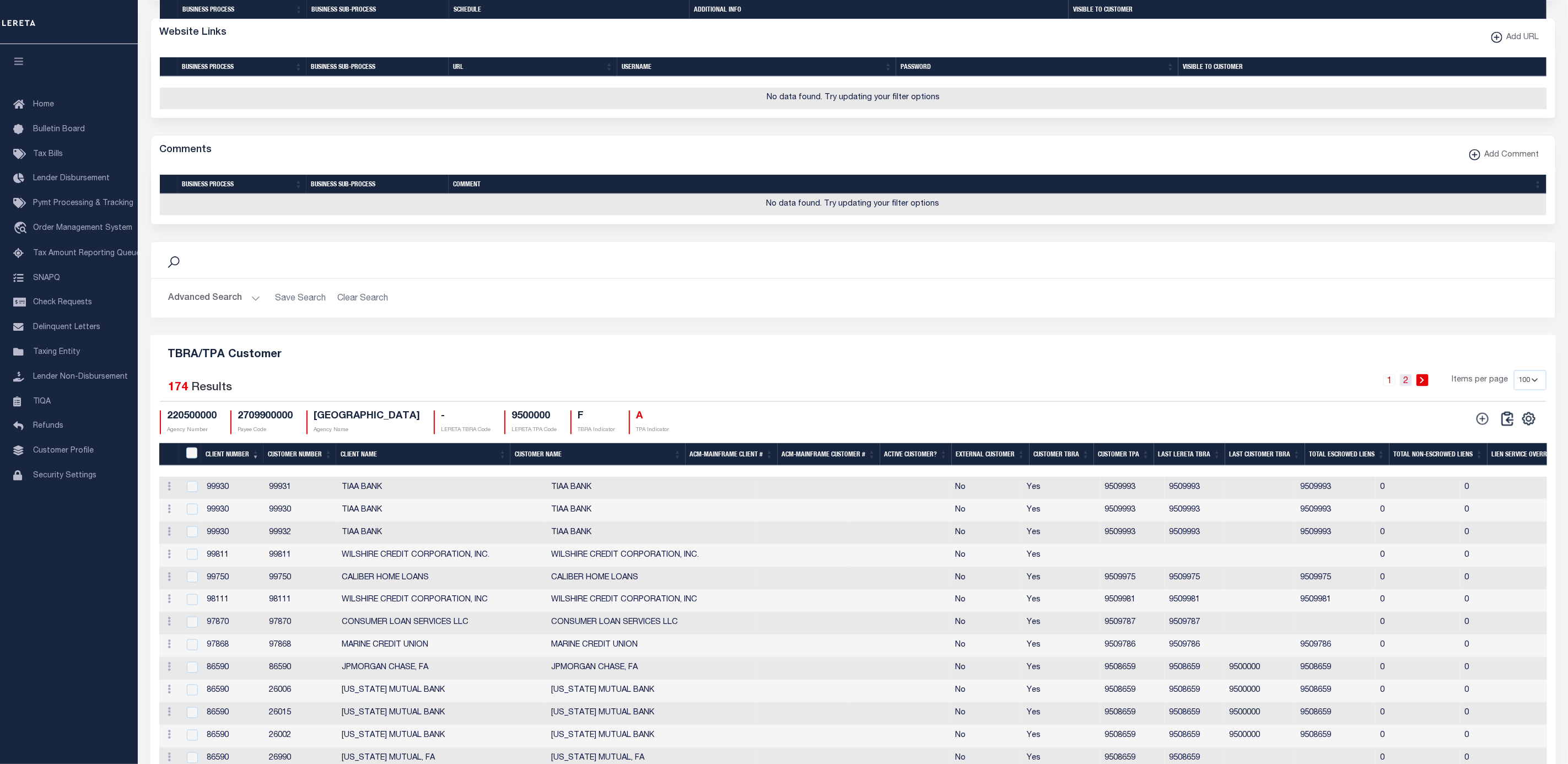
click at [1408, 386] on link "2" at bounding box center [1407, 380] width 12 height 12
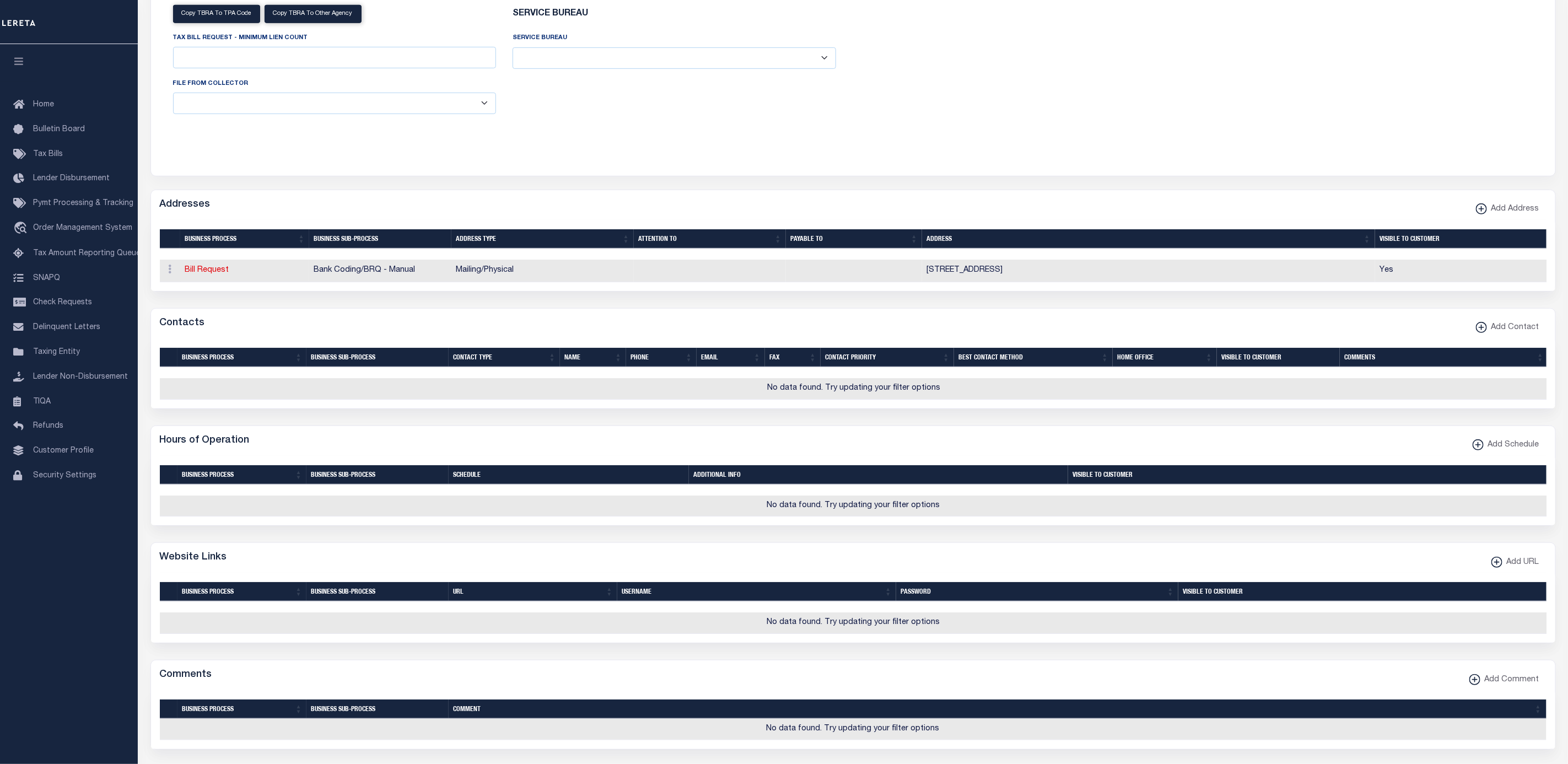
scroll to position [34, 0]
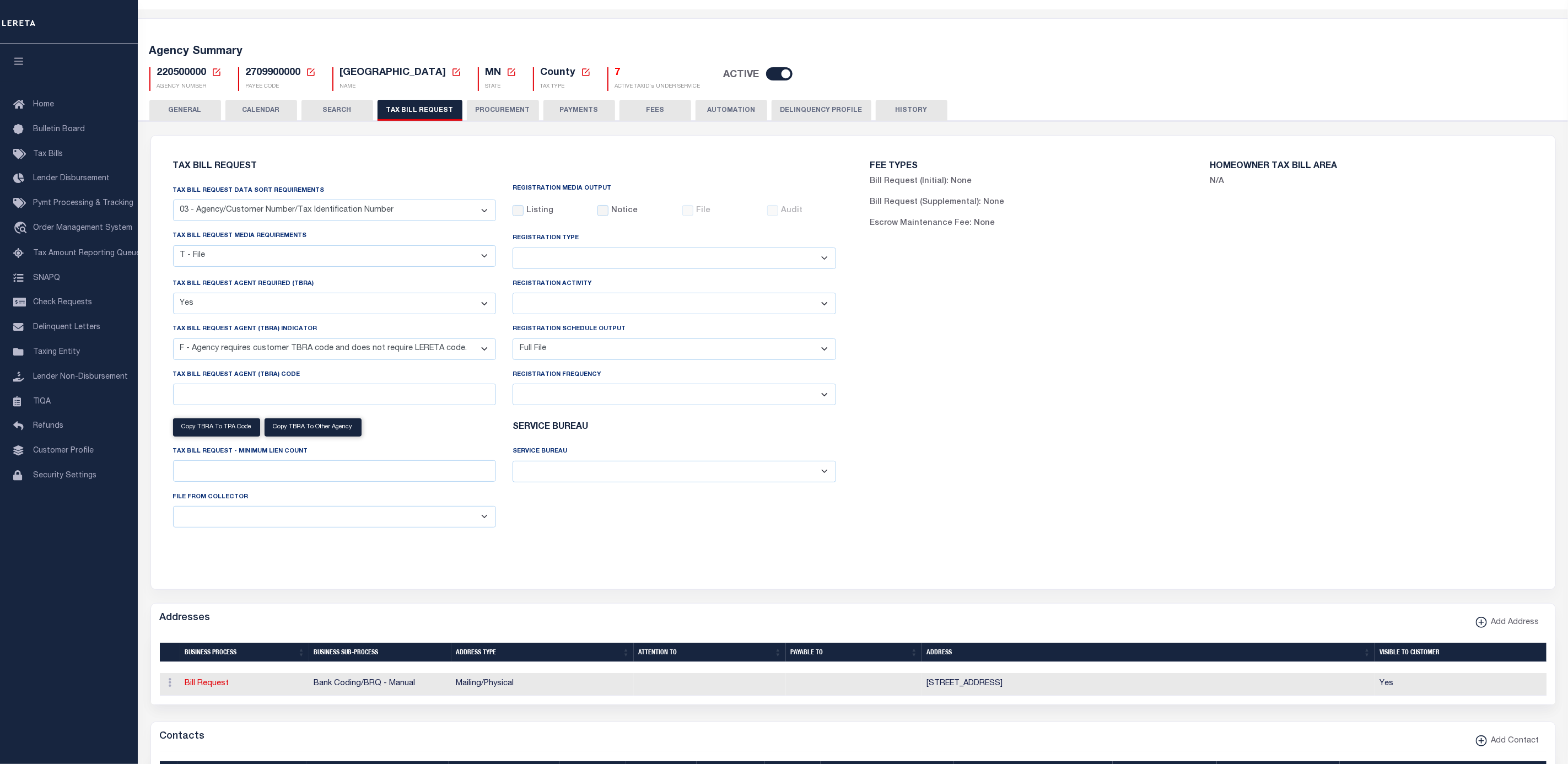
drag, startPoint x: 913, startPoint y: 107, endPoint x: 509, endPoint y: 13, distance: 414.8
click at [912, 107] on button "HISTORY" at bounding box center [912, 110] width 72 height 21
select select "100"
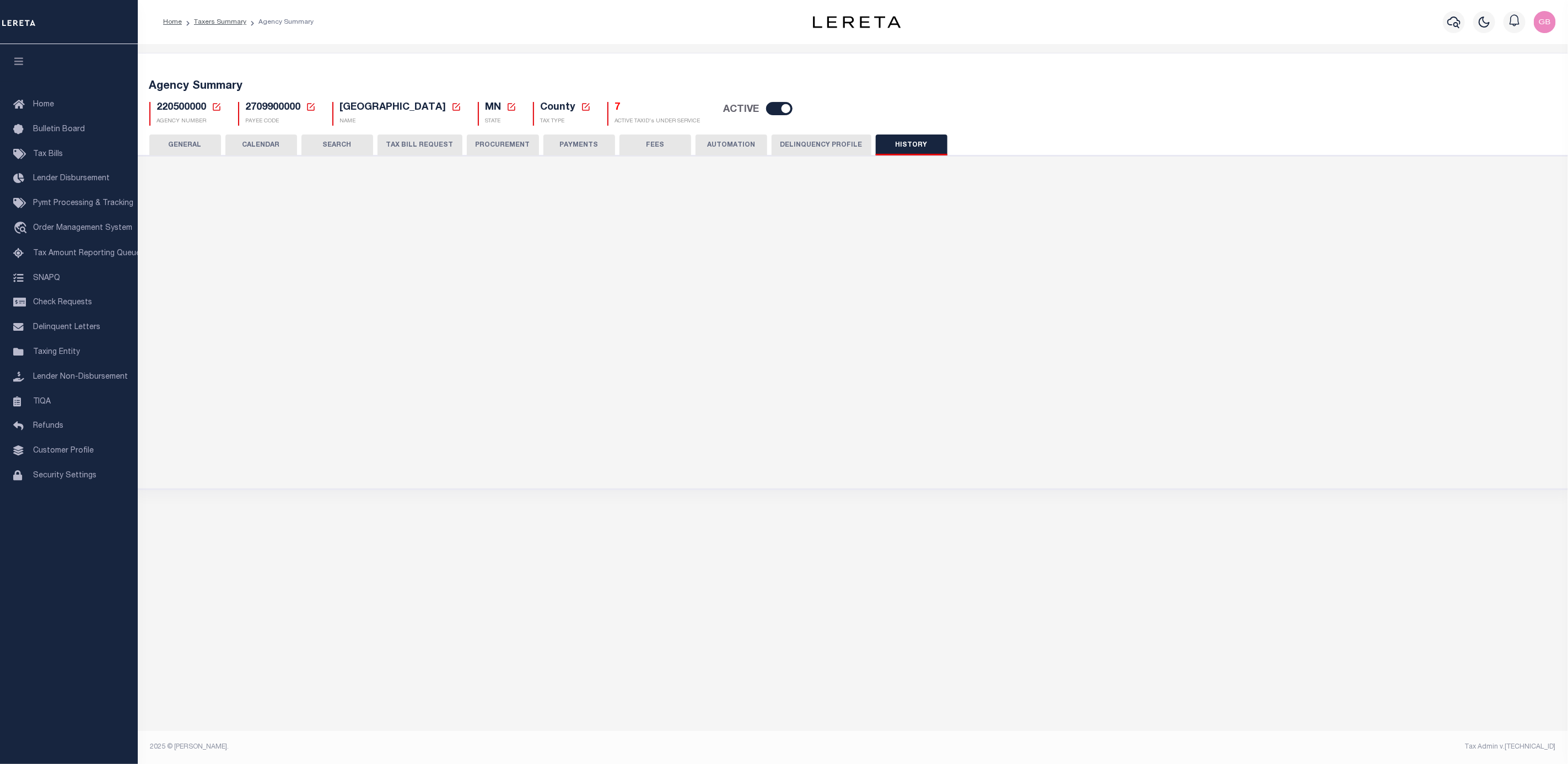
select select "100"
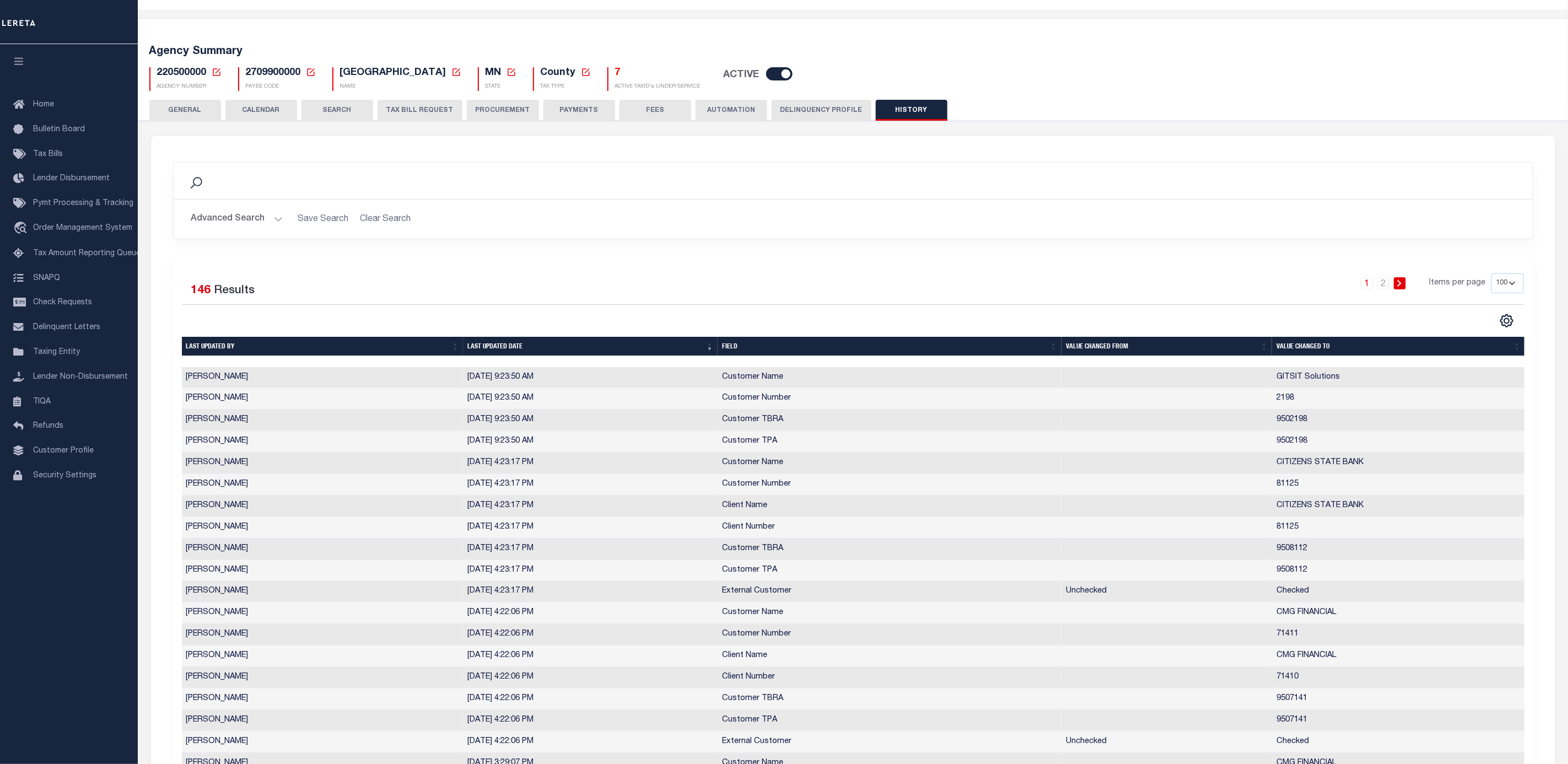
scroll to position [0, 0]
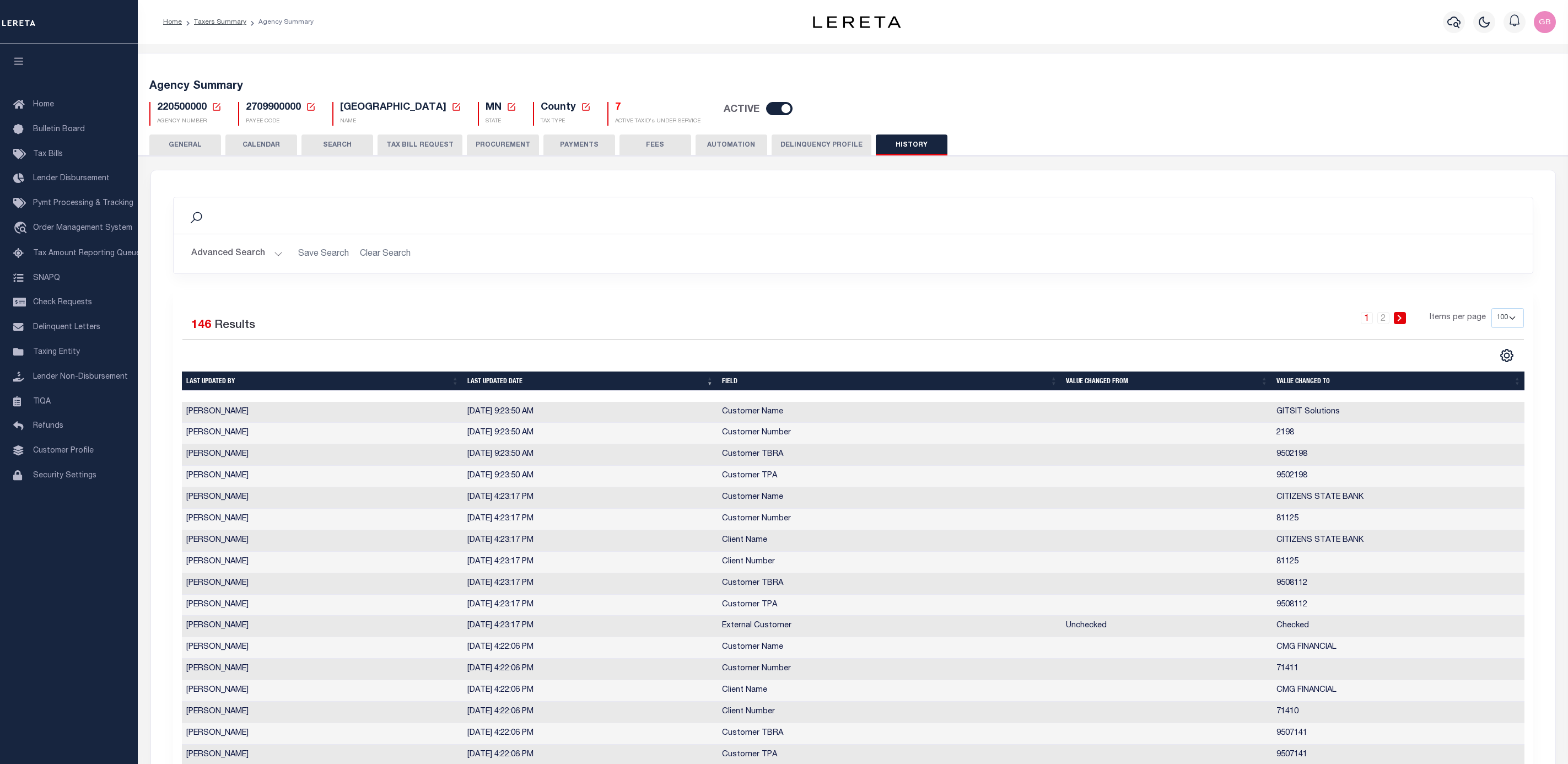
select select "100"
